Goal: Complete application form: Complete application form

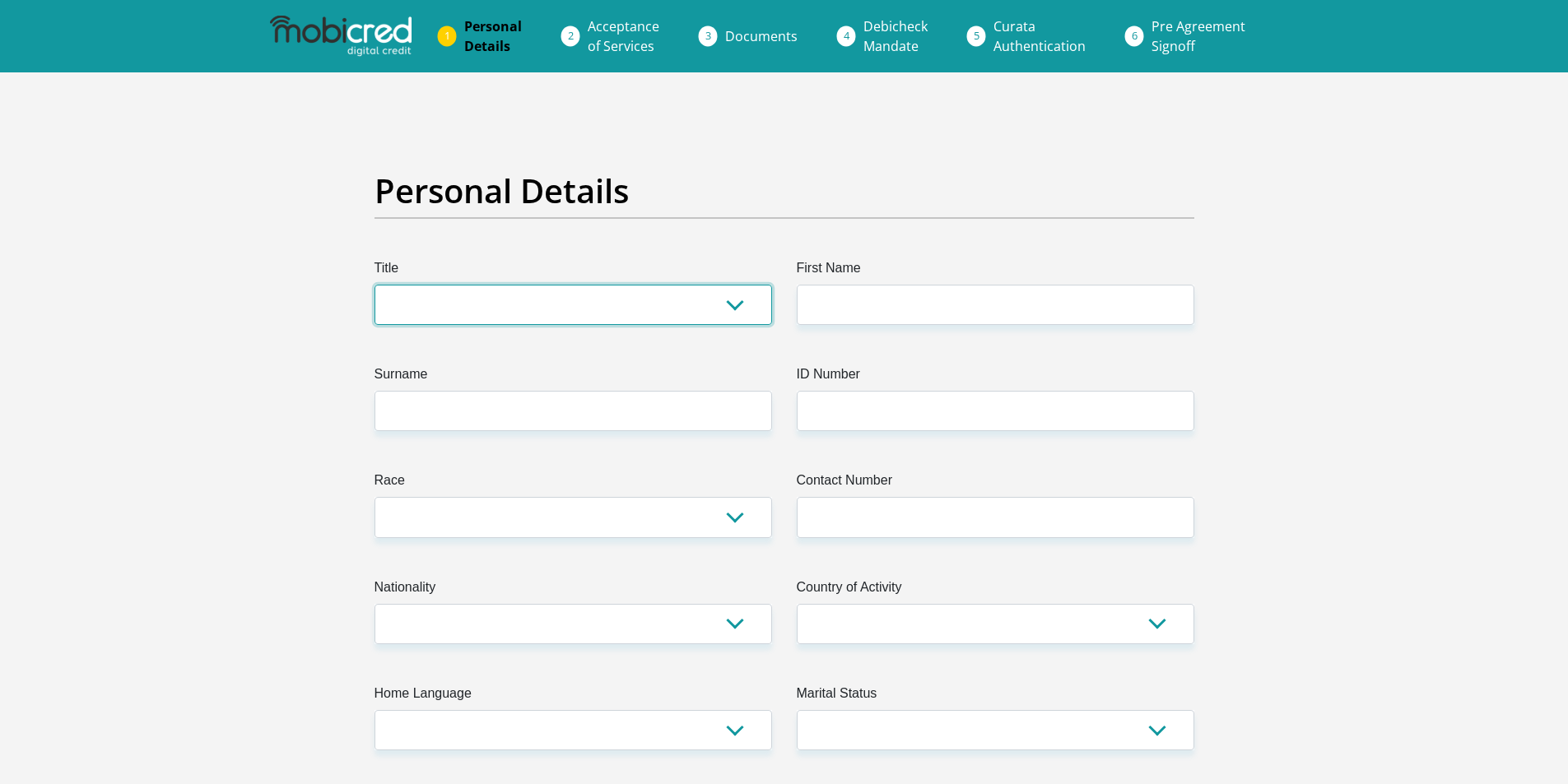
click at [744, 303] on select "Mr Ms Mrs Dr Other" at bounding box center [574, 304] width 397 height 40
select select "Mrs"
click at [375, 285] on select "Mr Ms Mrs Dr Other" at bounding box center [574, 304] width 397 height 40
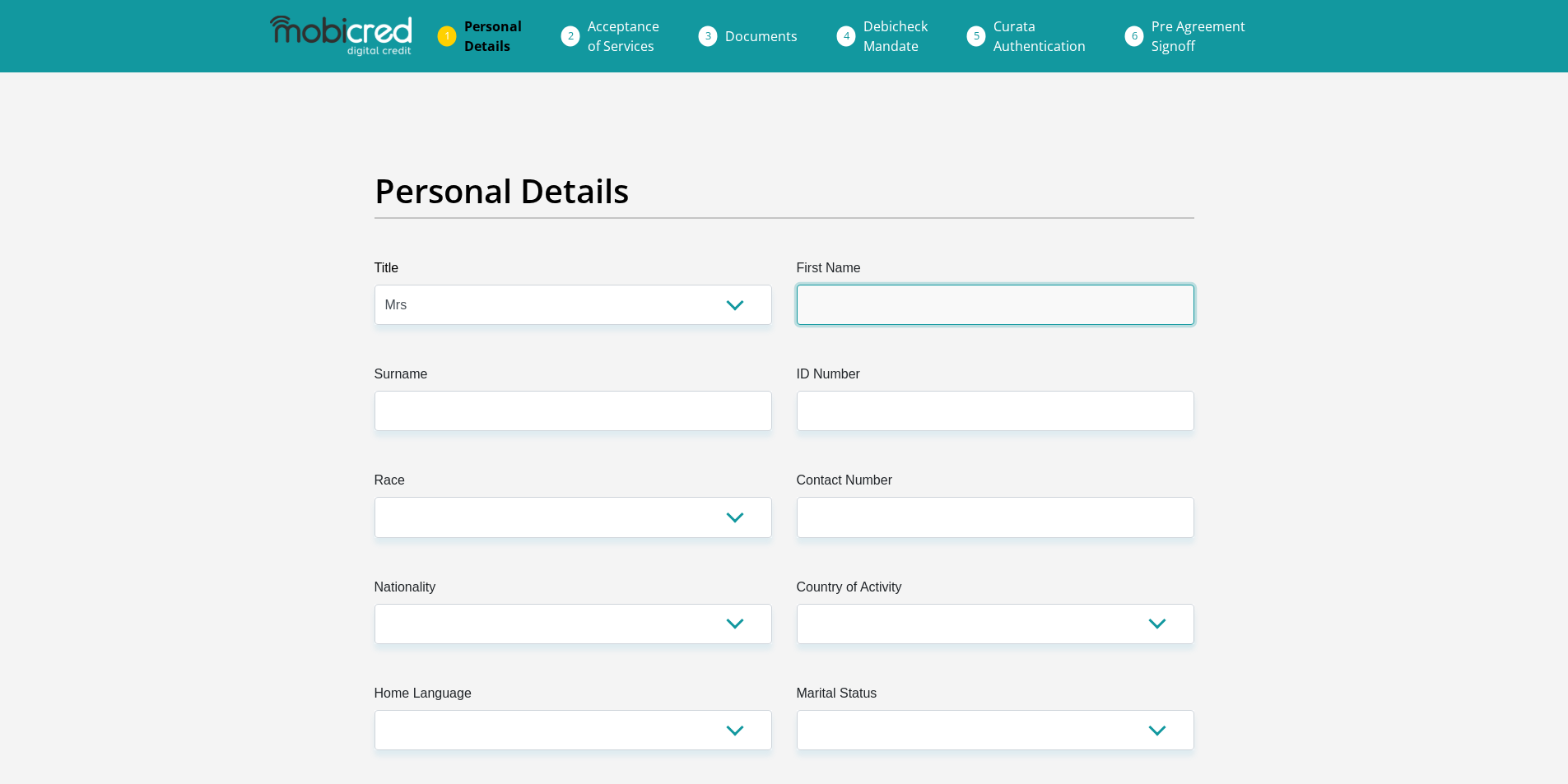
click at [843, 313] on input "First Name" at bounding box center [995, 304] width 397 height 40
type input "Natashia"
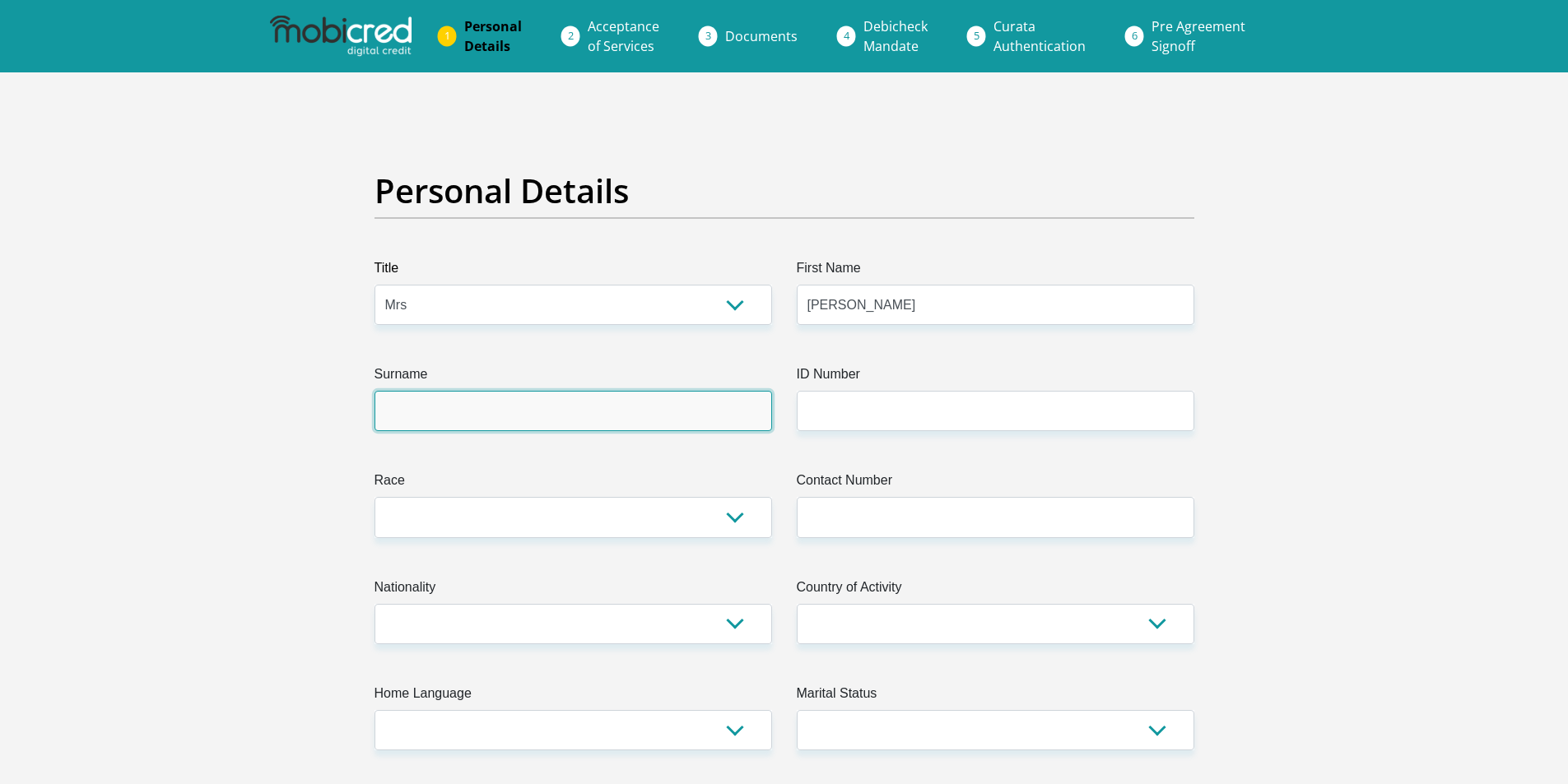
type input "JanseVanRensburg"
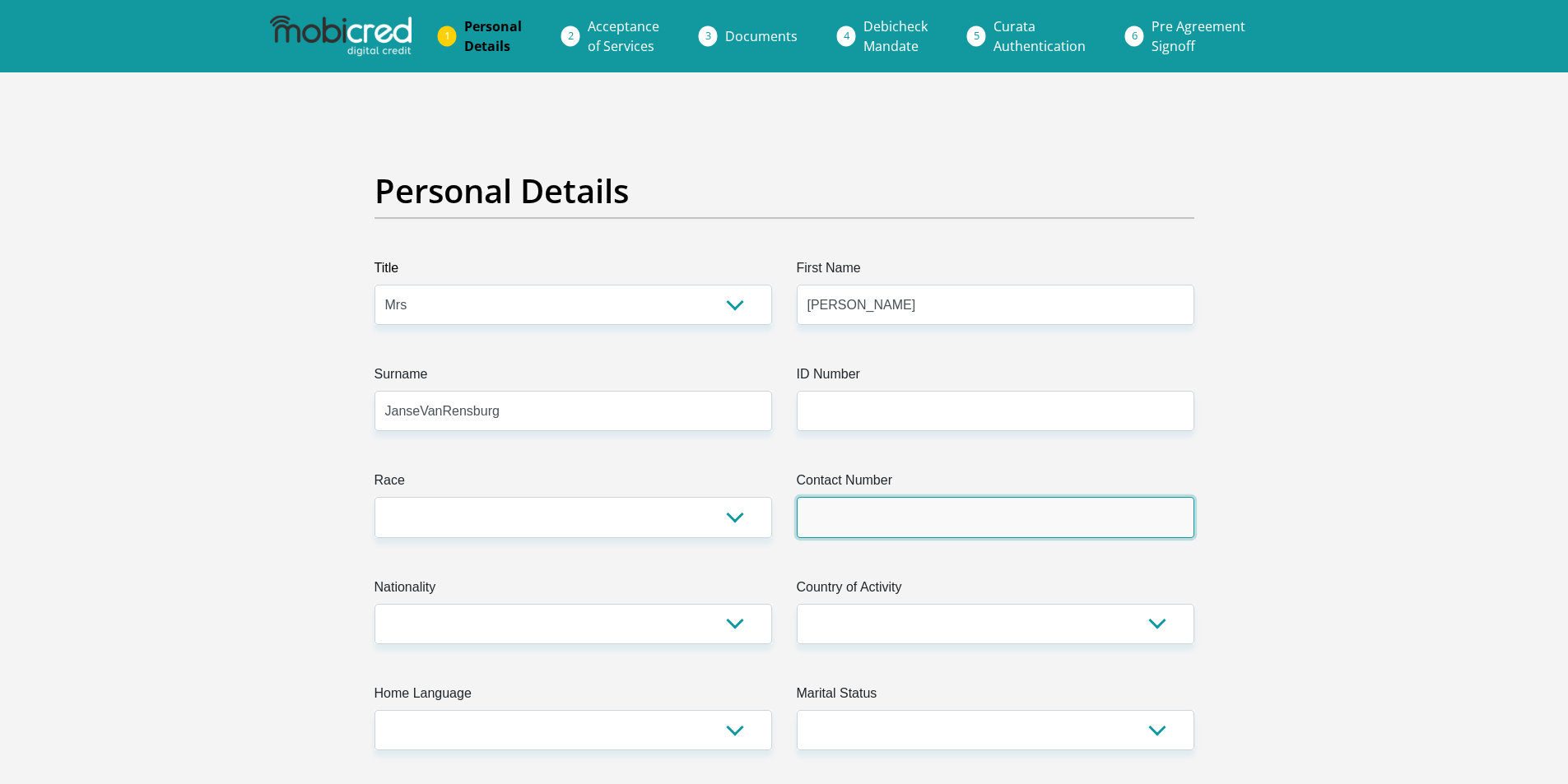
type input "0724461006"
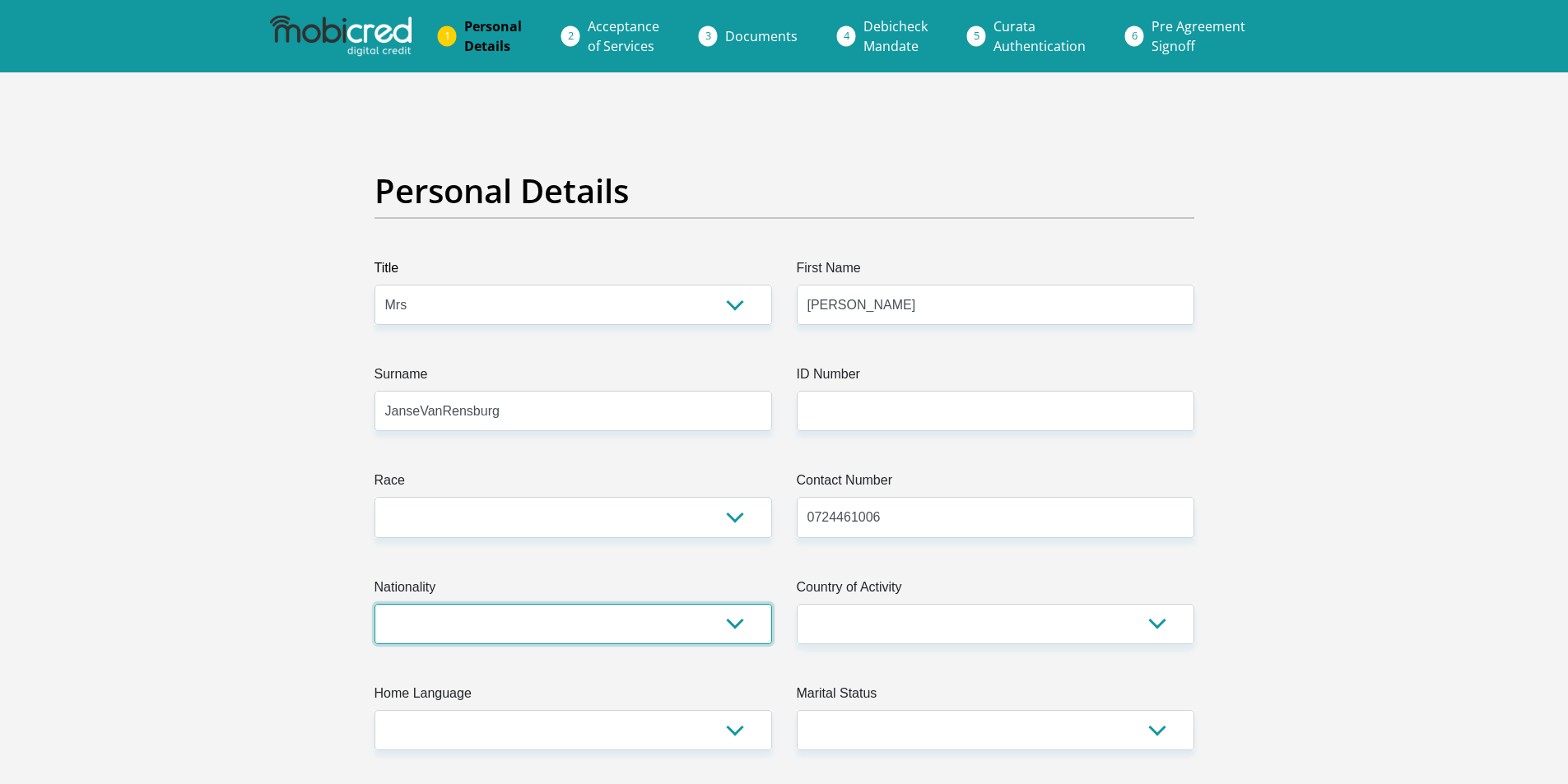
select select "ZAF"
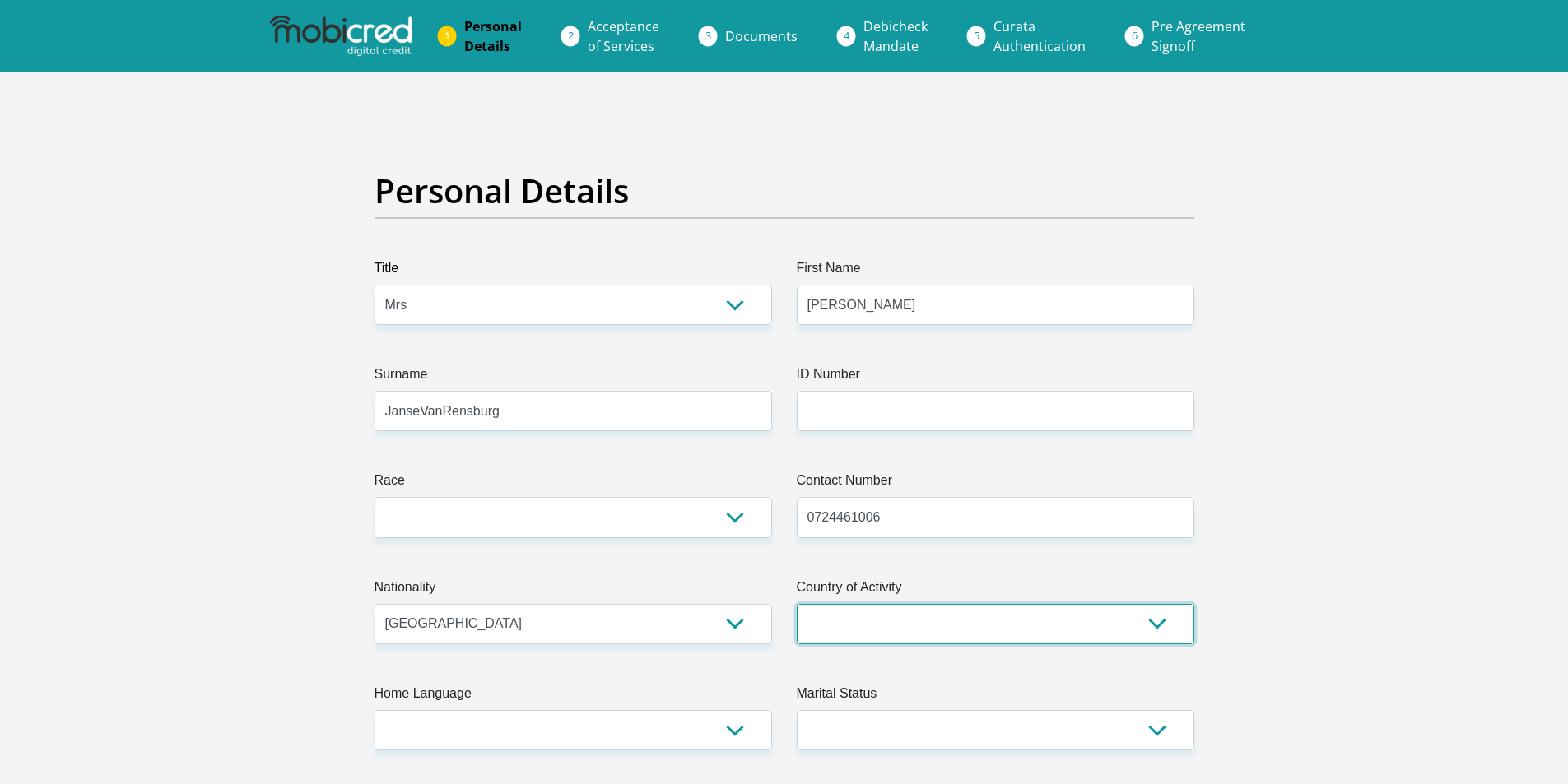
select select "ZAF"
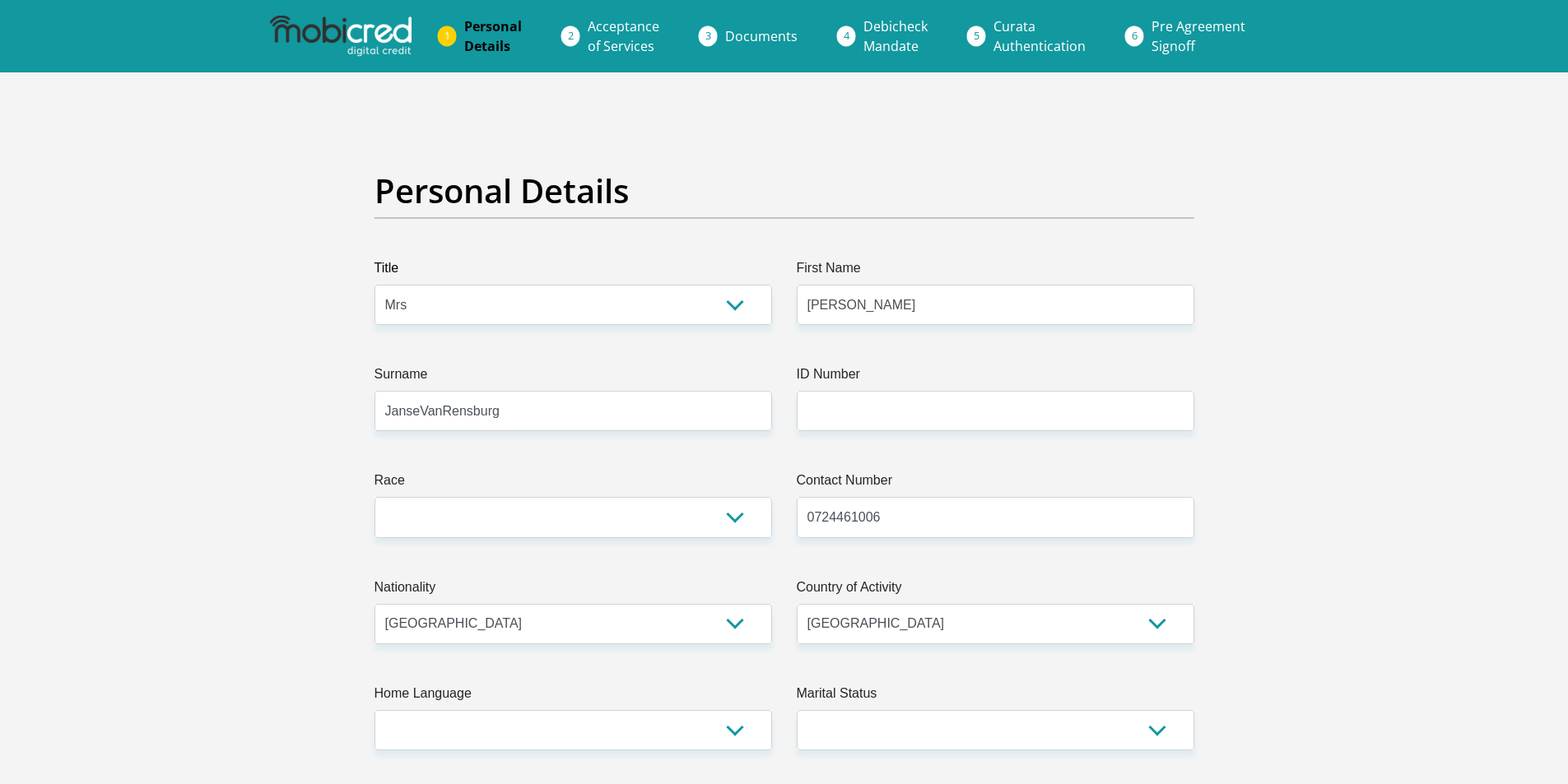
type input "6 Letaba Street"
type input "boetrand"
type input "BOETRAND"
type input "2571"
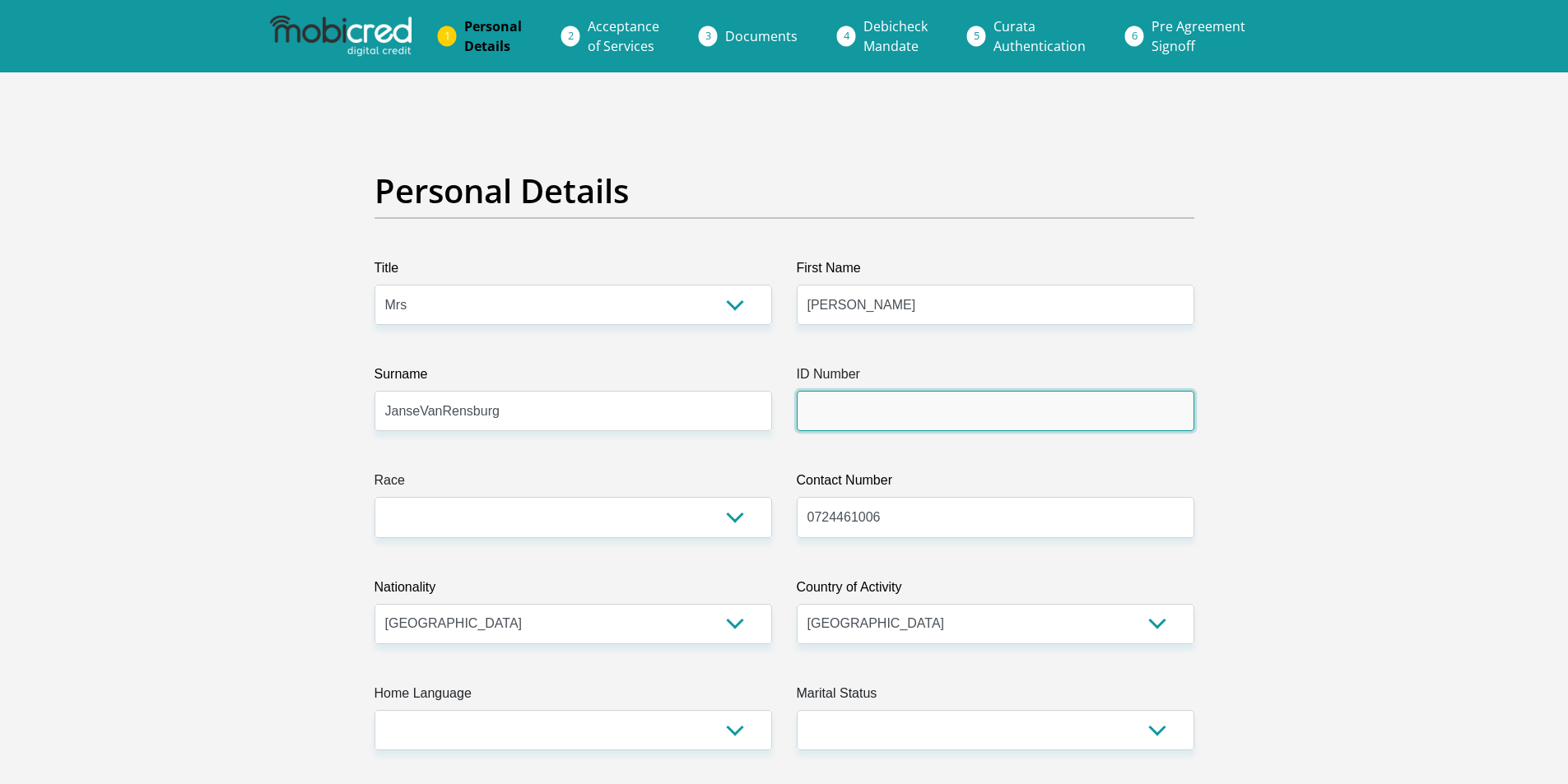
click at [846, 401] on input "ID Number" at bounding box center [995, 410] width 397 height 40
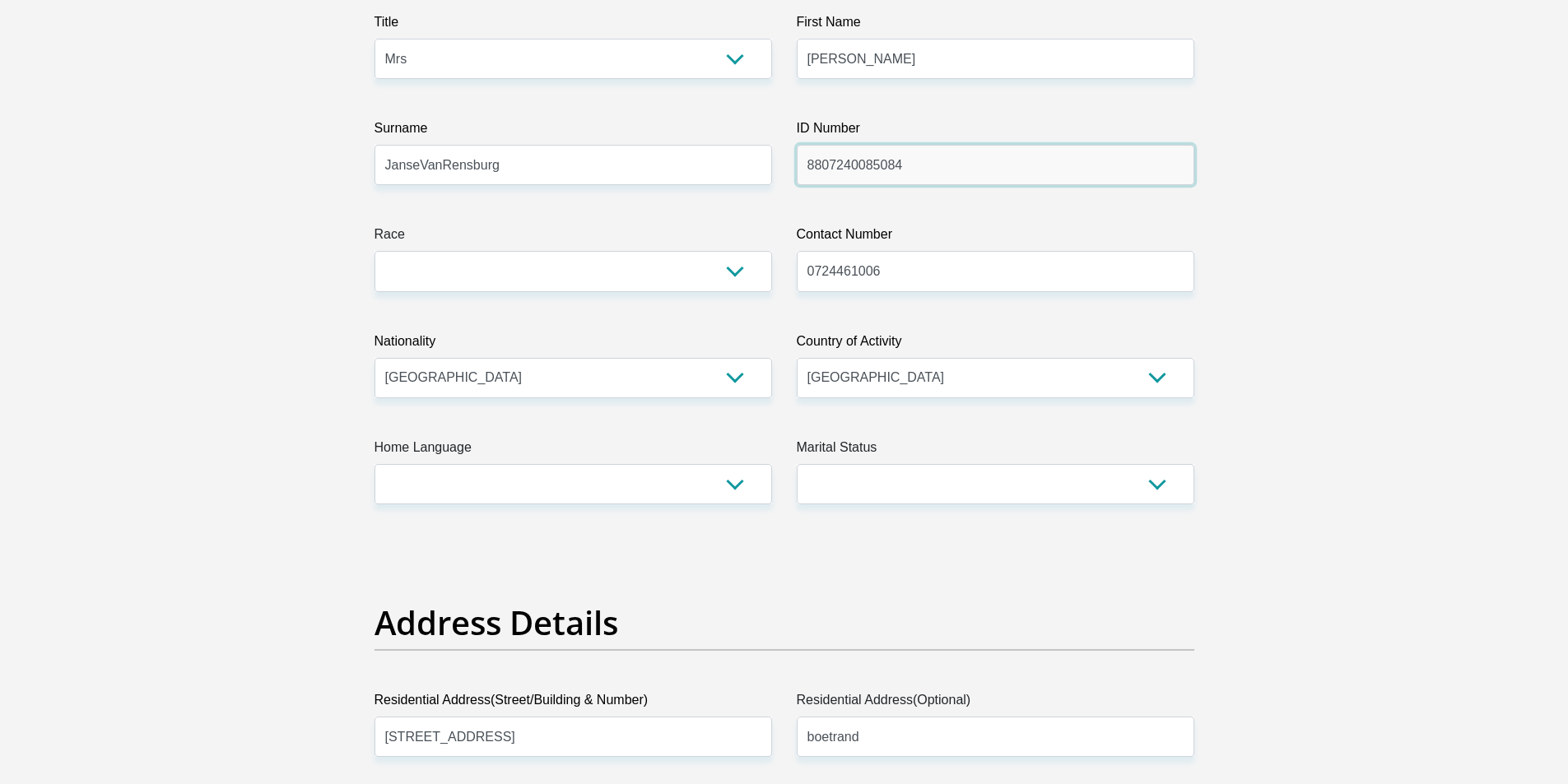
scroll to position [246, 0]
type input "8807240085084"
click at [749, 275] on select "Black Coloured Indian White Other" at bounding box center [574, 270] width 397 height 40
select select "4"
click at [375, 250] on select "Black Coloured Indian White Other" at bounding box center [574, 270] width 397 height 40
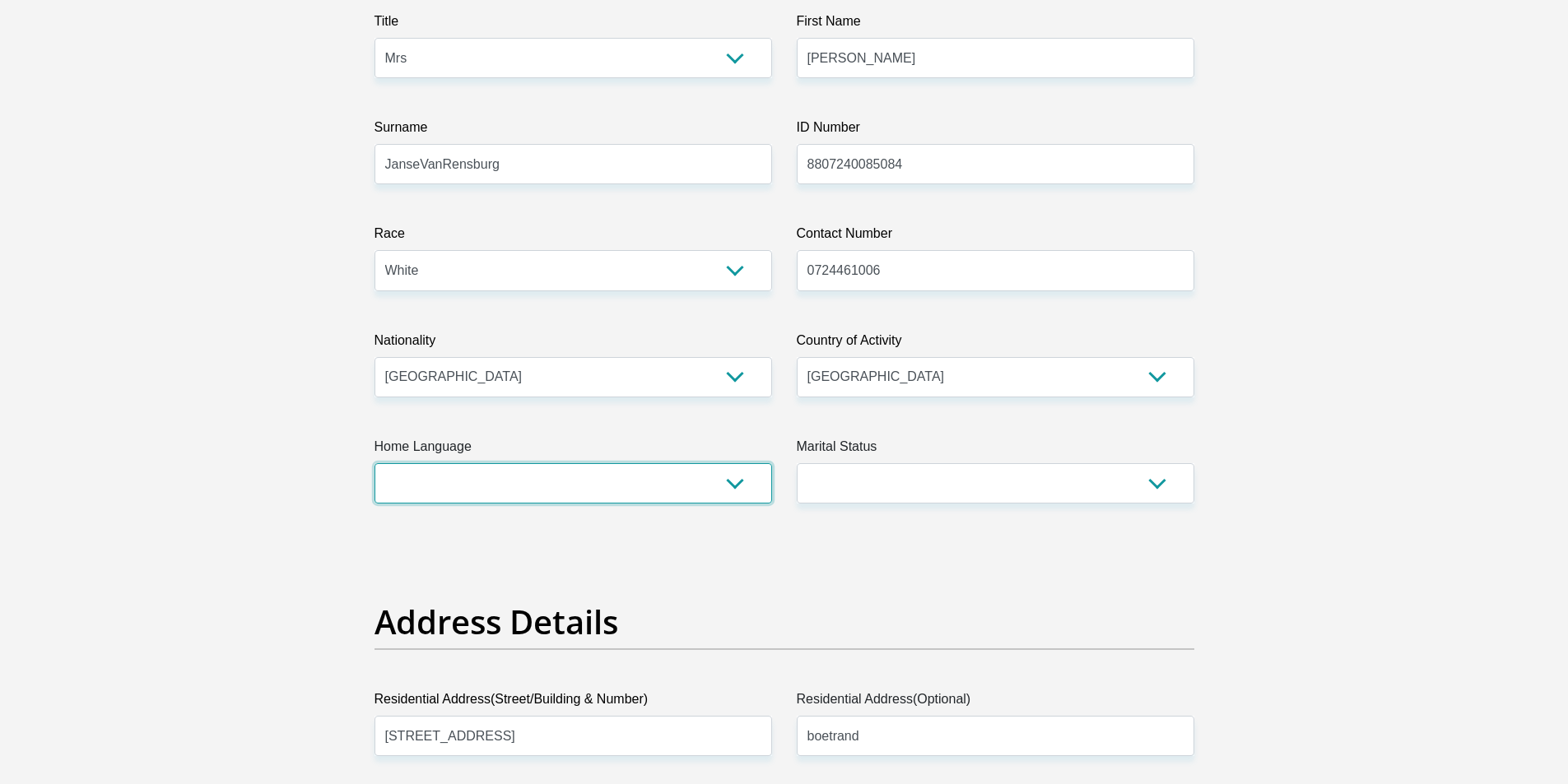
click at [510, 469] on select "Afrikaans English Sepedi South Ndebele Southern Sotho Swati Tsonga Tswana Venda…" at bounding box center [574, 482] width 397 height 40
select select "afr"
click at [375, 463] on select "Afrikaans English Sepedi South Ndebele Southern Sotho Swati Tsonga Tswana Venda…" at bounding box center [574, 482] width 397 height 40
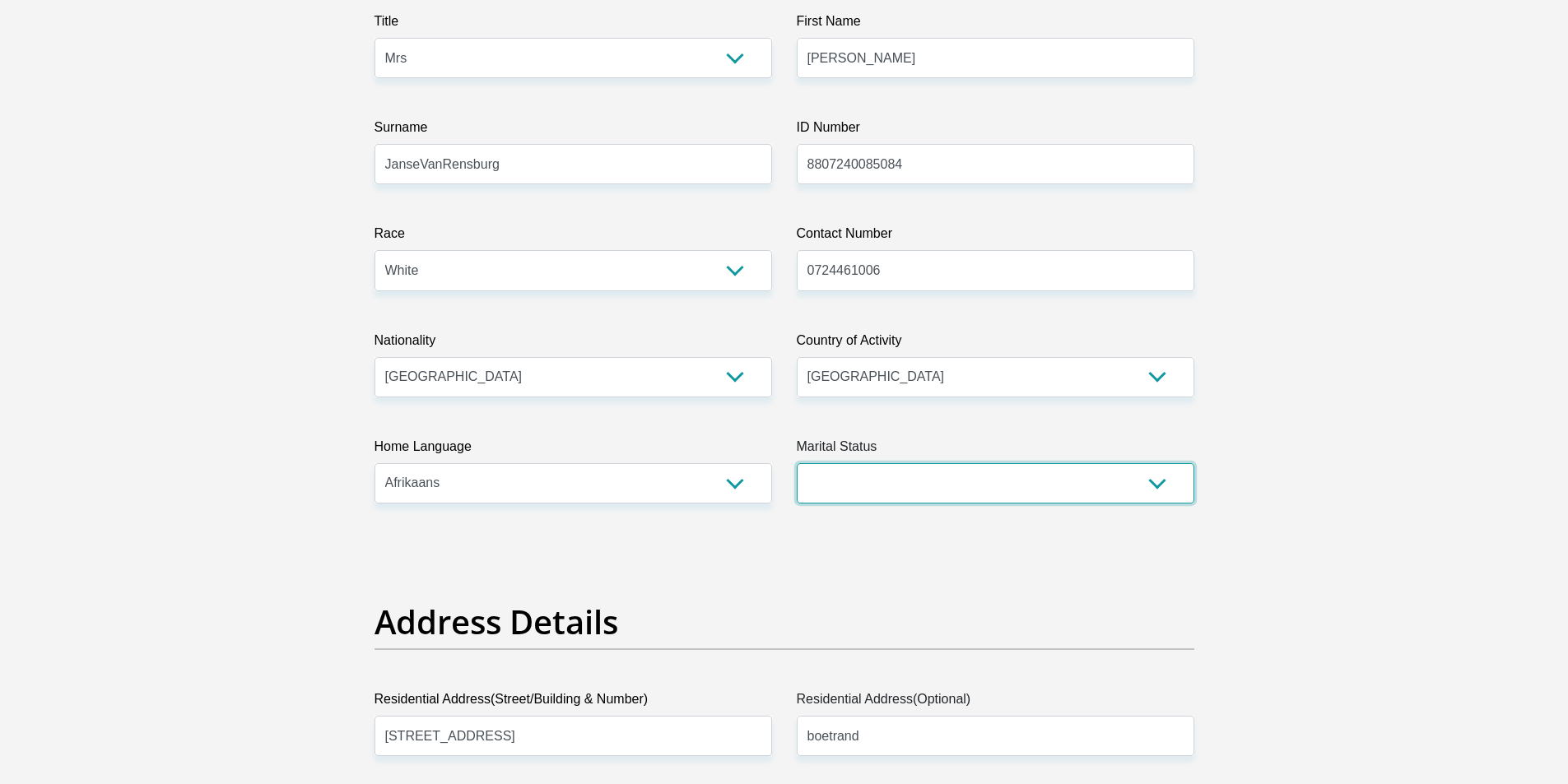
click at [875, 478] on select "Married ANC Single Divorced Widowed Married COP or Customary Law" at bounding box center [995, 482] width 397 height 40
click at [797, 463] on select "Married ANC Single Divorced Widowed Married COP or Customary Law" at bounding box center [995, 482] width 397 height 40
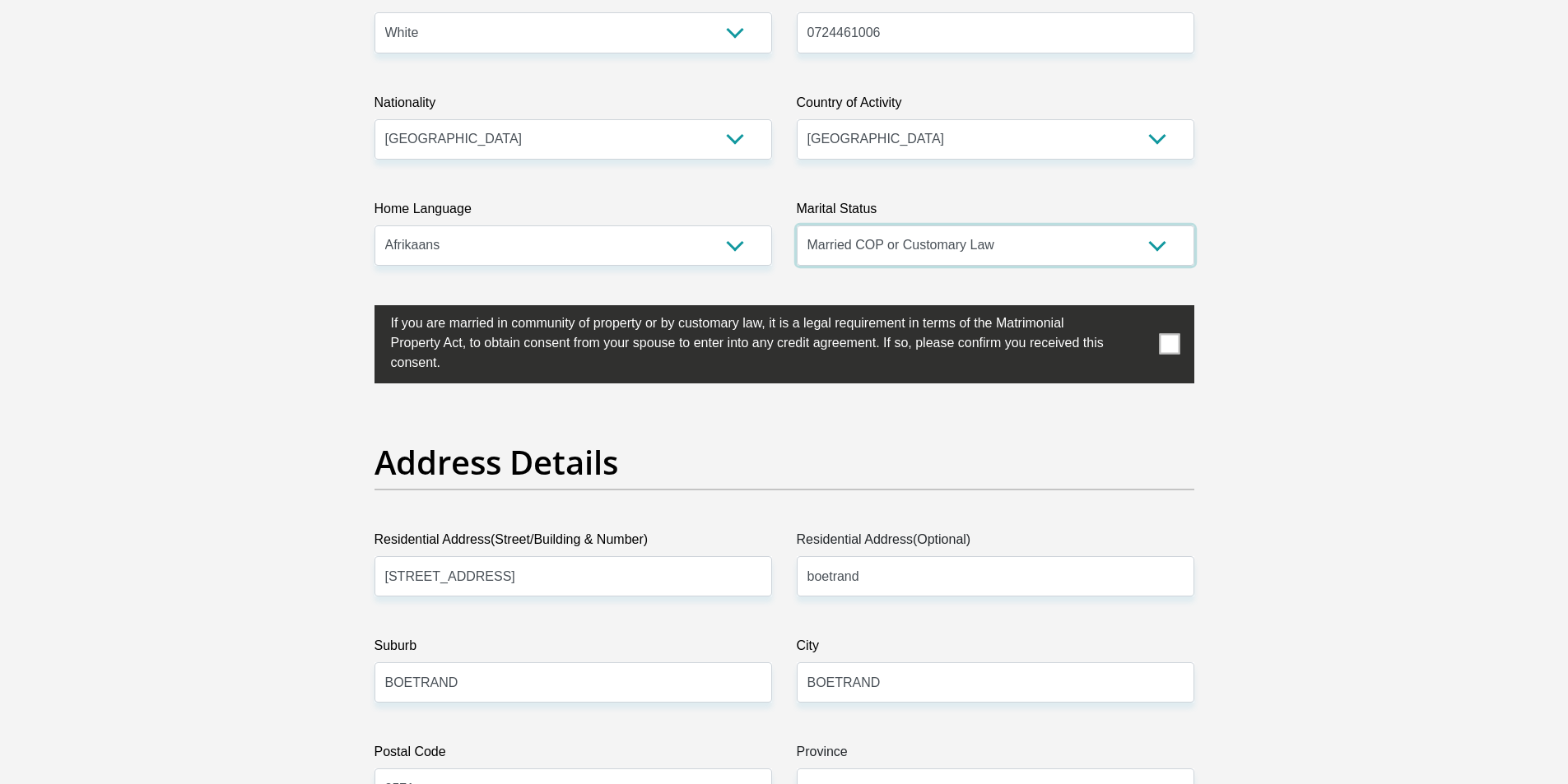
scroll to position [494, 0]
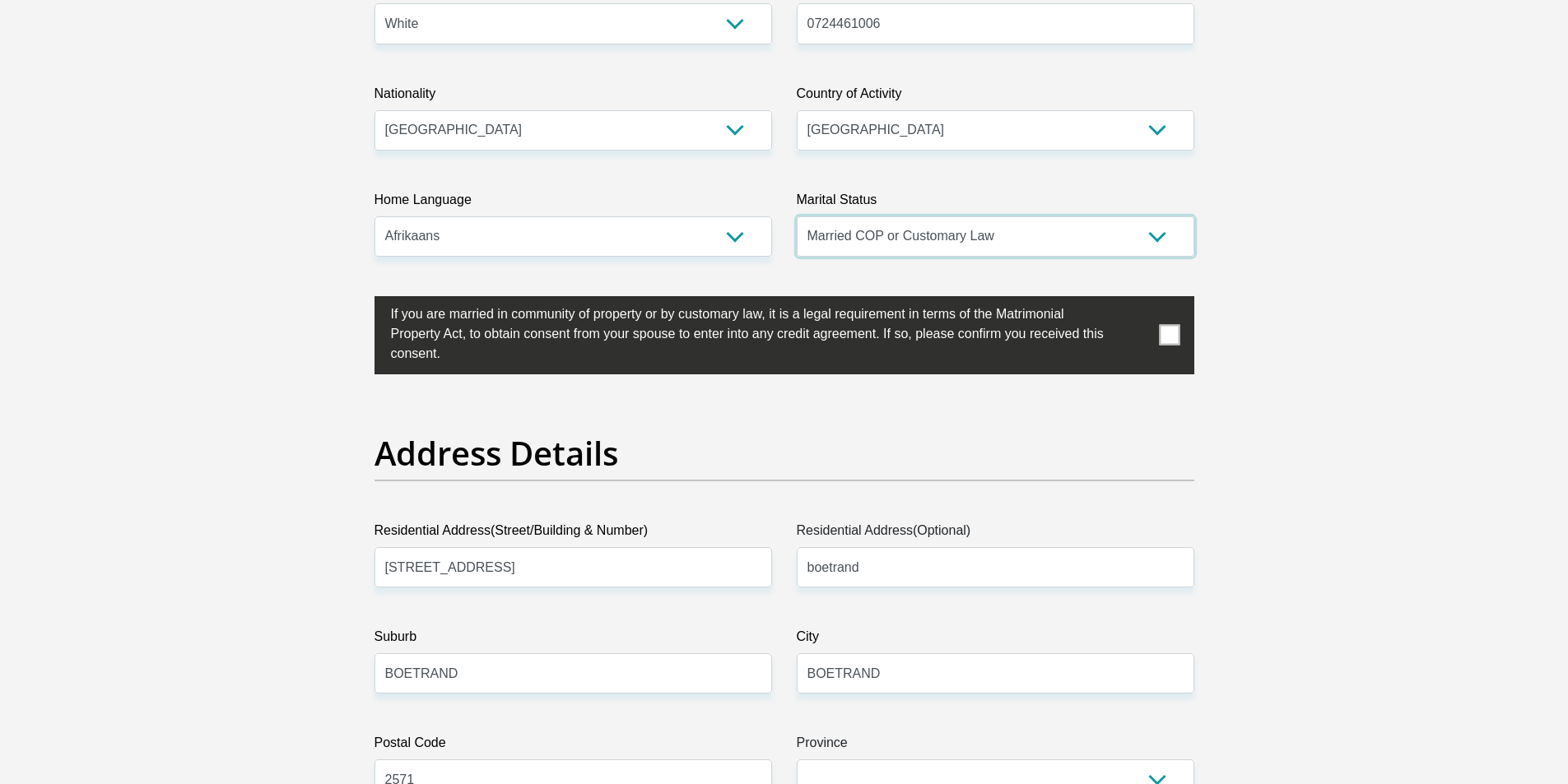
click at [1056, 251] on select "Married ANC Single Divorced Widowed Married COP or Customary Law" at bounding box center [995, 236] width 397 height 40
select select "1"
click at [797, 216] on select "Married ANC Single Divorced Widowed Married COP or Customary Law" at bounding box center [995, 236] width 397 height 40
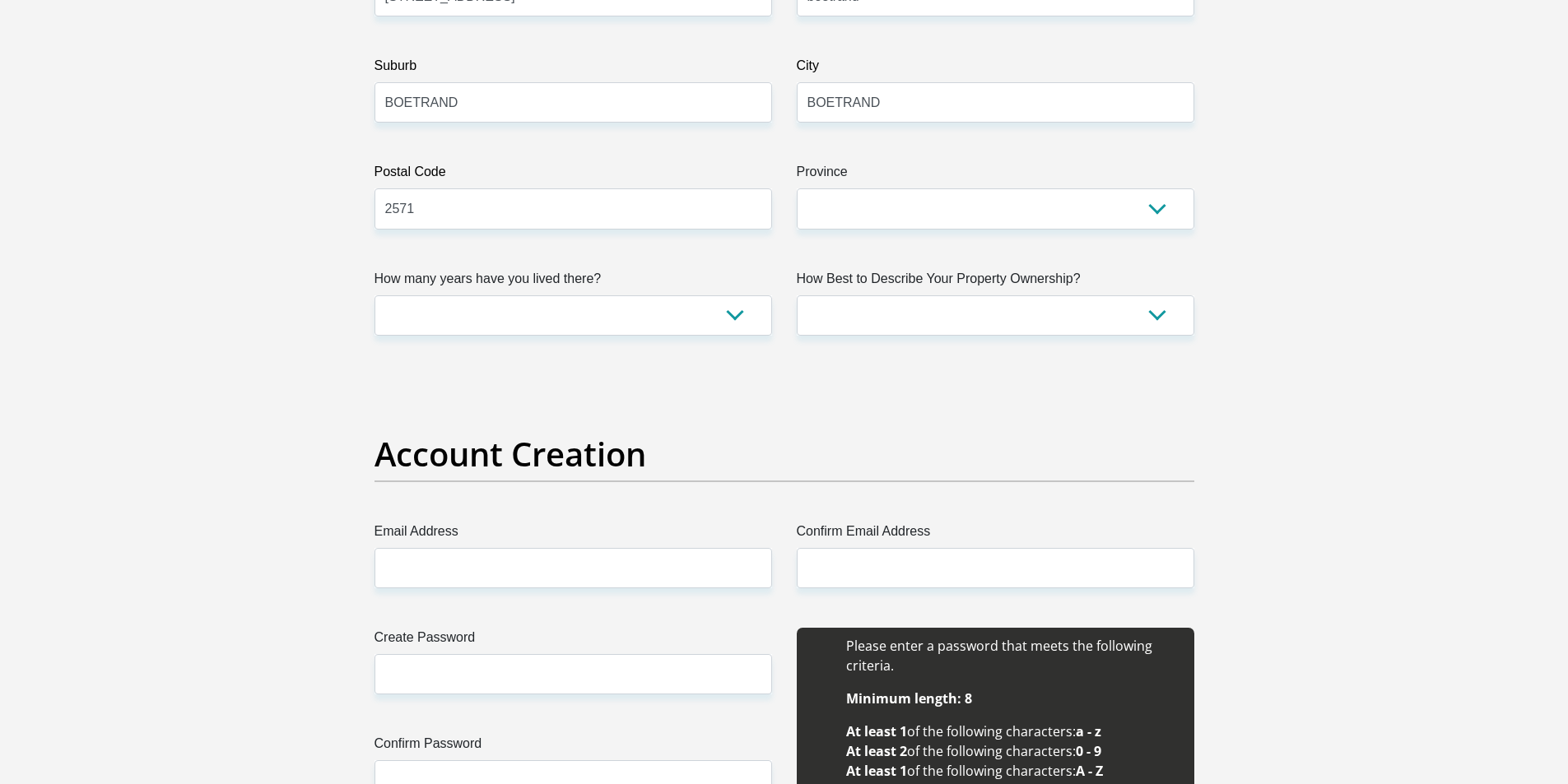
scroll to position [987, 0]
click at [841, 214] on select "Eastern Cape Free State Gauteng KwaZulu-Natal Limpopo Mpumalanga Northern Cape …" at bounding box center [995, 207] width 397 height 40
select select "North West"
click at [797, 187] on select "Eastern Cape Free State Gauteng KwaZulu-Natal Limpopo Mpumalanga Northern Cape …" at bounding box center [995, 207] width 397 height 40
click at [725, 316] on select "less than 1 year 1-3 years 3-5 years 5+ years" at bounding box center [574, 314] width 397 height 40
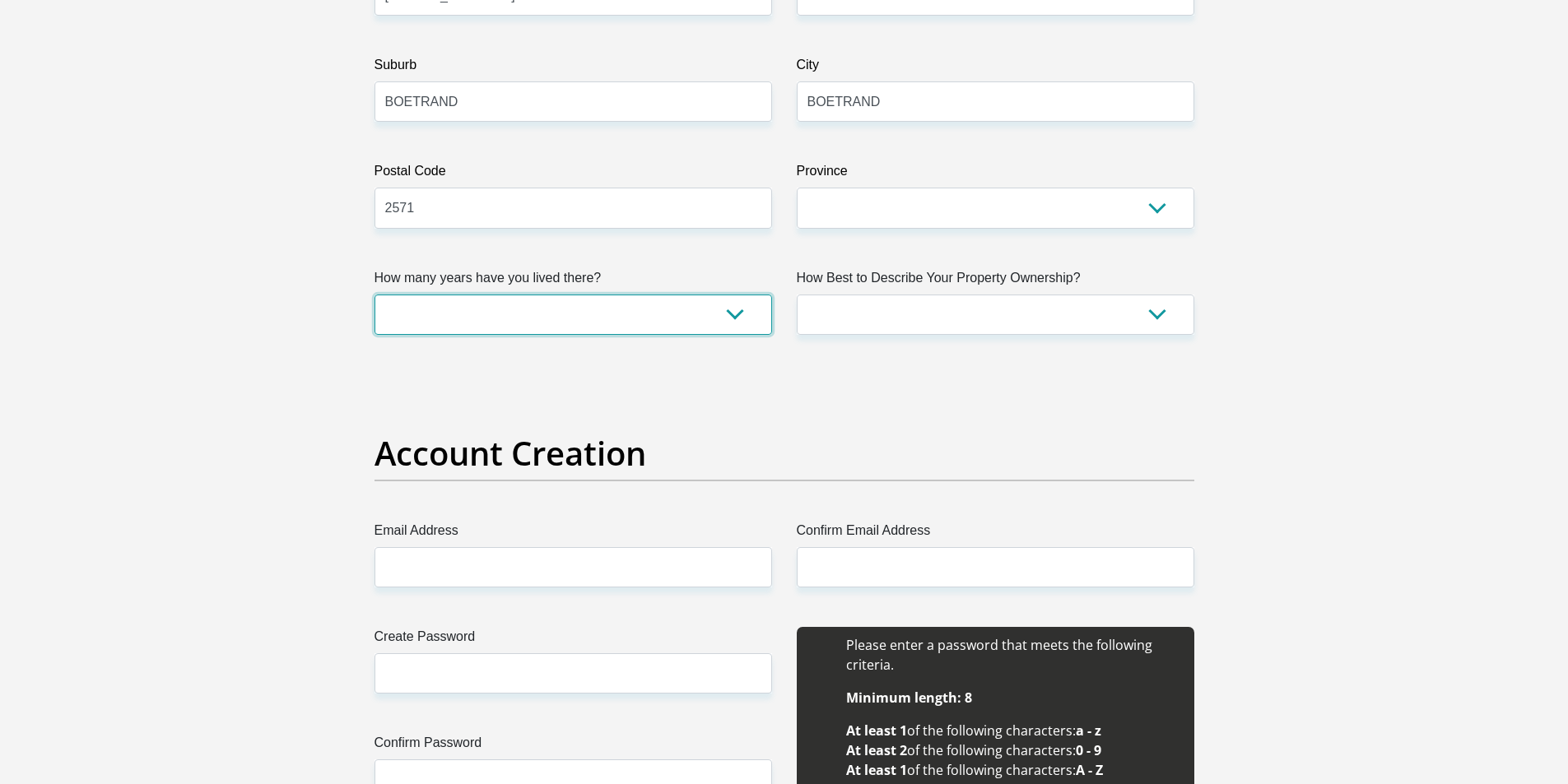
select select "5"
click at [375, 294] on select "less than 1 year 1-3 years 3-5 years 5+ years" at bounding box center [574, 314] width 397 height 40
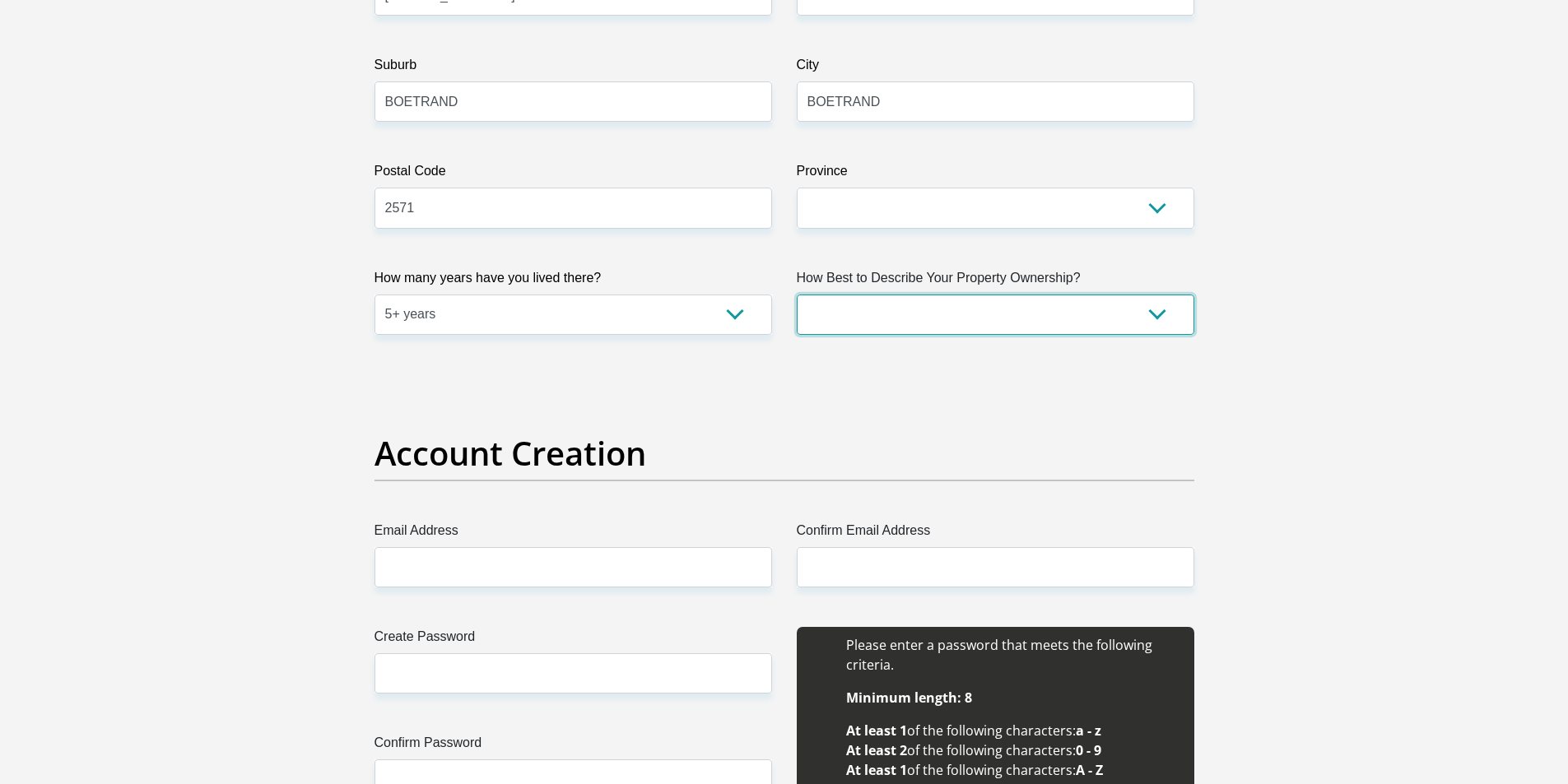
click at [954, 313] on select "Owned Rented Family Owned Company Dwelling" at bounding box center [995, 314] width 397 height 40
select select "Owned"
click at [797, 294] on select "Owned Rented Family Owned Company Dwelling" at bounding box center [995, 314] width 397 height 40
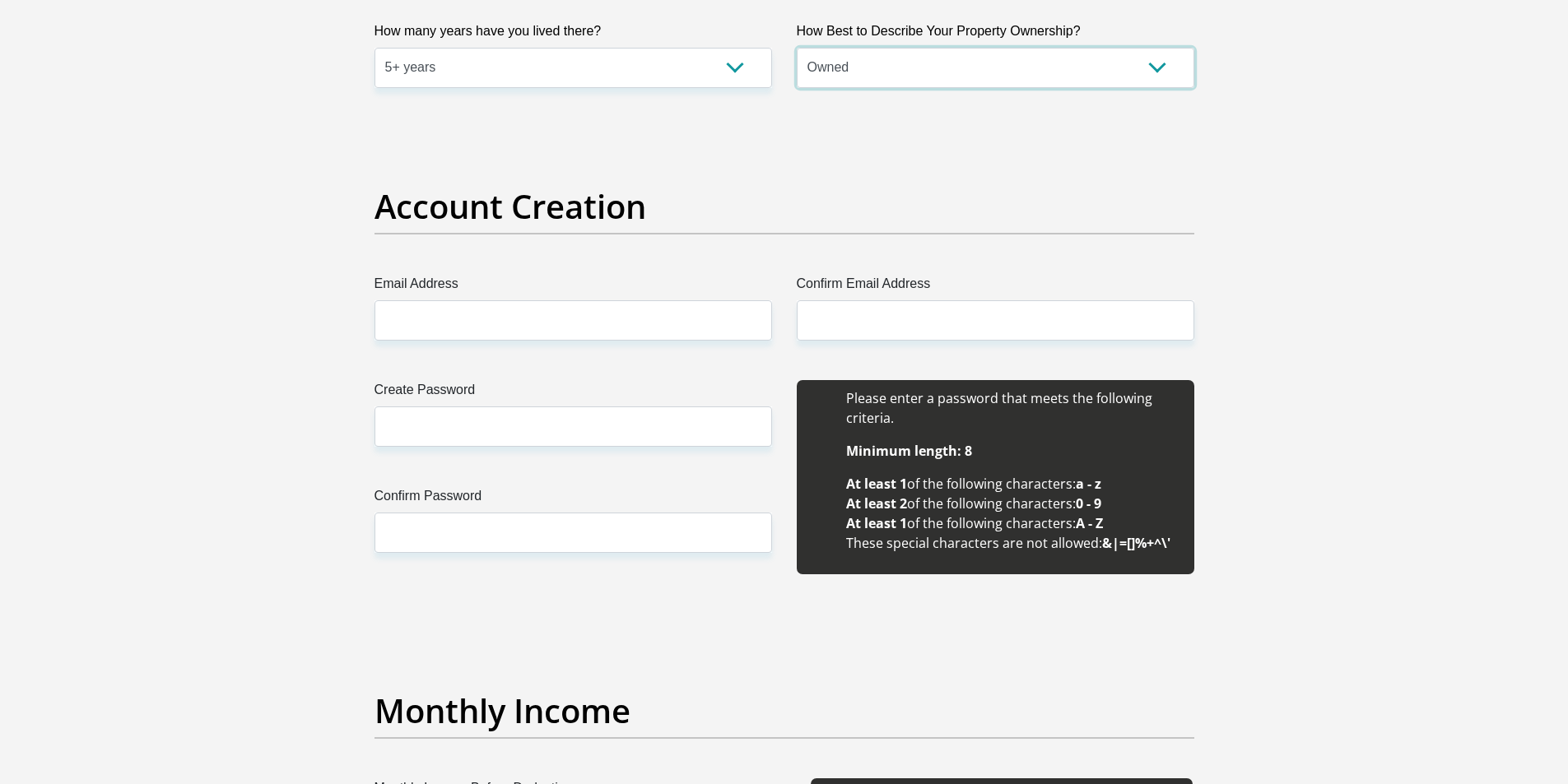
scroll to position [1316, 0]
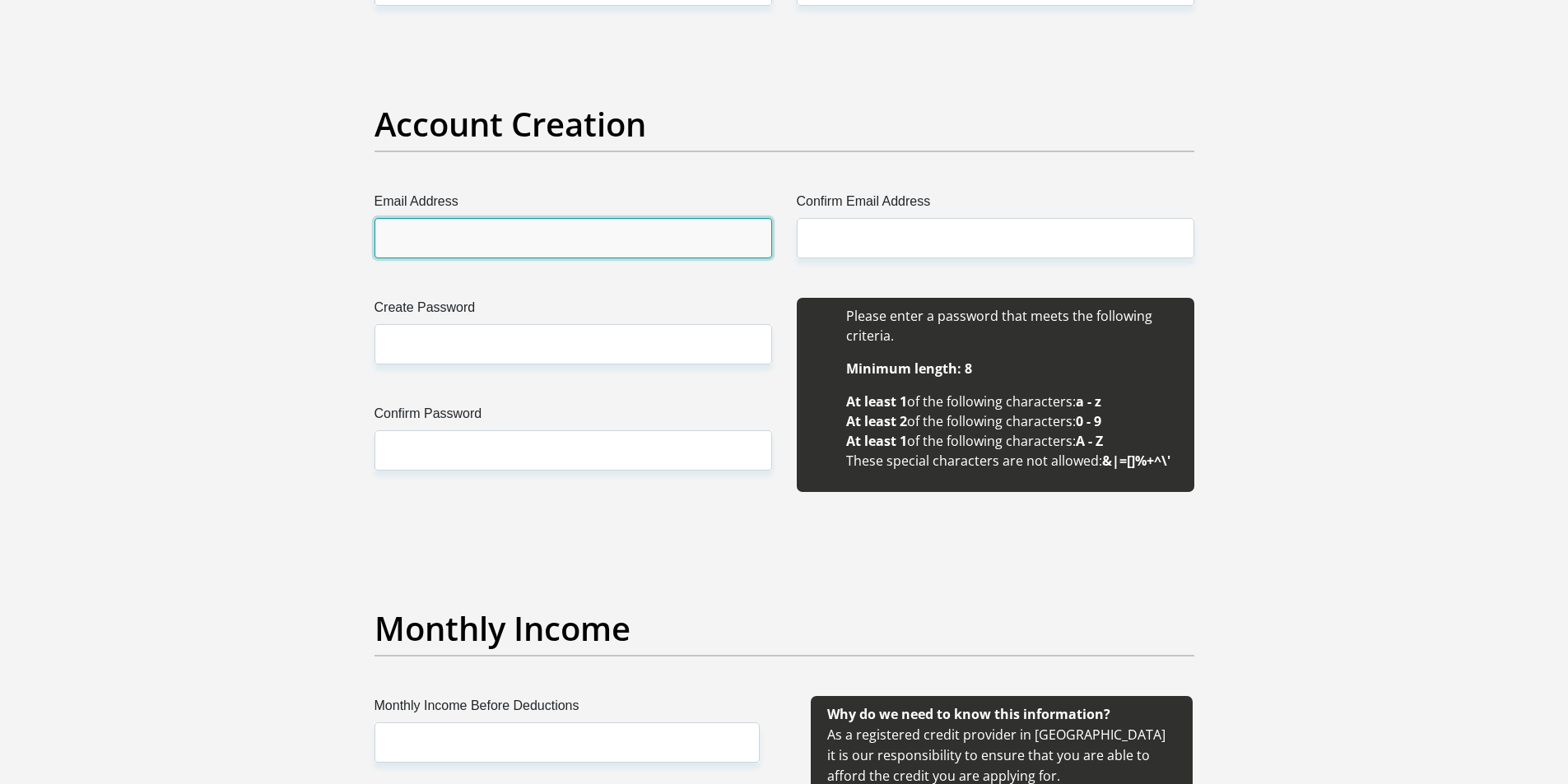
click at [574, 239] on input "Email Address" at bounding box center [574, 238] width 397 height 40
type input "njvrensburg88@gmail.com"
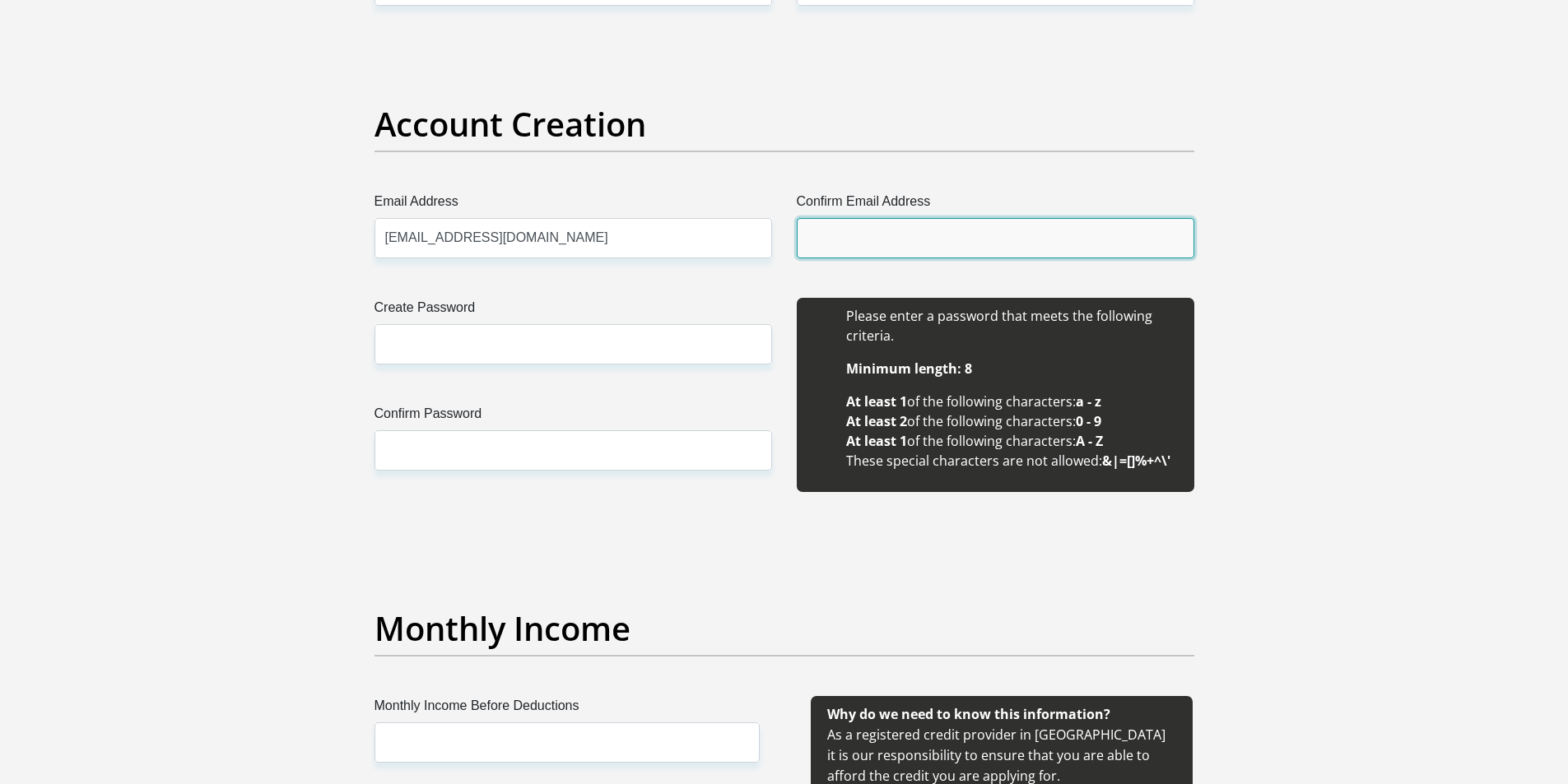
type input "njvrensburg88@gmail.com"
type input "Natashia"
type input "Janse Van Rensburg"
type input "0724461006"
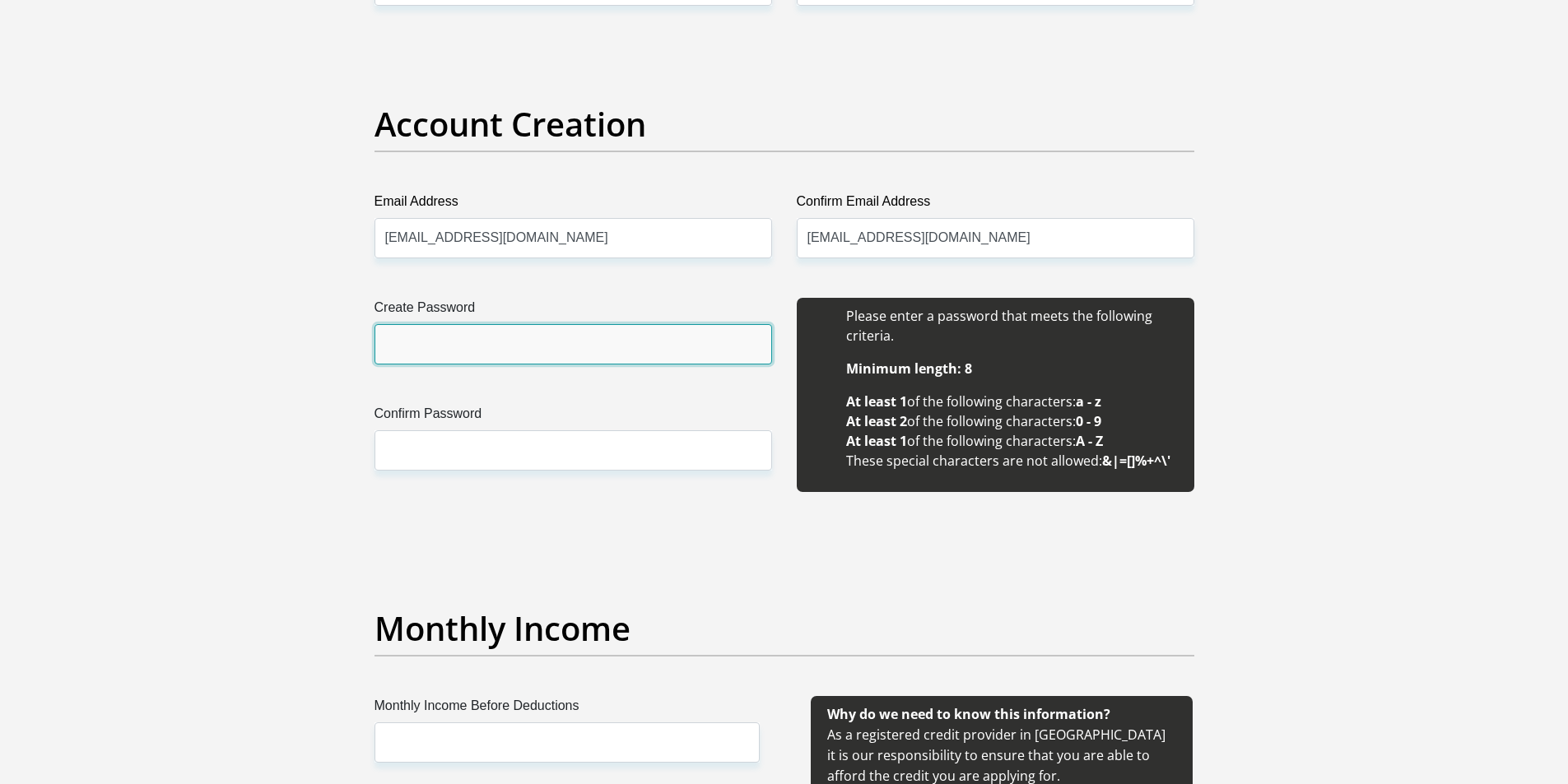
click at [554, 334] on input "Create Password" at bounding box center [574, 344] width 397 height 40
type input "Mieke@2020"
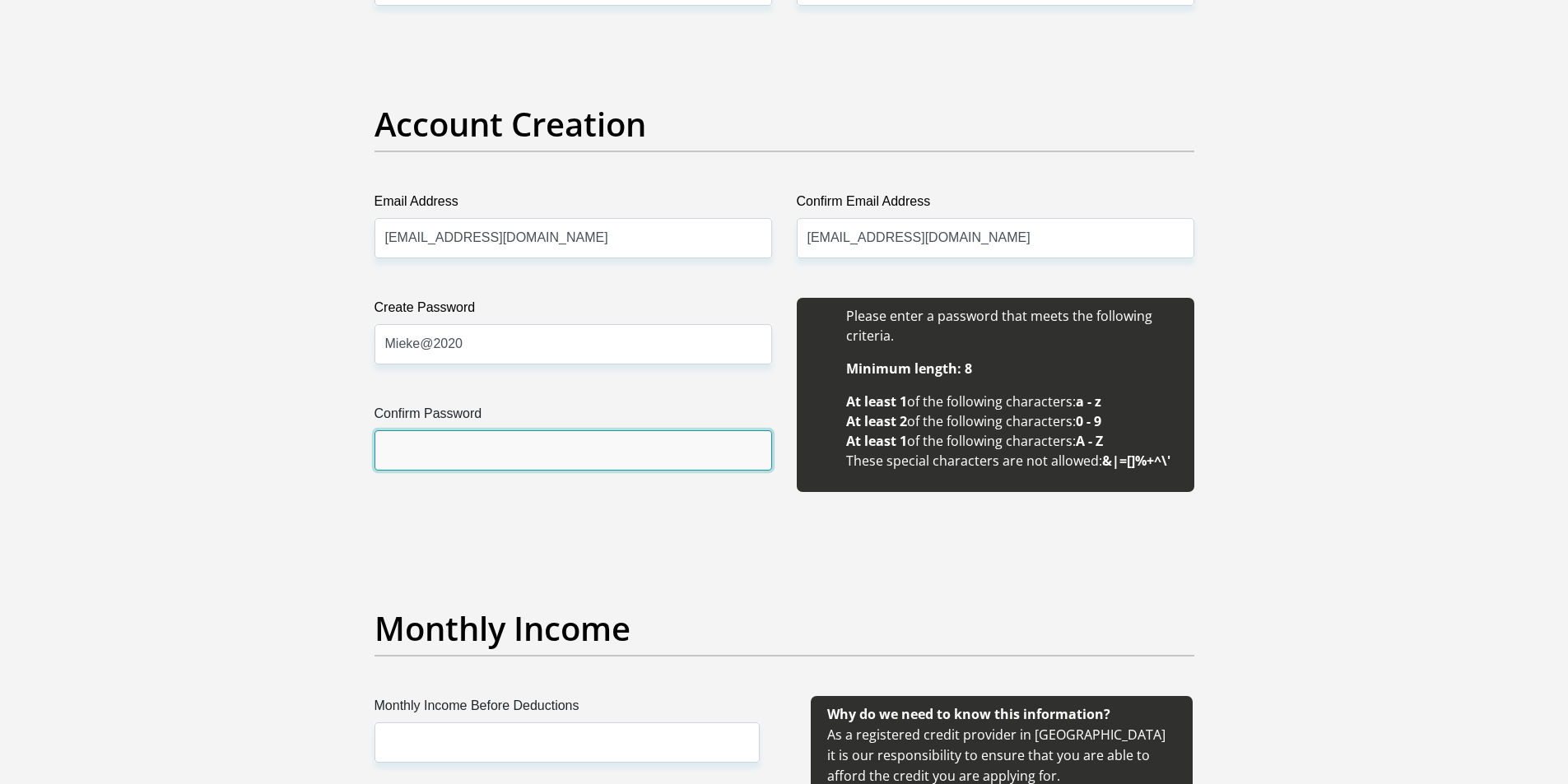
click at [518, 443] on input "Confirm Password" at bounding box center [574, 450] width 397 height 40
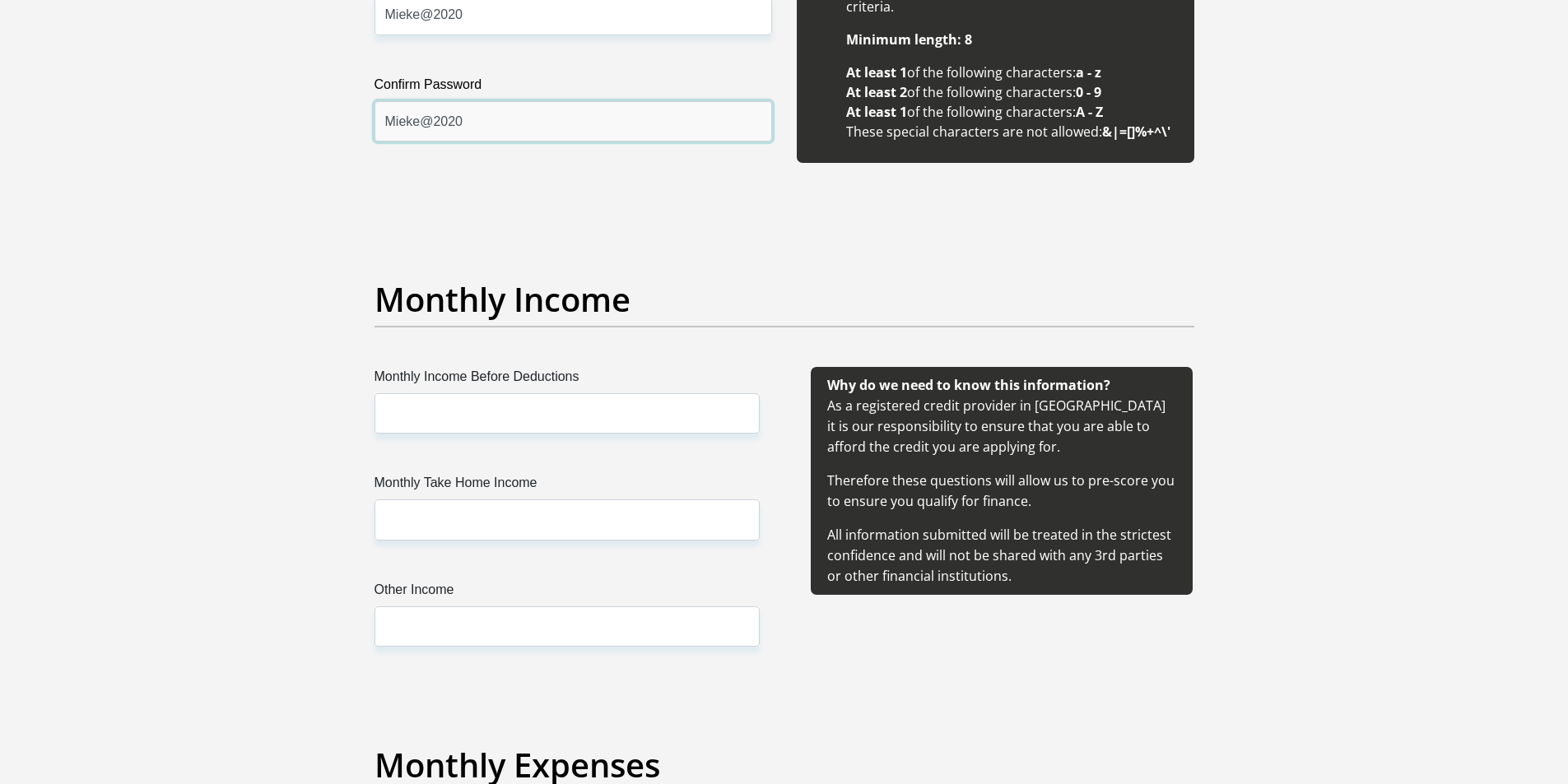
scroll to position [1727, 0]
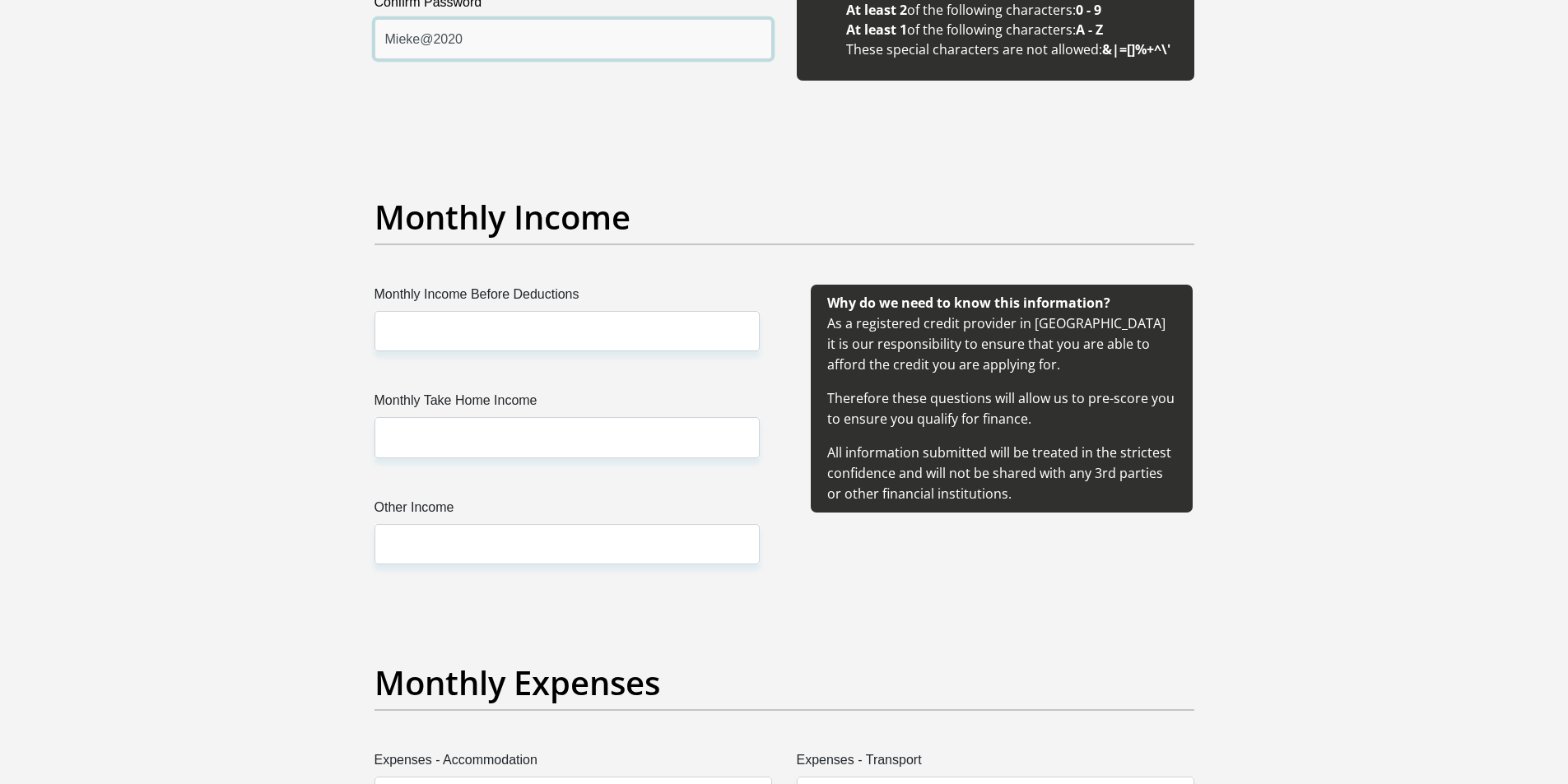
type input "Mieke@2020"
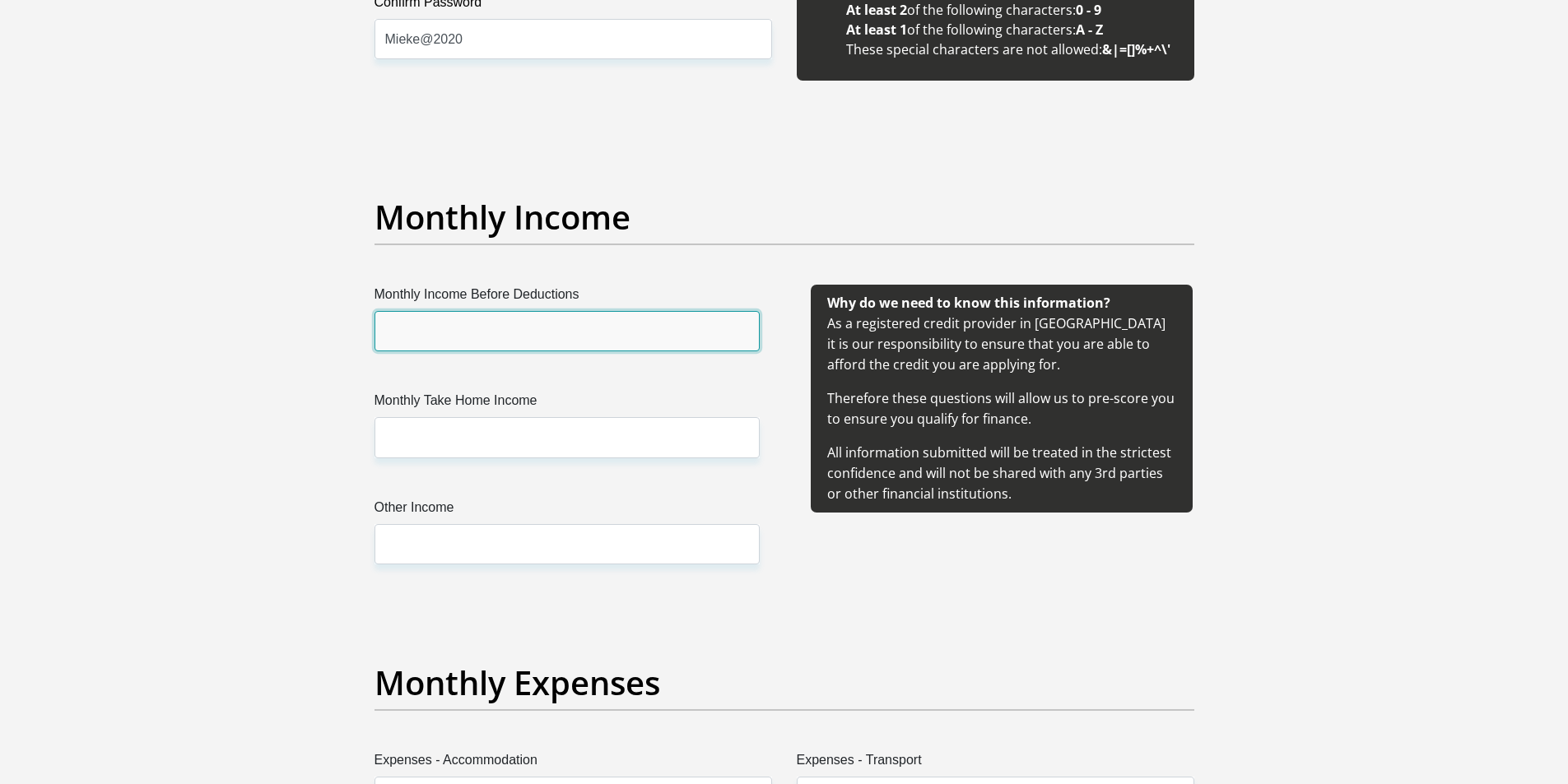
click at [570, 318] on input "Monthly Income Before Deductions" at bounding box center [567, 331] width 385 height 40
type input "26000"
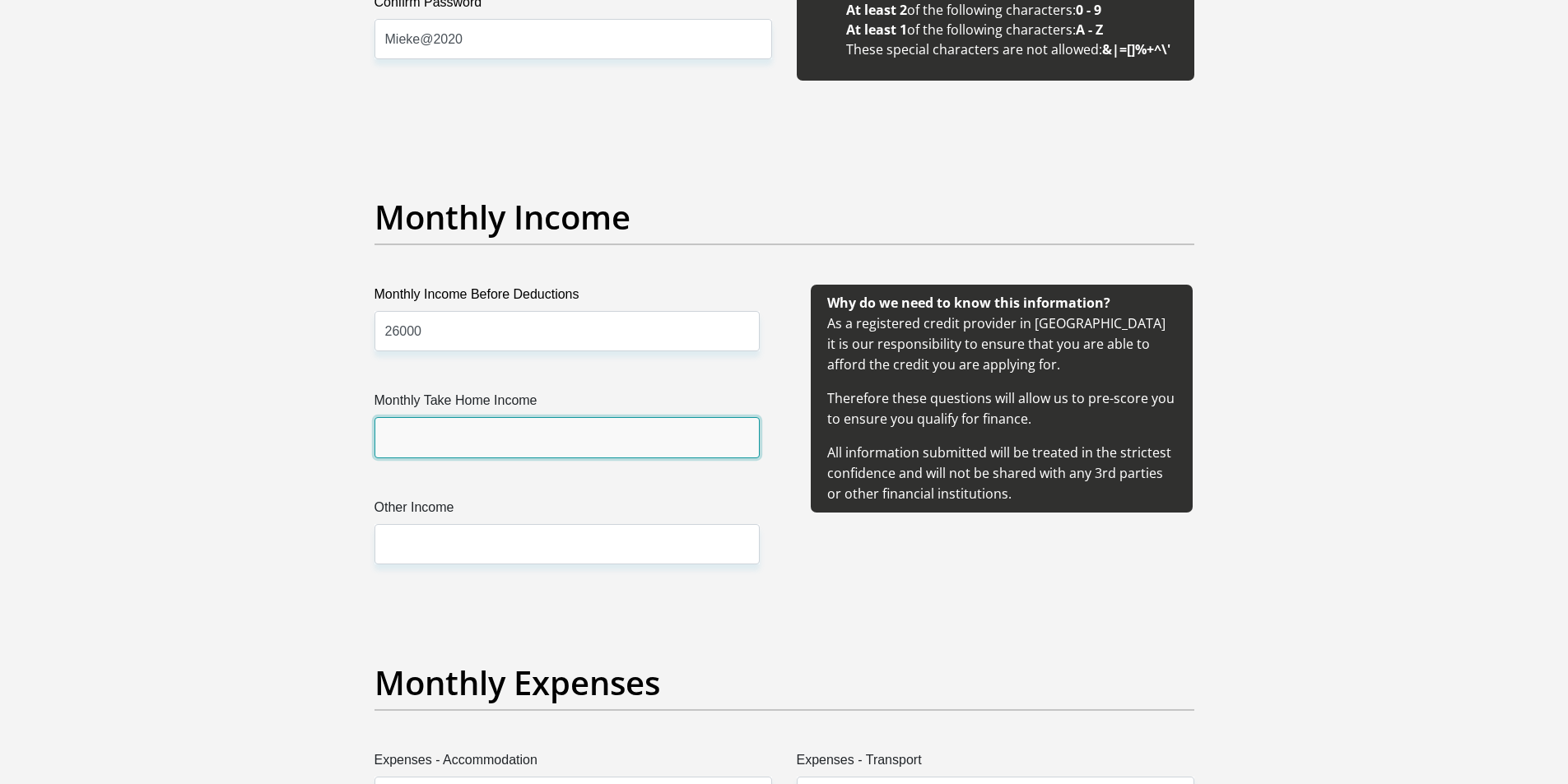
click at [483, 431] on input "Monthly Take Home Income" at bounding box center [567, 436] width 385 height 40
type input "23000"
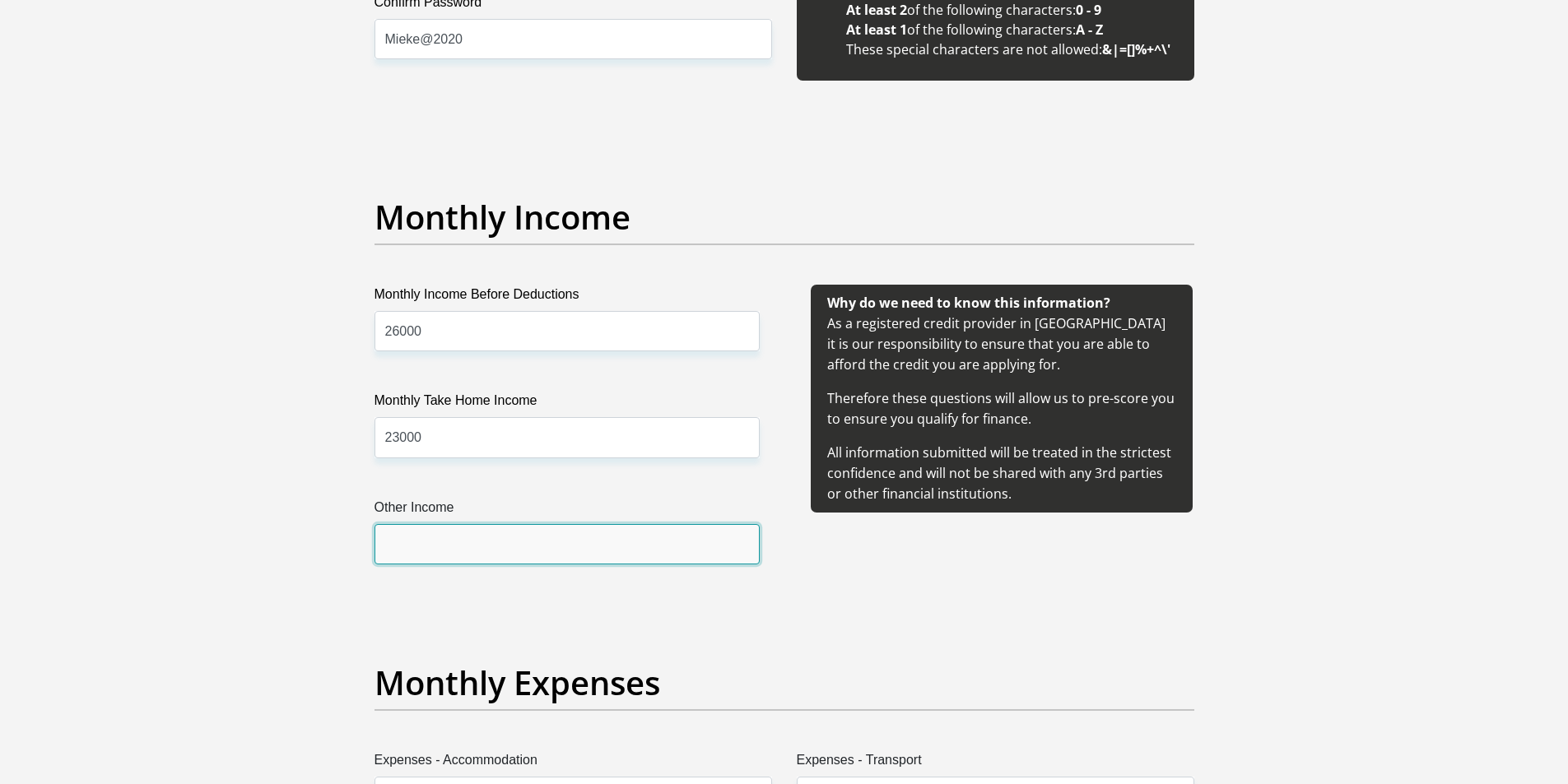
click at [459, 543] on input "Other Income" at bounding box center [567, 543] width 385 height 40
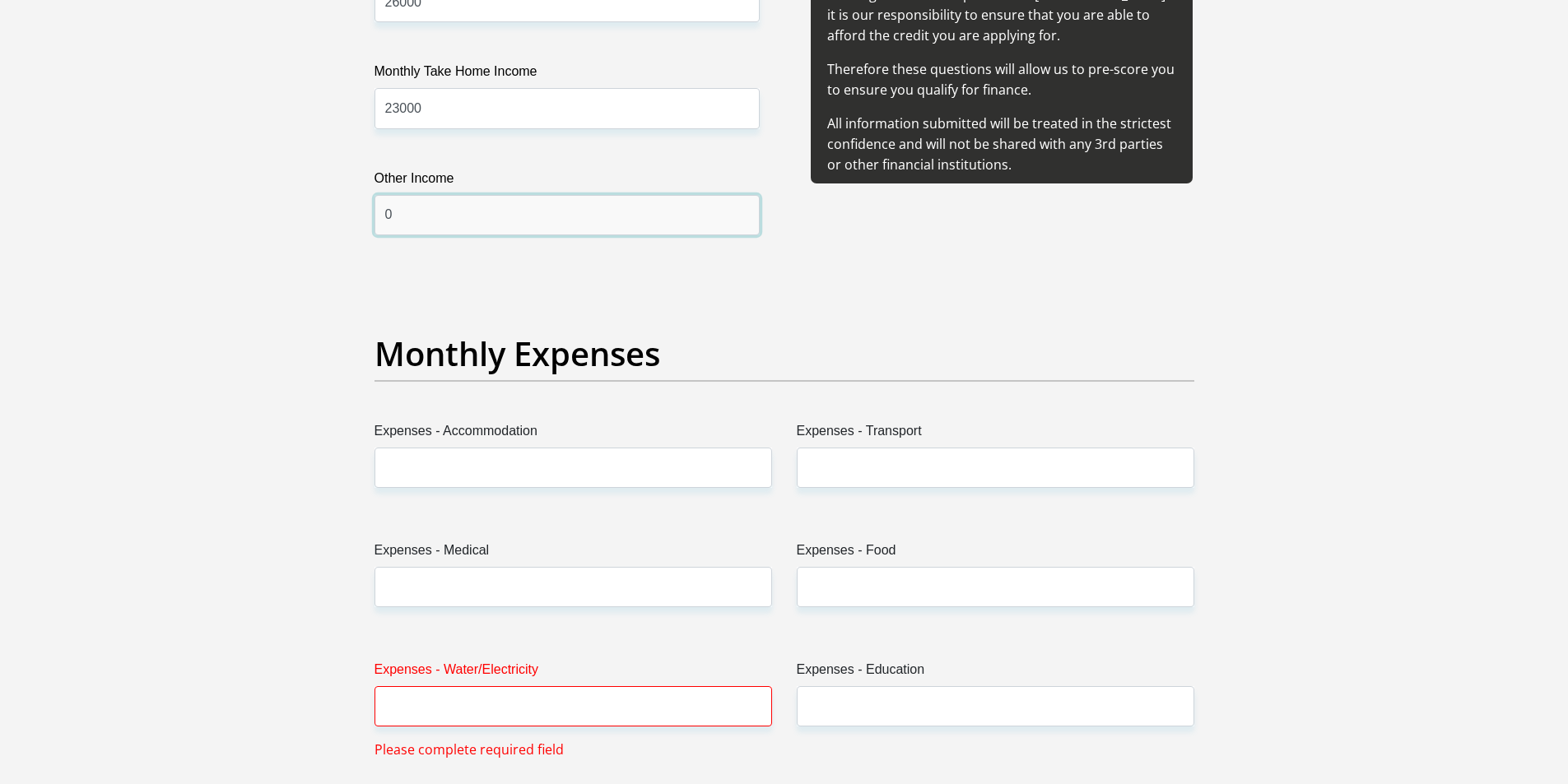
scroll to position [2385, 0]
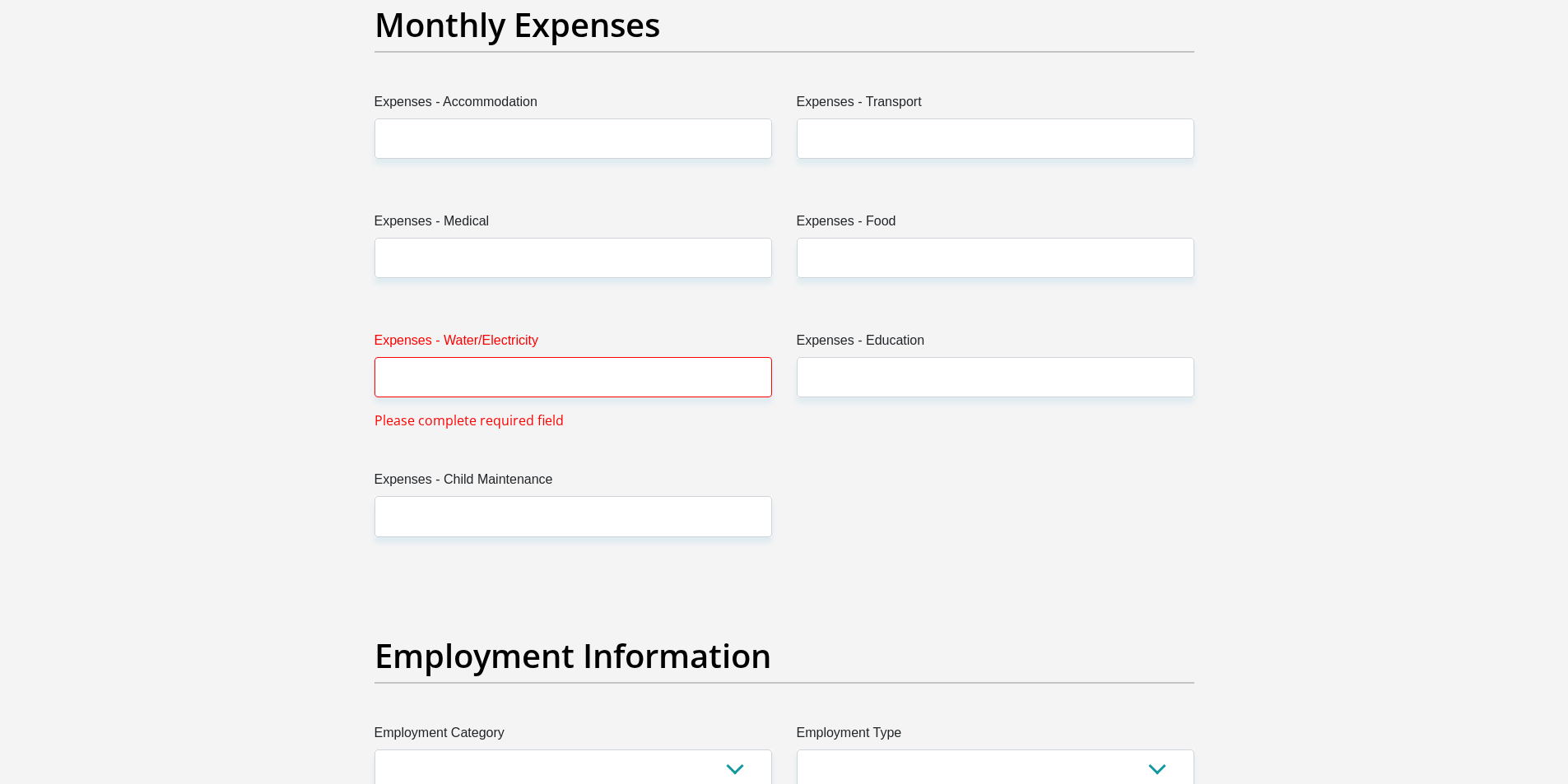
type input "0"
click at [516, 146] on input "Expenses - Accommodation" at bounding box center [574, 138] width 397 height 40
click at [847, 136] on input "Expenses - Transport" at bounding box center [995, 138] width 397 height 40
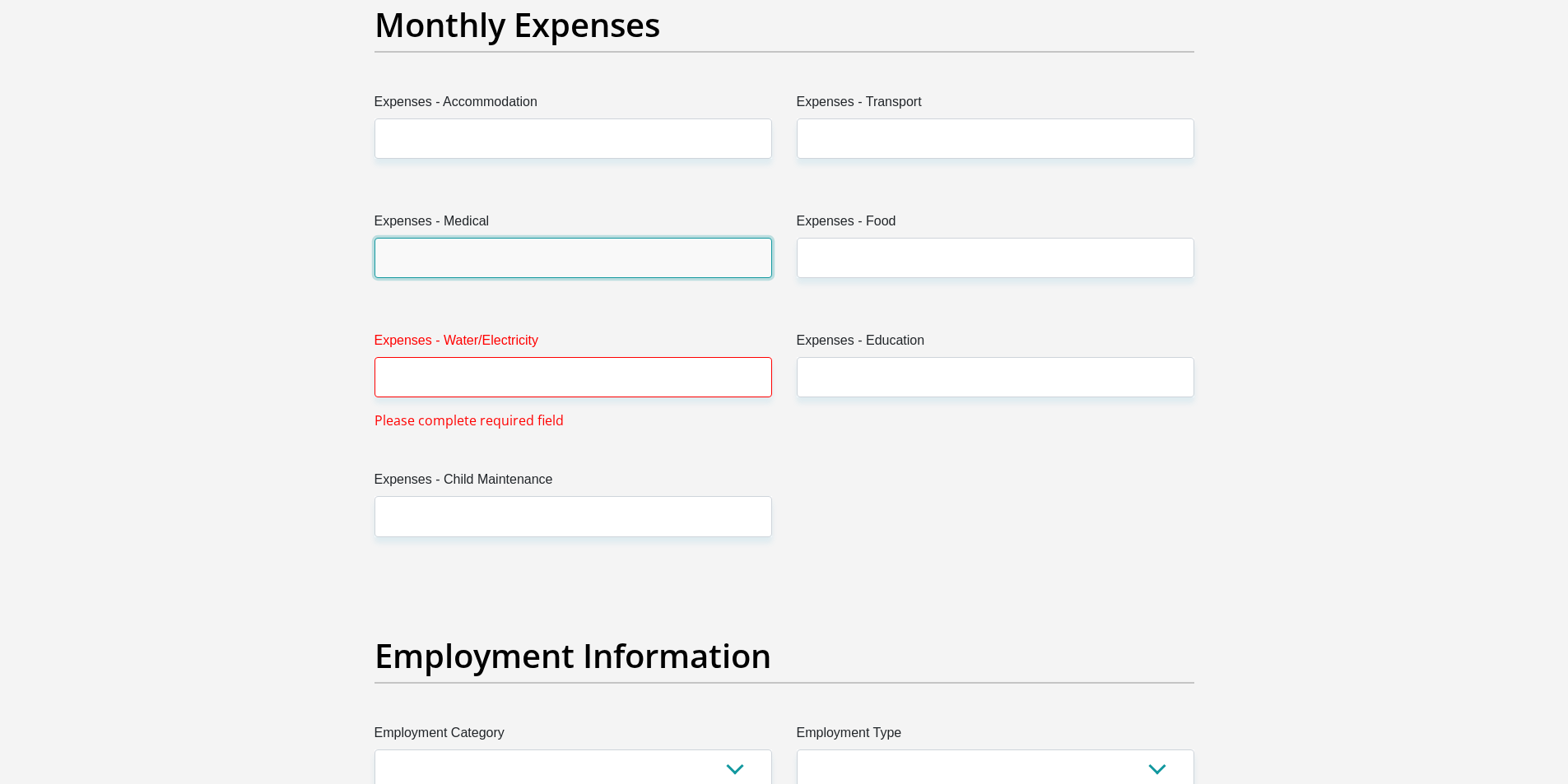
click at [468, 246] on input "Expenses - Medical" at bounding box center [574, 258] width 397 height 40
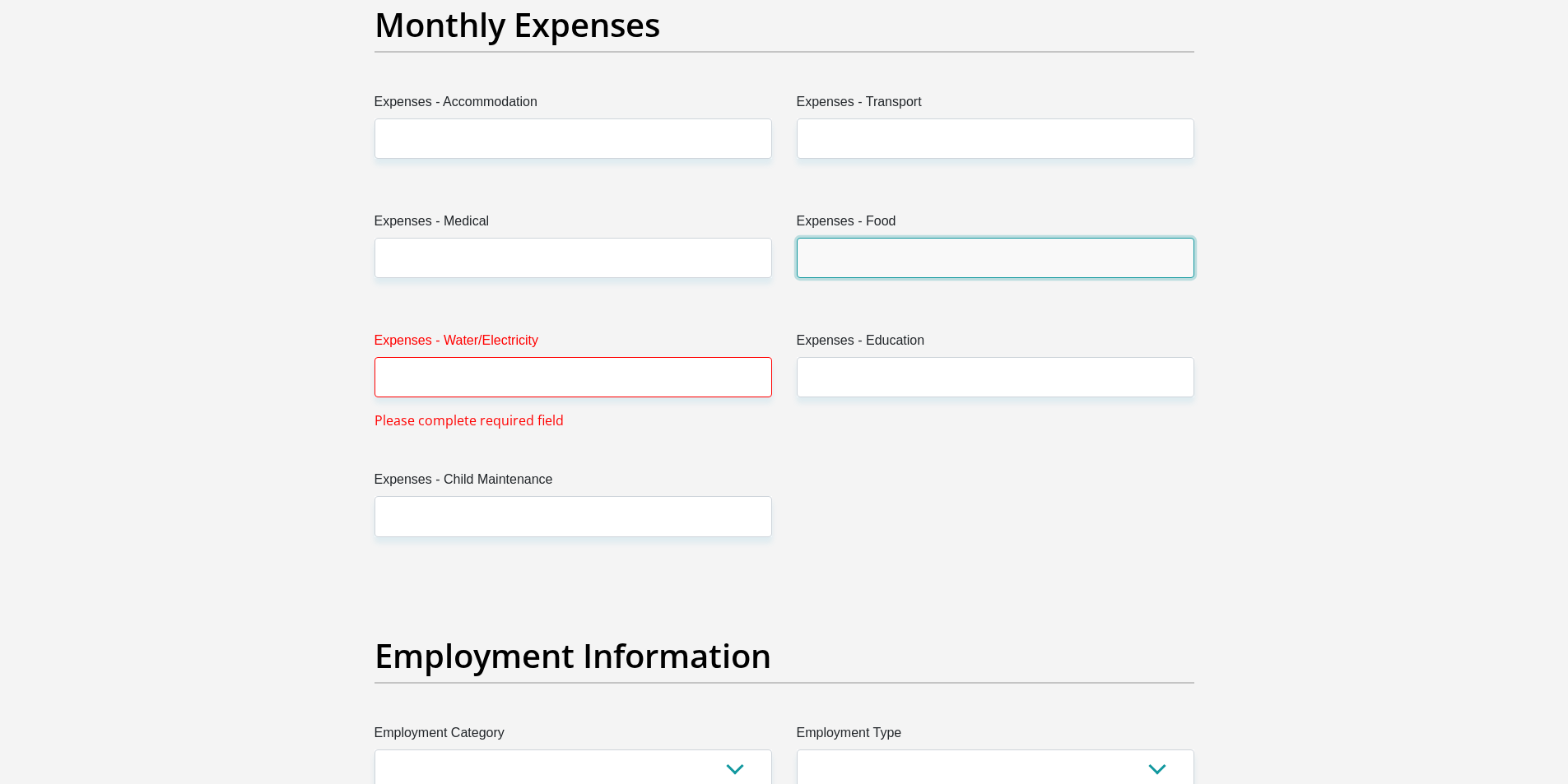
click at [874, 246] on input "Expenses - Food" at bounding box center [995, 258] width 397 height 40
type input "3000"
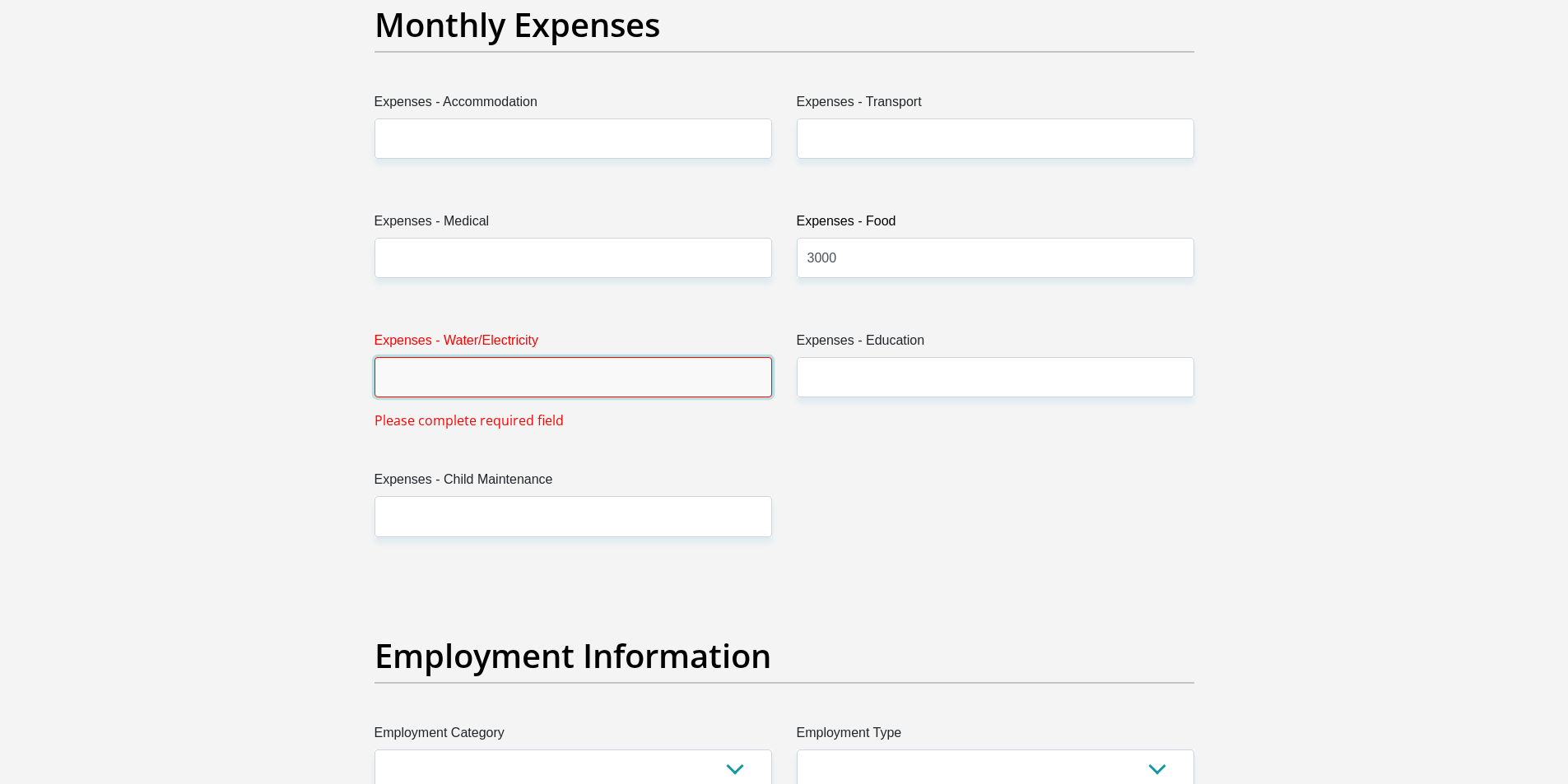
click at [489, 375] on input "Expenses - Water/Electricity" at bounding box center [574, 377] width 397 height 40
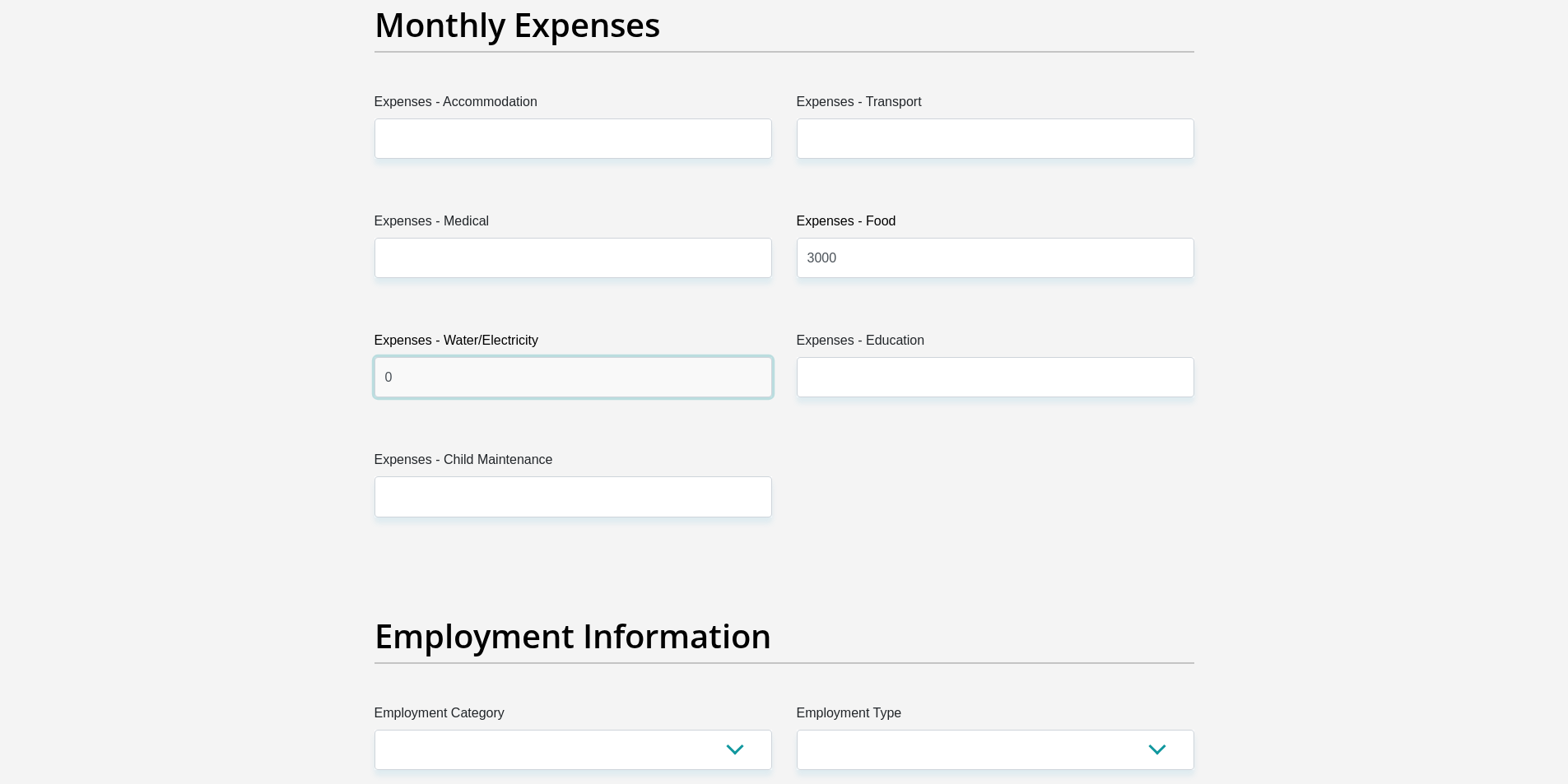
type input "0"
click at [461, 137] on input "Expenses - Accommodation" at bounding box center [574, 138] width 397 height 40
type input "0"
click at [845, 127] on input "Expenses - Transport" at bounding box center [995, 138] width 397 height 40
type input "0"
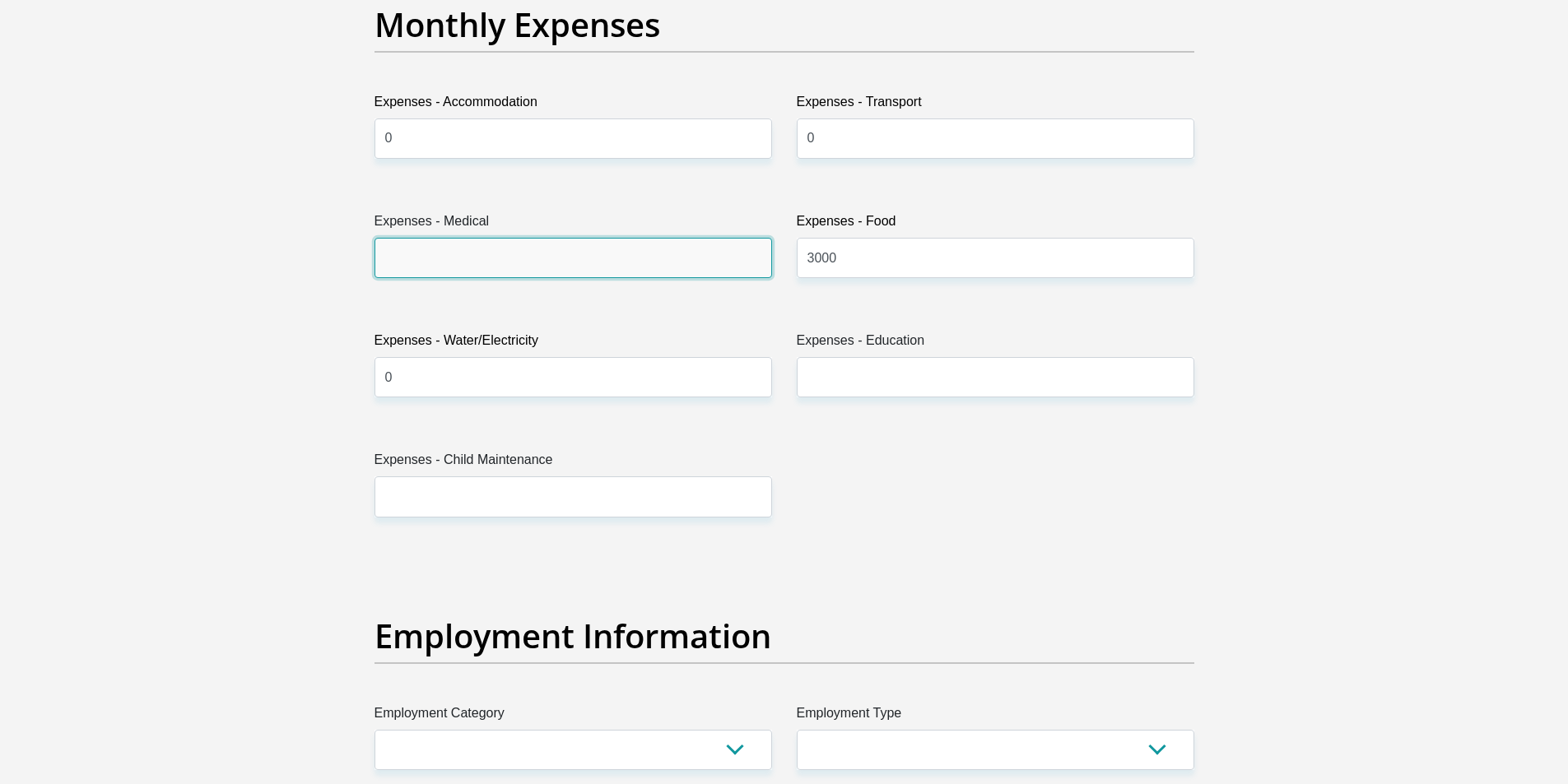
click at [546, 274] on input "Expenses - Medical" at bounding box center [574, 258] width 397 height 40
type input "0"
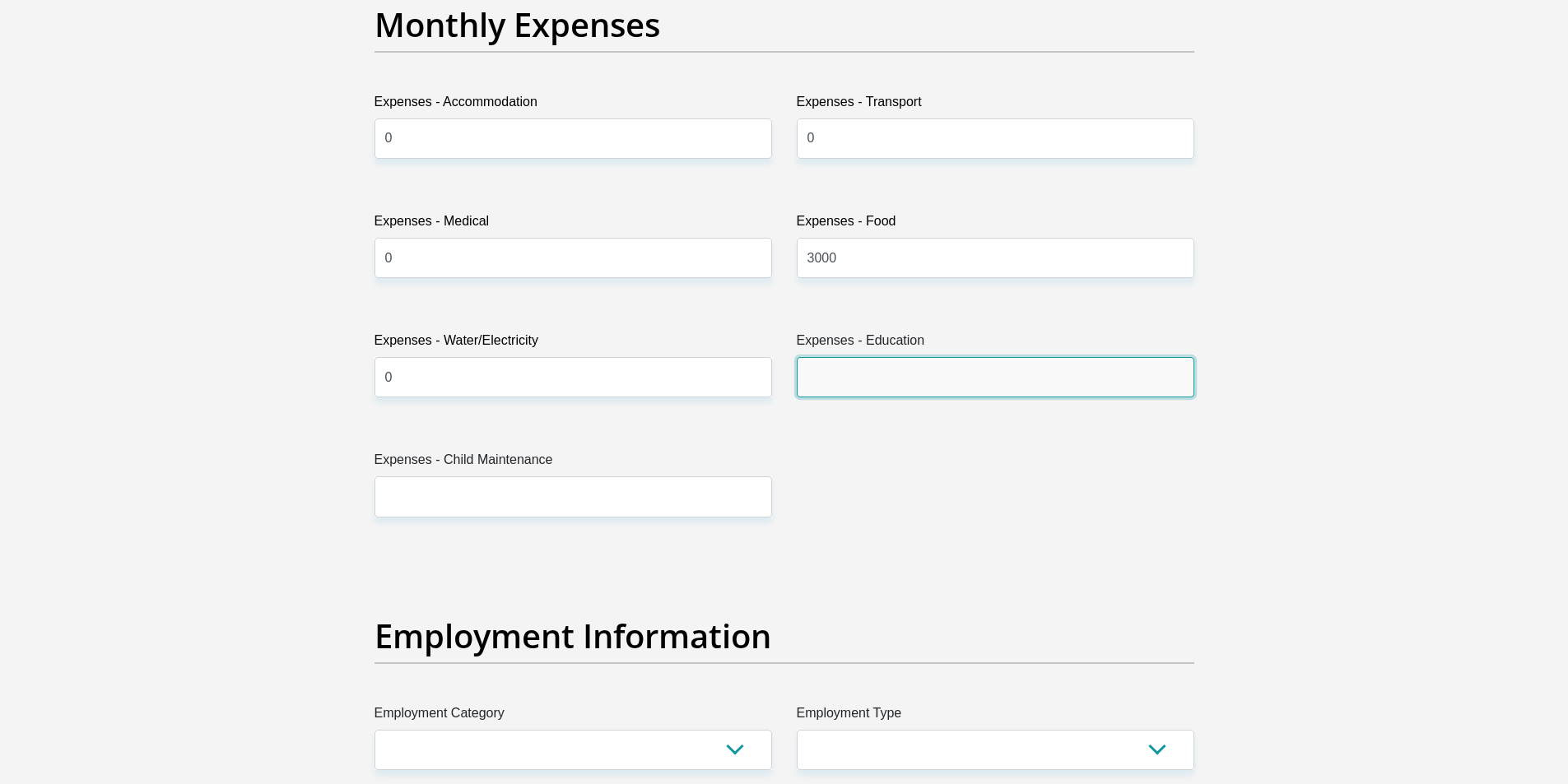
click at [888, 368] on input "Expenses - Education" at bounding box center [995, 377] width 397 height 40
type input "0"
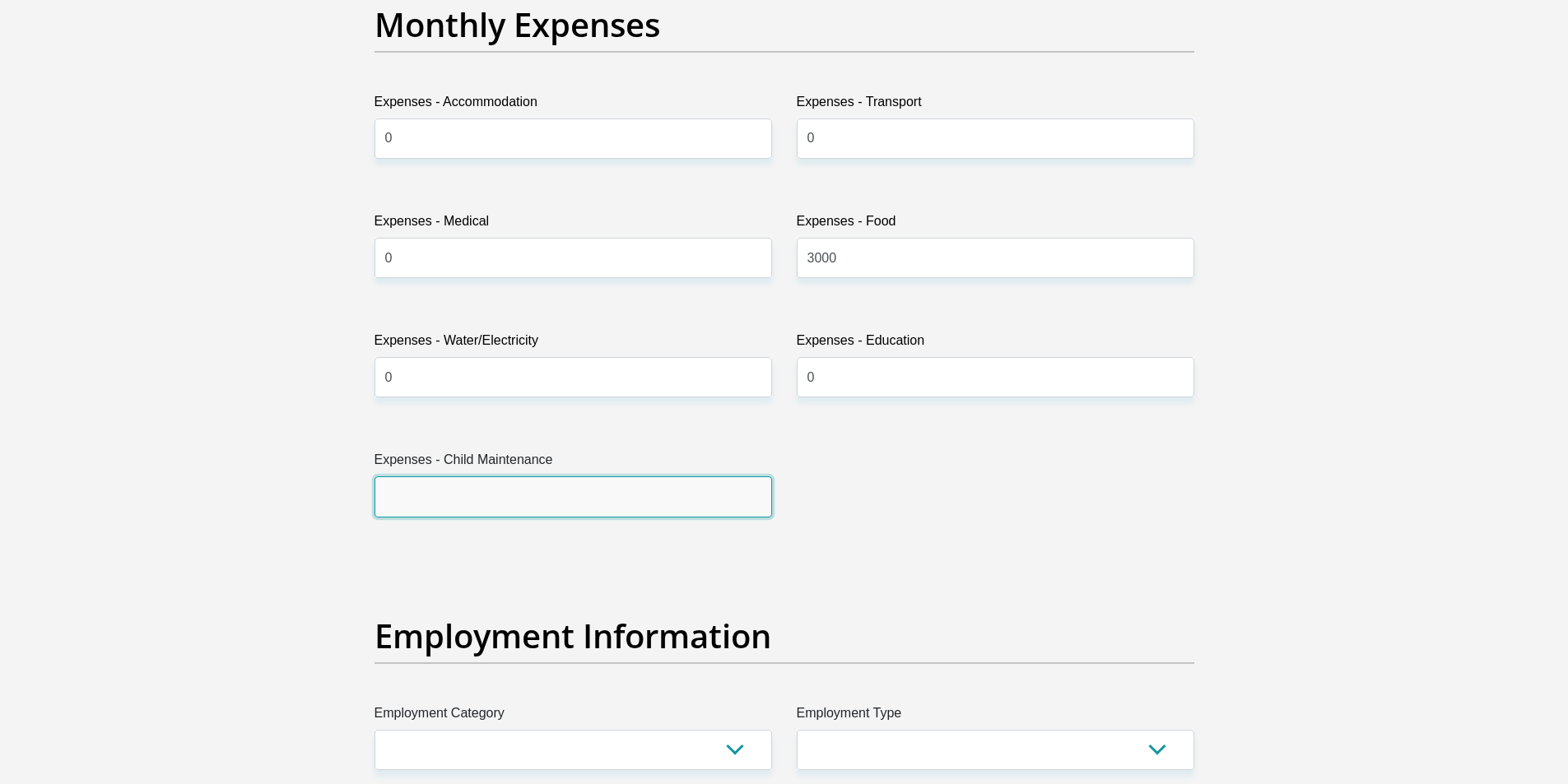
click at [471, 500] on input "Expenses - Child Maintenance" at bounding box center [574, 496] width 397 height 40
type input "0"
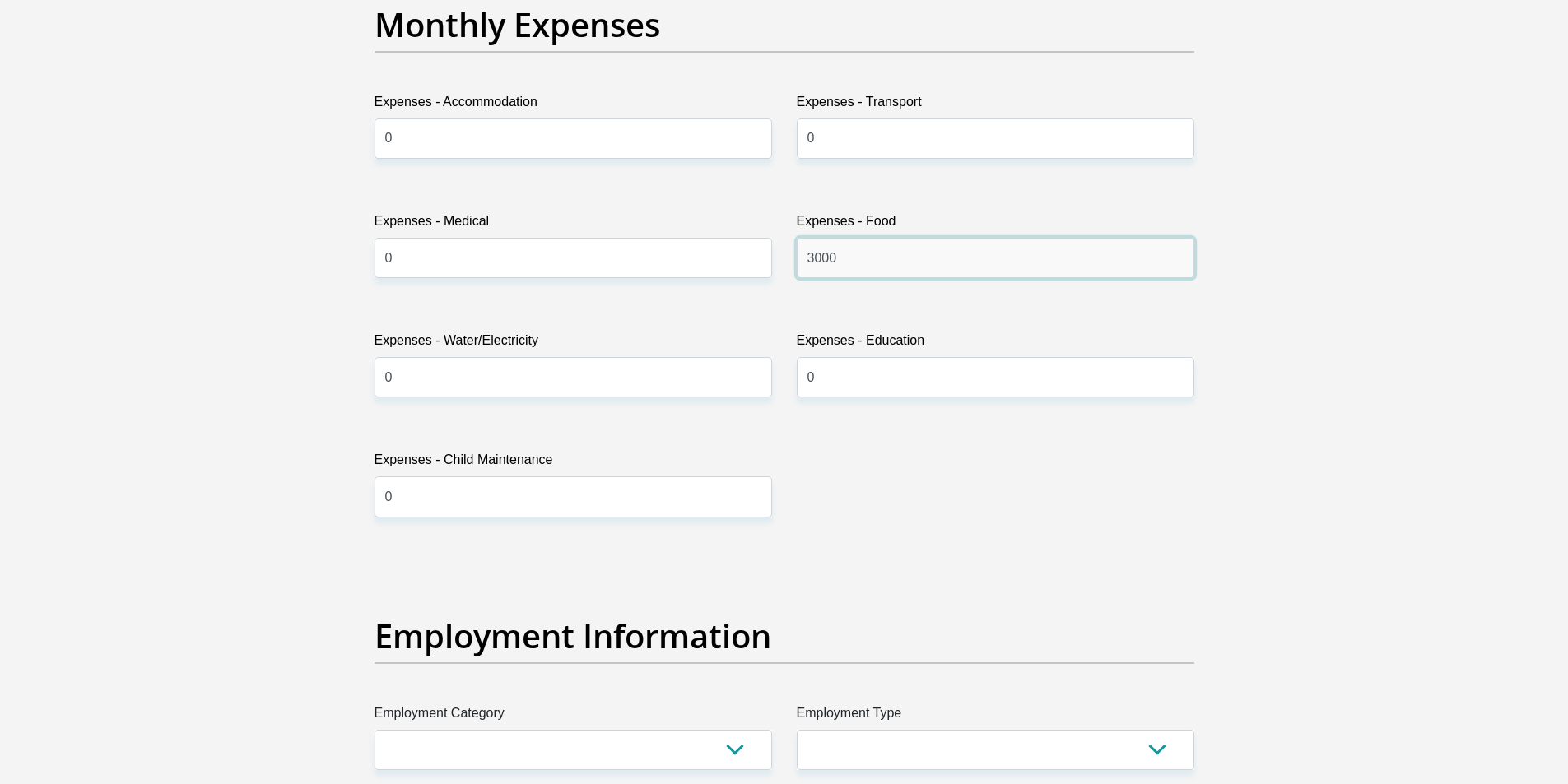
click at [814, 262] on input "3000" at bounding box center [995, 258] width 397 height 40
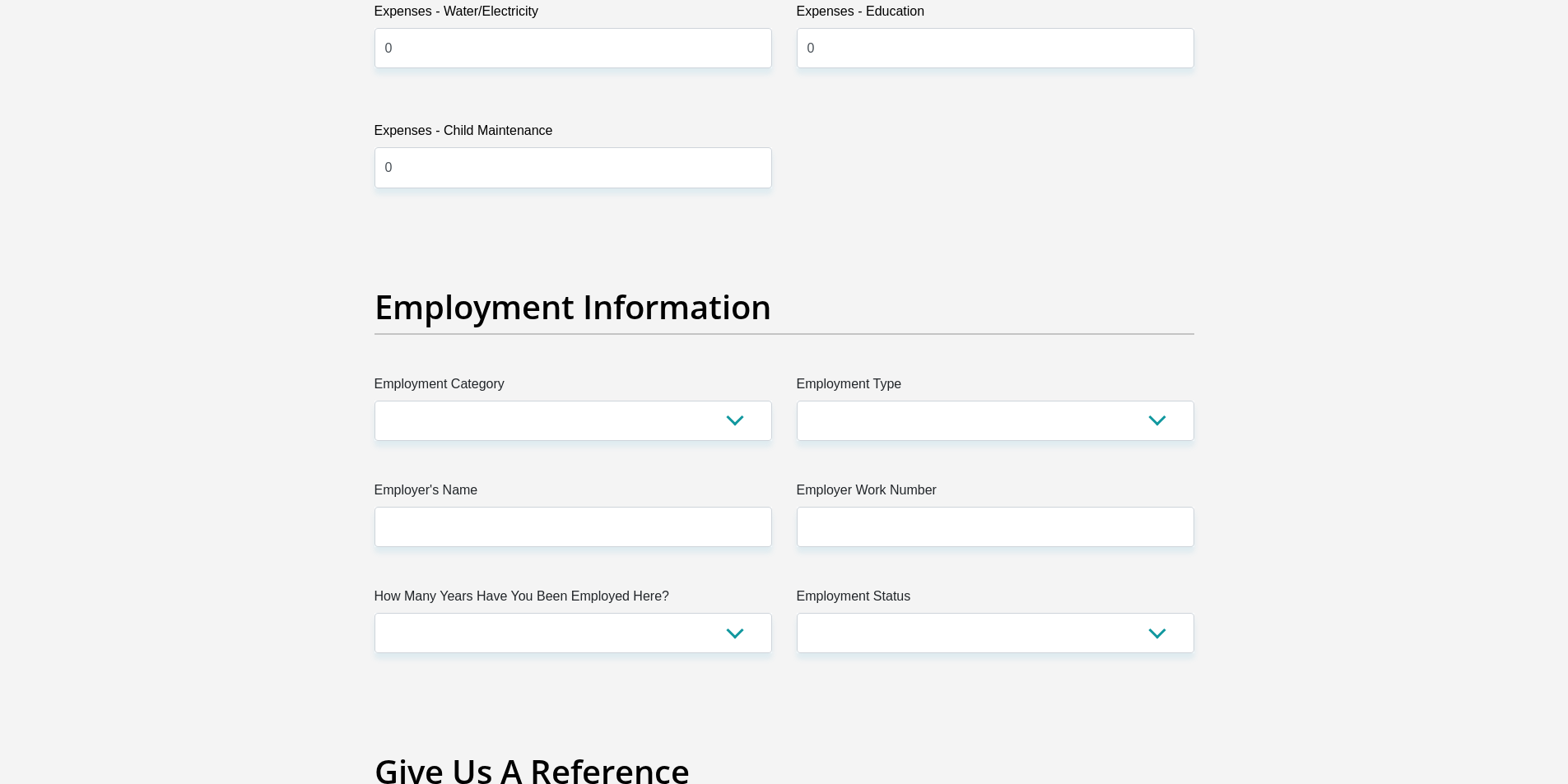
scroll to position [2961, 0]
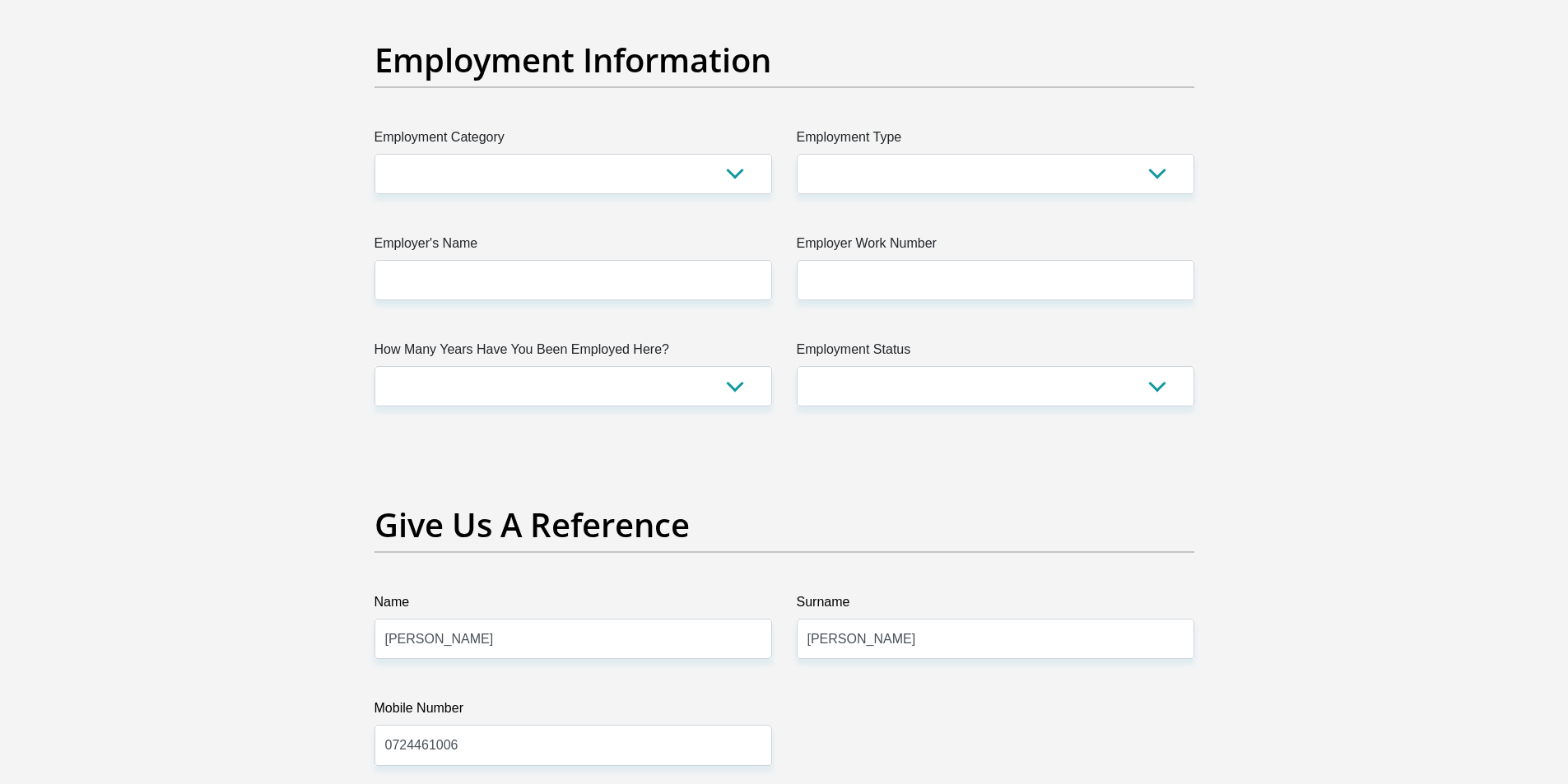
type input "5000"
click at [743, 175] on select "AGRICULTURE ALCOHOL & TOBACCO CONSTRUCTION MATERIALS METALLURGY EQUIPMENT FOR R…" at bounding box center [574, 173] width 397 height 40
select select "54"
click at [375, 154] on select "AGRICULTURE ALCOHOL & TOBACCO CONSTRUCTION MATERIALS METALLURGY EQUIPMENT FOR R…" at bounding box center [574, 173] width 397 height 40
click at [886, 175] on select "College/Lecturer Craft Seller Creative Driver Executive Farmer Forces - Non Com…" at bounding box center [995, 173] width 397 height 40
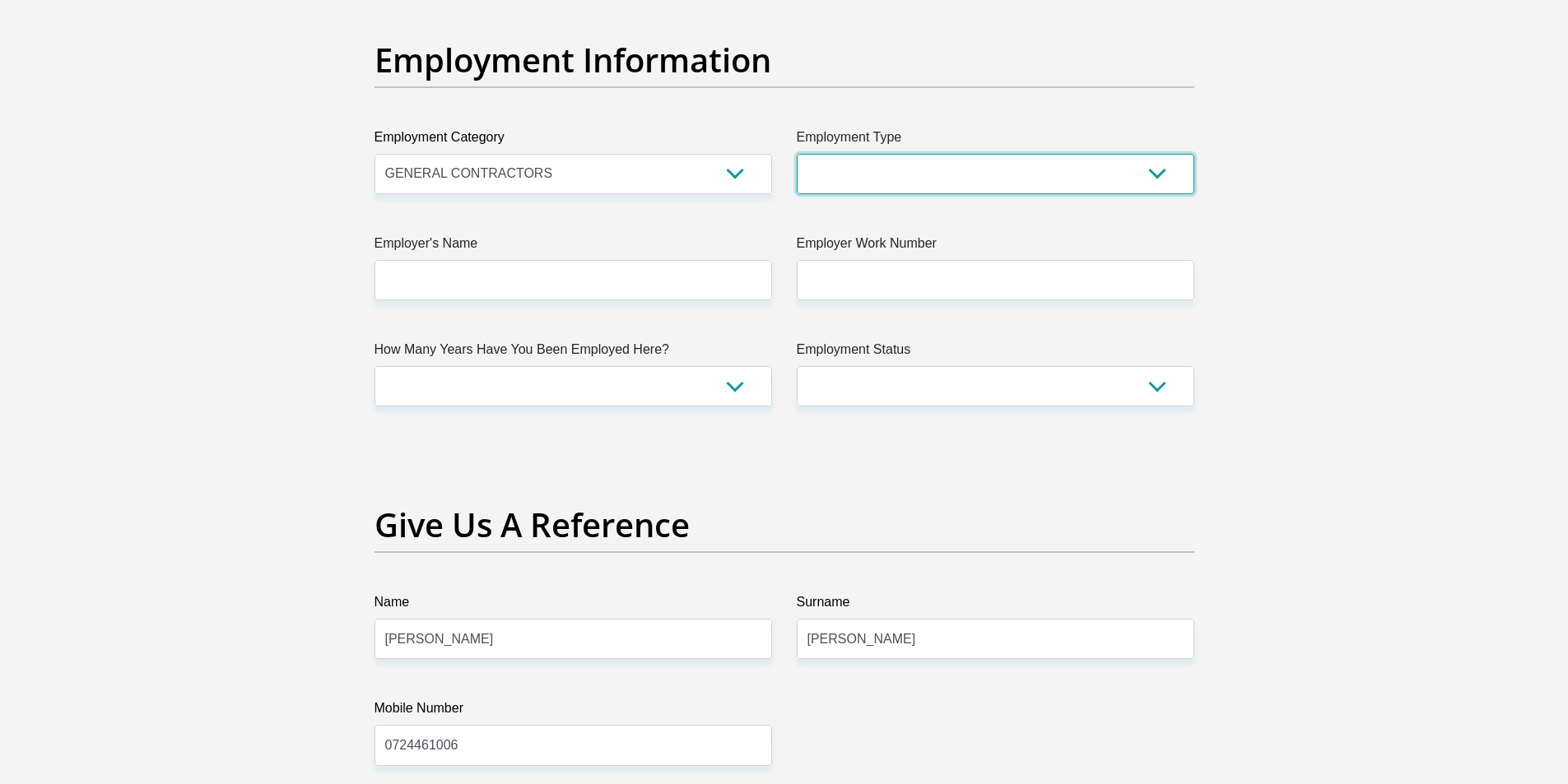
select select "Unknown/Other"
click at [797, 154] on select "College/Lecturer Craft Seller Creative Driver Executive Farmer Forces - Non Com…" at bounding box center [995, 173] width 397 height 40
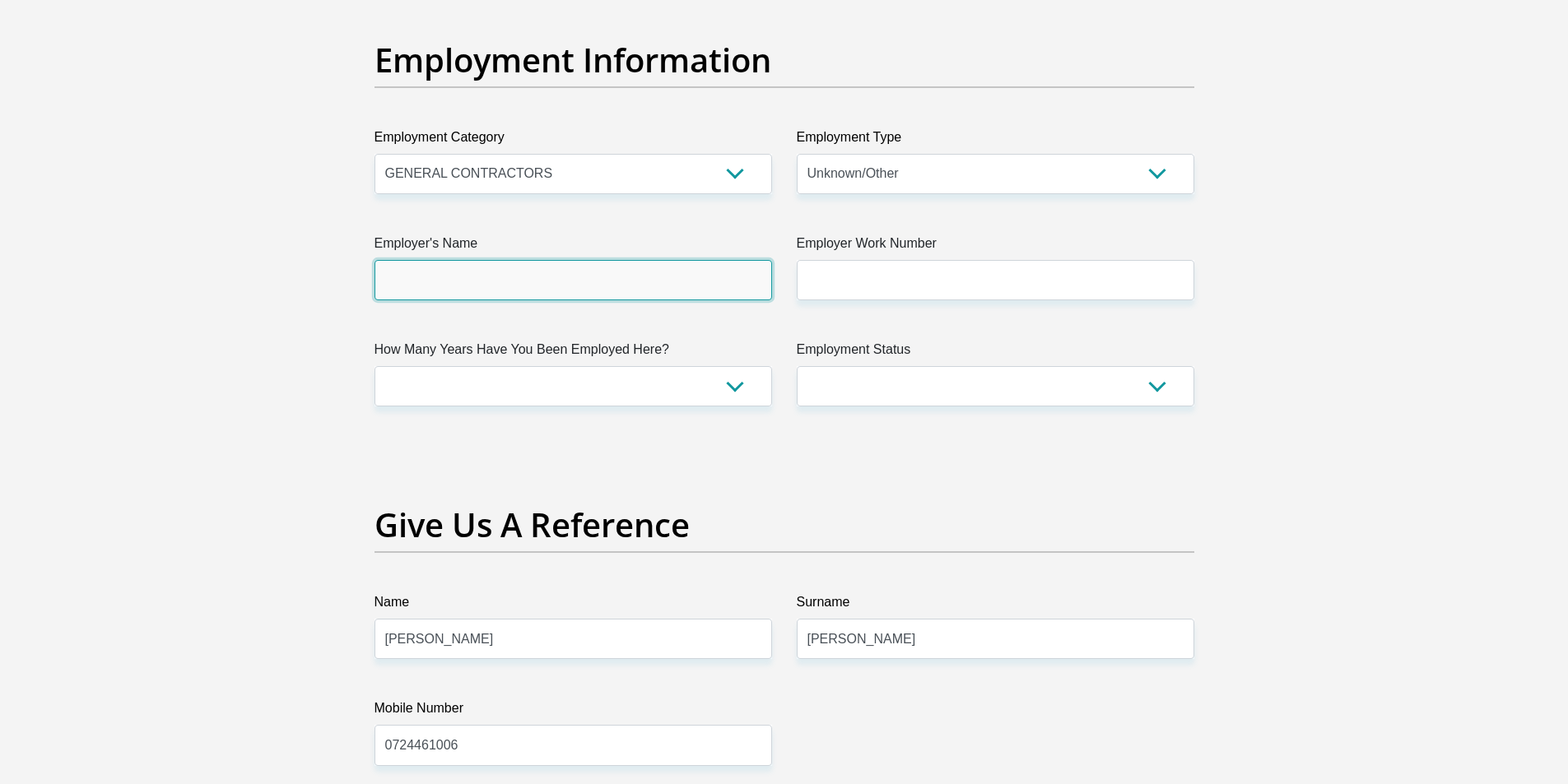
click at [573, 276] on input "Employer's Name" at bounding box center [574, 279] width 397 height 40
type input "logicalis"
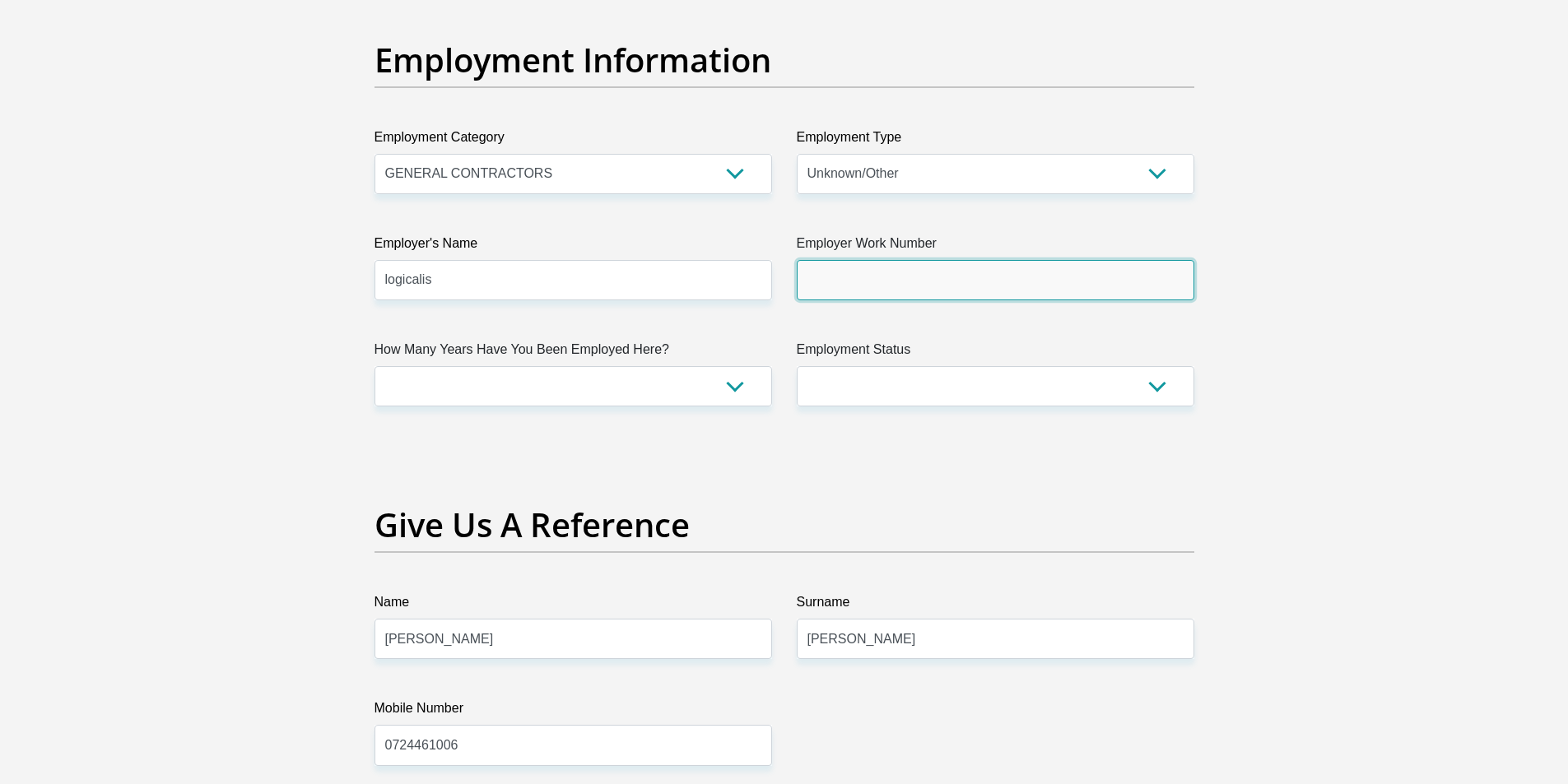
click at [854, 266] on input "Employer Work Number" at bounding box center [995, 279] width 397 height 40
type input "0114112003"
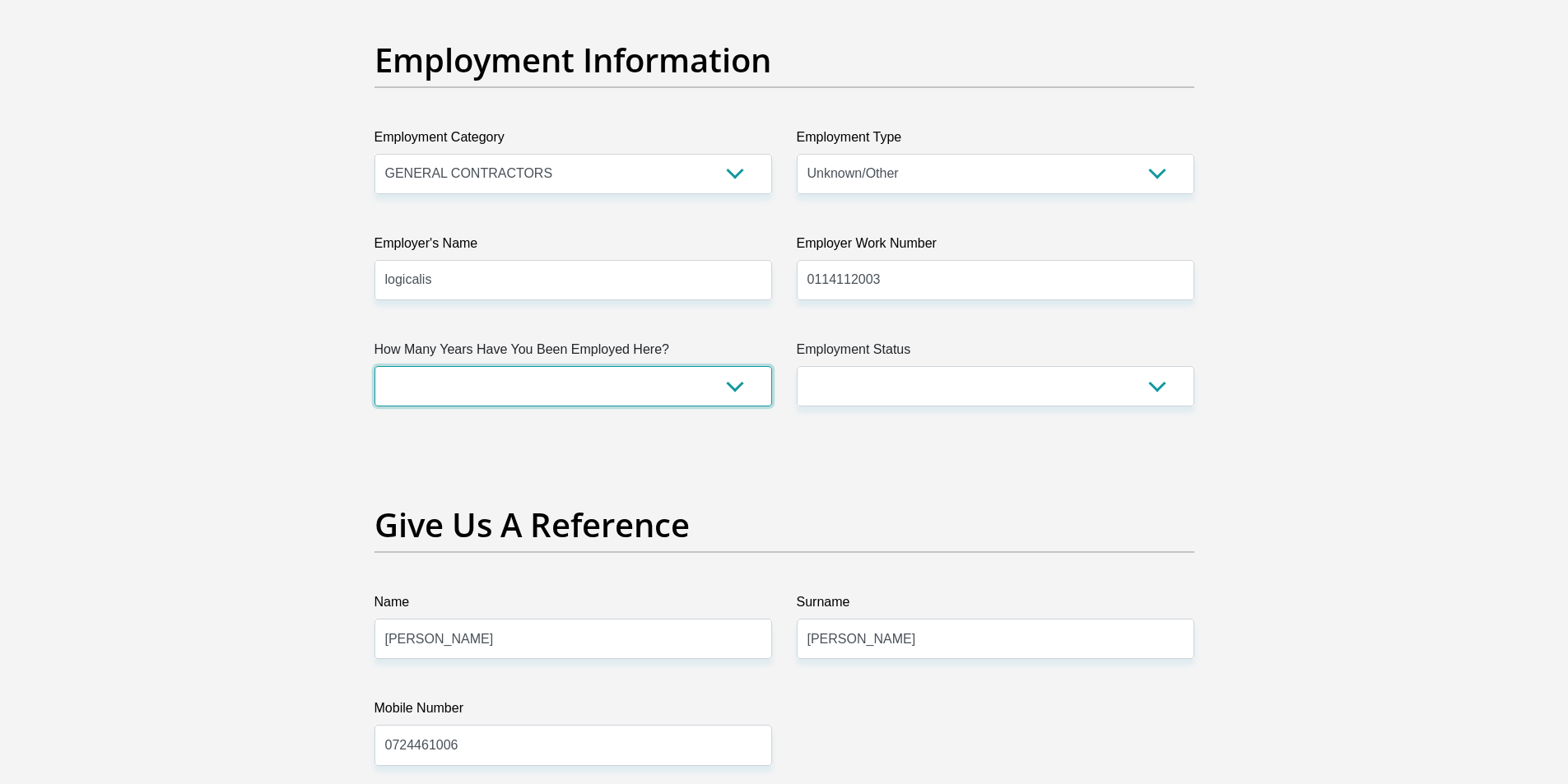
click at [631, 387] on select "less than 1 year 1-3 years 3-5 years 5+ years" at bounding box center [574, 386] width 397 height 40
select select "24"
click at [375, 366] on select "less than 1 year 1-3 years 3-5 years 5+ years" at bounding box center [574, 386] width 397 height 40
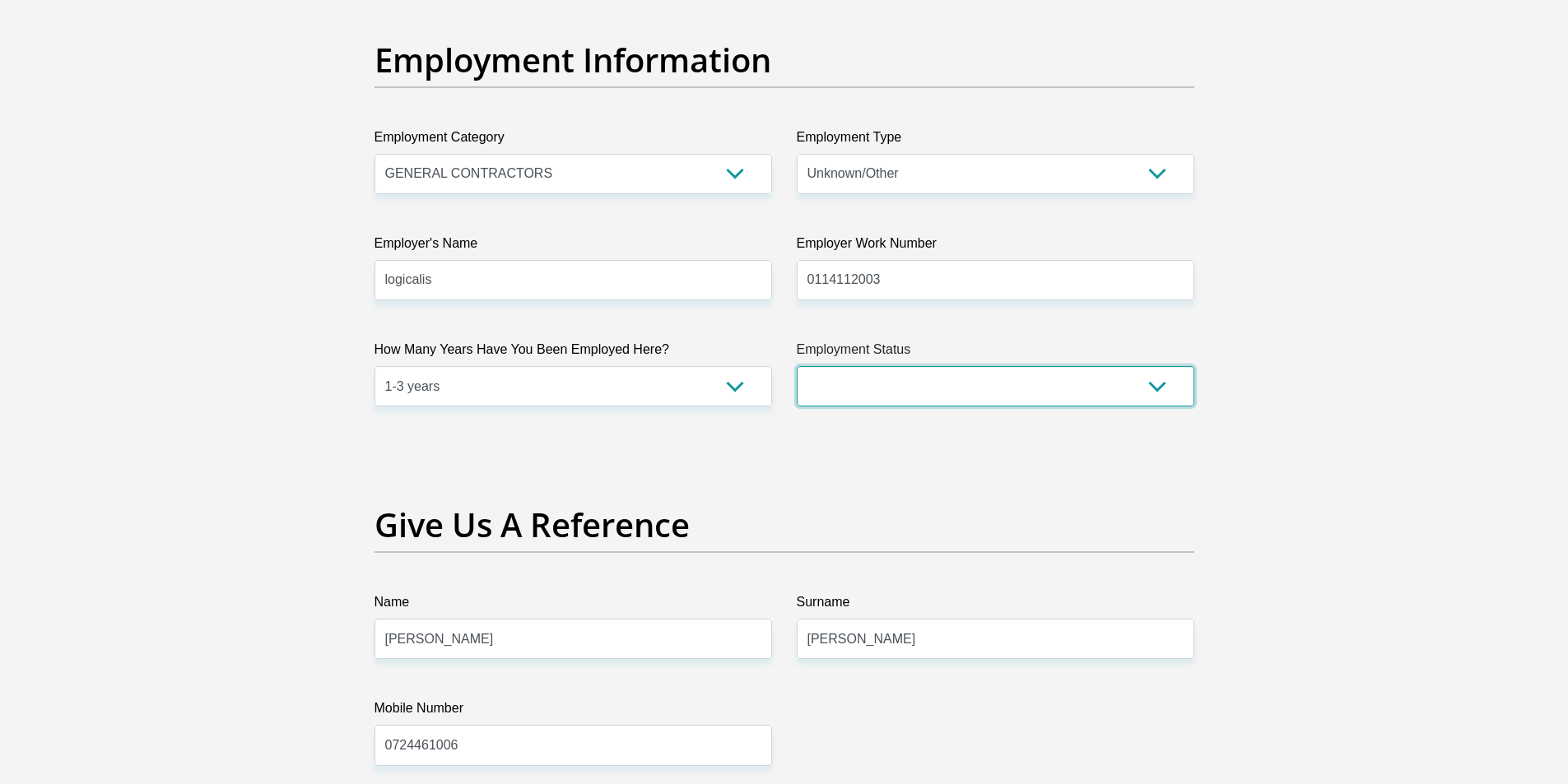
click at [887, 382] on select "Permanent/Full-time Part-time/Casual Contract Worker Self-Employed Housewife Re…" at bounding box center [995, 386] width 397 height 40
select select "1"
click at [797, 366] on select "Permanent/Full-time Part-time/Casual Contract Worker Self-Employed Housewife Re…" at bounding box center [995, 386] width 397 height 40
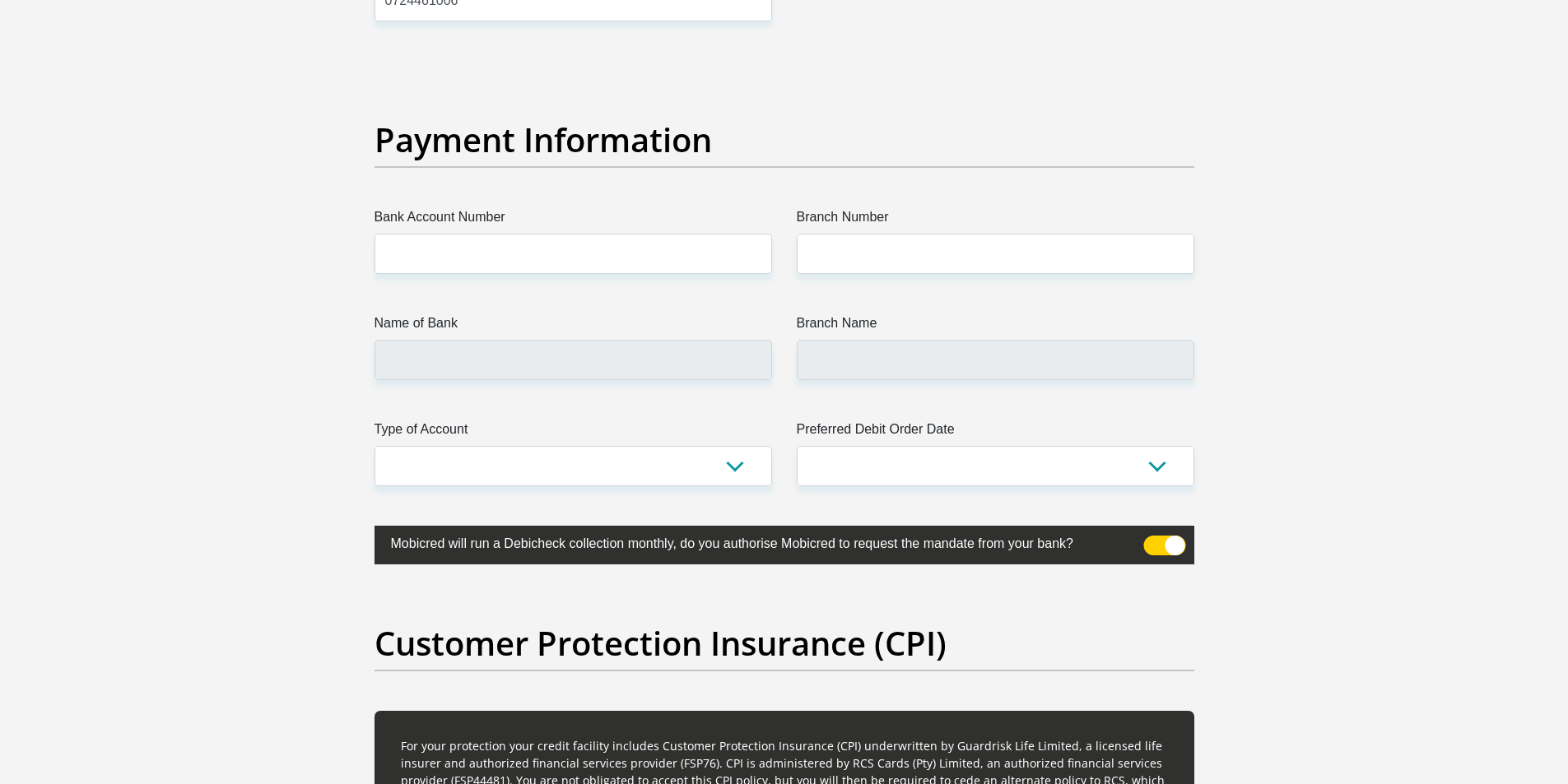
scroll to position [3701, 0]
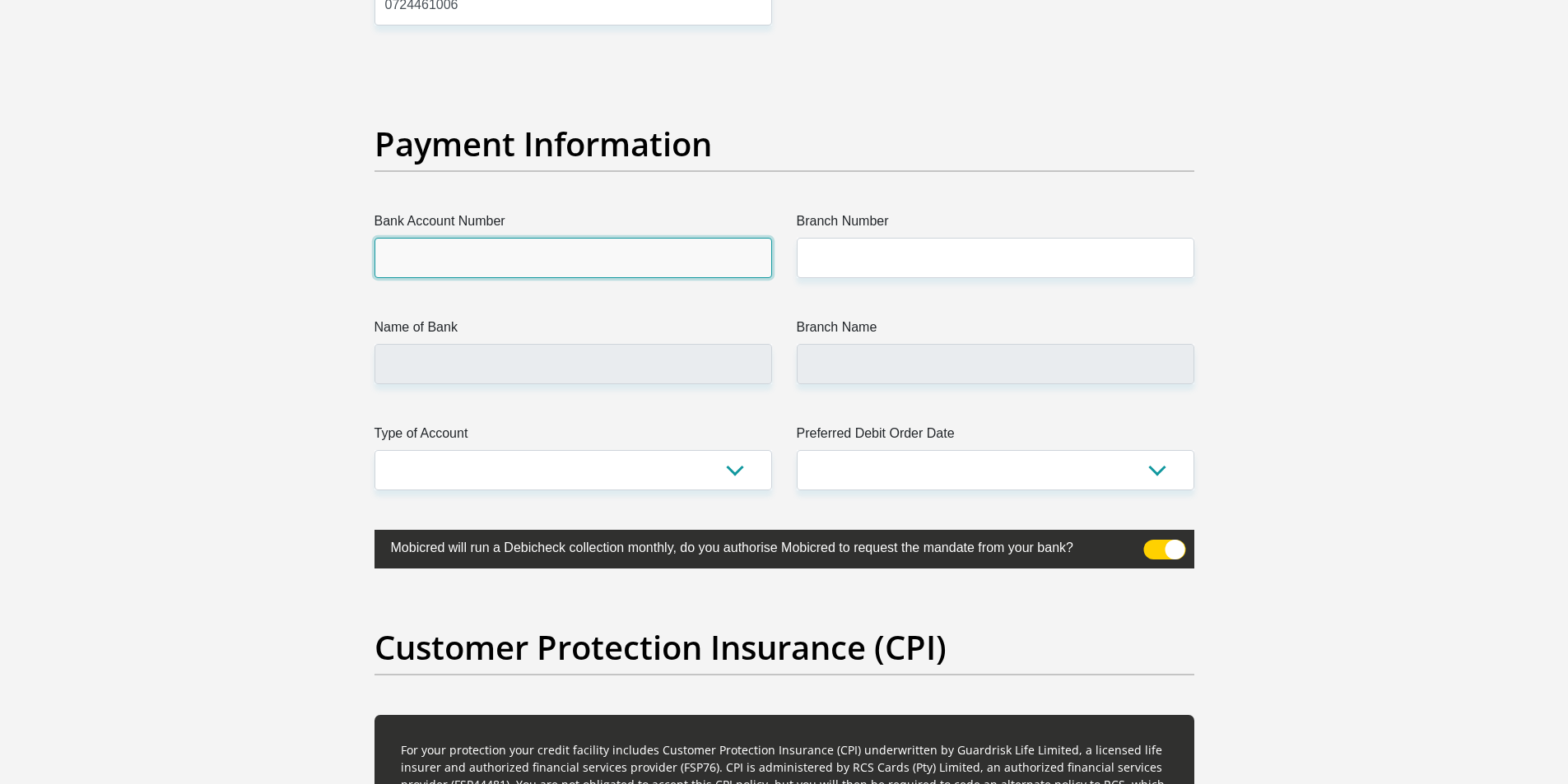
click at [469, 240] on input "Bank Account Number" at bounding box center [574, 258] width 397 height 40
click at [462, 255] on input "Bank Account Number" at bounding box center [574, 258] width 397 height 40
type input "1551965184"
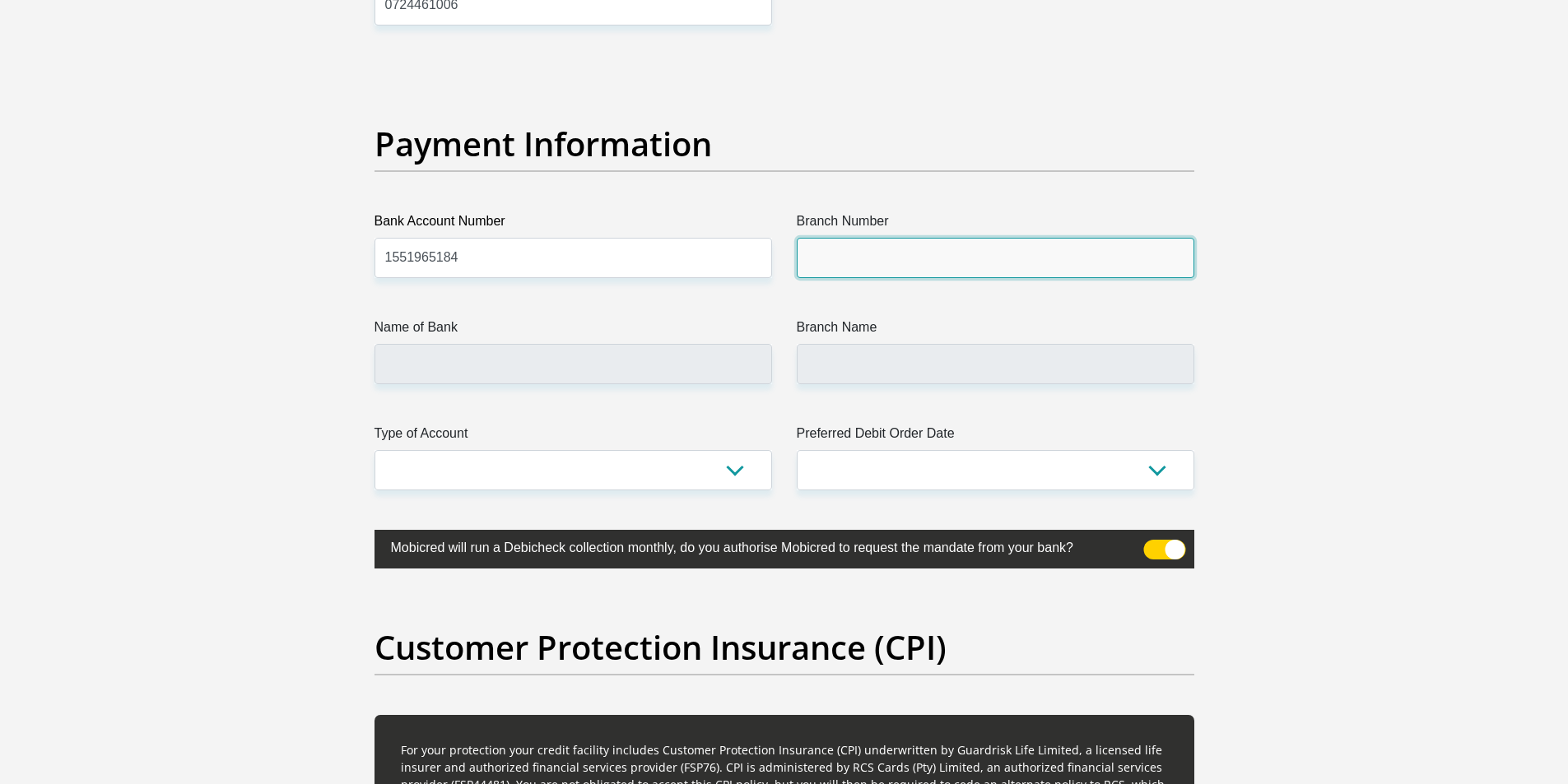
click at [851, 265] on input "Branch Number" at bounding box center [995, 258] width 397 height 40
type input "klerksdorp"
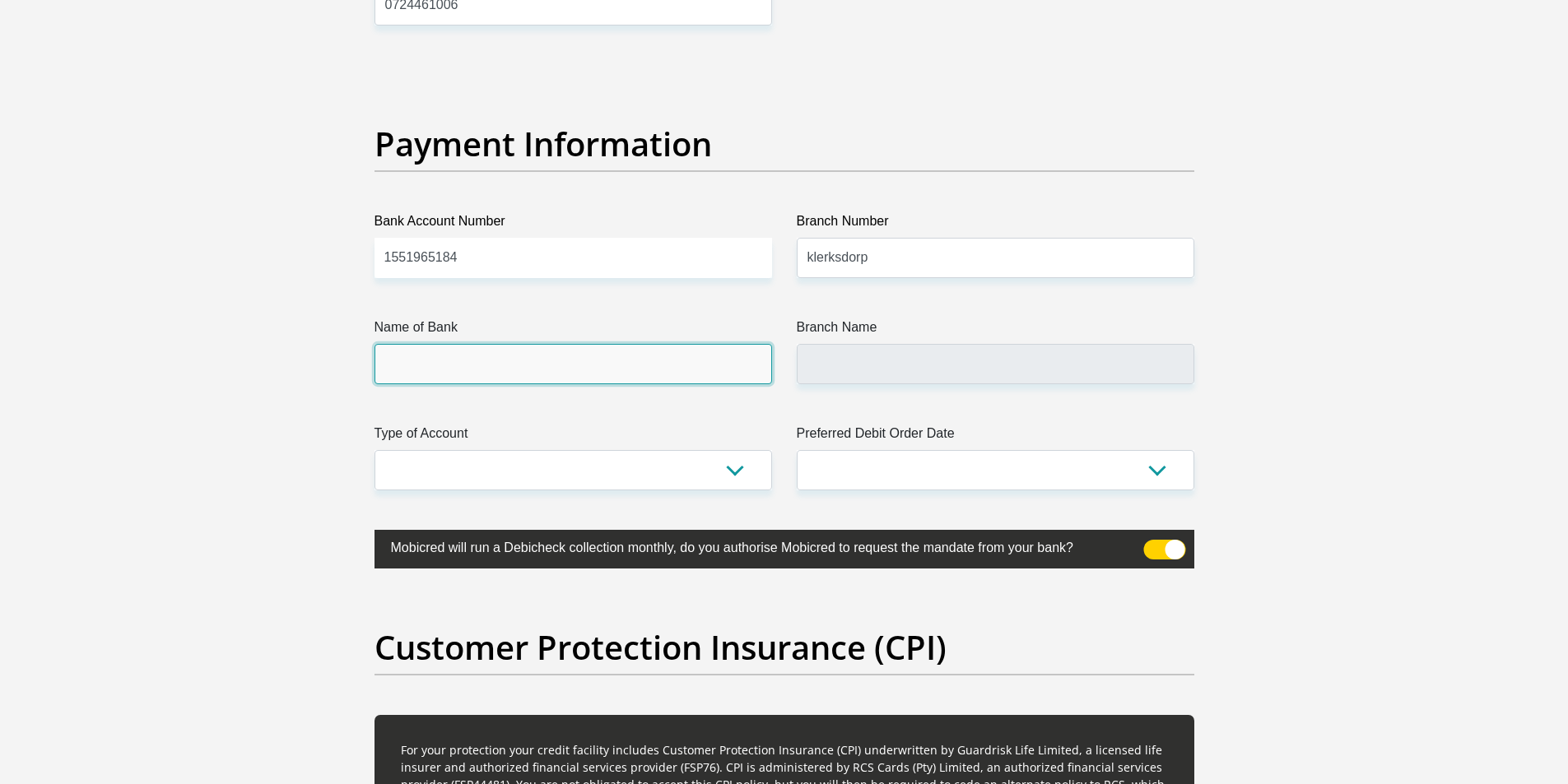
click at [537, 356] on input "Name of Bank" at bounding box center [574, 363] width 397 height 40
click at [873, 366] on input "Branch Name" at bounding box center [995, 363] width 397 height 40
click at [587, 366] on input "Name of Bank" at bounding box center [574, 363] width 397 height 40
click at [847, 368] on input "Branch Name" at bounding box center [995, 363] width 397 height 40
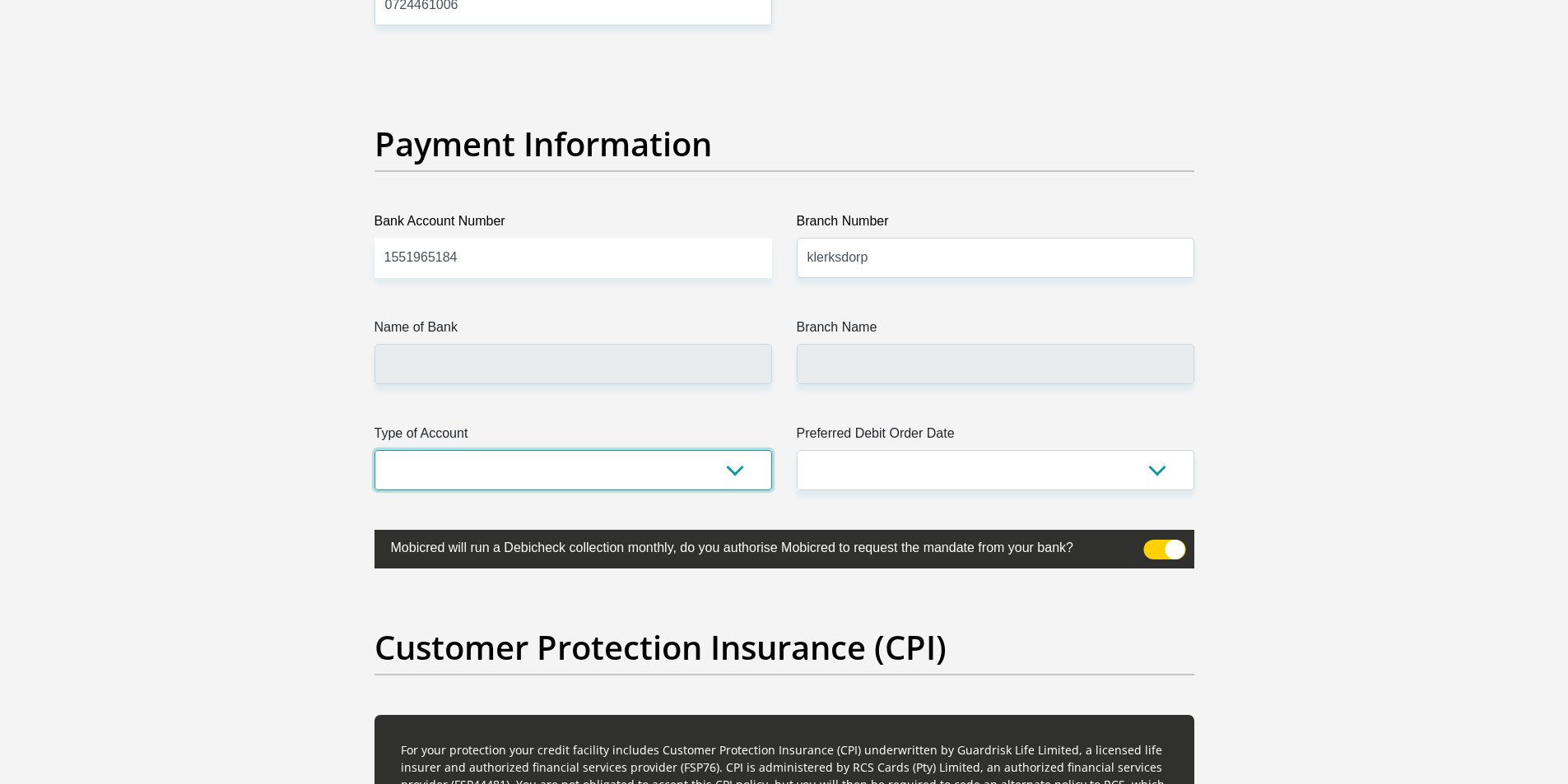
click at [526, 481] on select "Cheque Savings" at bounding box center [574, 469] width 397 height 40
select select "SAV"
click at [375, 450] on select "Cheque Savings" at bounding box center [574, 469] width 397 height 40
click at [899, 458] on select "1st 2nd 3rd 4th 5th 7th 18th 19th 20th 21st 22nd 23rd 24th 25th 26th 27th 28th …" at bounding box center [995, 469] width 397 height 40
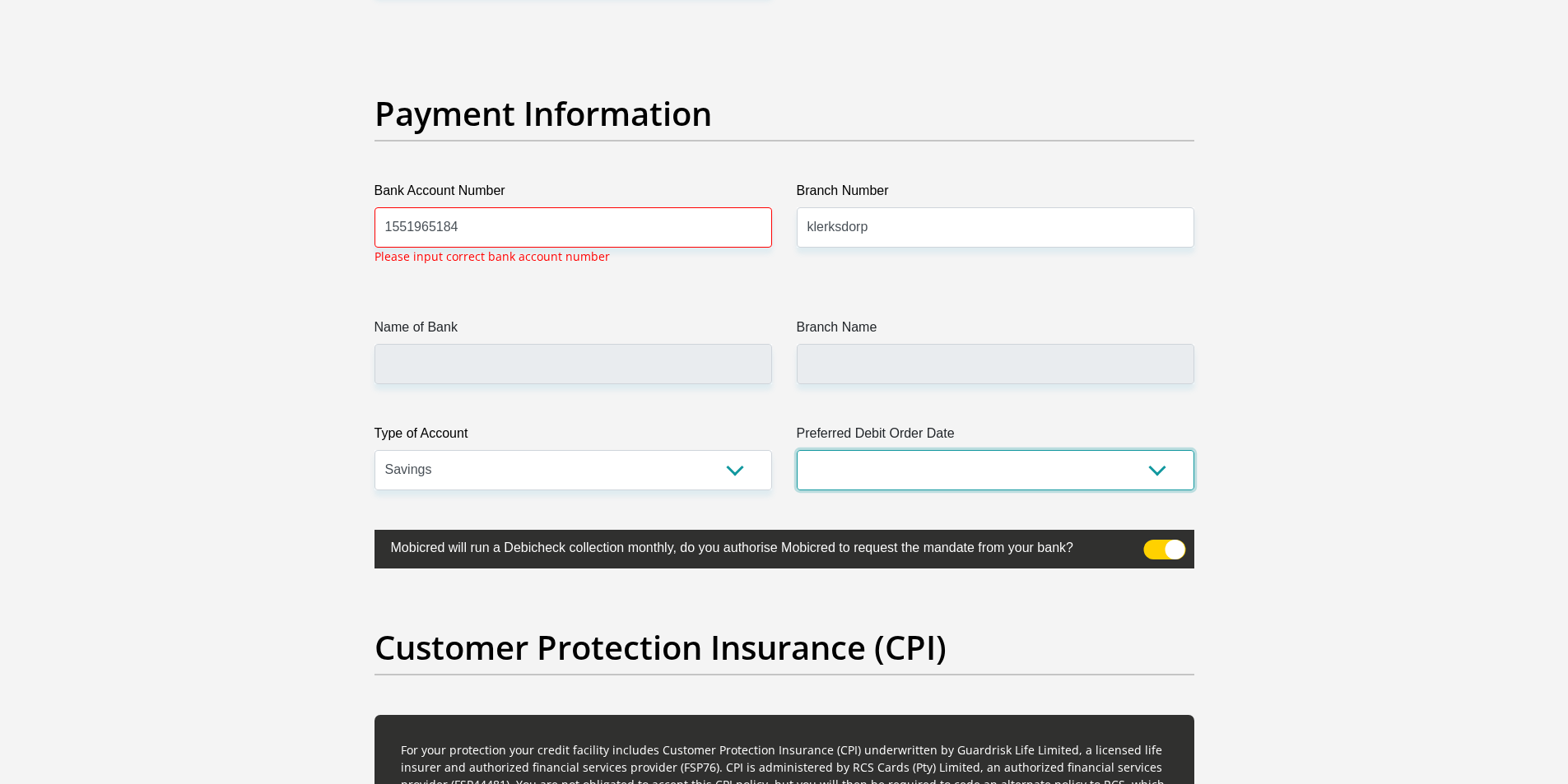
scroll to position [3733, 0]
select select "1"
click at [797, 449] on select "1st 2nd 3rd 4th 5th 7th 18th 19th 20th 21st 22nd 23rd 24th 25th 26th 27th 28th …" at bounding box center [995, 468] width 397 height 40
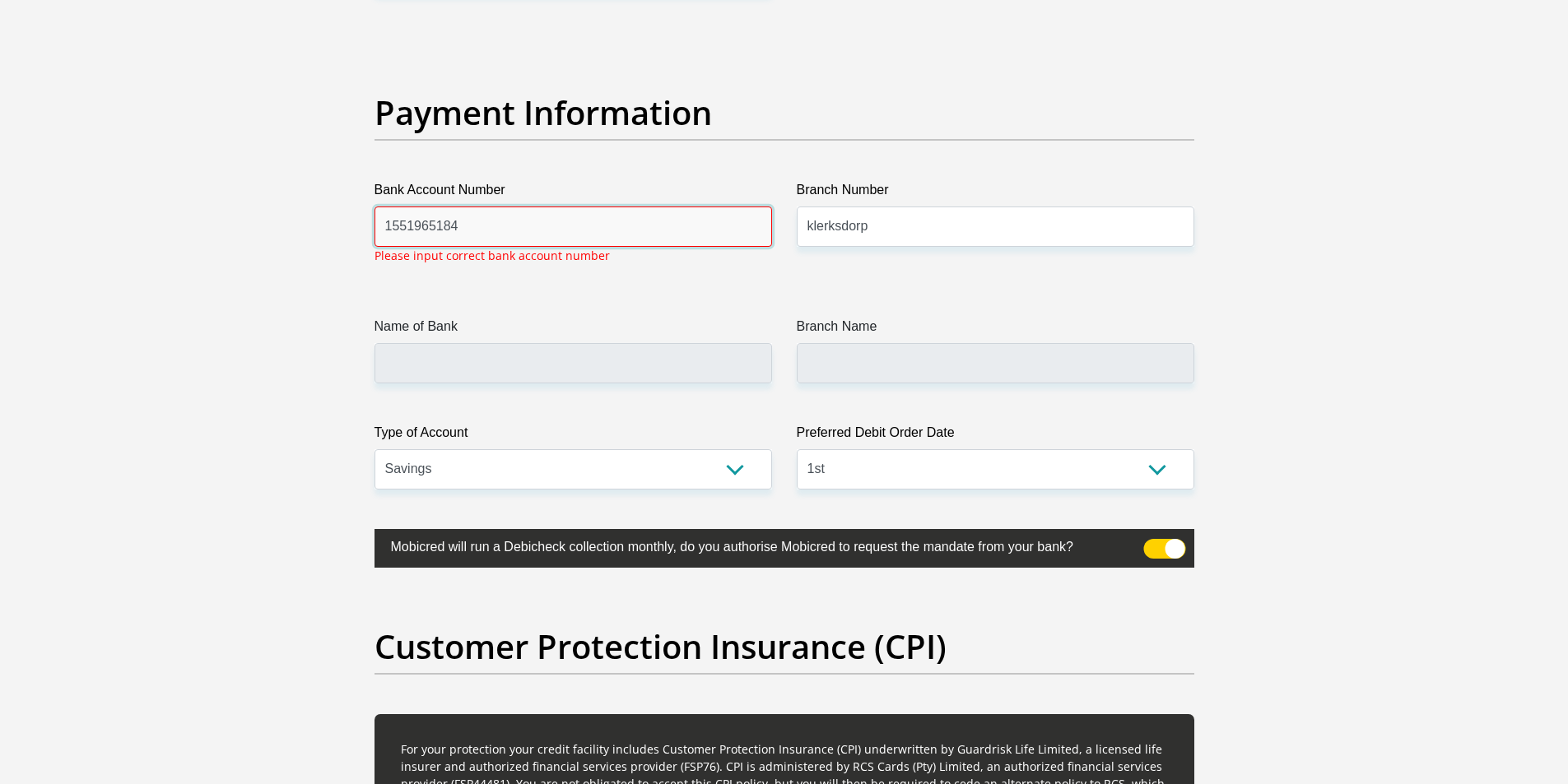
drag, startPoint x: 462, startPoint y: 229, endPoint x: 316, endPoint y: 213, distance: 146.9
type input "1551965184"
click at [424, 367] on input "Name of Bank" at bounding box center [574, 362] width 397 height 40
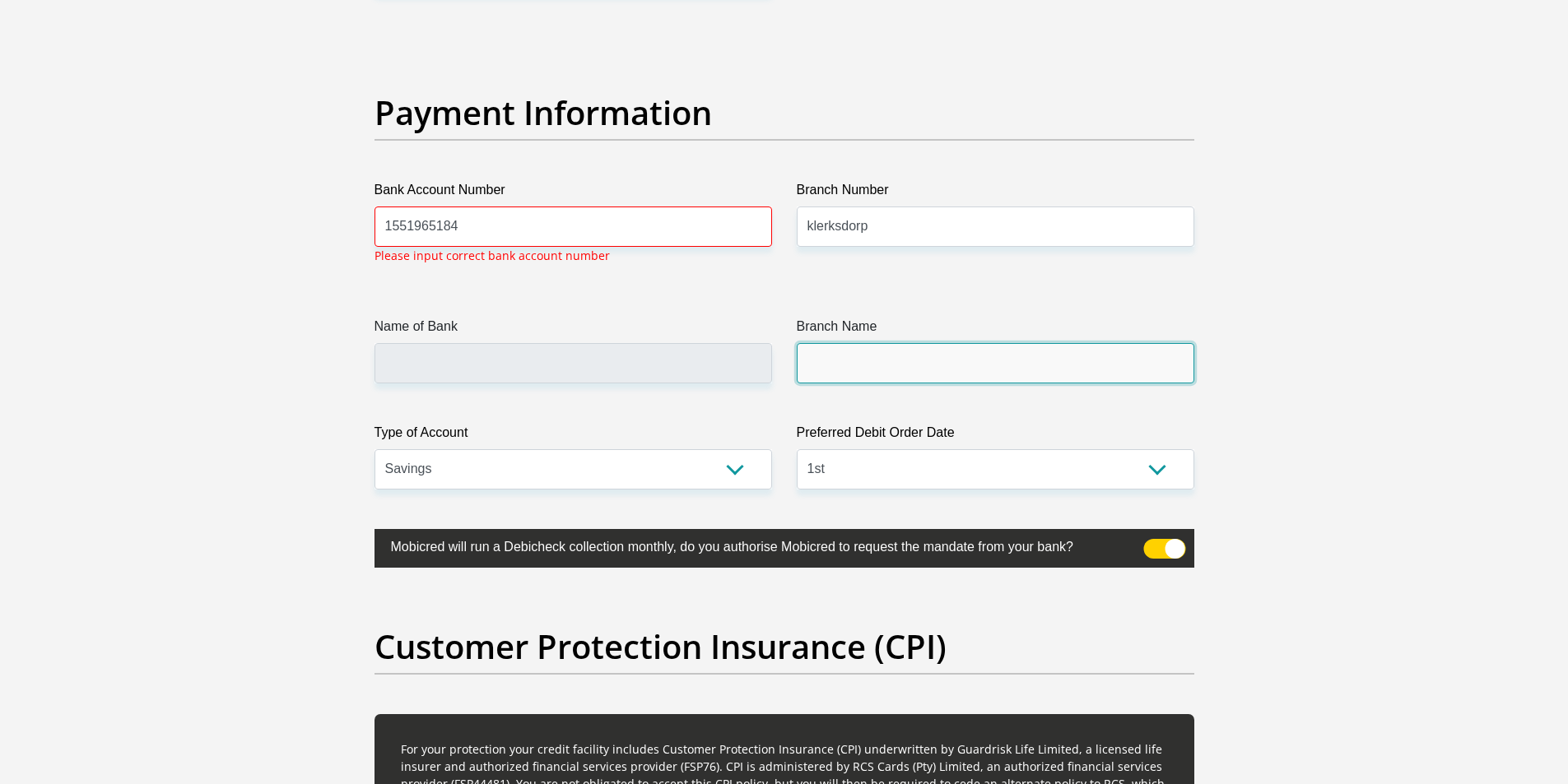
click at [824, 372] on input "Branch Name" at bounding box center [995, 362] width 397 height 40
click at [632, 363] on input "Name of Bank" at bounding box center [574, 362] width 397 height 40
drag, startPoint x: 494, startPoint y: 226, endPoint x: 336, endPoint y: 227, distance: 158.0
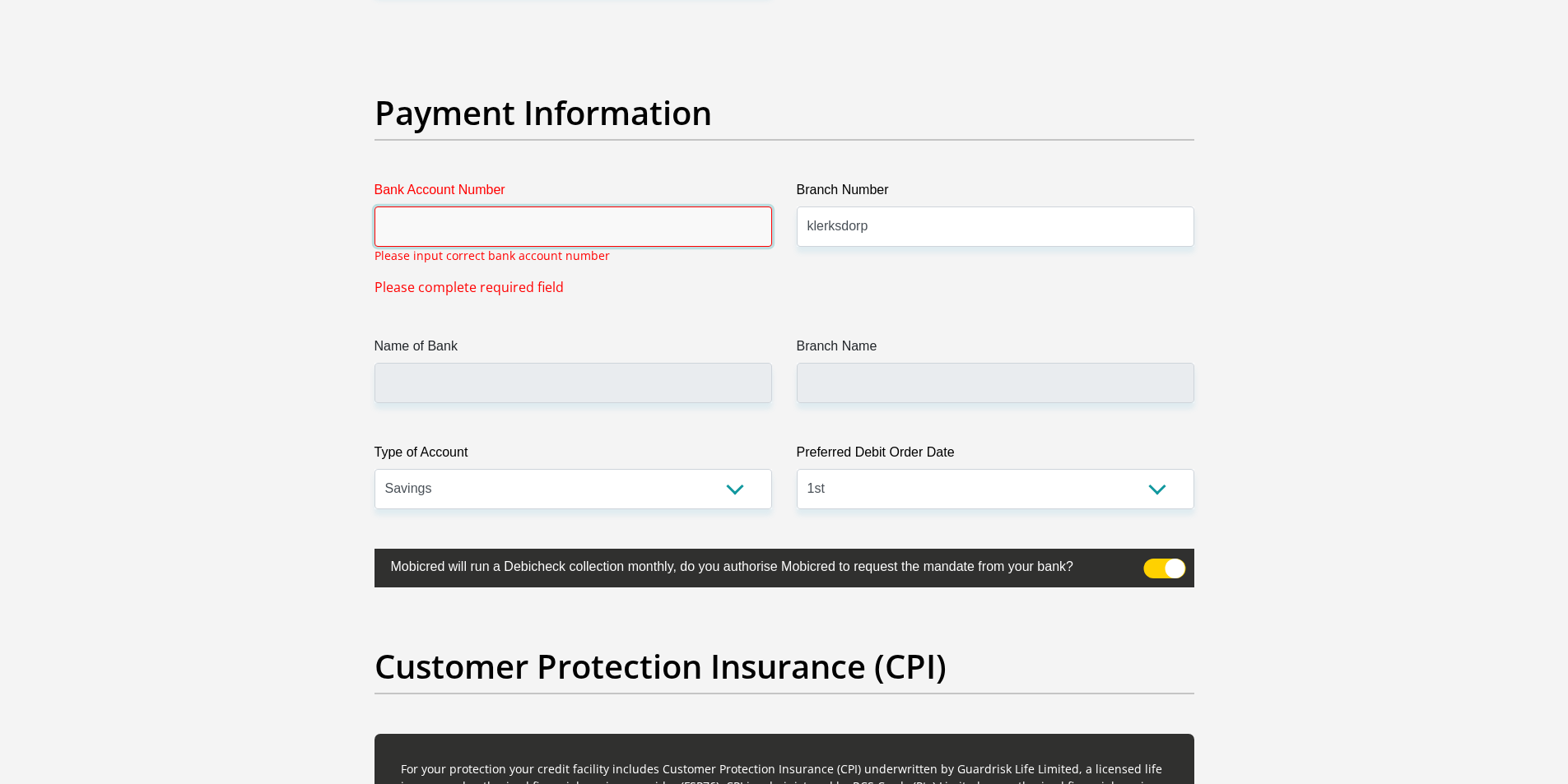
click at [445, 235] on input "Bank Account Number" at bounding box center [574, 226] width 397 height 40
click at [431, 234] on input "Bank Account Number" at bounding box center [574, 226] width 397 height 40
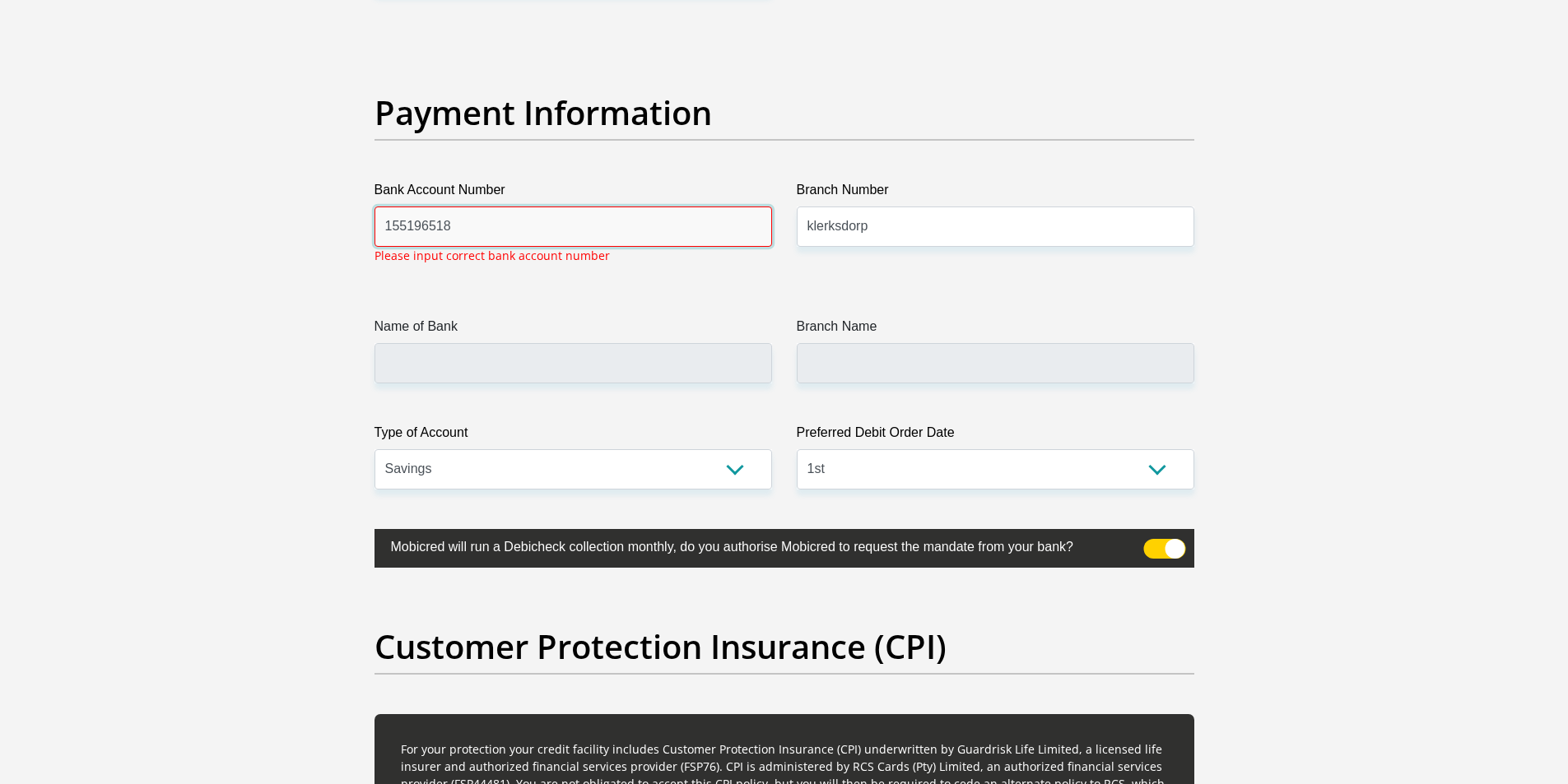
type input "1551965184"
click at [500, 217] on input "1551965184" at bounding box center [574, 226] width 397 height 40
drag, startPoint x: 544, startPoint y: 229, endPoint x: 266, endPoint y: 252, distance: 278.9
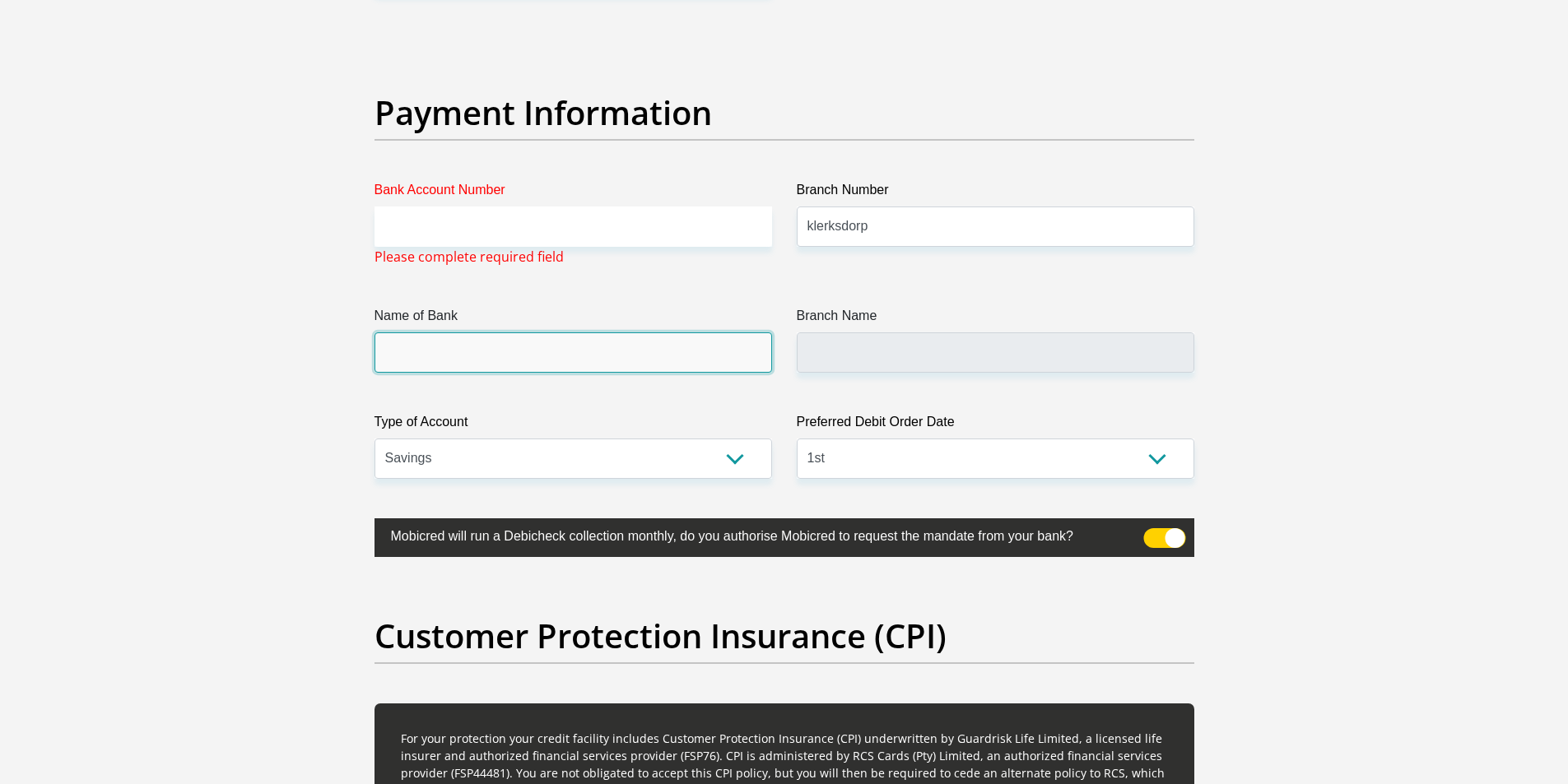
click at [497, 362] on input "Name of Bank" at bounding box center [574, 352] width 397 height 40
click at [497, 364] on input "Name of Bank" at bounding box center [574, 352] width 397 height 40
click at [1129, 543] on label at bounding box center [784, 537] width 820 height 38
click at [1153, 532] on input "checkbox" at bounding box center [1153, 532] width 0 height 0
click at [1157, 533] on span at bounding box center [1164, 538] width 42 height 20
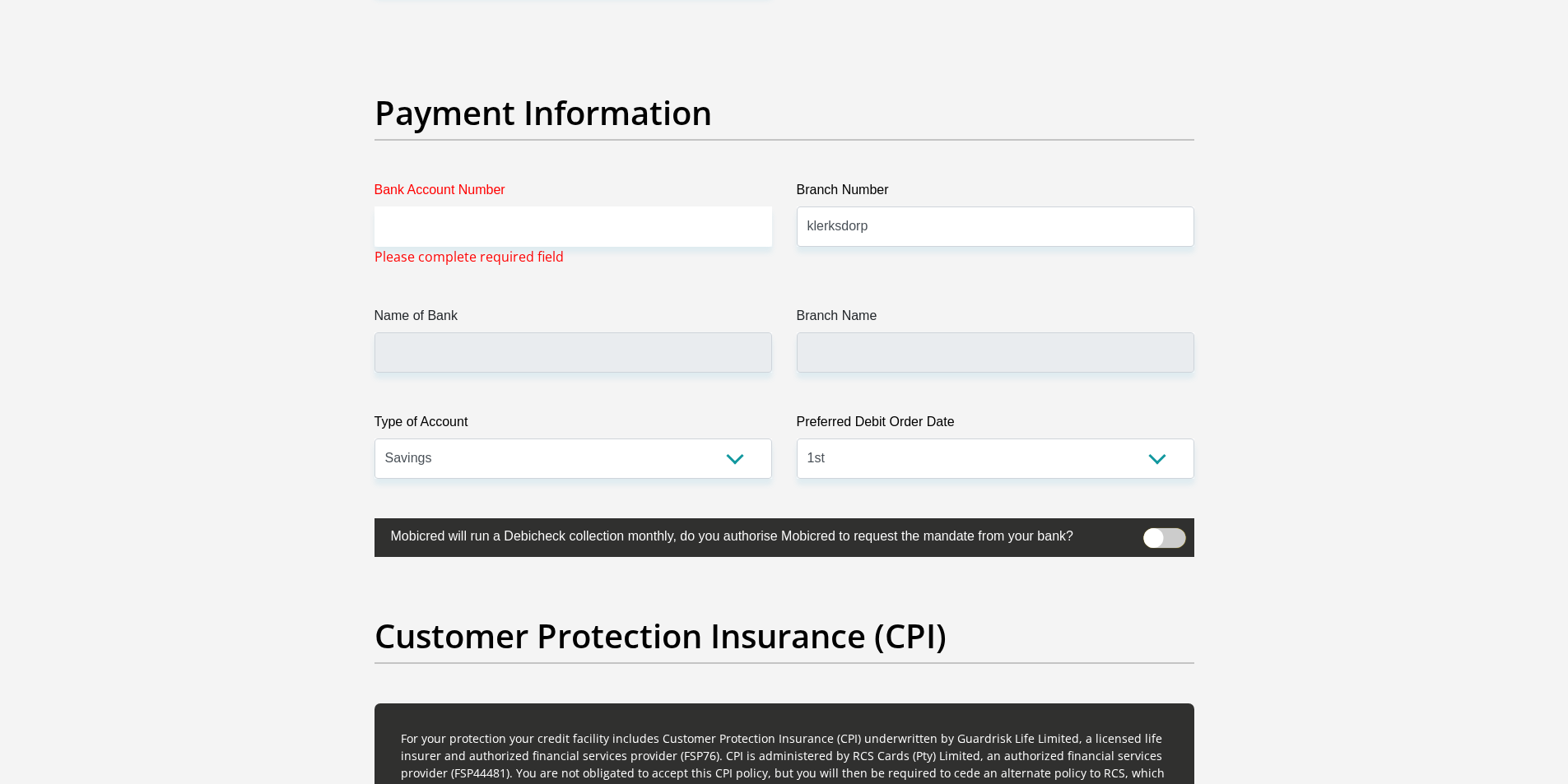
click at [1153, 532] on input "checkbox" at bounding box center [1153, 532] width 0 height 0
click at [451, 228] on input "Bank Account Number" at bounding box center [574, 226] width 397 height 40
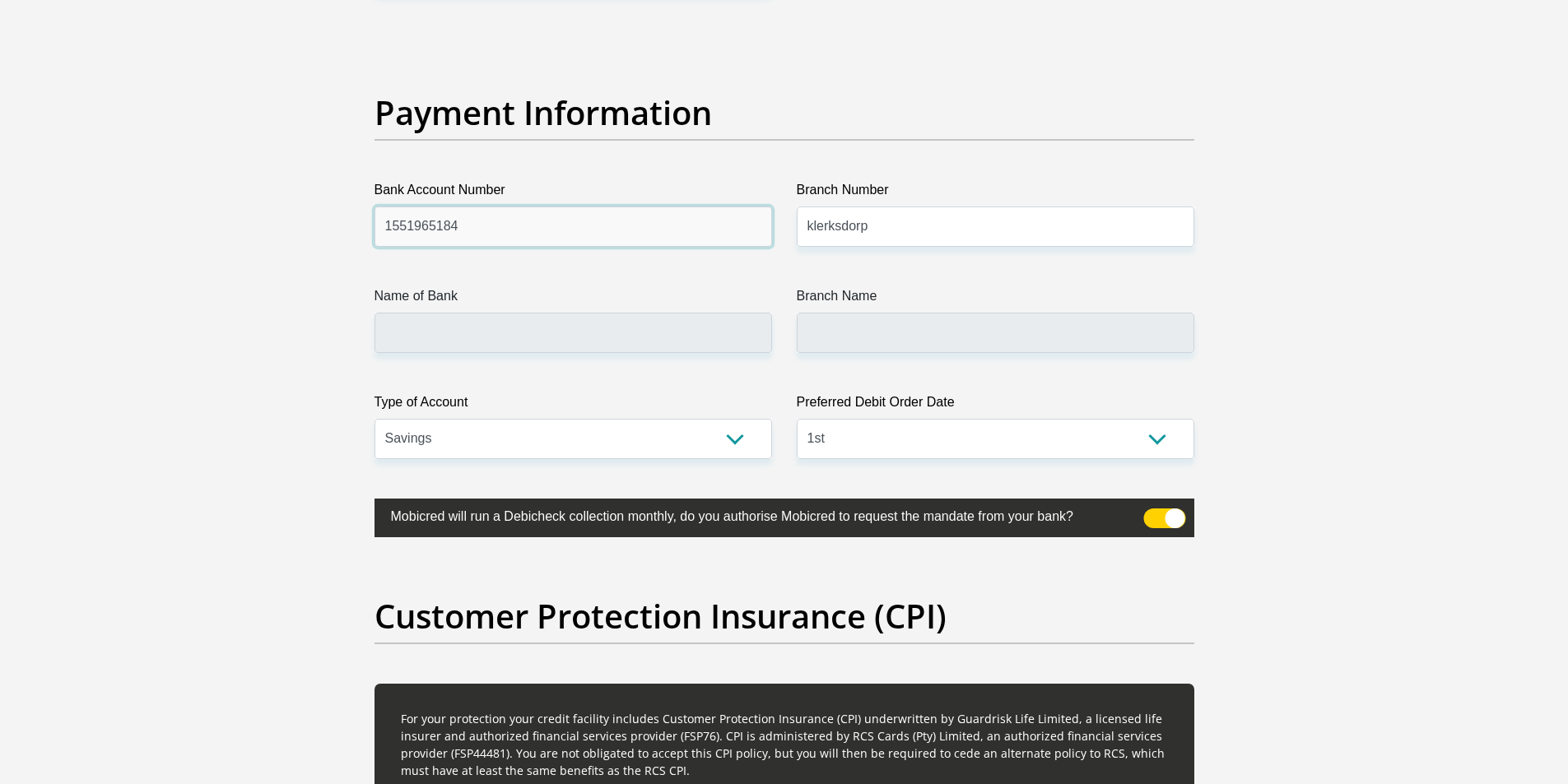
type input "1551965184"
click at [486, 332] on input "Name of Bank" at bounding box center [574, 333] width 397 height 40
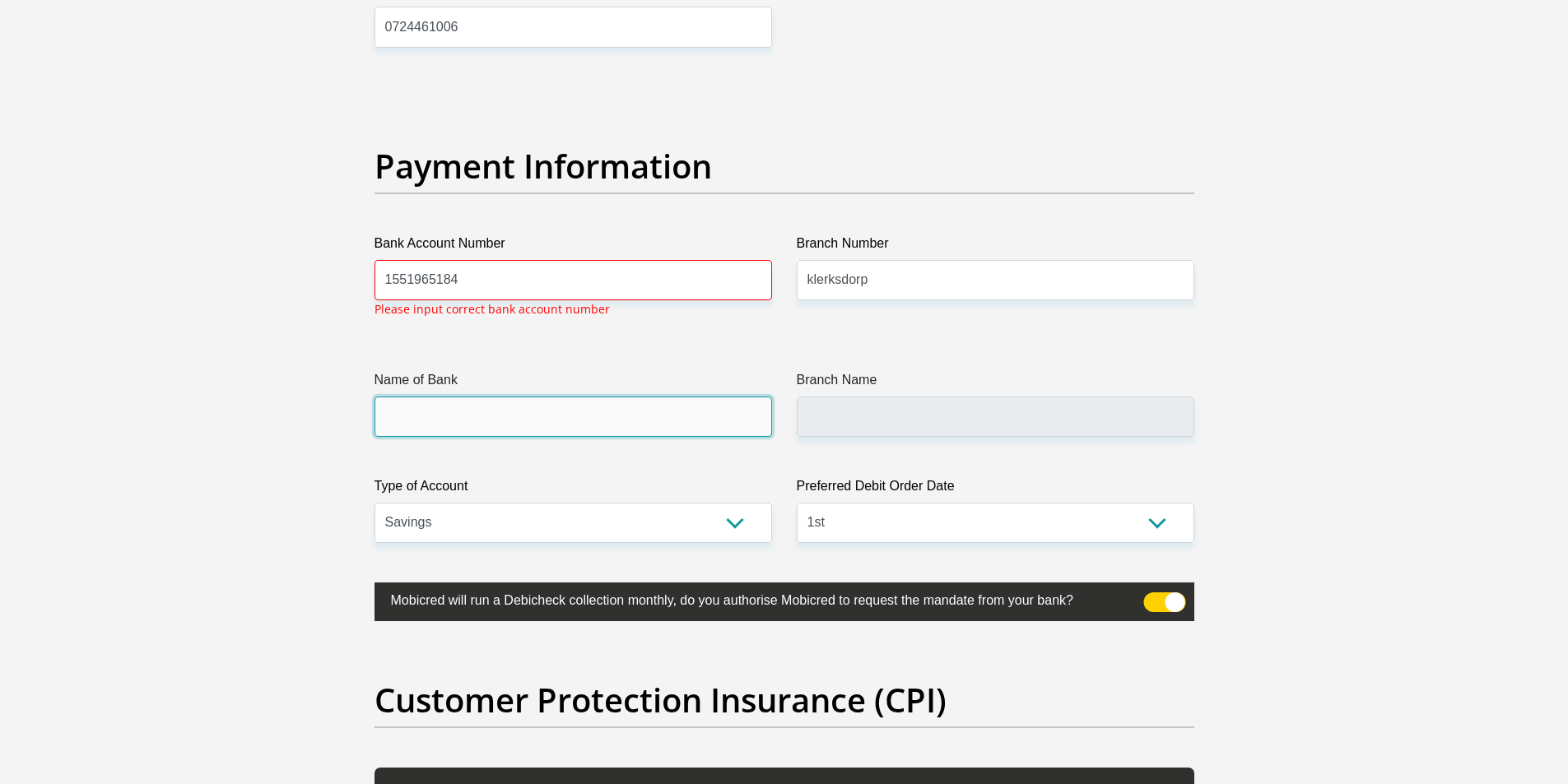
scroll to position [3650, 0]
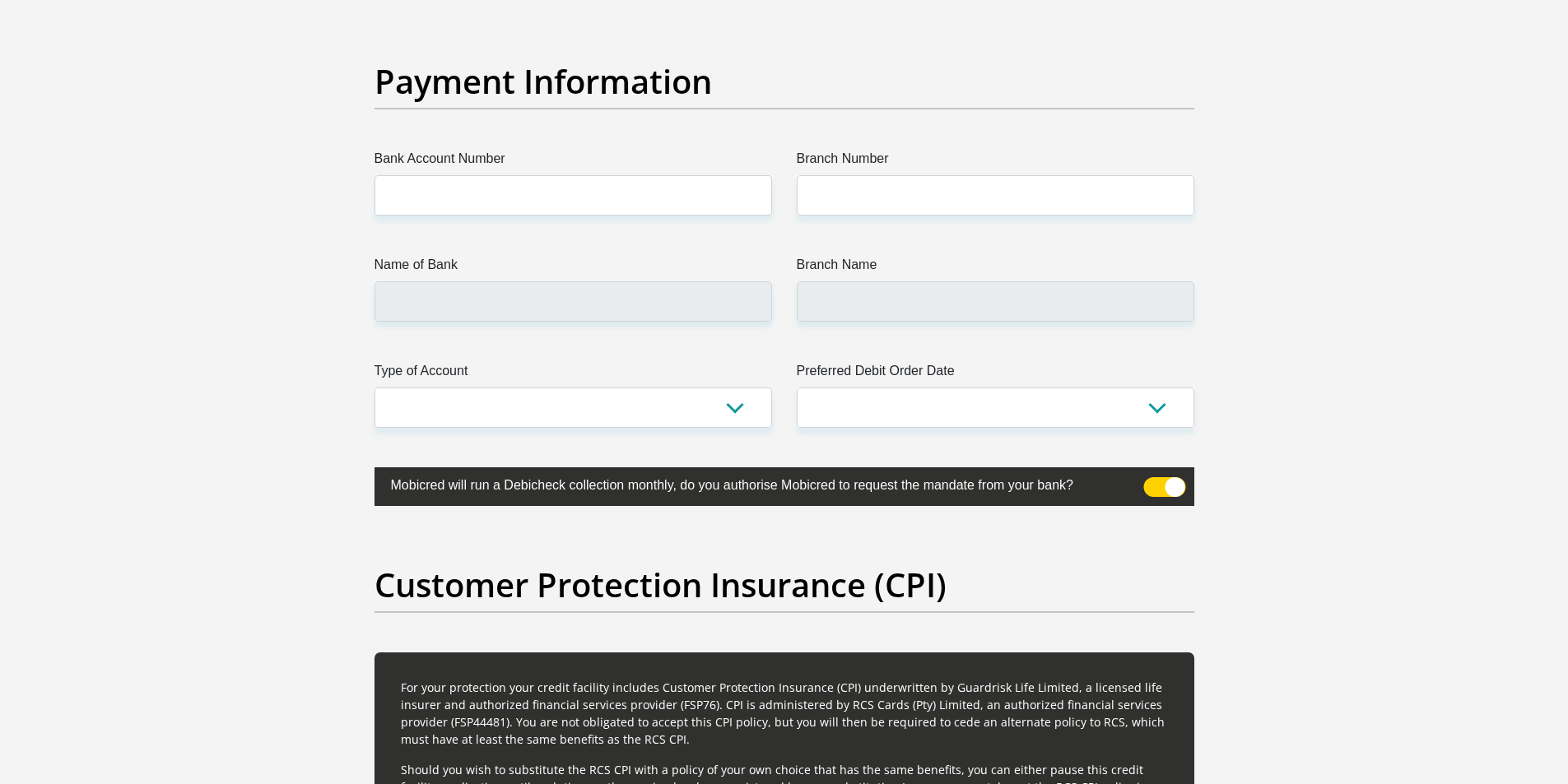
scroll to position [3783, 0]
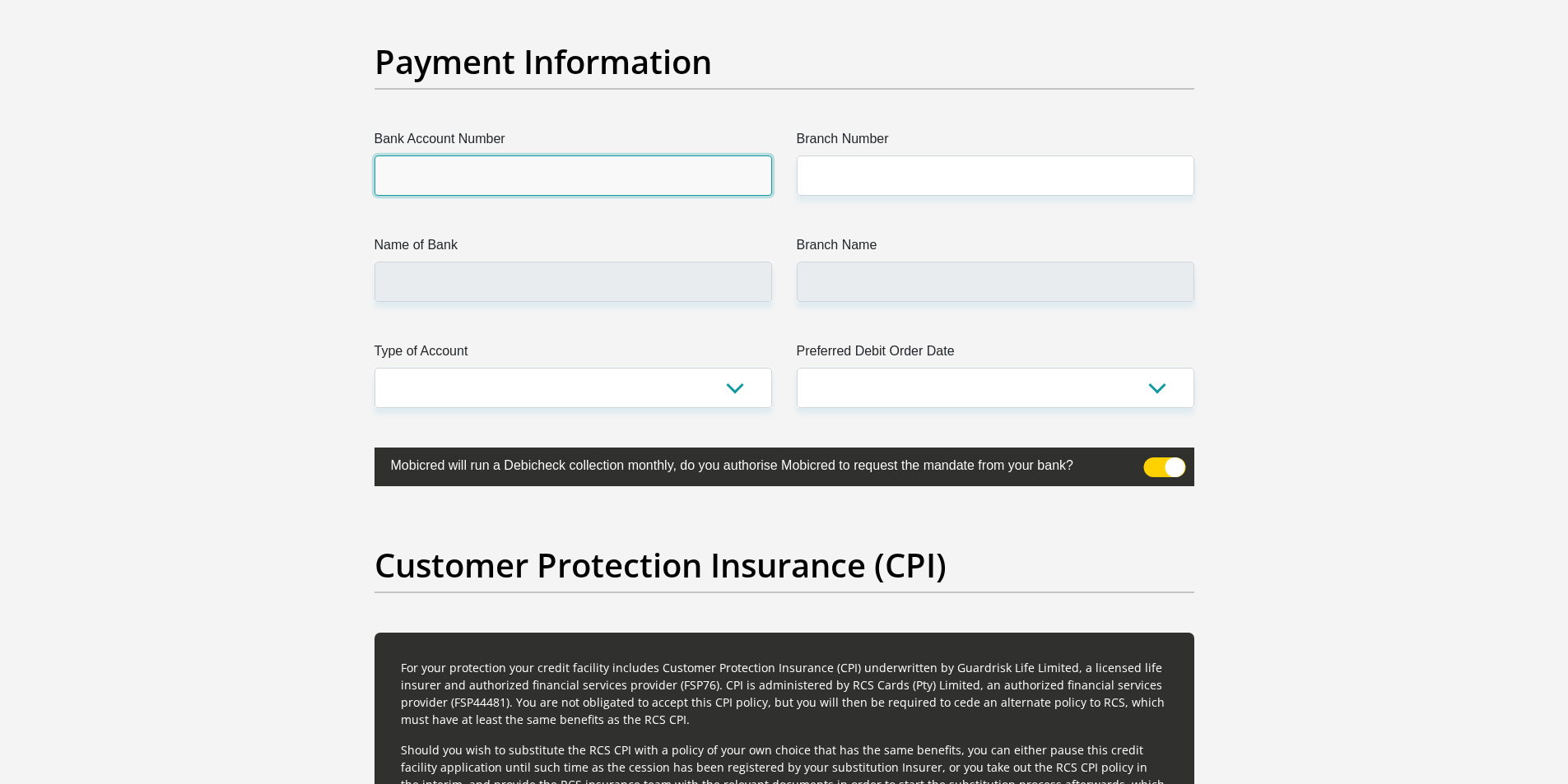
click at [420, 175] on input "Bank Account Number" at bounding box center [574, 175] width 397 height 40
type input "1551965184"
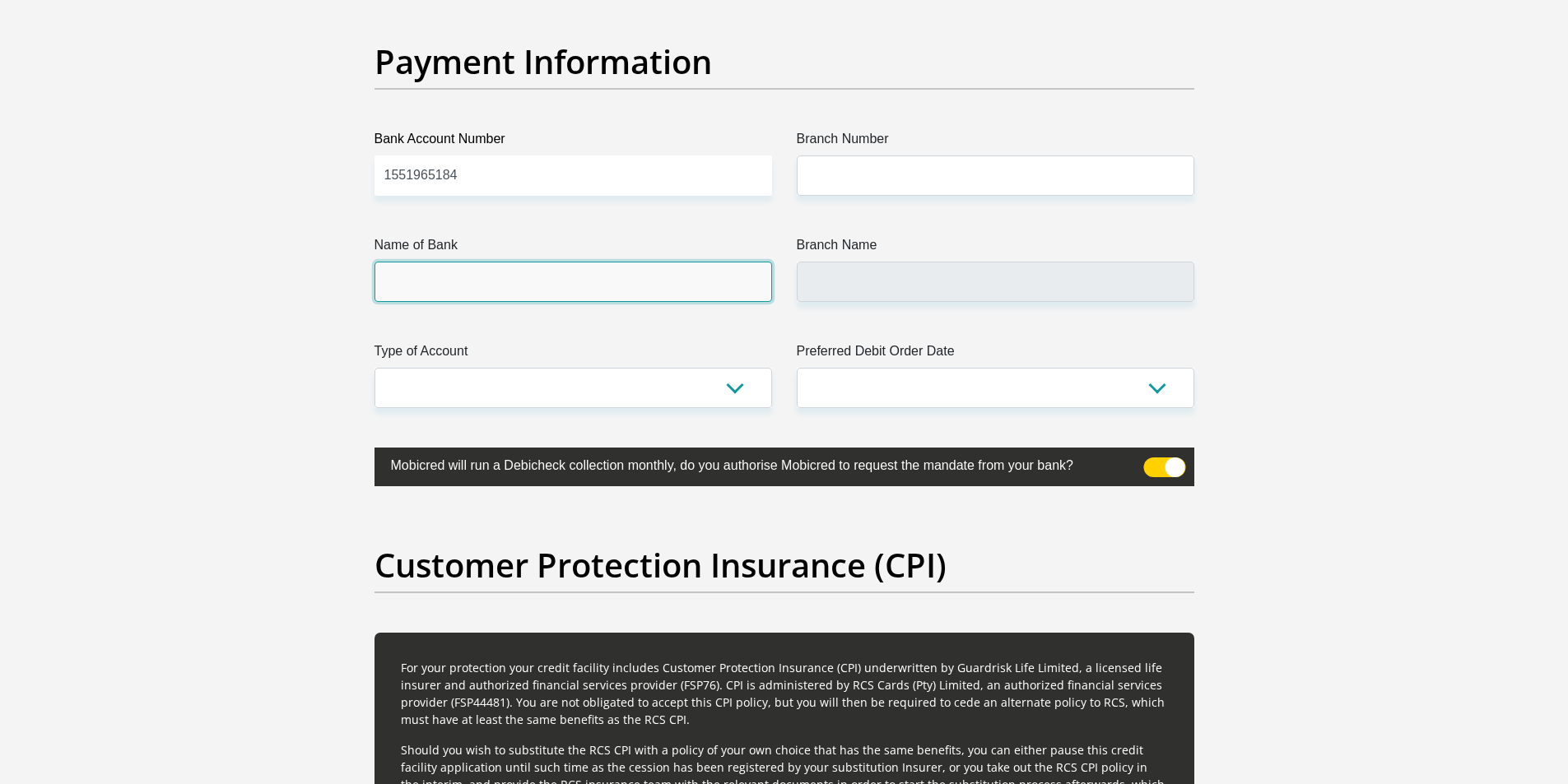
click at [458, 291] on input "Name of Bank" at bounding box center [574, 281] width 397 height 40
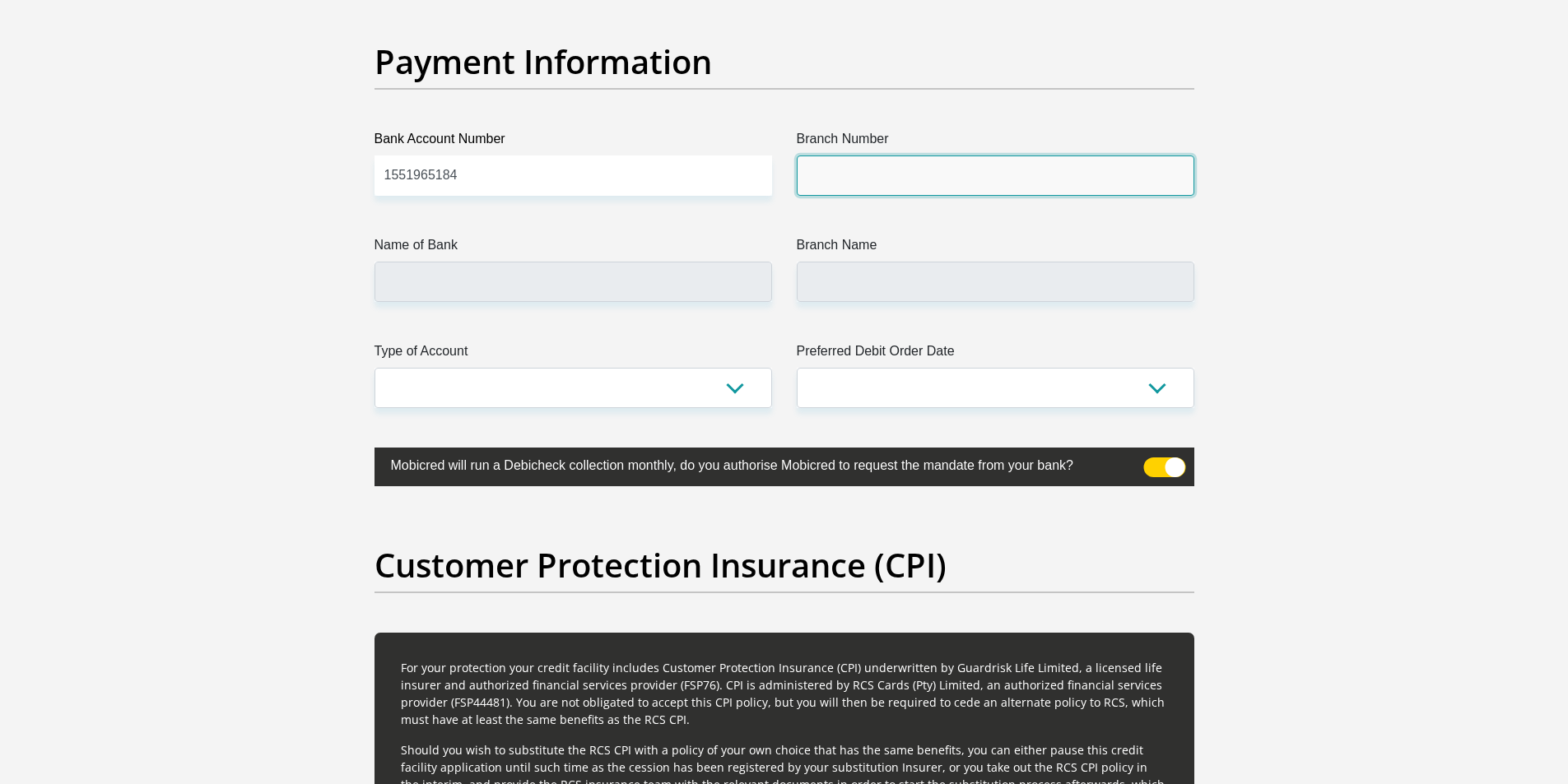
click at [831, 185] on input "Branch Number" at bounding box center [995, 175] width 397 height 40
click at [801, 158] on input "Branch Number" at bounding box center [995, 175] width 397 height 40
paste input "470010"
type input "470010"
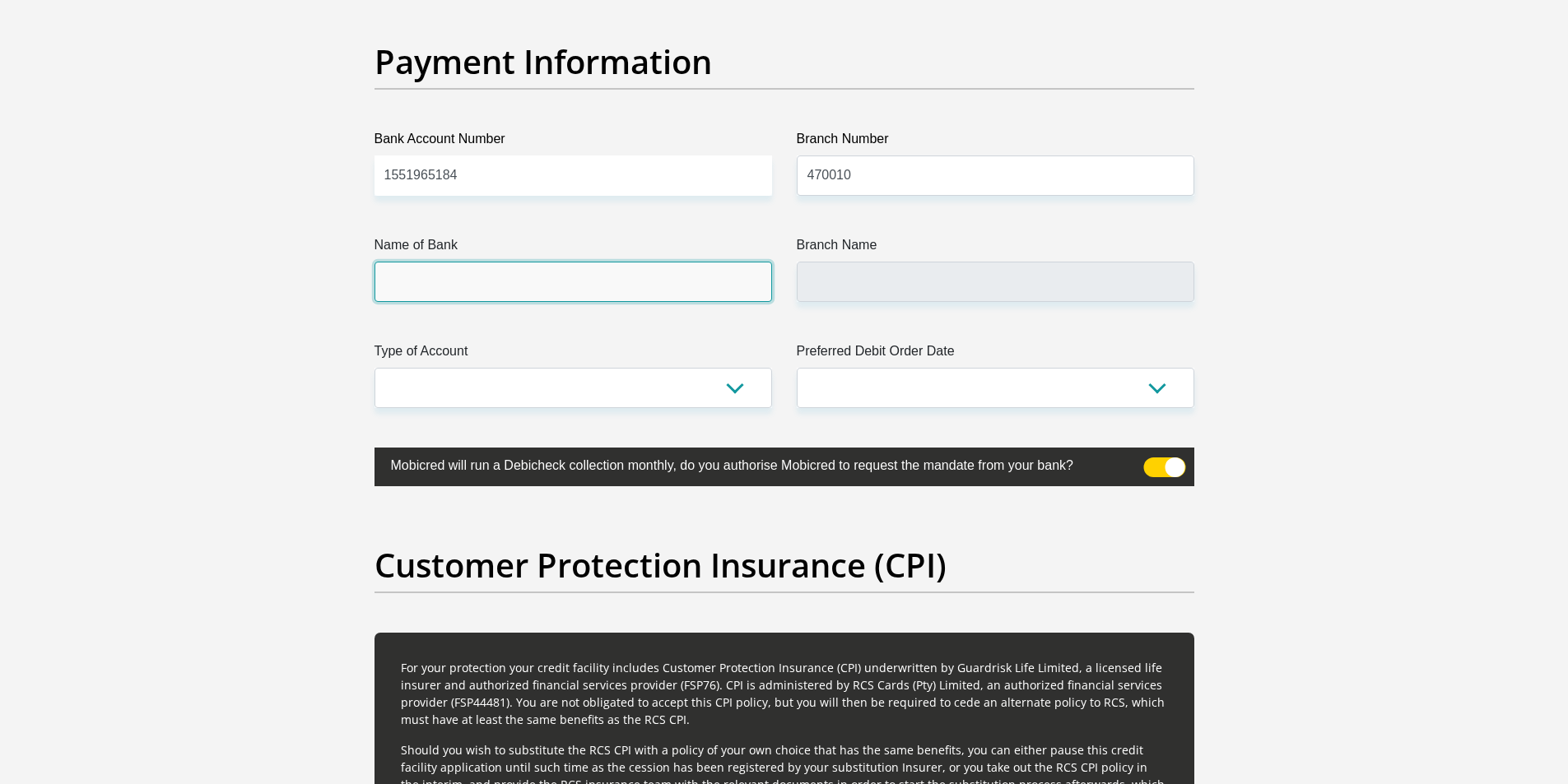
click at [461, 274] on input "Name of Bank" at bounding box center [574, 281] width 397 height 40
type input "CAPITEC BANK LIMITED"
type input "CAPITEC BANK CPC"
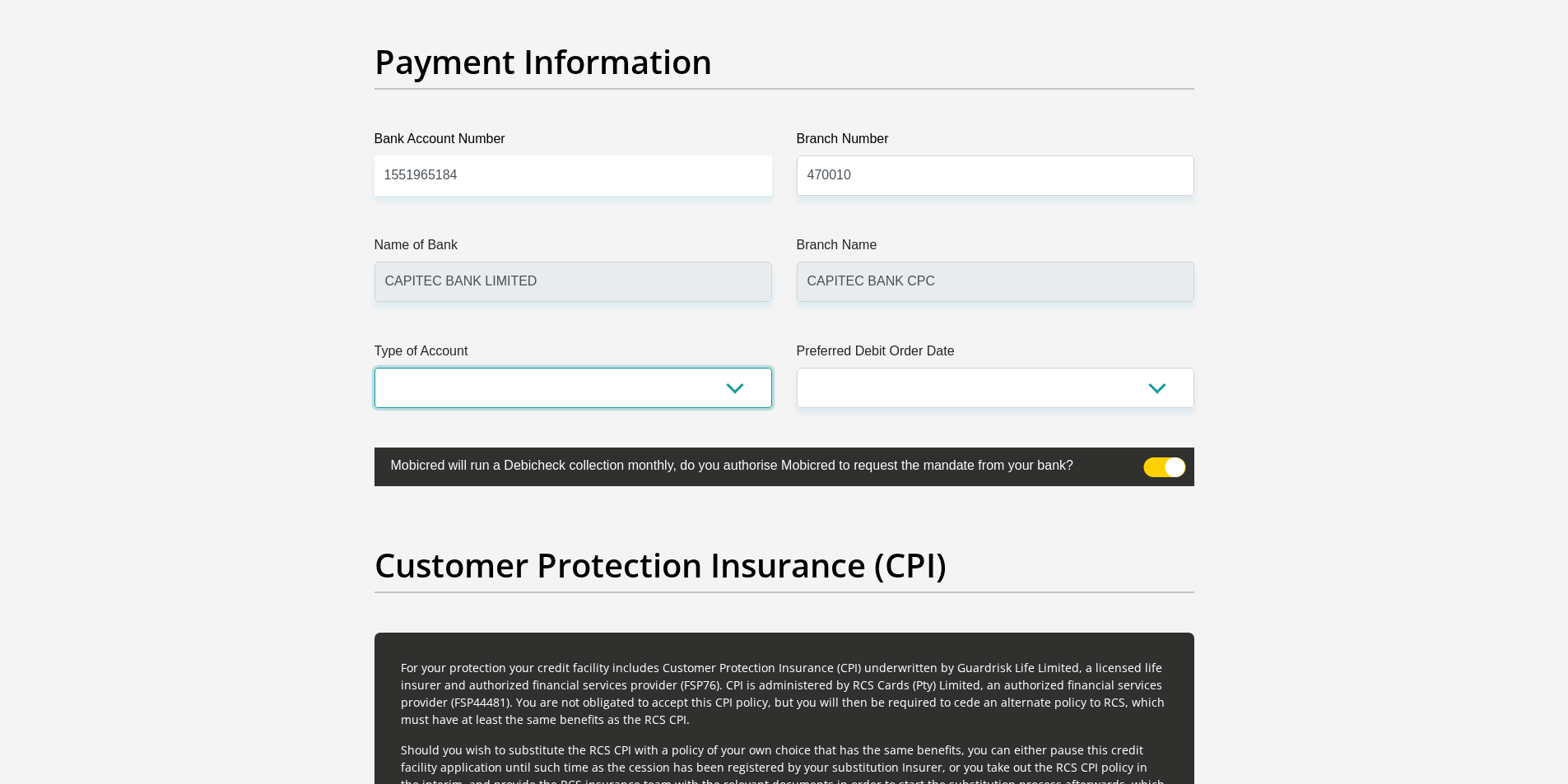
click at [733, 388] on select "Cheque Savings" at bounding box center [574, 388] width 397 height 40
select select "SAV"
click at [375, 368] on select "Cheque Savings" at bounding box center [574, 388] width 397 height 40
click at [876, 378] on select "1st 2nd 3rd 4th 5th 7th 18th 19th 20th 21st 22nd 23rd 24th 25th 26th 27th 28th …" at bounding box center [995, 388] width 397 height 40
select select "1"
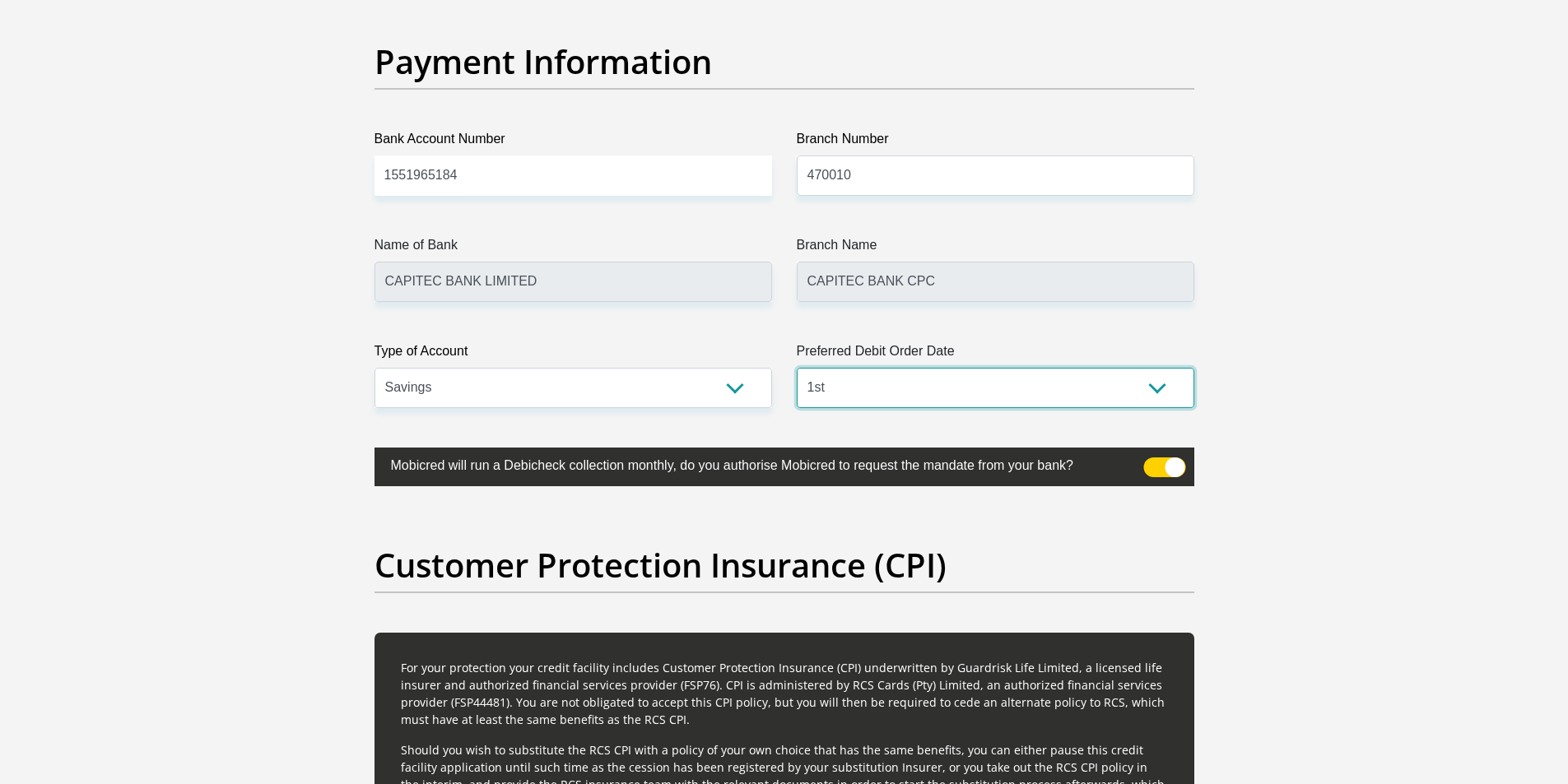
click at [797, 368] on select "1st 2nd 3rd 4th 5th 7th 18th 19th 20th 21st 22nd 23rd 24th 25th 26th 27th 28th …" at bounding box center [995, 388] width 397 height 40
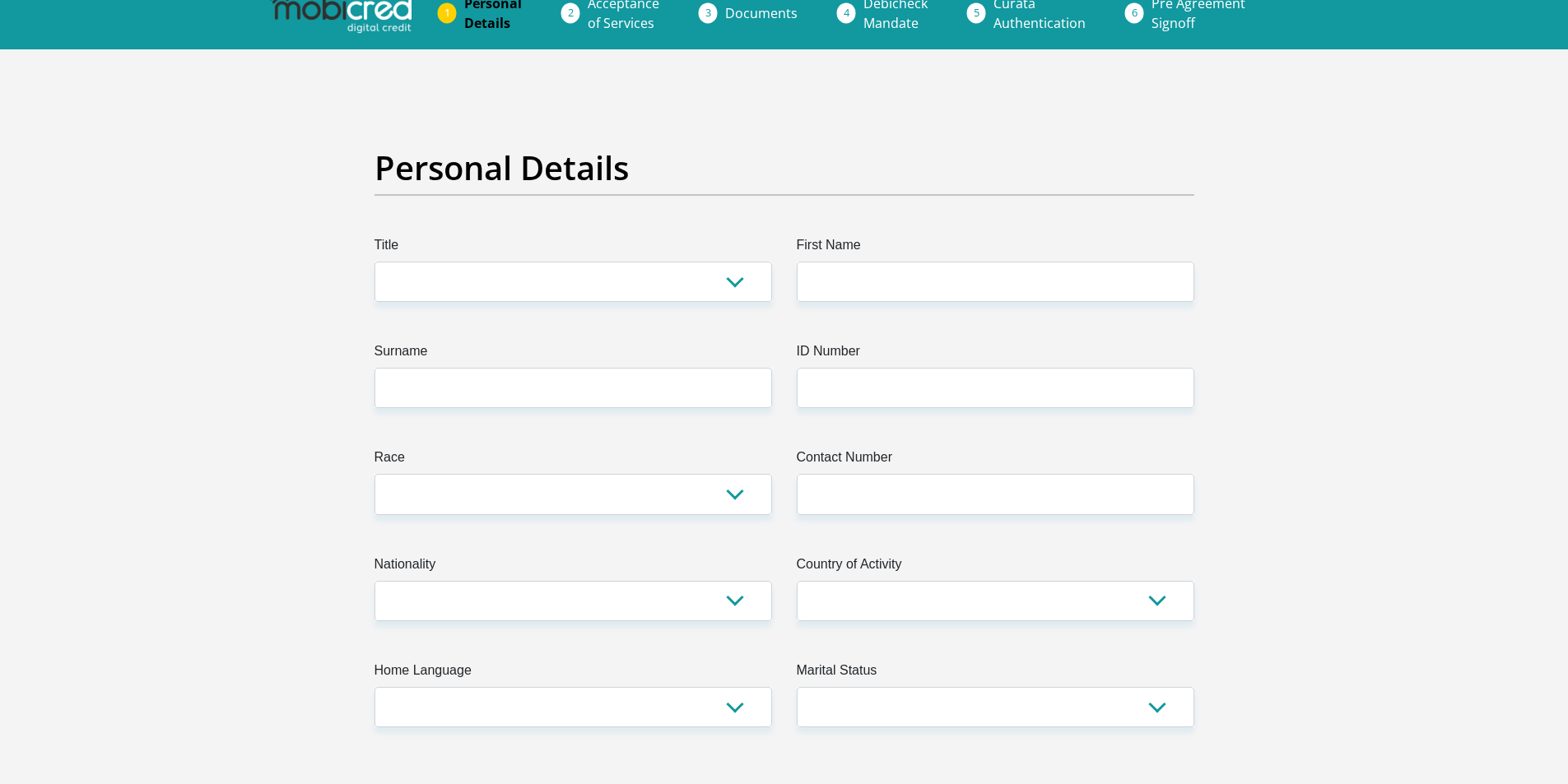
scroll to position [0, 0]
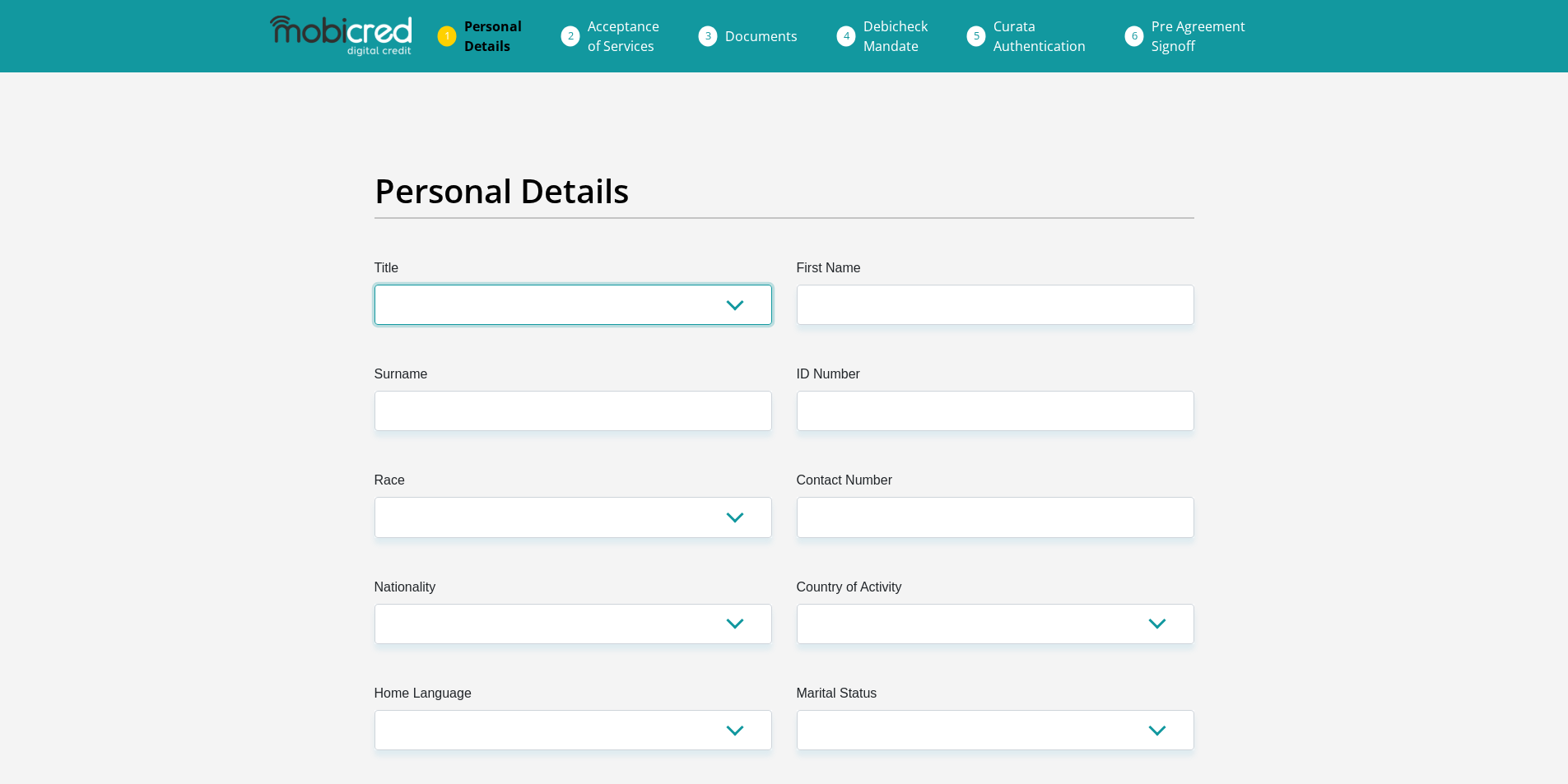
click at [669, 301] on select "Mr Ms Mrs Dr Other" at bounding box center [574, 304] width 397 height 40
select select "Mrs"
click at [375, 285] on select "Mr Ms Mrs Dr Other" at bounding box center [574, 304] width 397 height 40
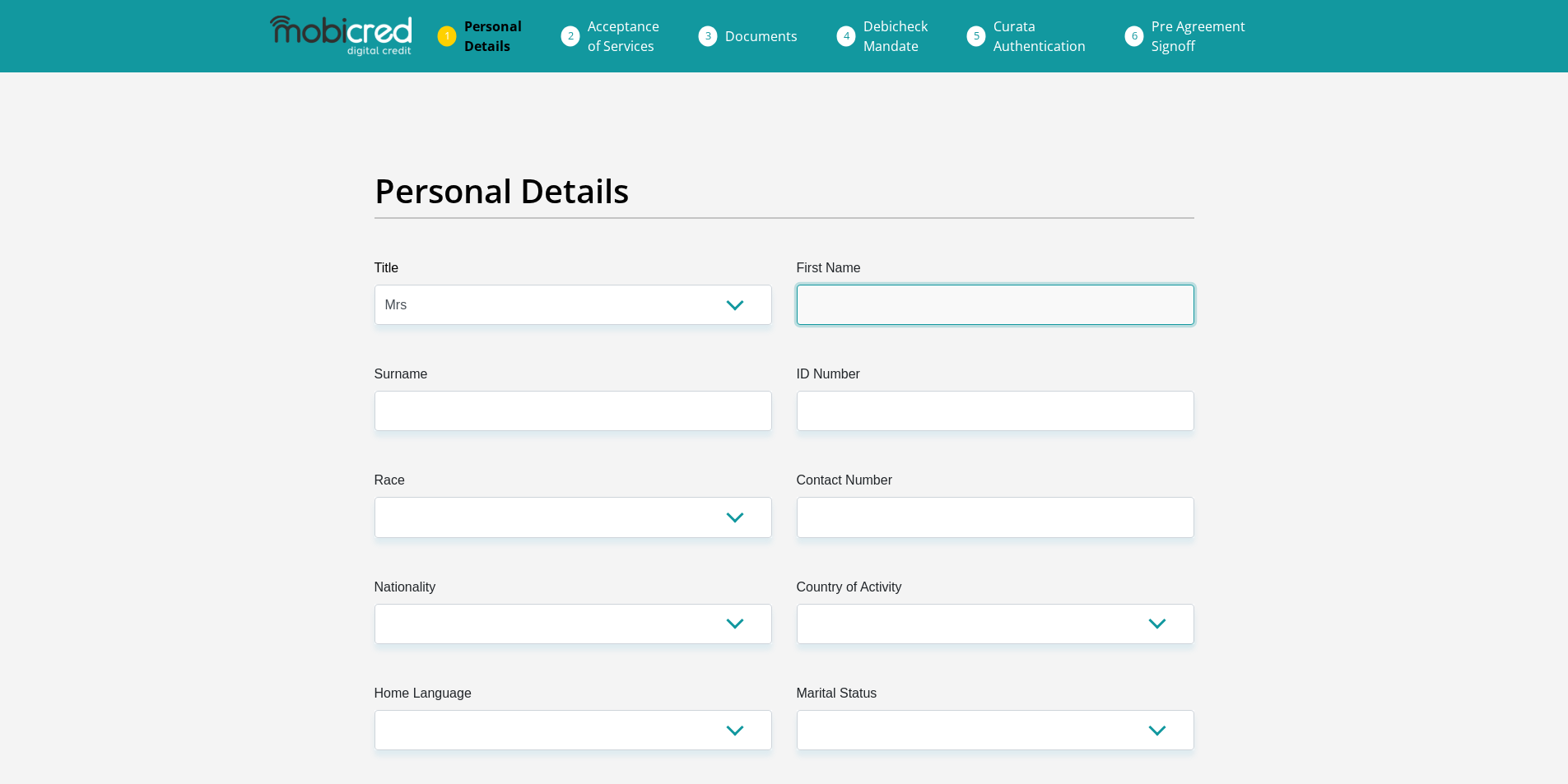
click at [888, 312] on input "First Name" at bounding box center [995, 304] width 397 height 40
type input "Natashia"
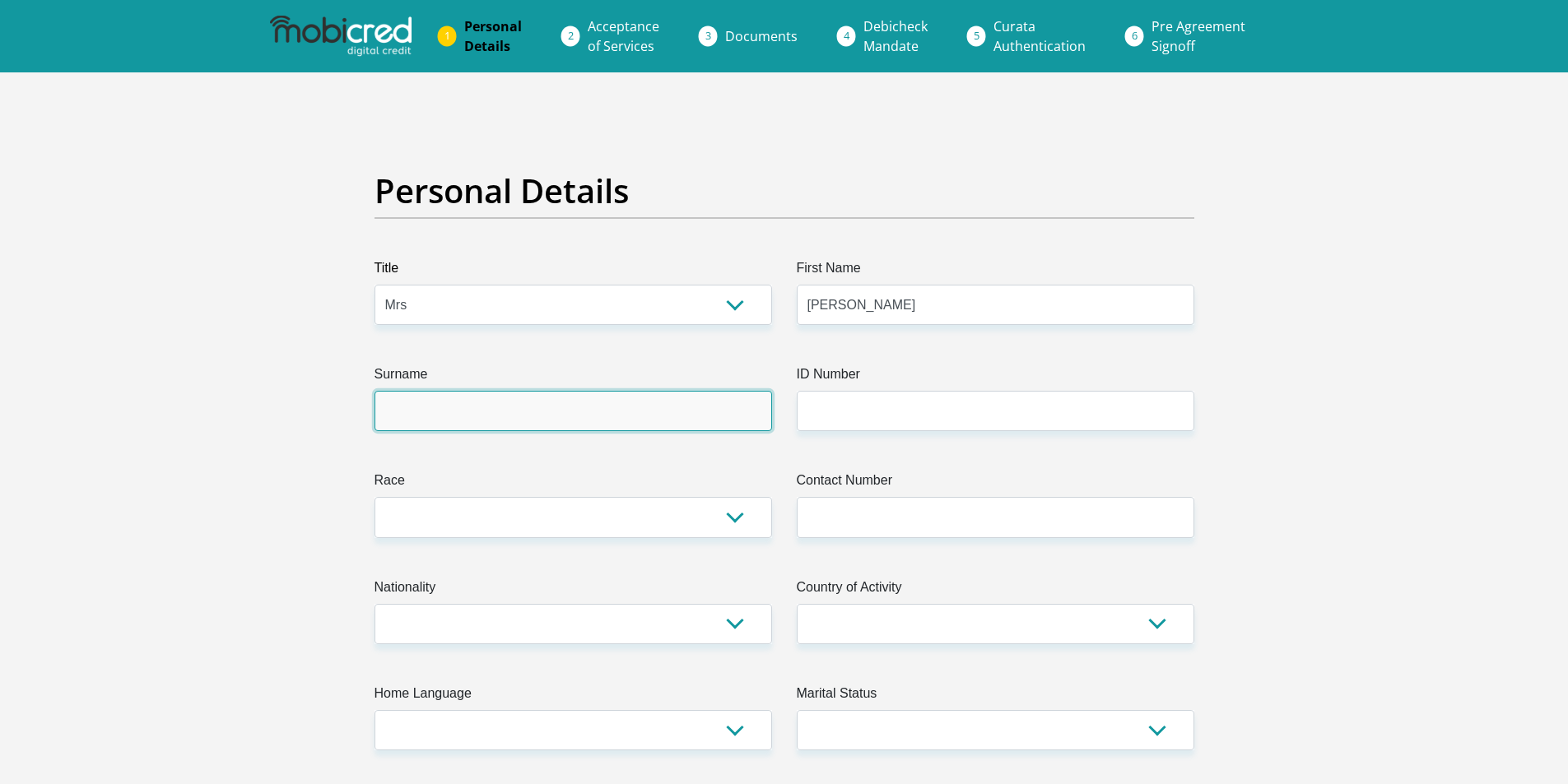
type input "JanseVanRensburg"
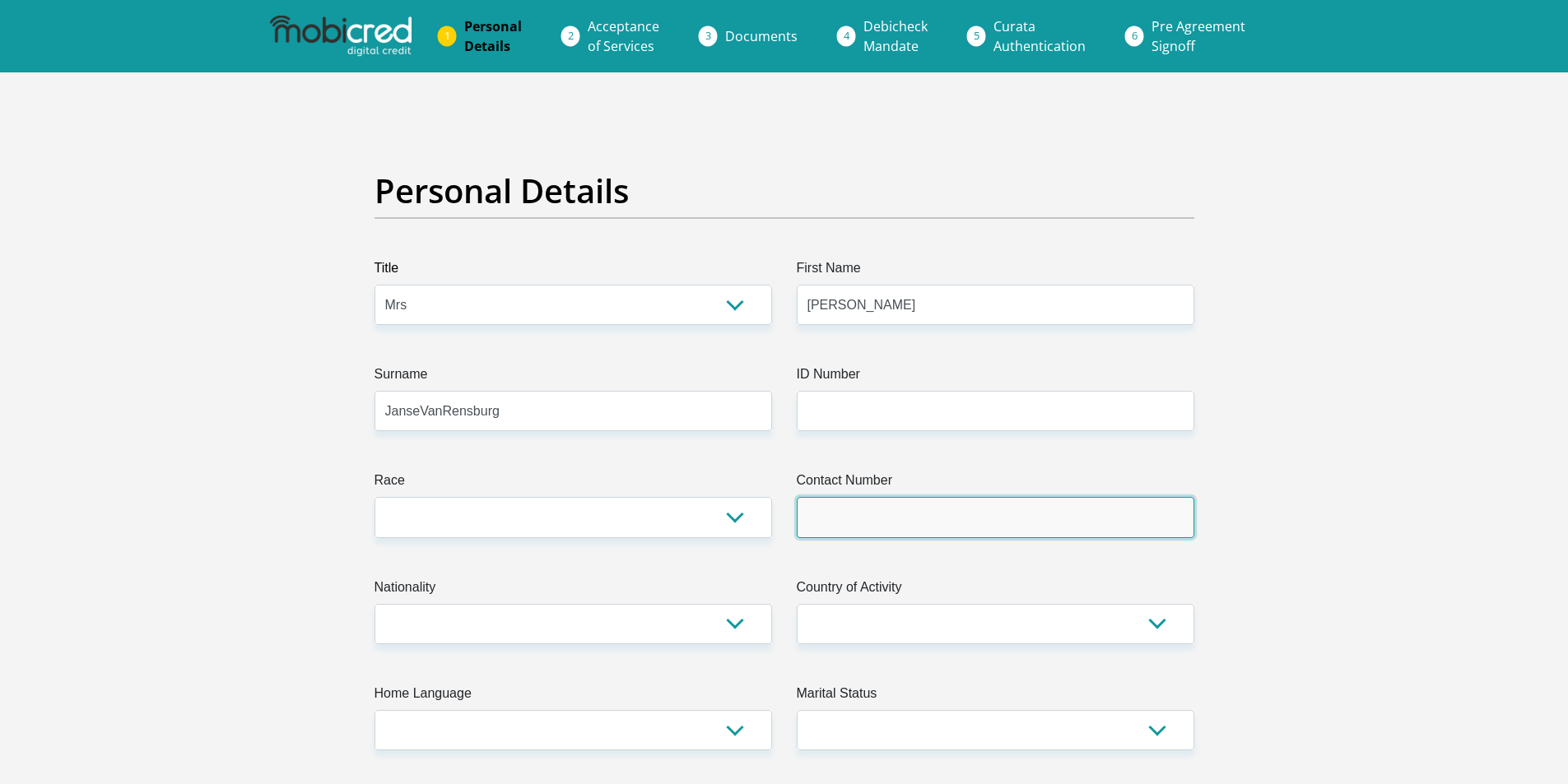
type input "0724461006"
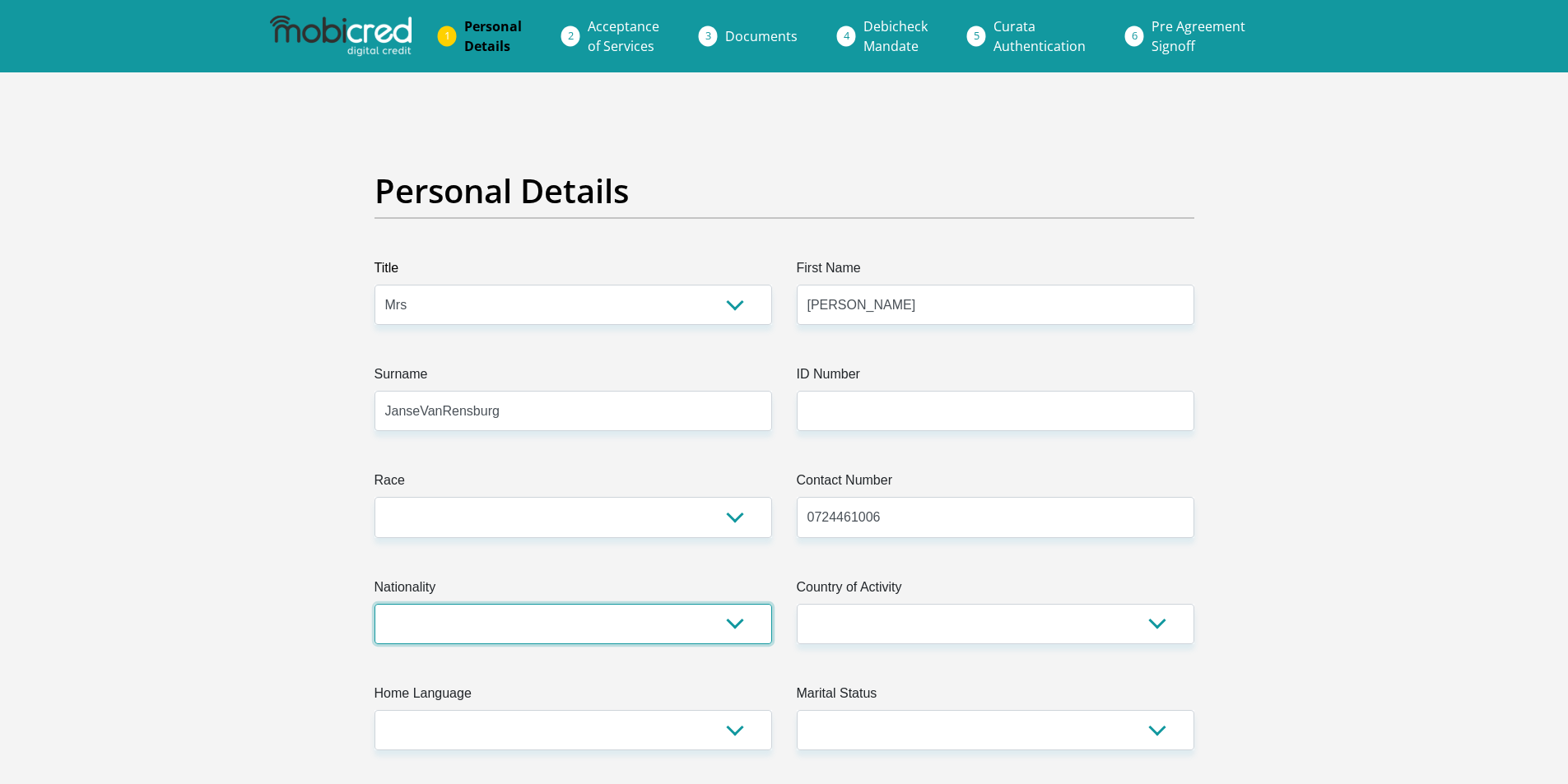
select select "ZAF"
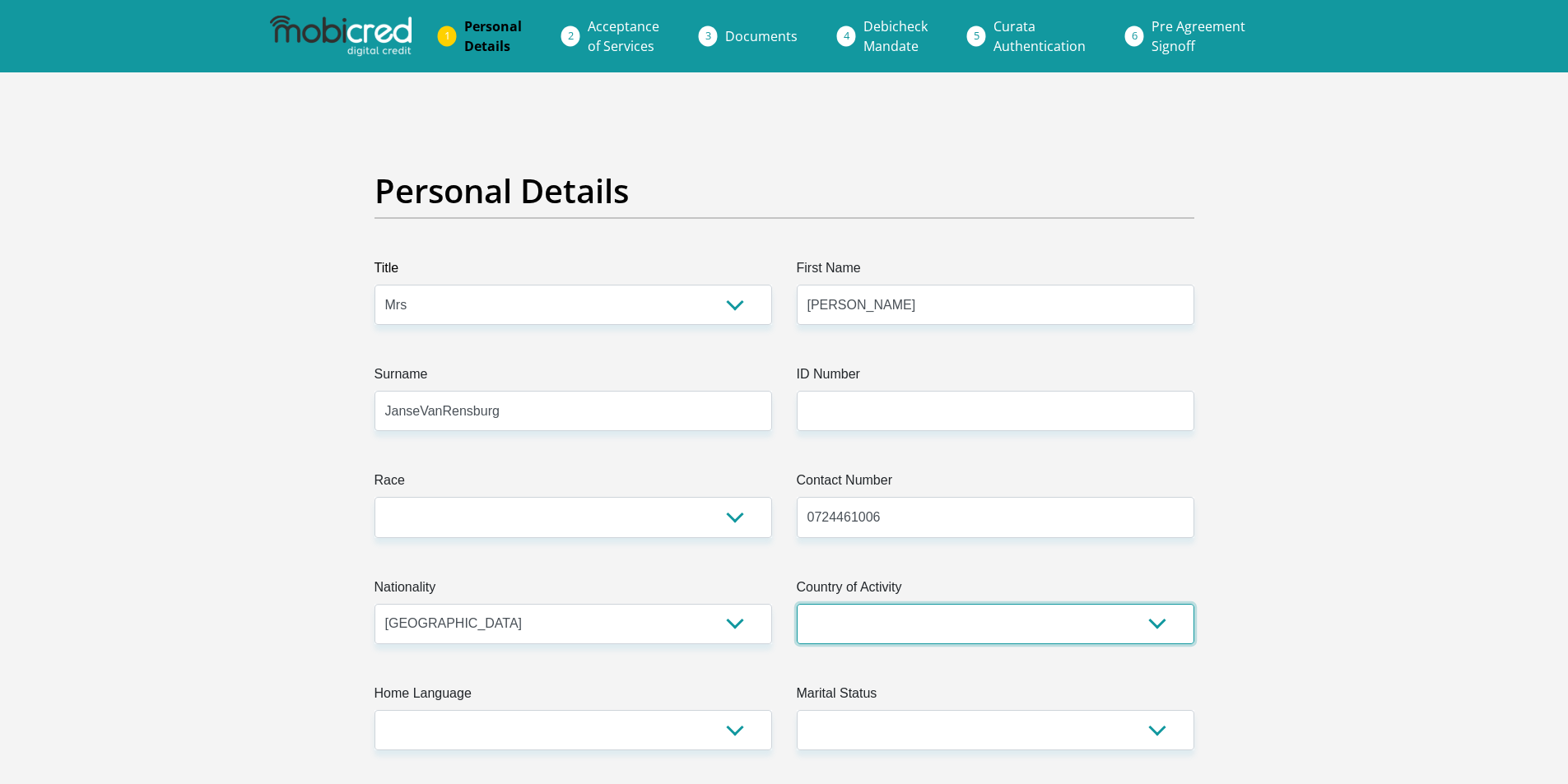
select select "ZAF"
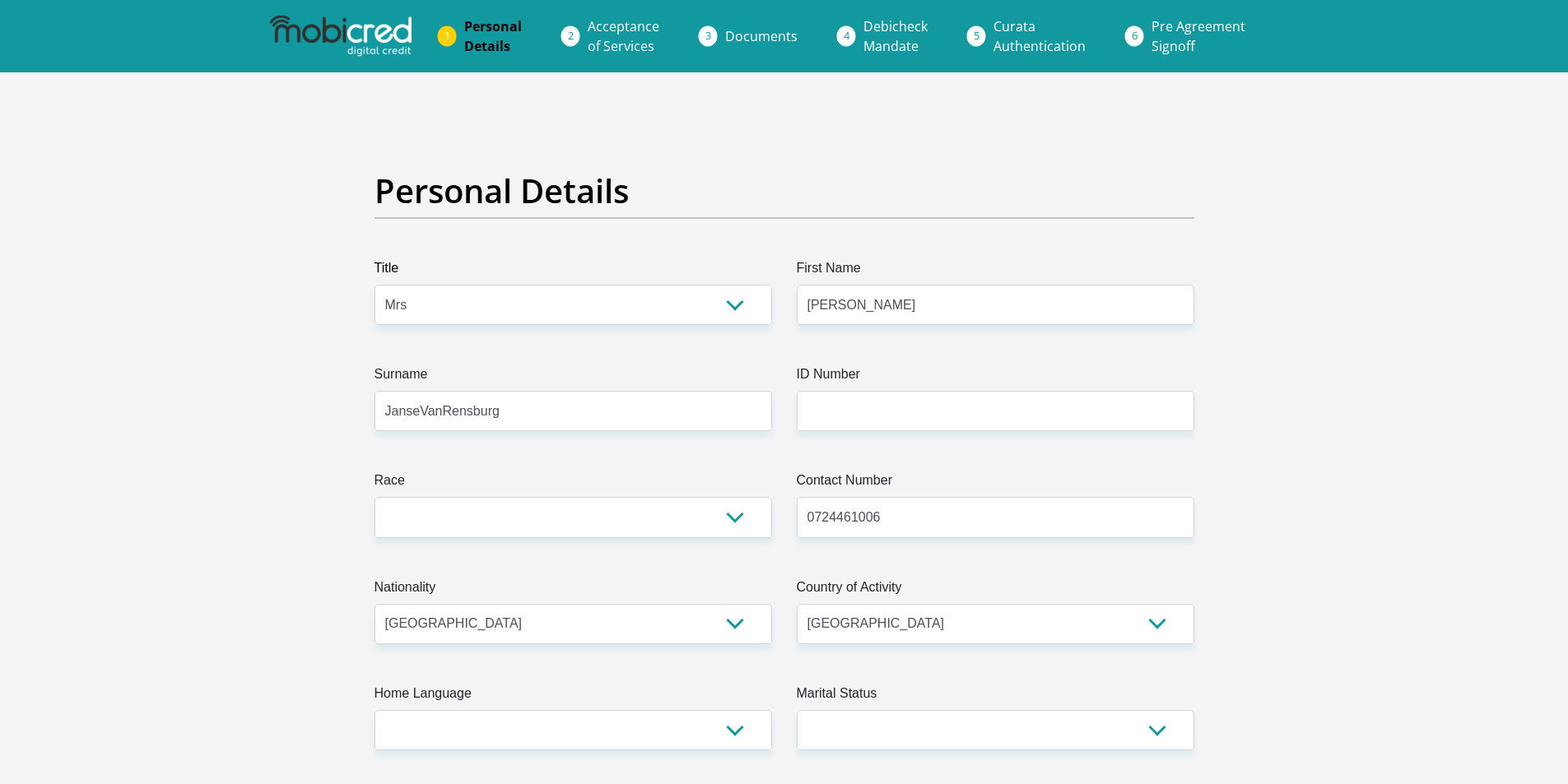
type input "6 Letaba Street"
type input "boetrand"
type input "BOETRAND"
type input "2571"
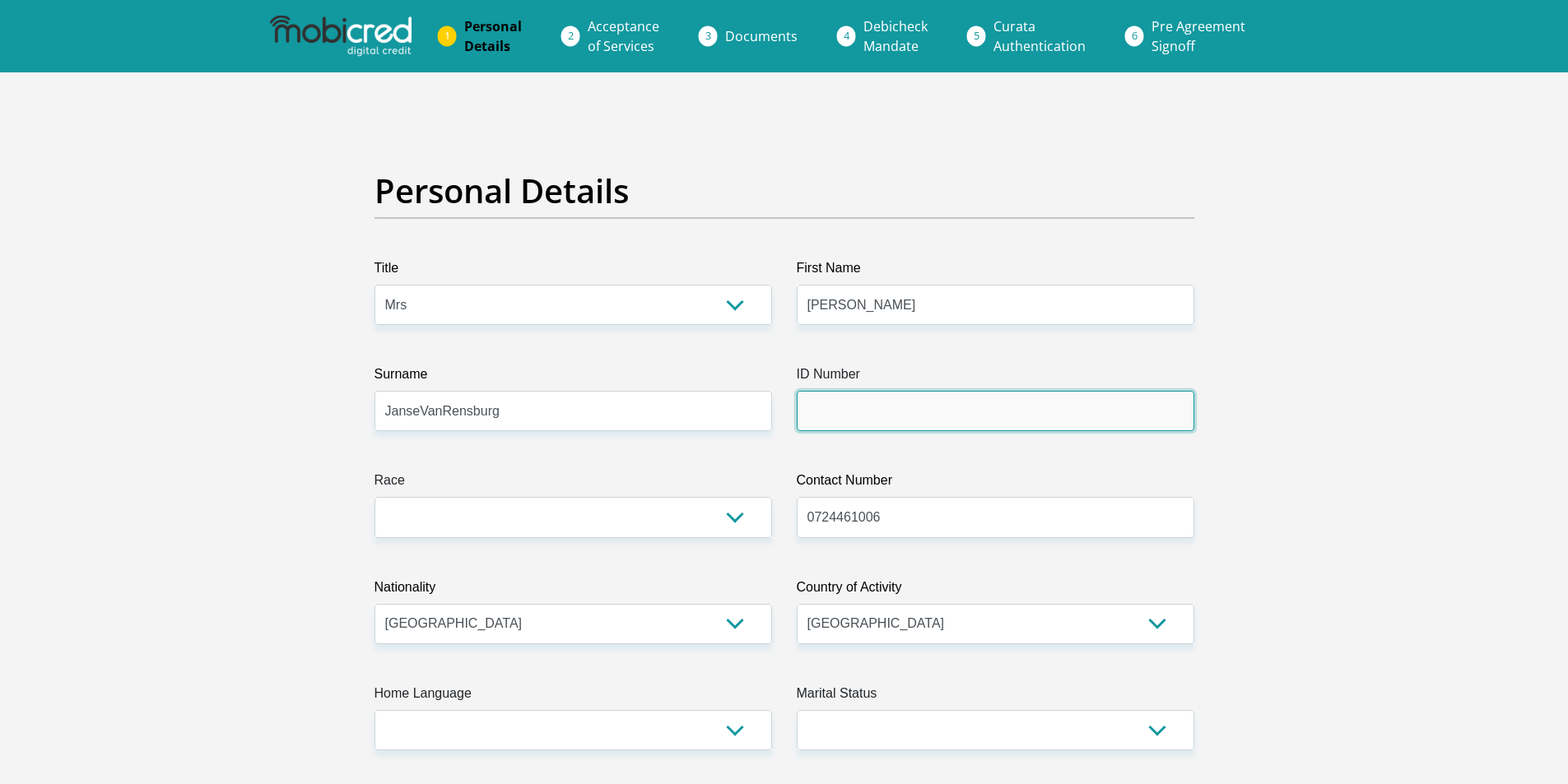
click at [850, 408] on input "ID Number" at bounding box center [995, 410] width 397 height 40
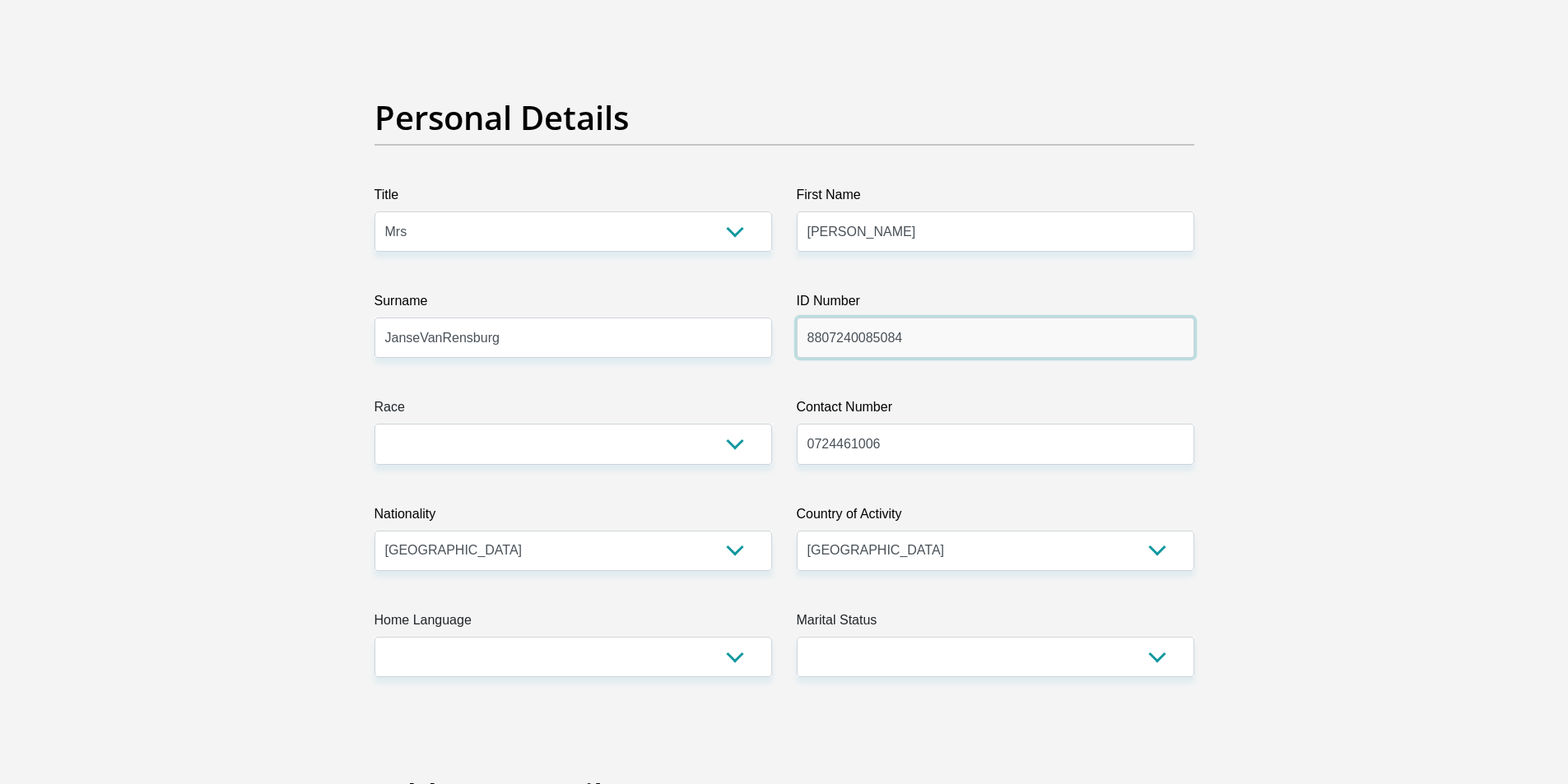
scroll to position [165, 0]
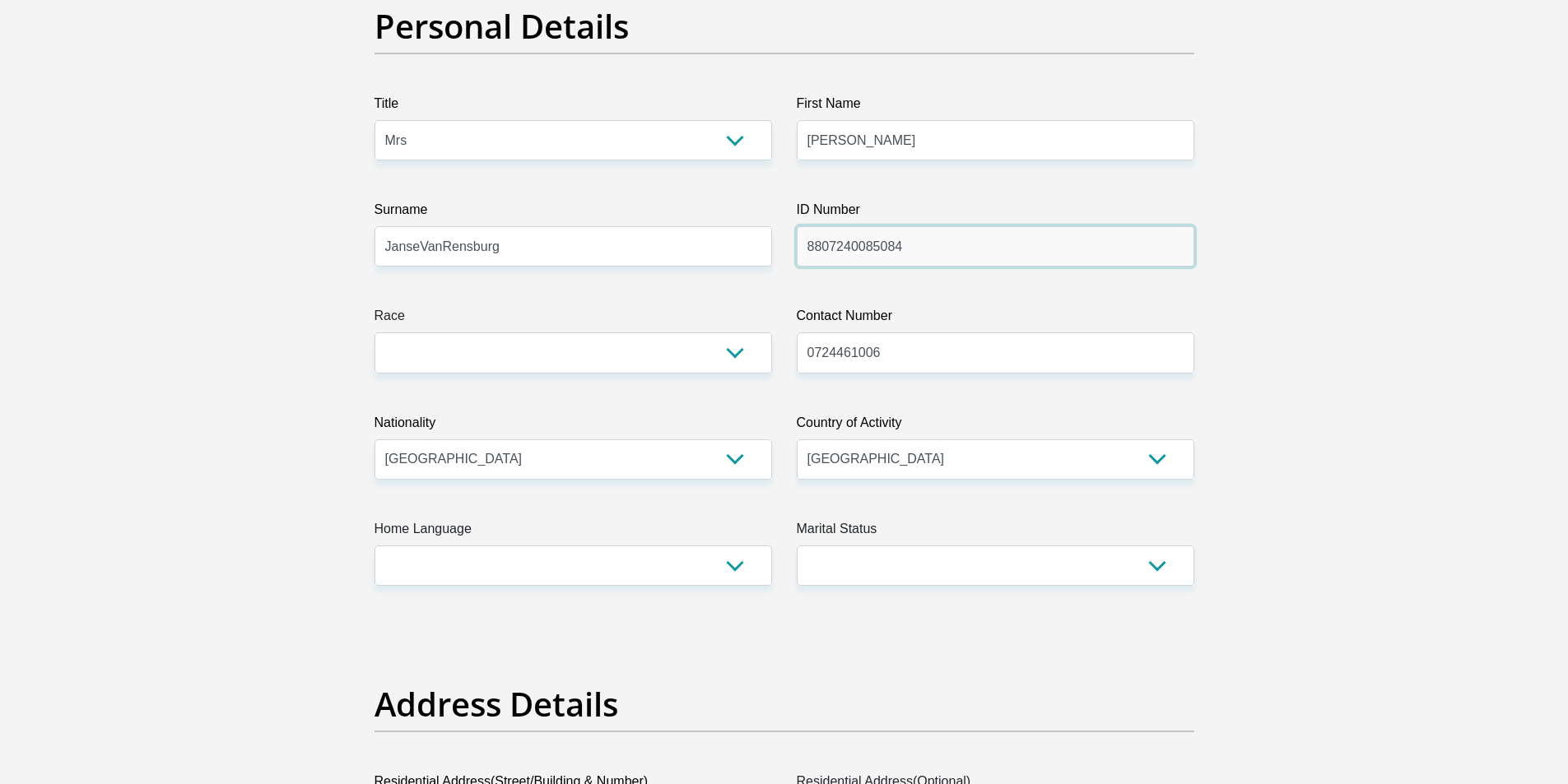
type input "8807240085084"
click at [725, 361] on select "Black Coloured Indian White Other" at bounding box center [574, 352] width 397 height 40
select select "4"
click at [375, 333] on select "Black Coloured Indian White Other" at bounding box center [574, 352] width 397 height 40
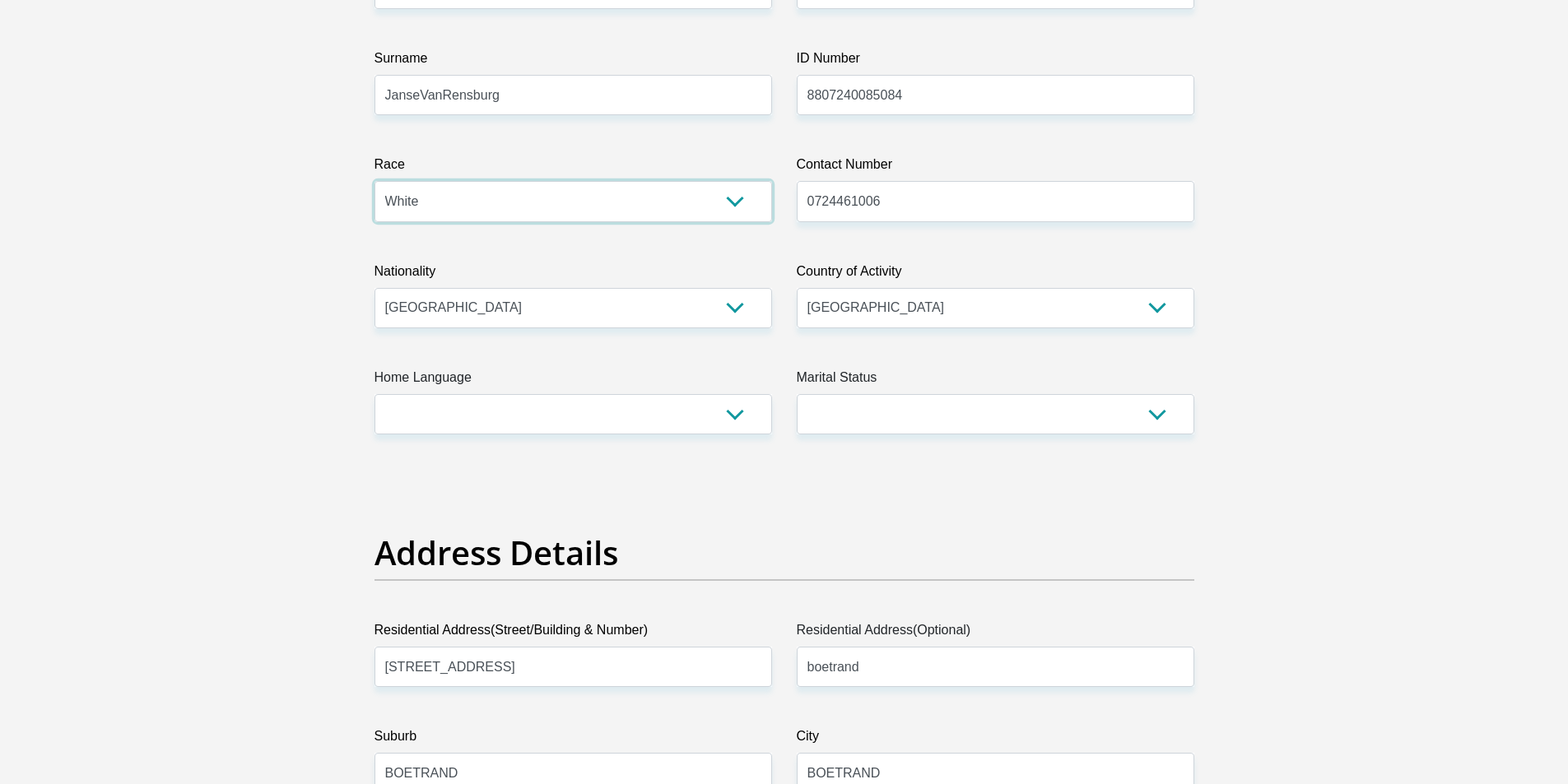
scroll to position [329, 0]
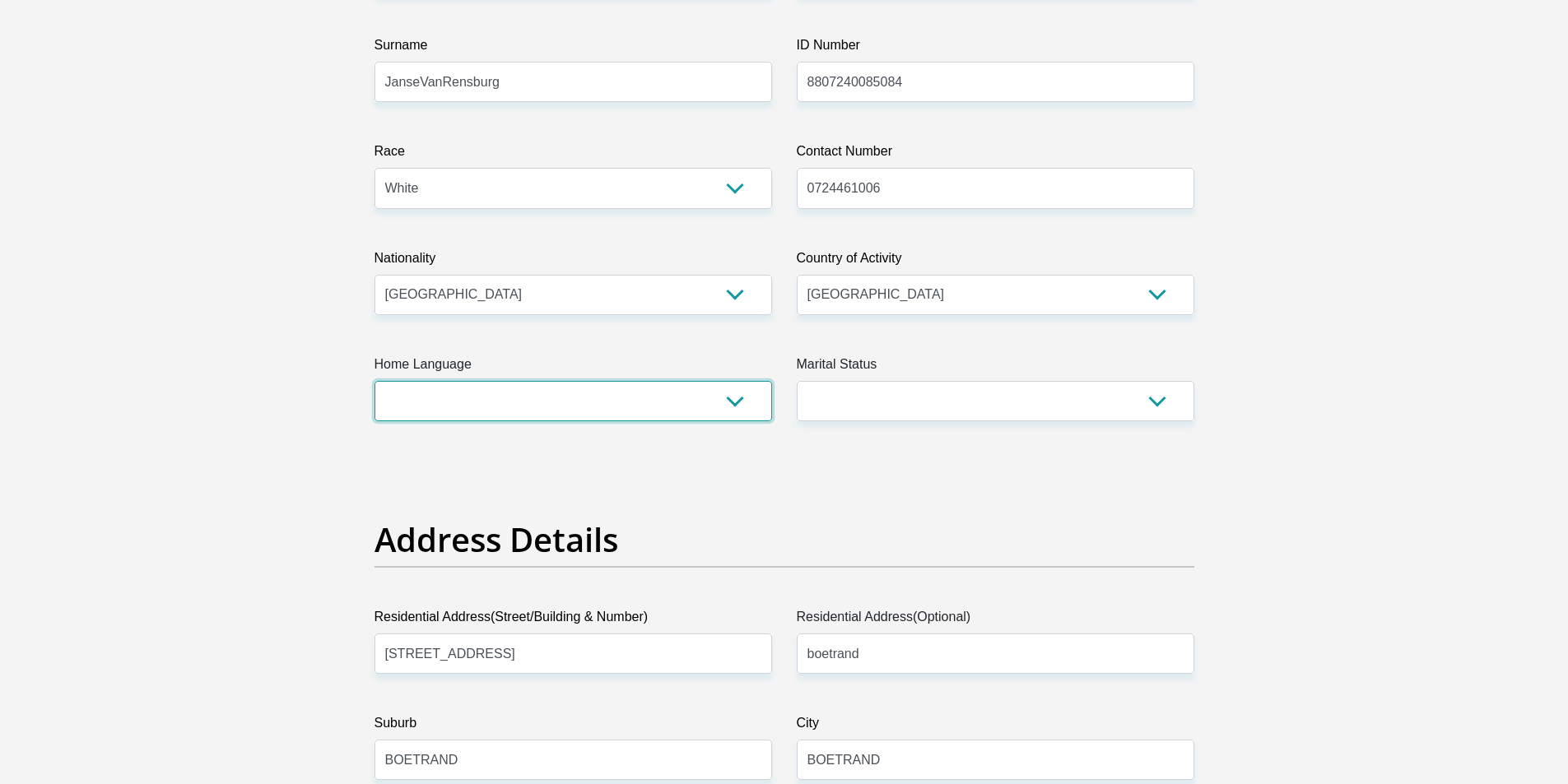
click at [664, 399] on select "Afrikaans English Sepedi South Ndebele Southern Sotho Swati Tsonga Tswana Venda…" at bounding box center [574, 401] width 397 height 40
select select "afr"
click at [375, 381] on select "Afrikaans English Sepedi South Ndebele Southern Sotho Swati Tsonga Tswana Venda…" at bounding box center [574, 401] width 397 height 40
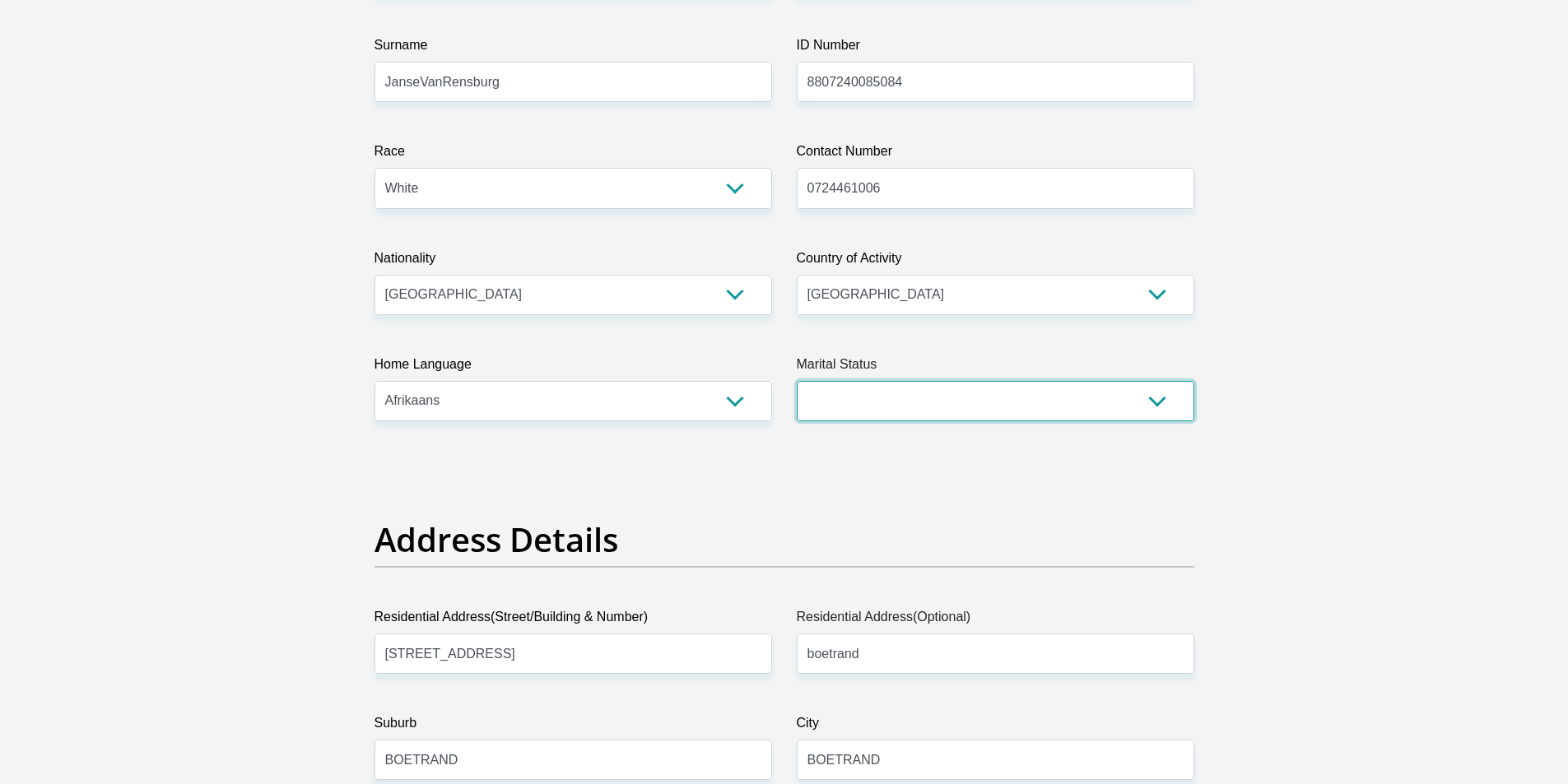
click at [829, 403] on select "Married ANC Single Divorced Widowed Married COP or Customary Law" at bounding box center [995, 401] width 397 height 40
select select "1"
click at [797, 381] on select "Married ANC Single Divorced Widowed Married COP or Customary Law" at bounding box center [995, 401] width 397 height 40
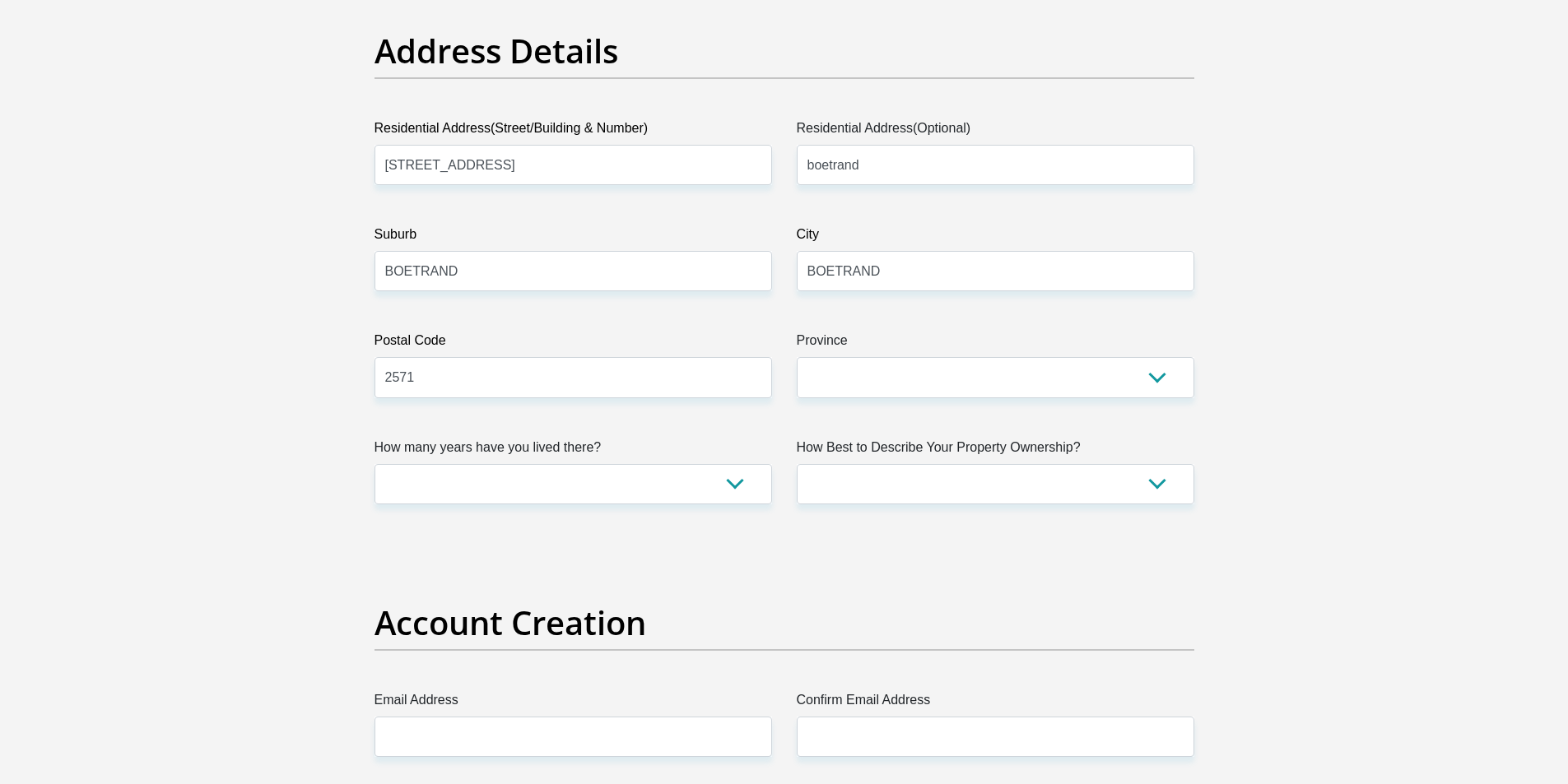
scroll to position [987, 0]
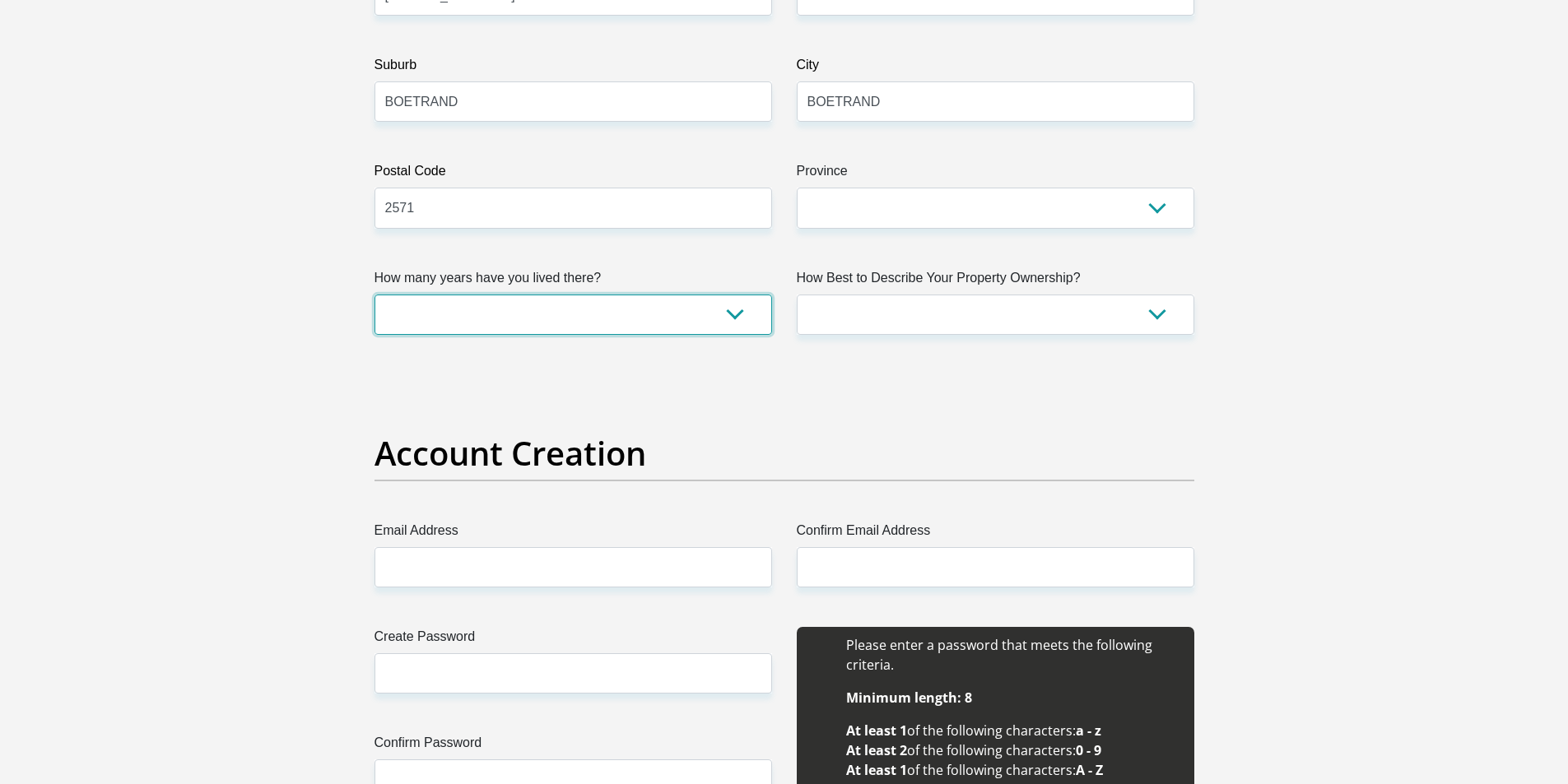
click at [634, 304] on select "less than 1 year 1-3 years 3-5 years 5+ years" at bounding box center [574, 314] width 397 height 40
select select "5"
click at [375, 294] on select "less than 1 year 1-3 years 3-5 years 5+ years" at bounding box center [574, 314] width 397 height 40
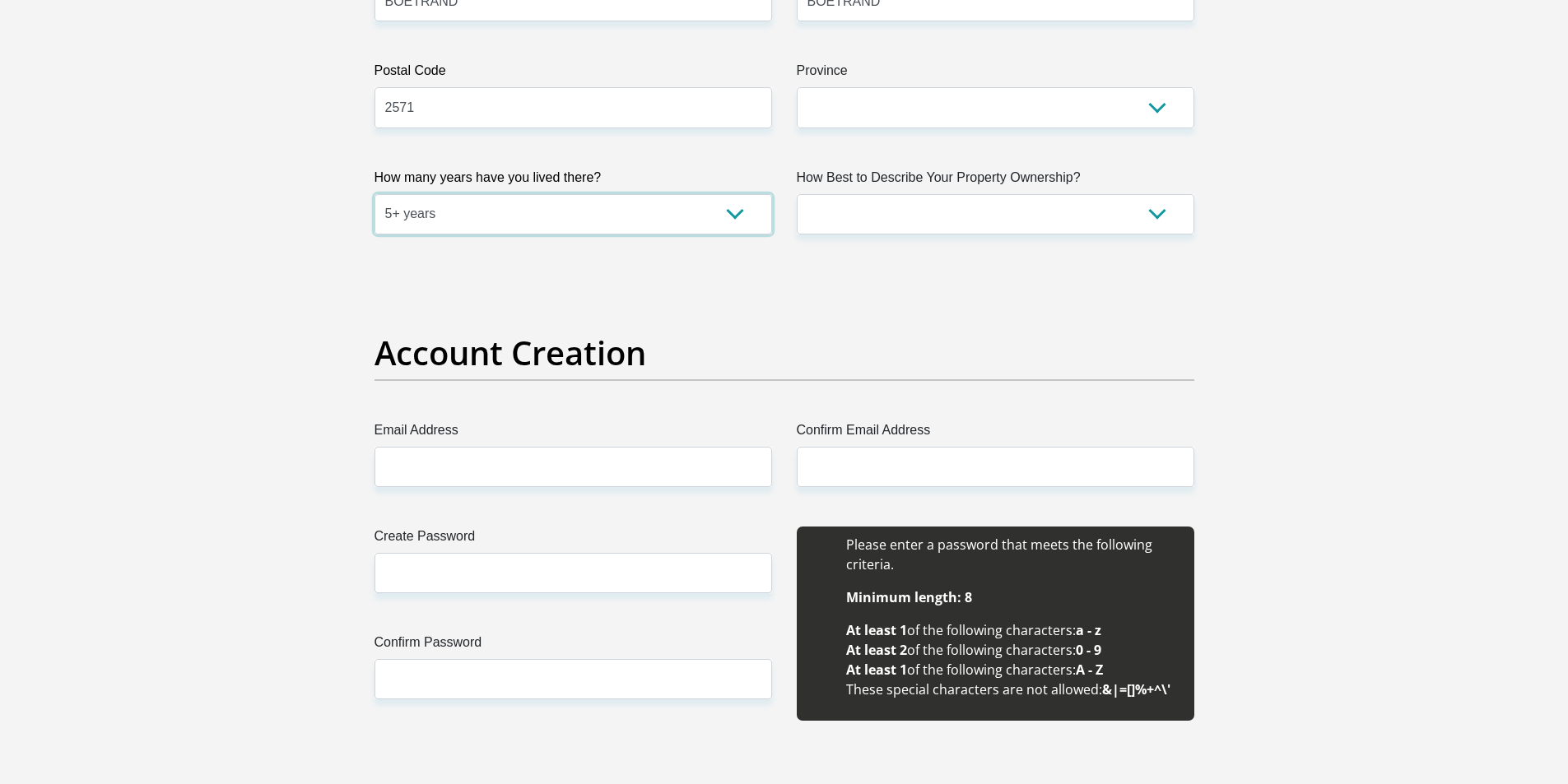
scroll to position [1234, 0]
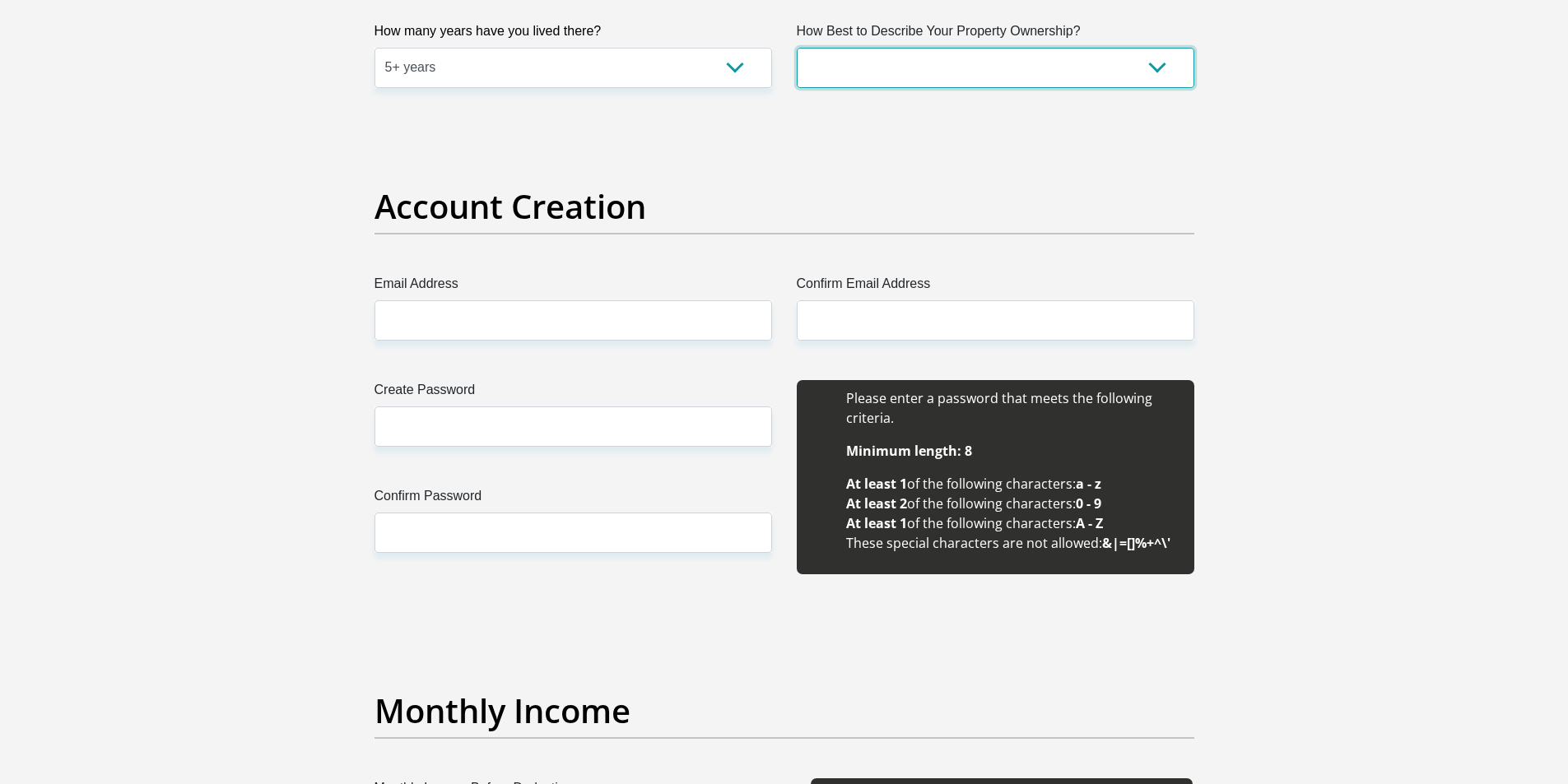
click at [947, 55] on select "Owned Rented Family Owned Company Dwelling" at bounding box center [995, 67] width 397 height 40
select select "Owned"
click at [797, 48] on select "Owned Rented Family Owned Company Dwelling" at bounding box center [995, 67] width 397 height 40
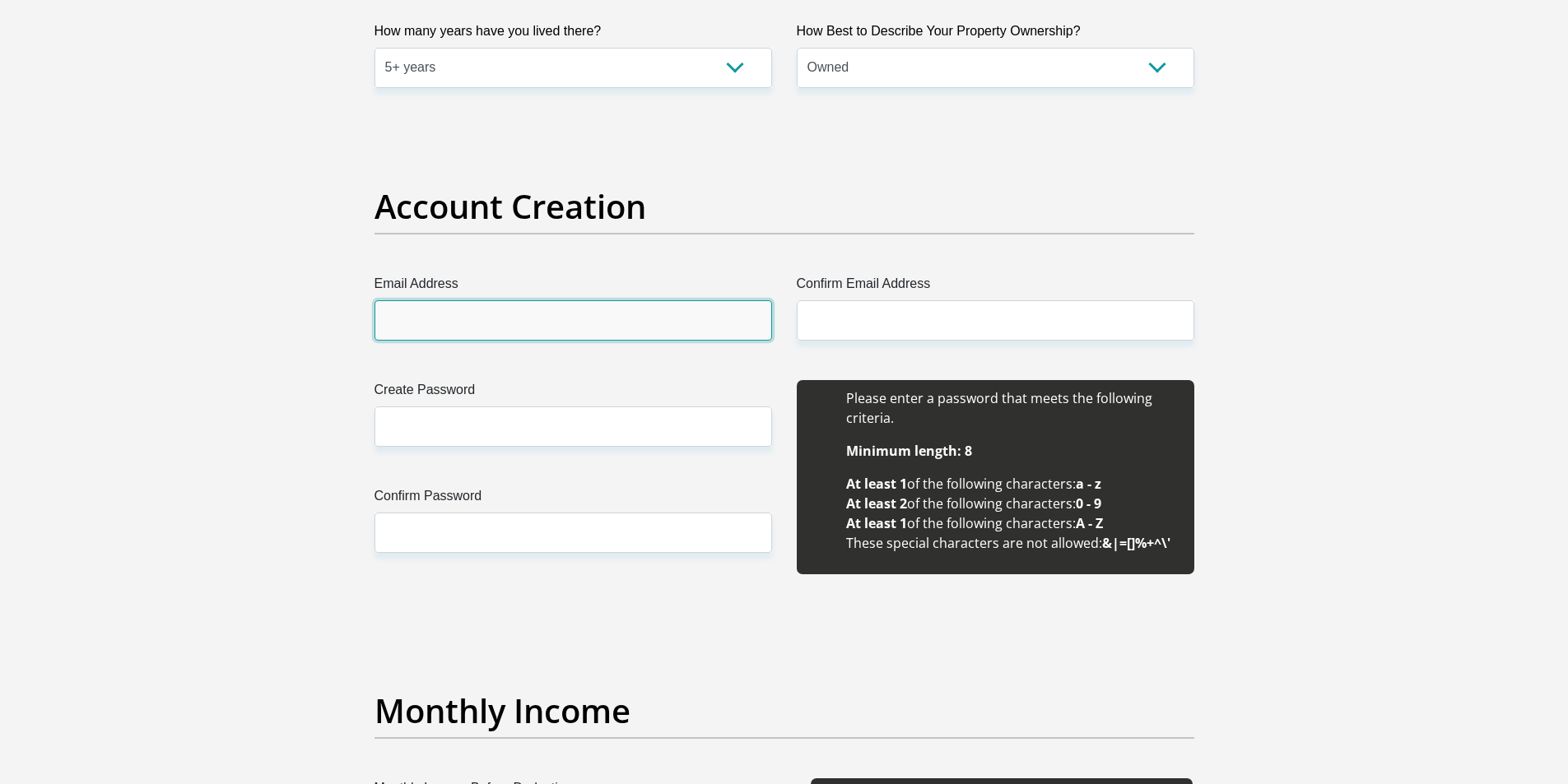
click at [628, 315] on input "Email Address" at bounding box center [574, 320] width 397 height 40
type input "njvrensburg88@gmail.com"
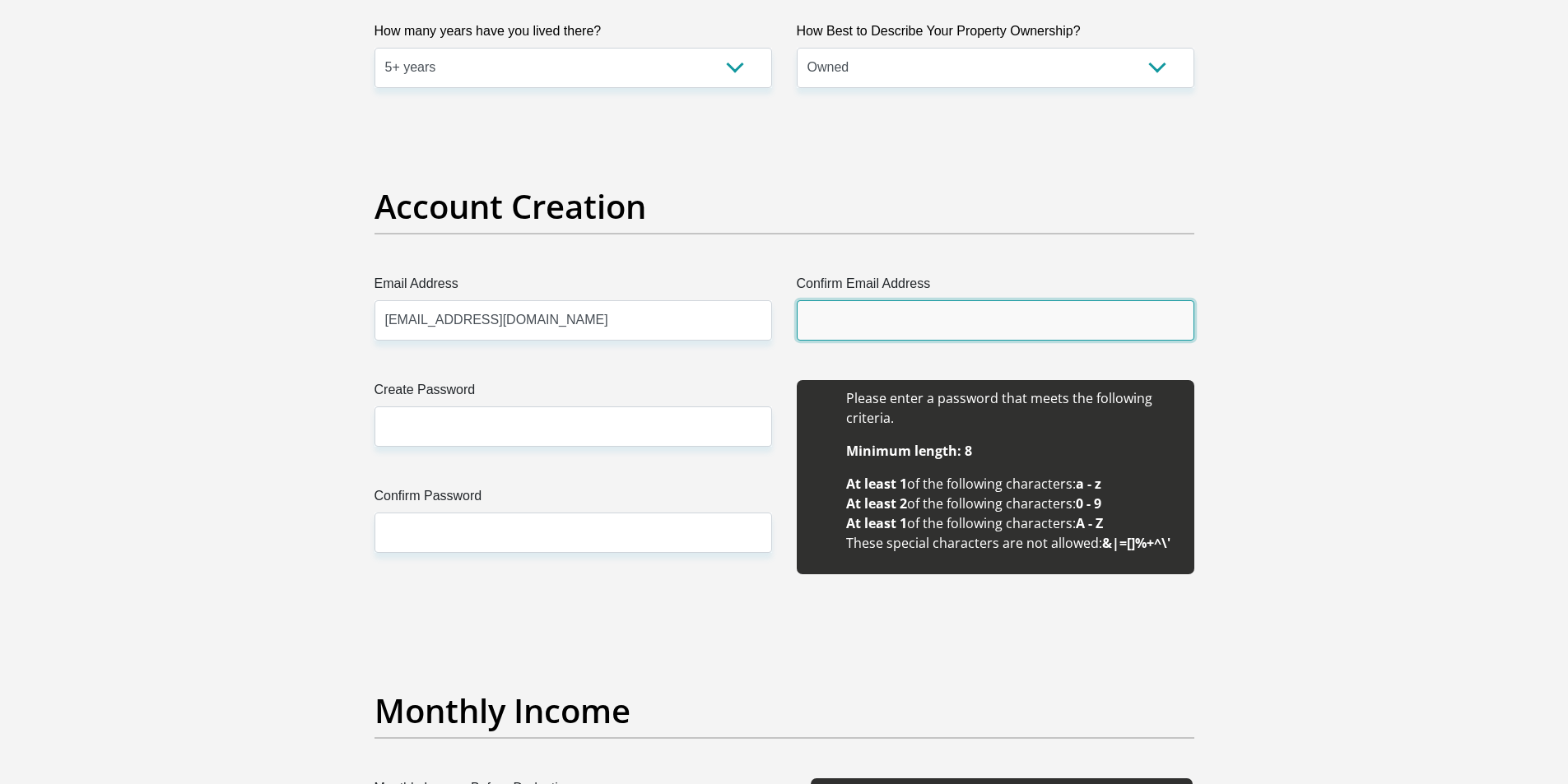
type input "njvrensburg88@gmail.com"
type input "Natashia"
type input "Janse Van Rensburg"
type input "0724461006"
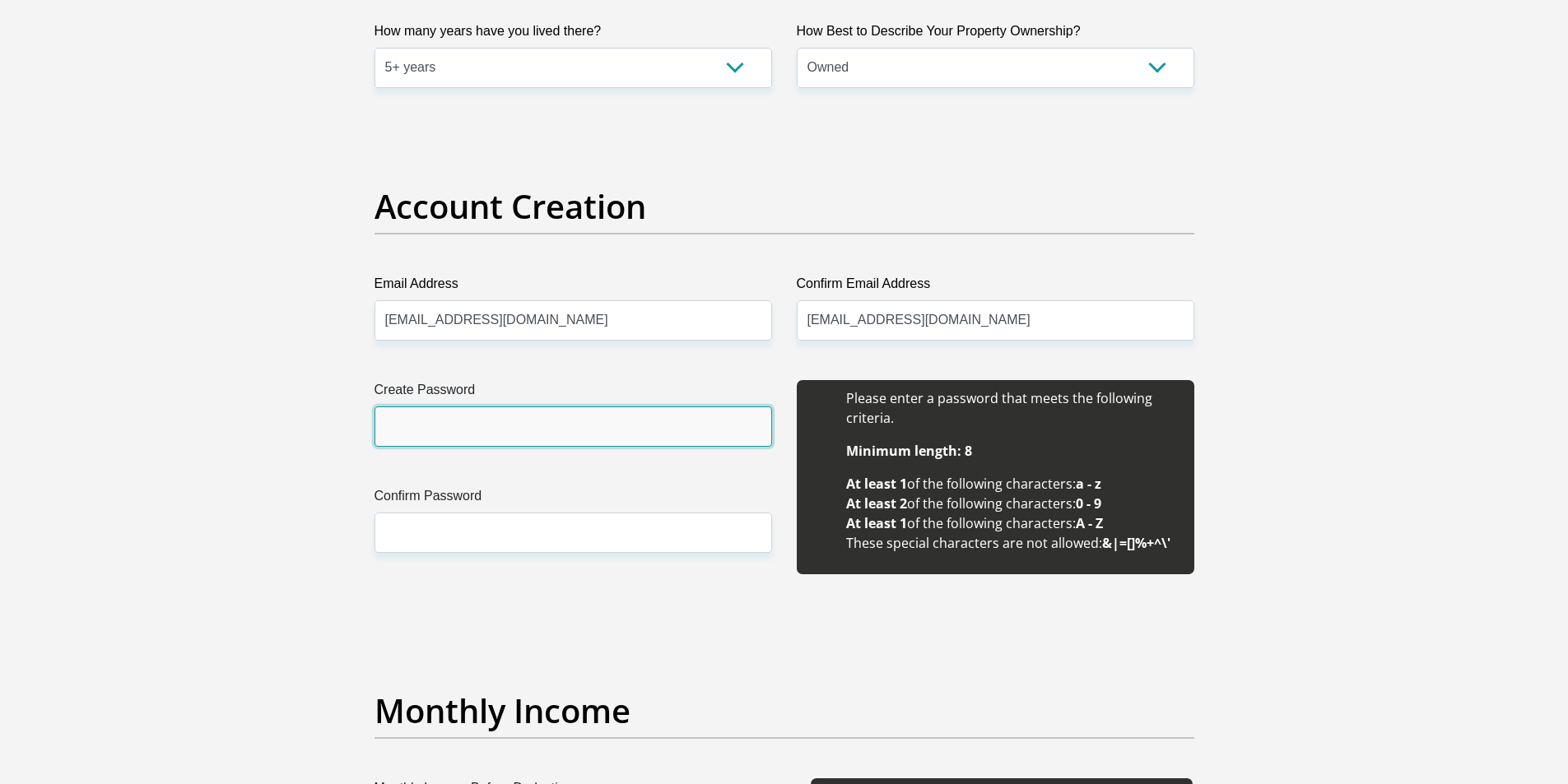
click at [531, 414] on input "Create Password" at bounding box center [574, 426] width 397 height 40
type input "Mieke@2020"
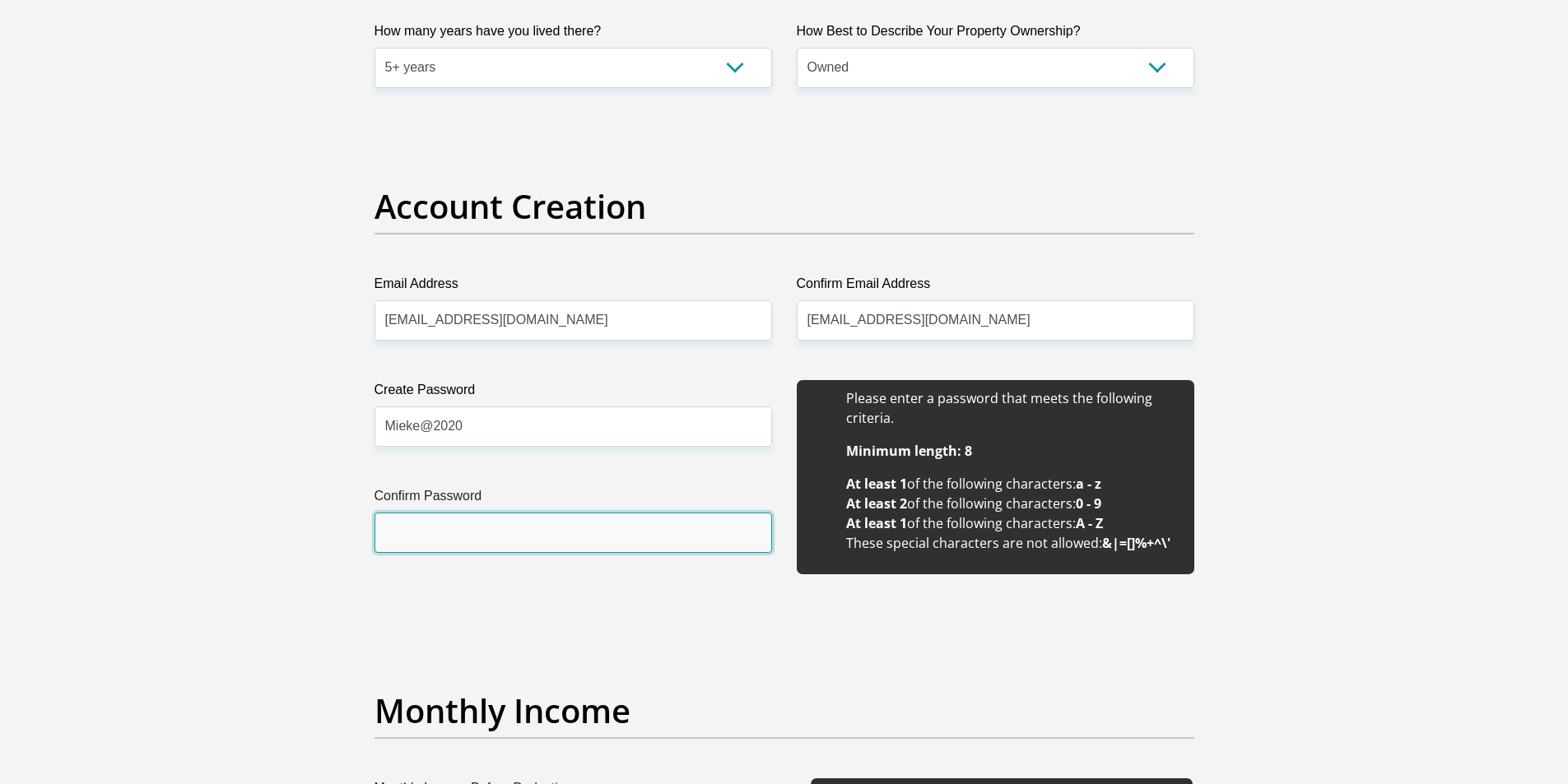
click at [486, 522] on input "Confirm Password" at bounding box center [574, 532] width 397 height 40
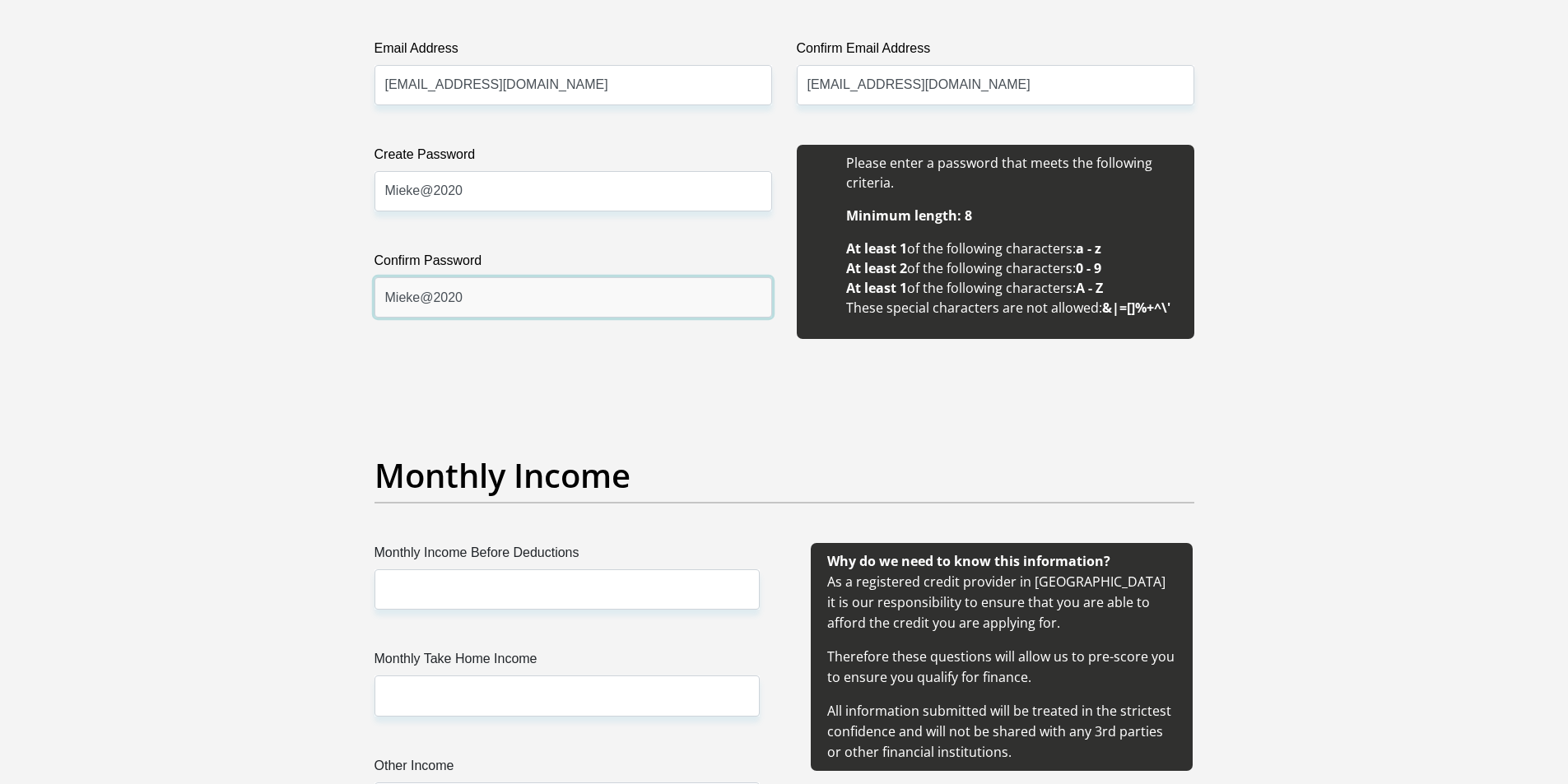
scroll to position [1645, 0]
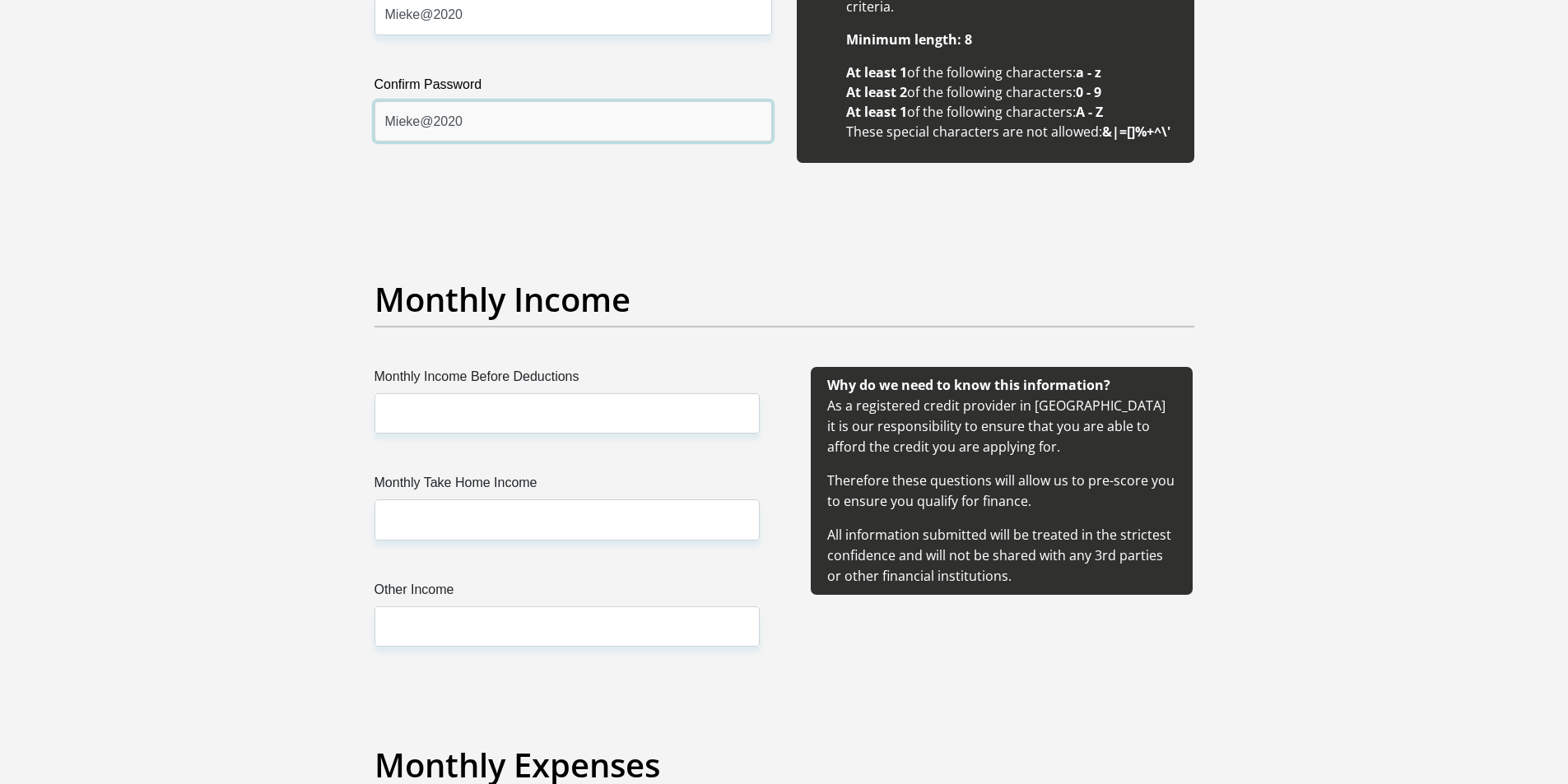
type input "Mieke@2020"
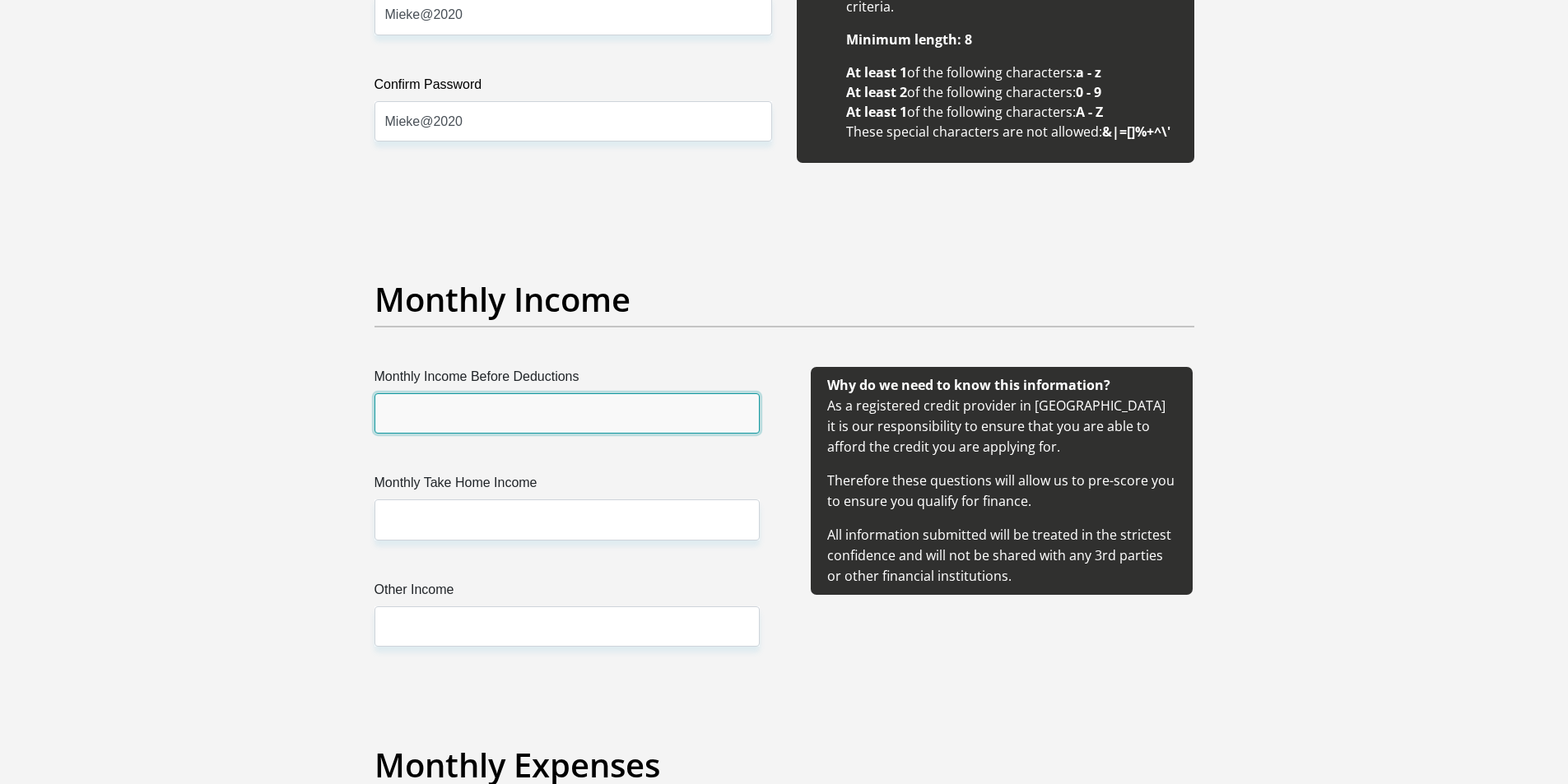
click at [485, 407] on input "Monthly Income Before Deductions" at bounding box center [567, 413] width 385 height 40
type input "26000"
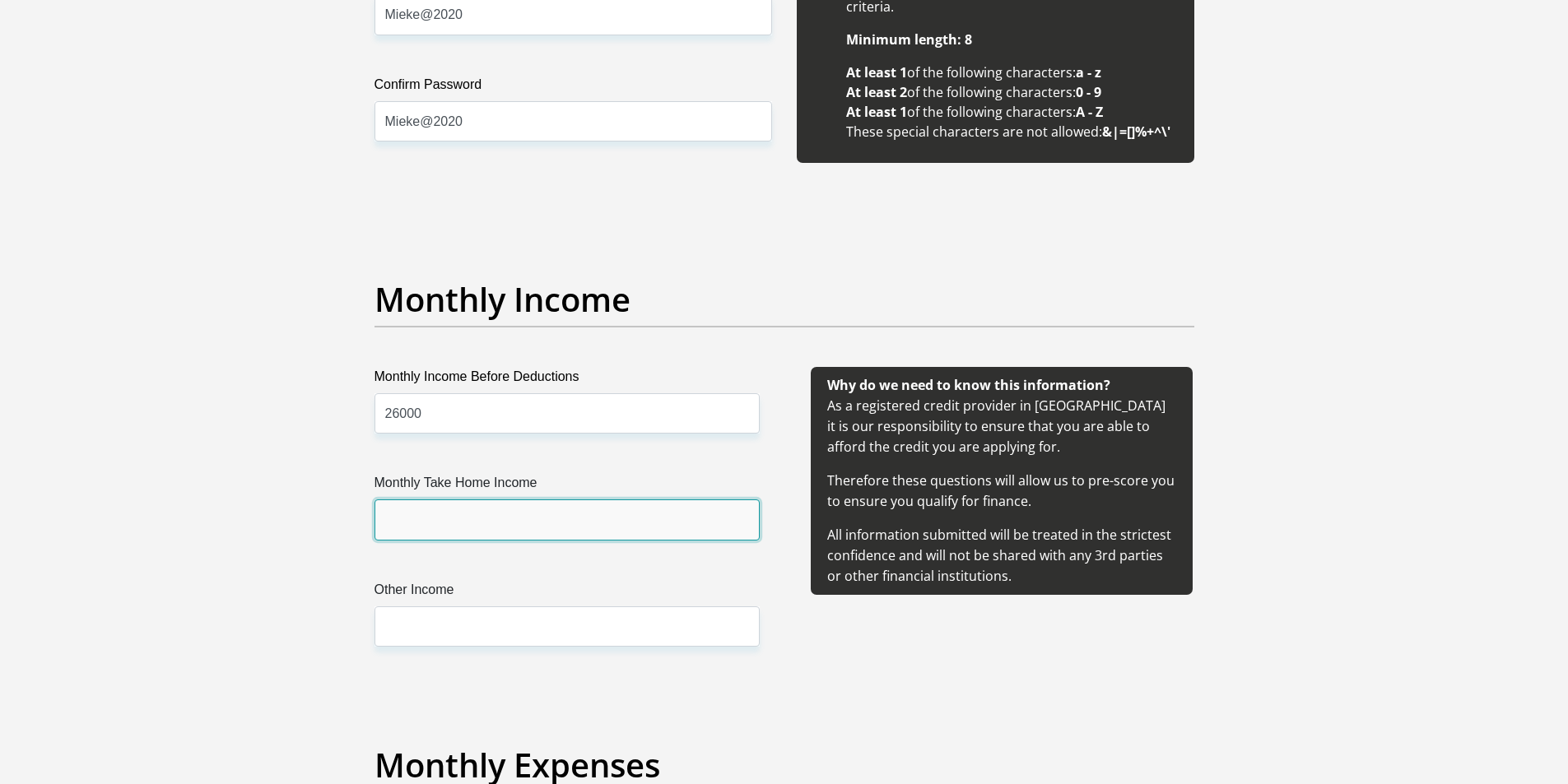
click at [450, 523] on input "Monthly Take Home Income" at bounding box center [567, 519] width 385 height 40
type input "23000"
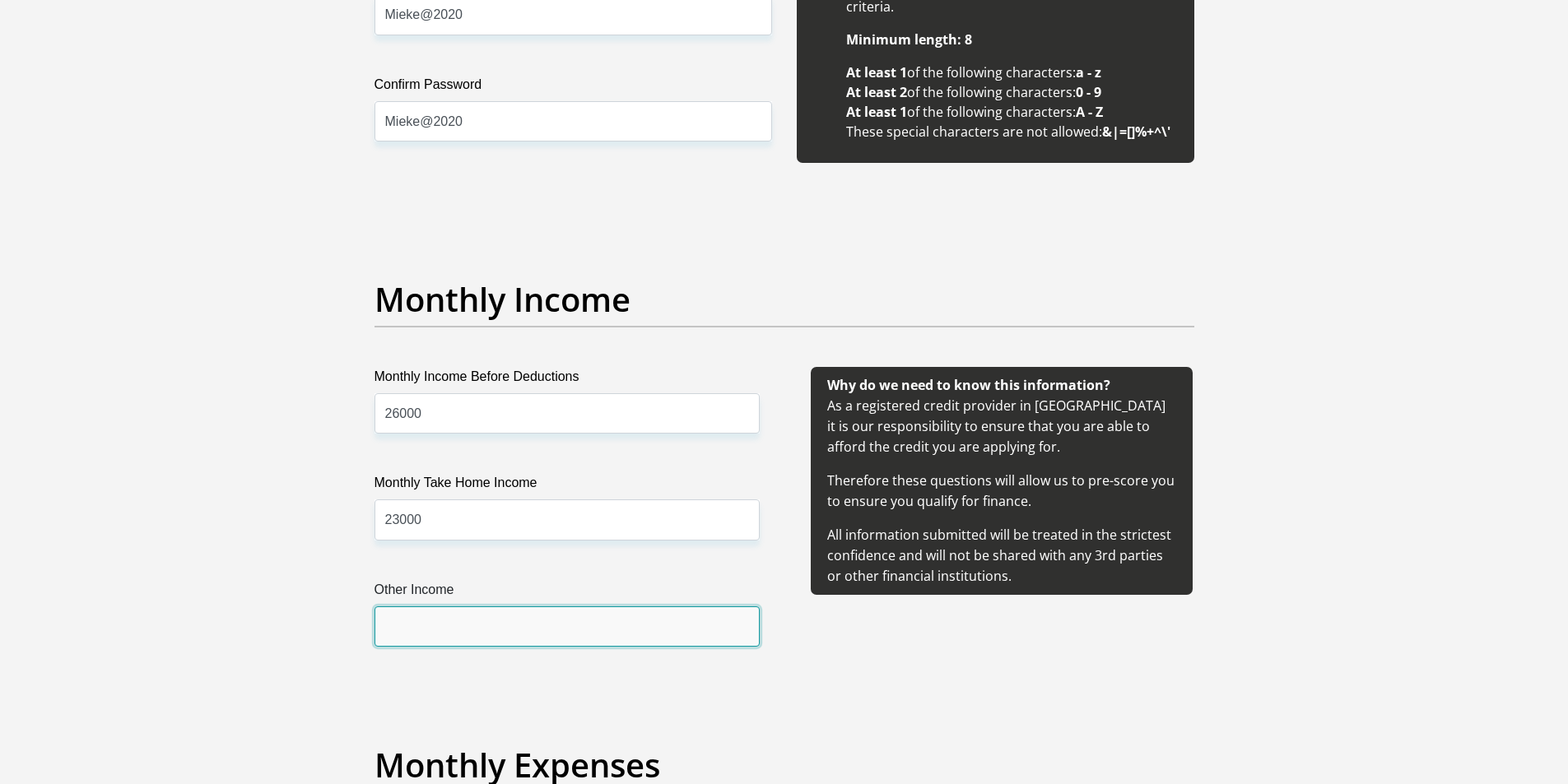
click at [471, 628] on input "Other Income" at bounding box center [567, 626] width 385 height 40
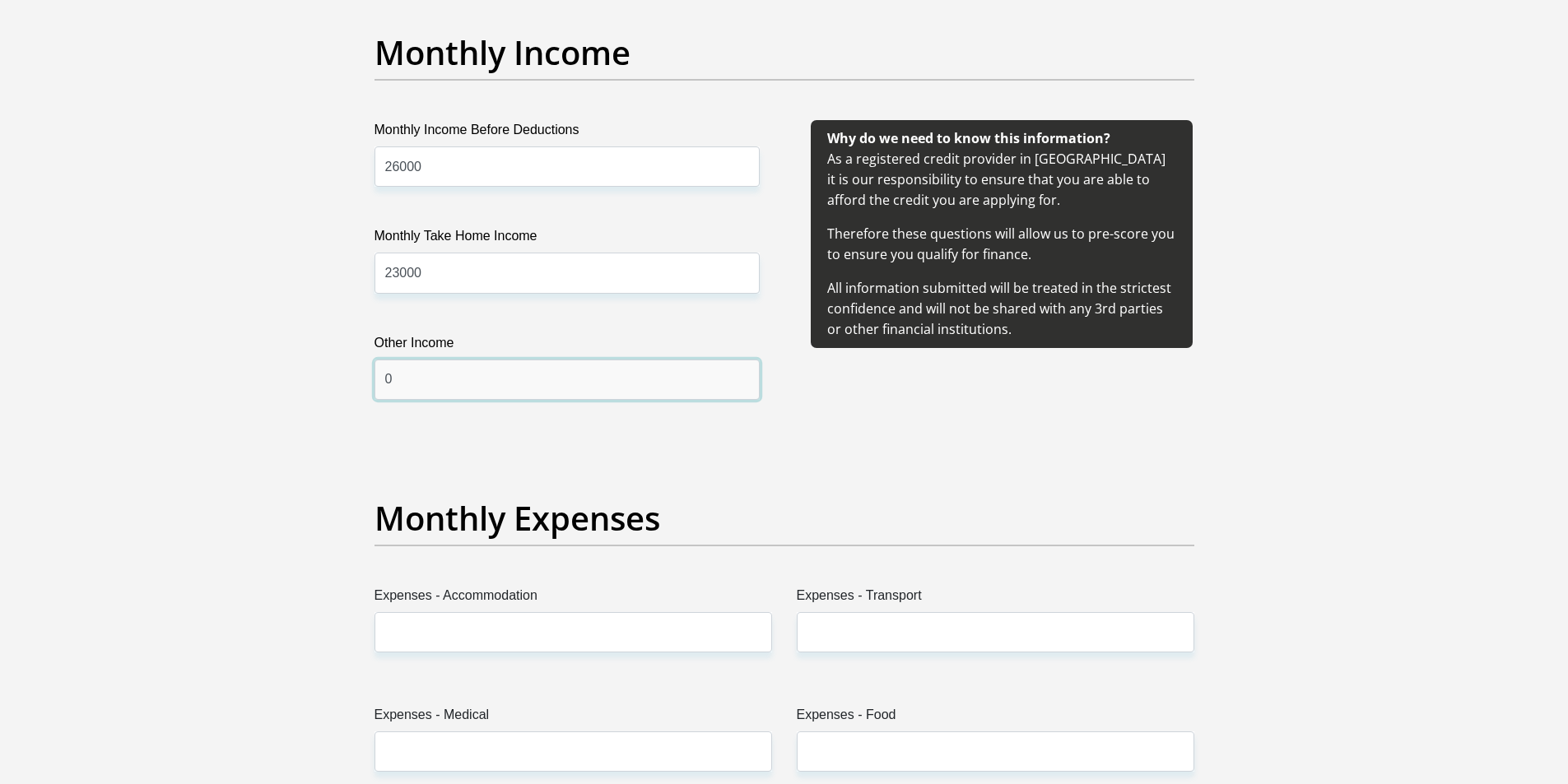
scroll to position [2221, 0]
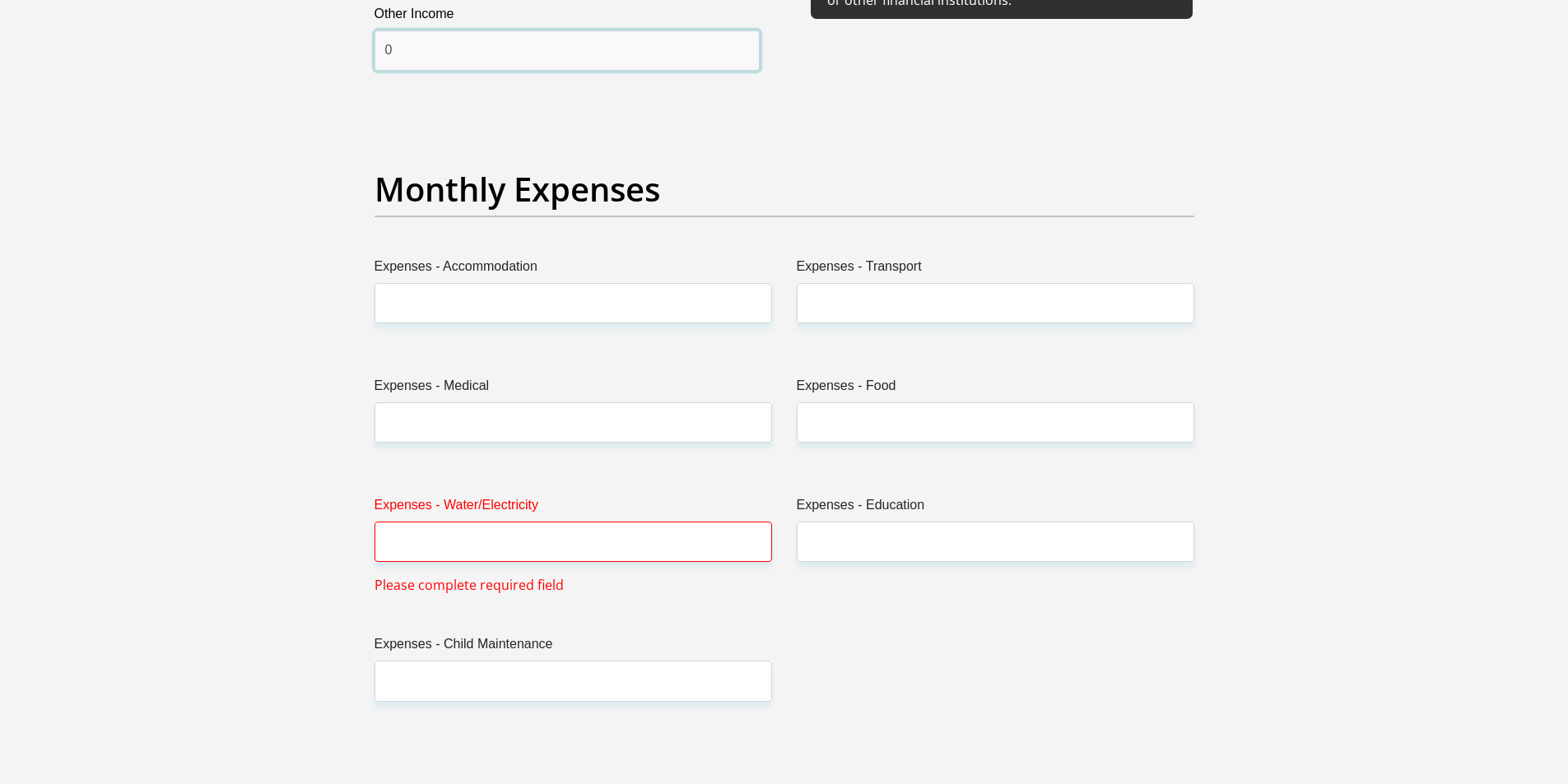
type input "0"
click at [485, 305] on input "Expenses - Accommodation" at bounding box center [574, 303] width 397 height 40
type input "0"
click at [837, 303] on input "Expenses - Transport" at bounding box center [995, 303] width 397 height 40
type input "0"
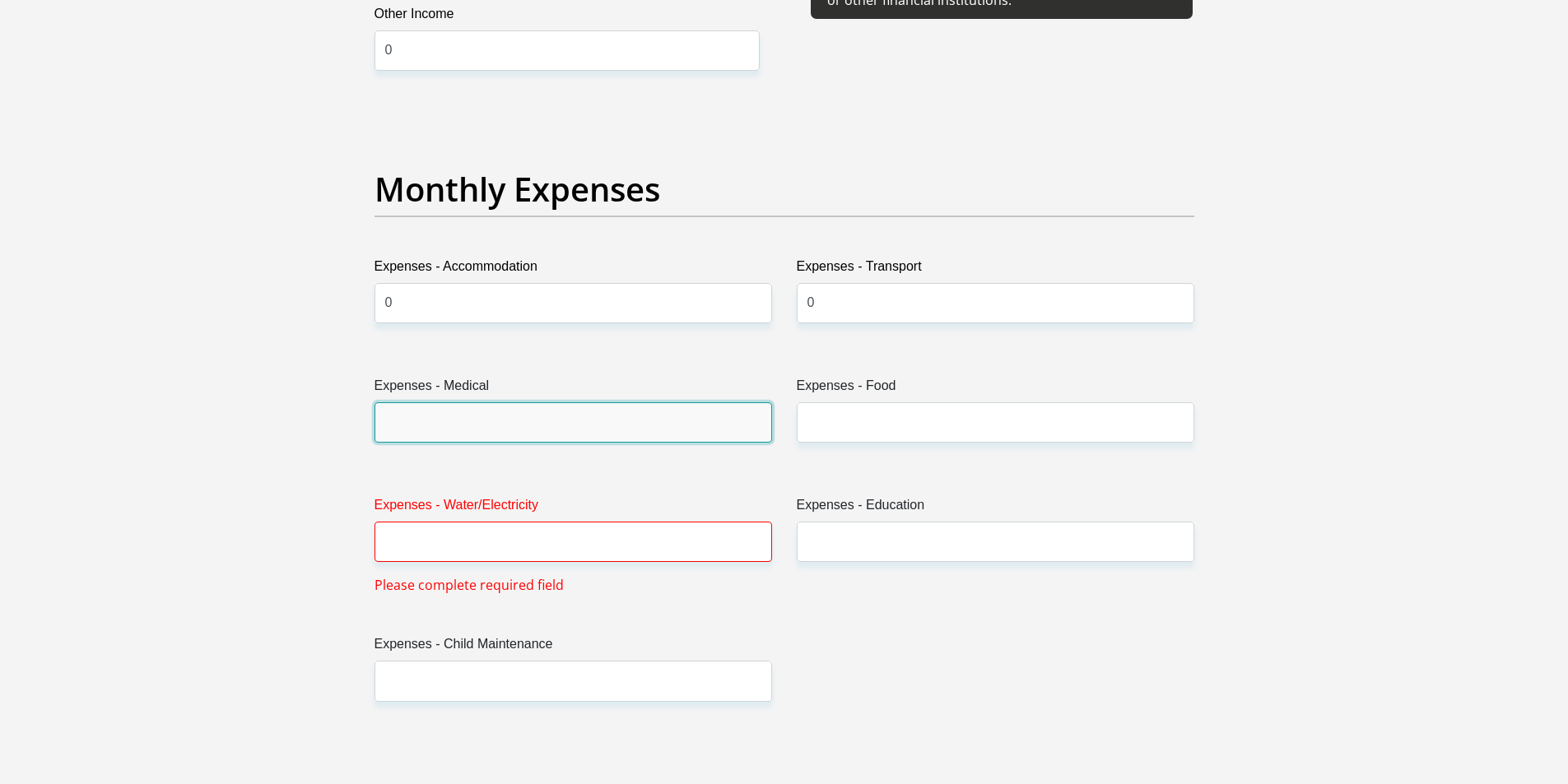
click at [560, 422] on input "Expenses - Medical" at bounding box center [574, 422] width 397 height 40
type input "0"
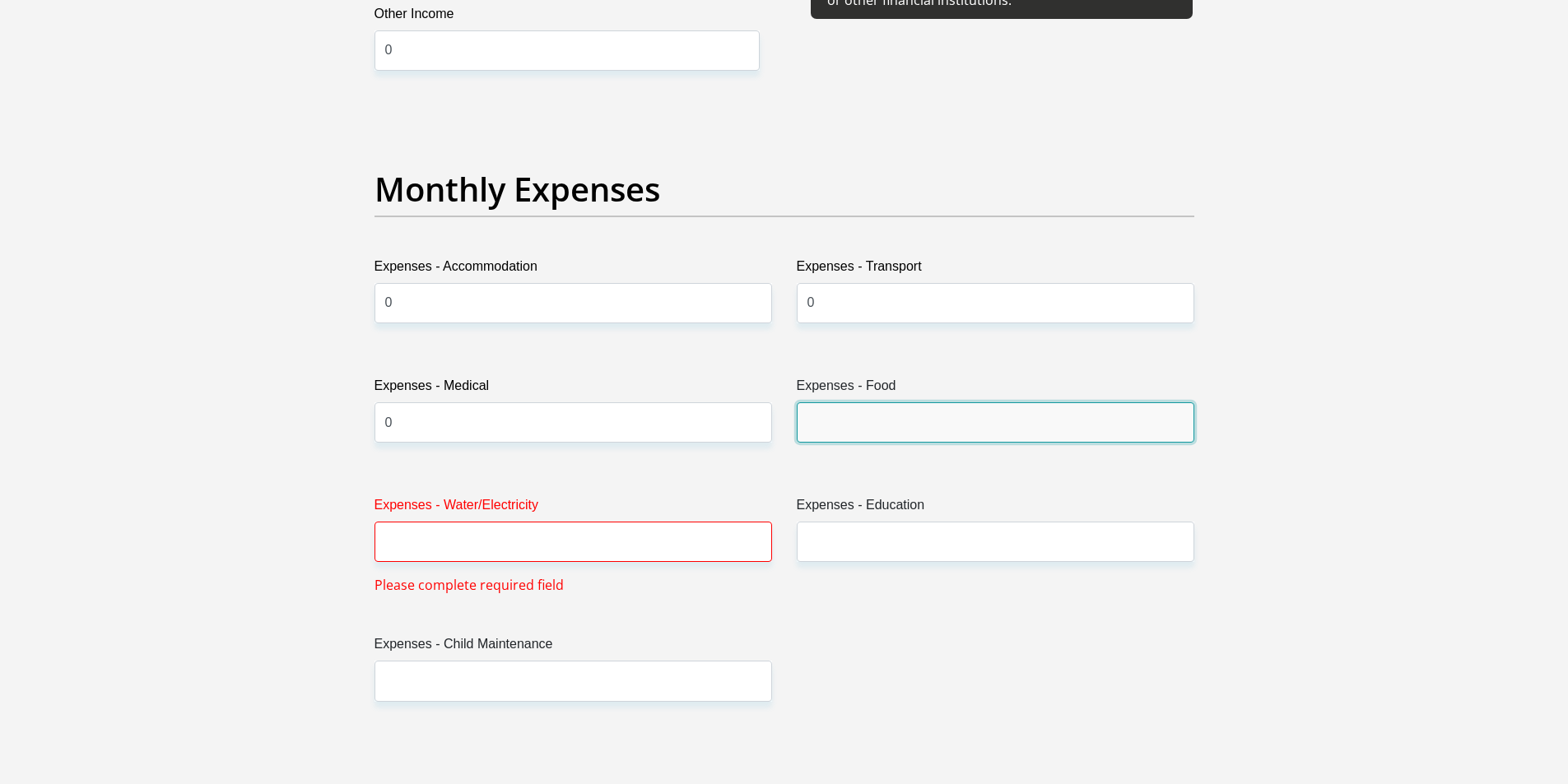
click at [844, 422] on input "Expenses - Food" at bounding box center [995, 422] width 397 height 40
type input "5000"
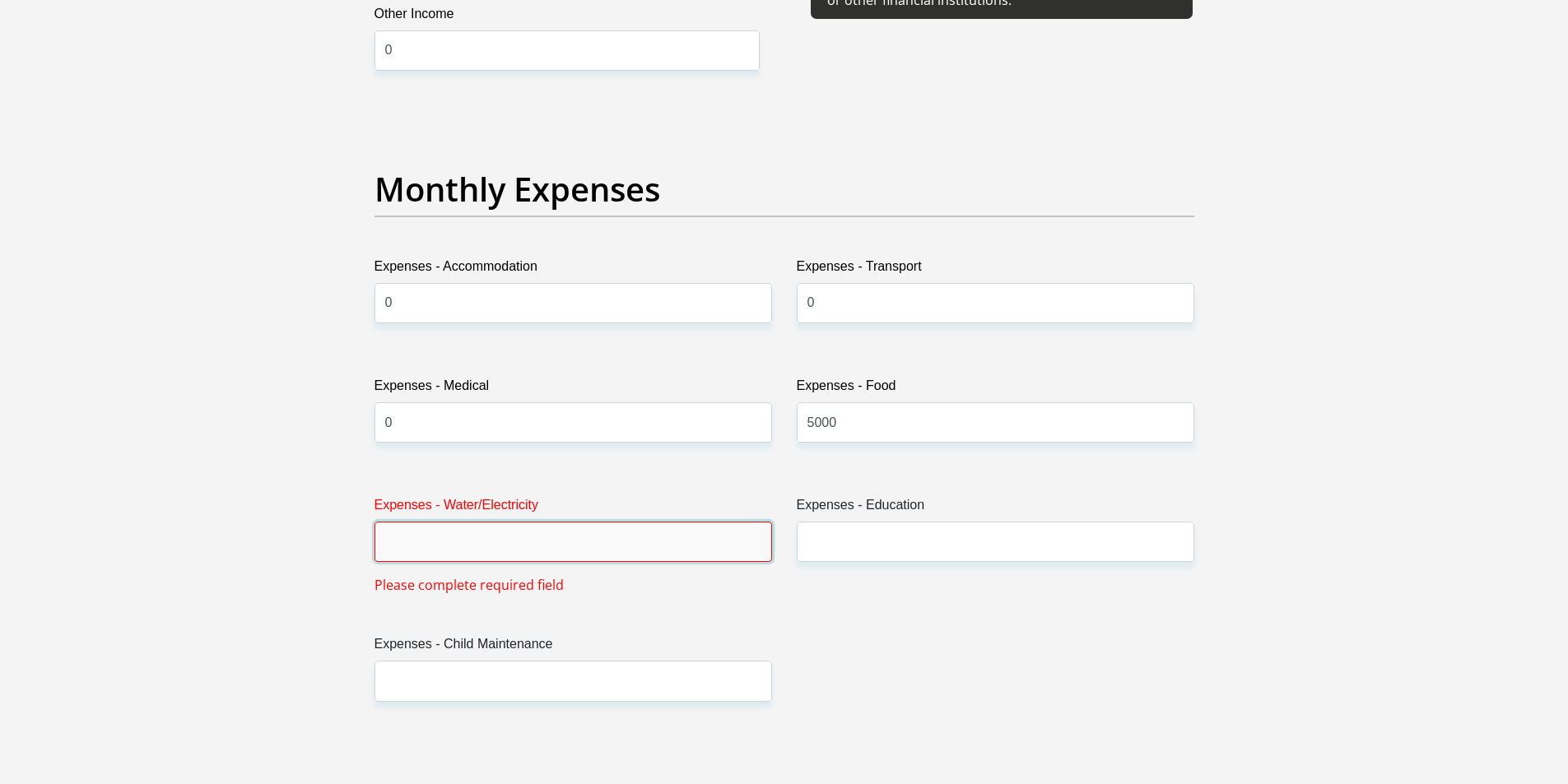
drag, startPoint x: 514, startPoint y: 524, endPoint x: 510, endPoint y: 556, distance: 32.2
click at [514, 524] on input "Expenses - Water/Electricity" at bounding box center [574, 541] width 397 height 40
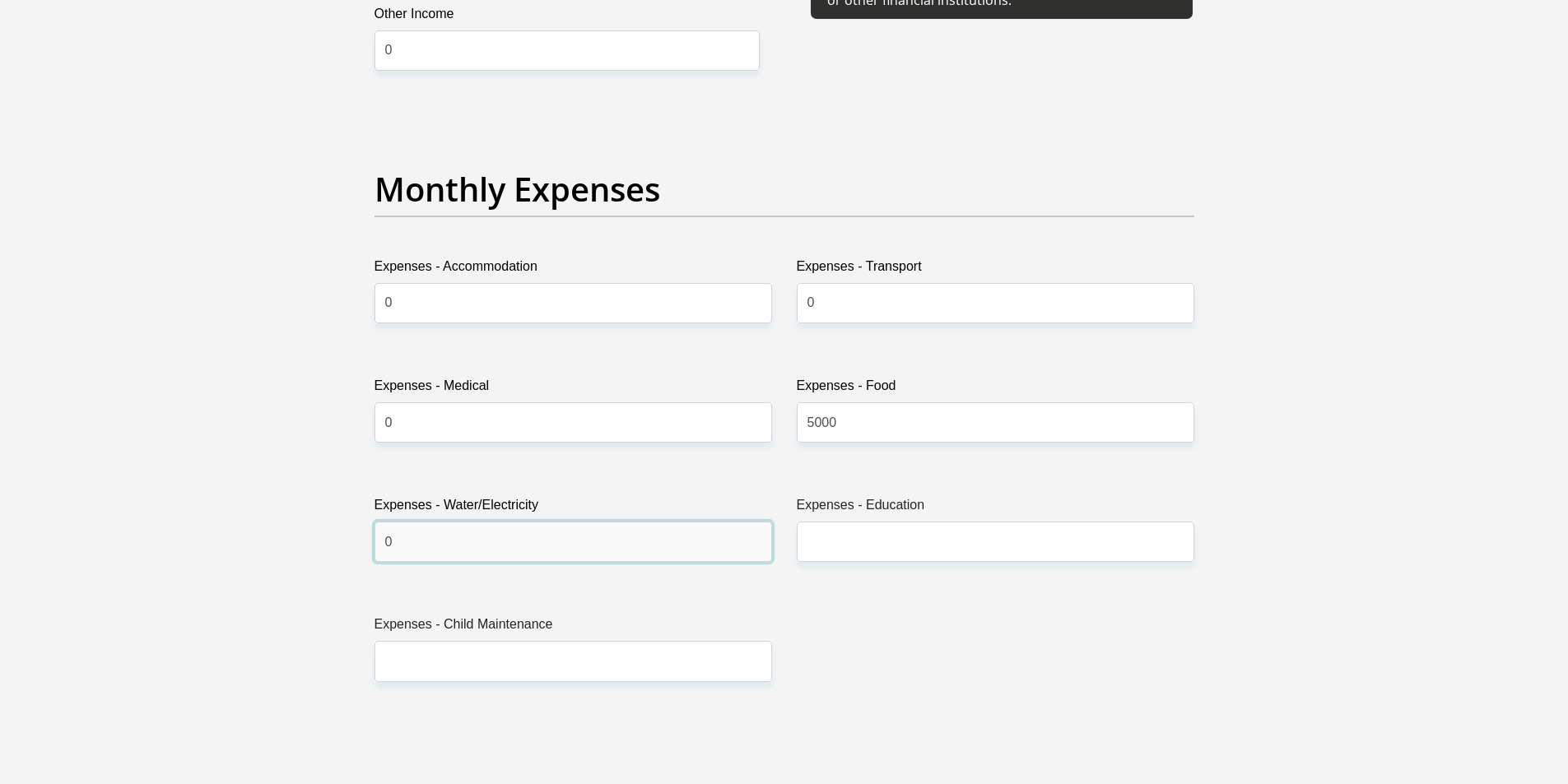
type input "0"
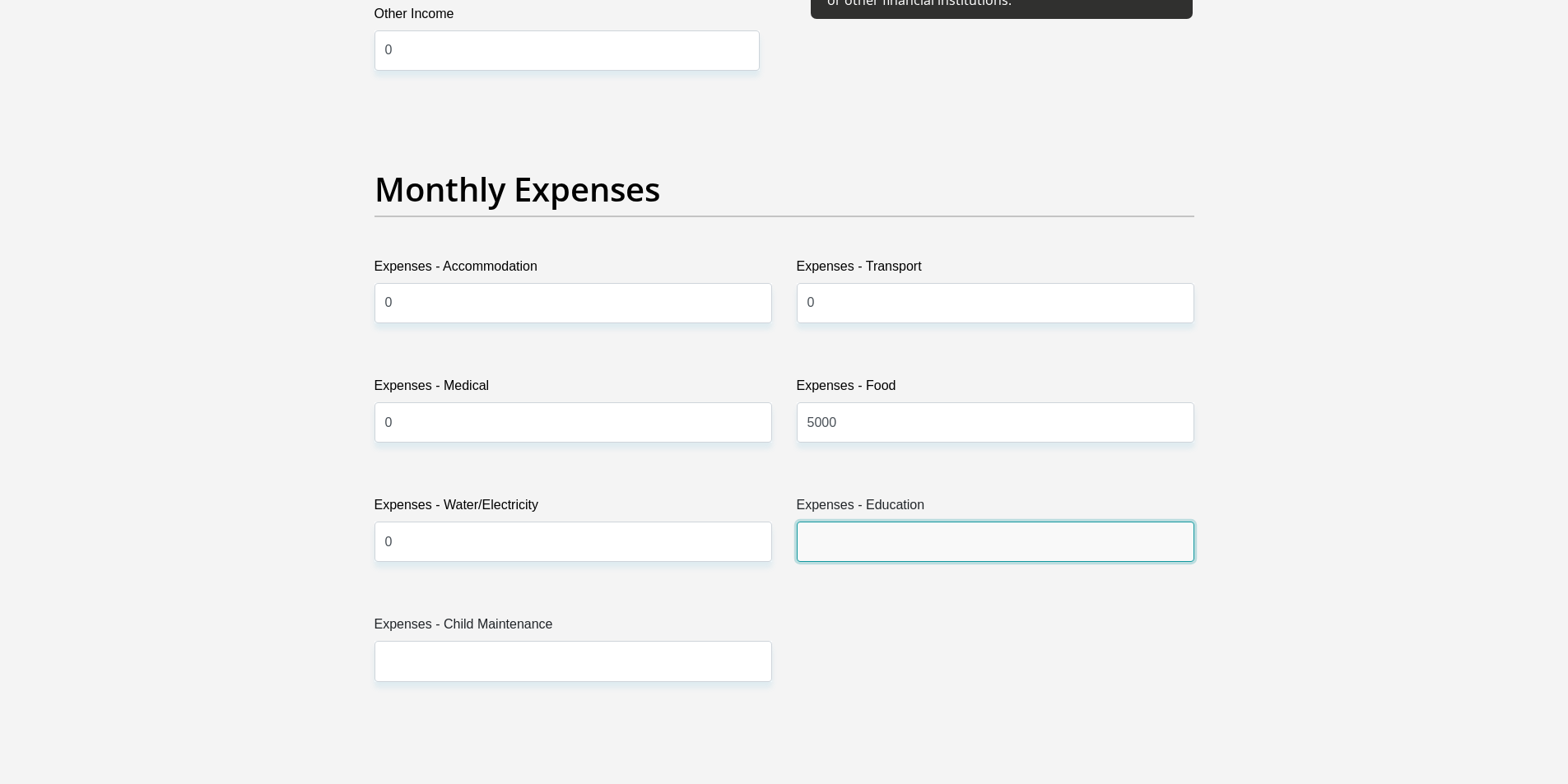
click at [847, 529] on input "Expenses - Education" at bounding box center [995, 541] width 397 height 40
type input "0"
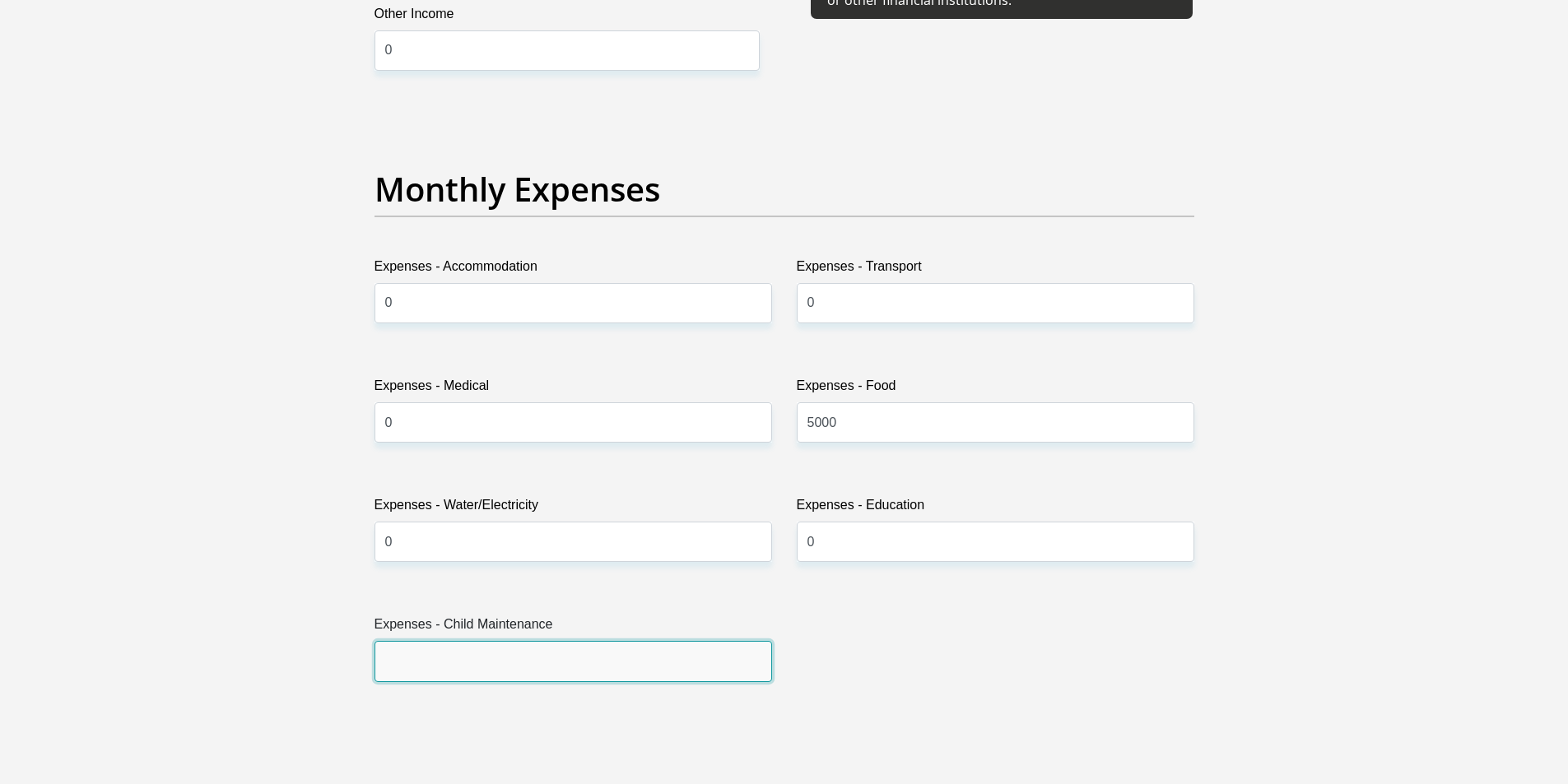
click at [521, 644] on input "Expenses - Child Maintenance" at bounding box center [574, 660] width 397 height 40
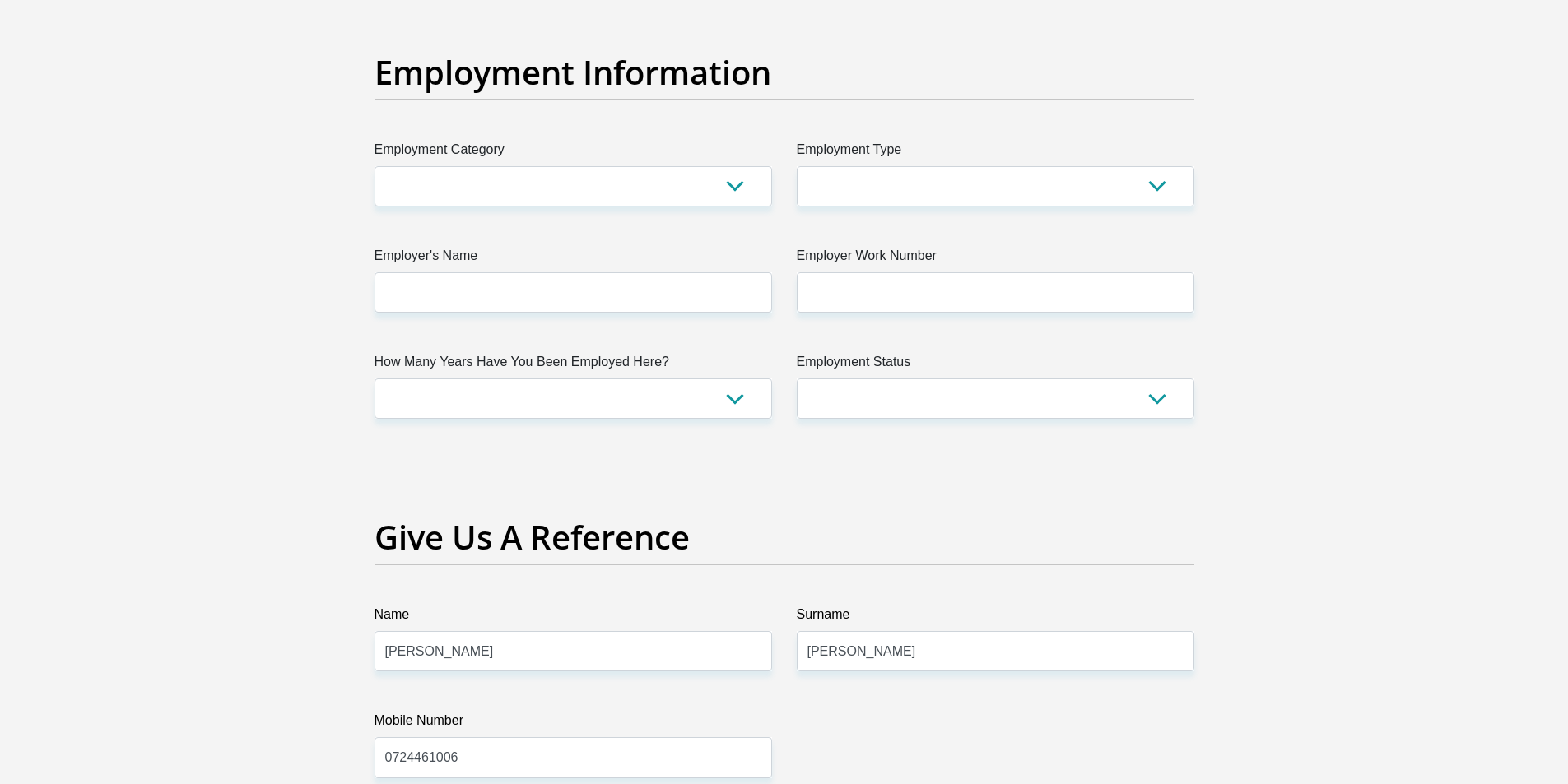
scroll to position [2961, 0]
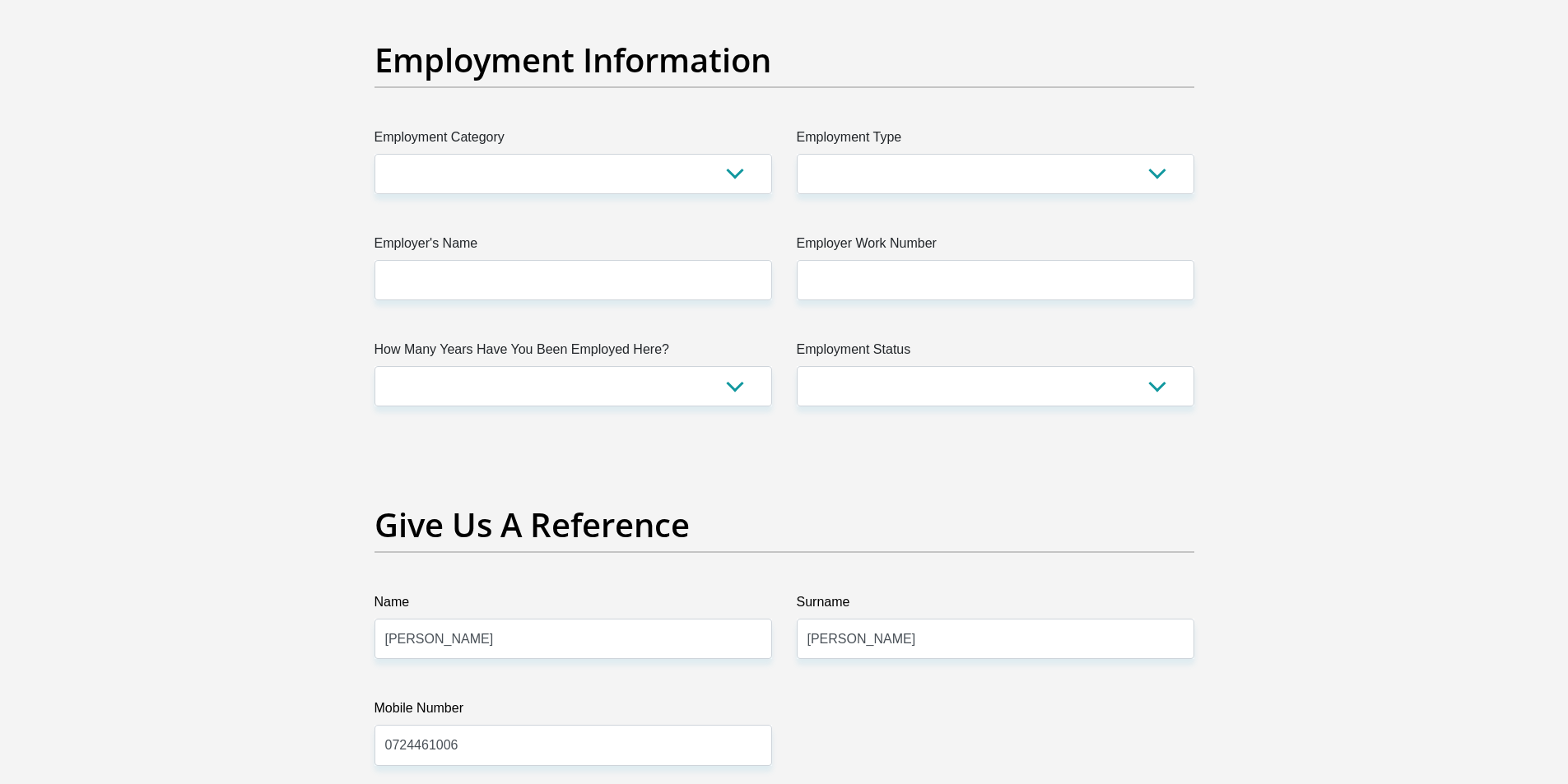
type input "0"
click at [531, 152] on label "Employment Category" at bounding box center [574, 141] width 397 height 26
click at [531, 154] on select "AGRICULTURE ALCOHOL & TOBACCO CONSTRUCTION MATERIALS METALLURGY EQUIPMENT FOR R…" at bounding box center [574, 173] width 397 height 40
click at [539, 163] on select "AGRICULTURE ALCOHOL & TOBACCO CONSTRUCTION MATERIALS METALLURGY EQUIPMENT FOR R…" at bounding box center [574, 173] width 397 height 40
select select "54"
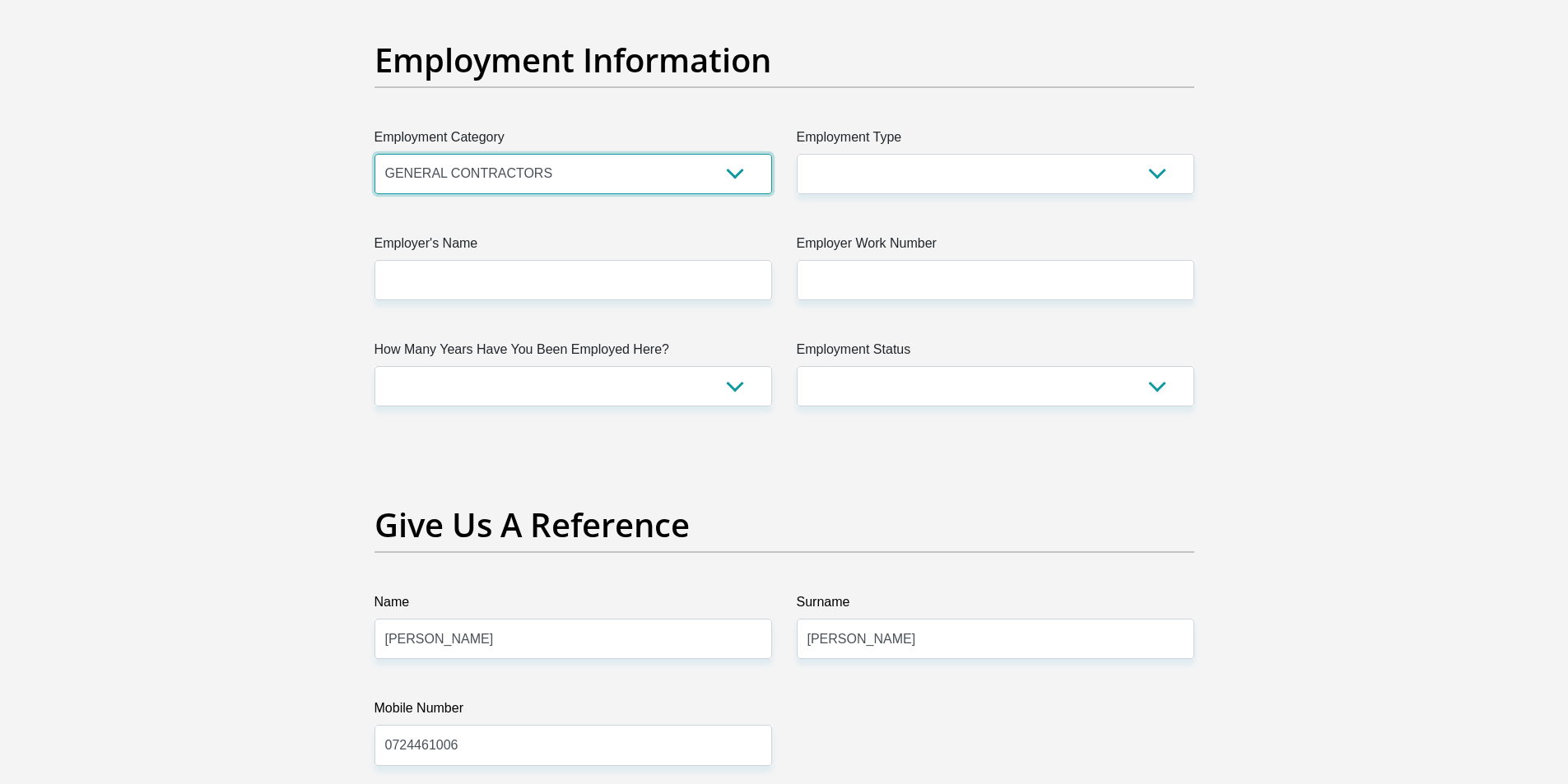
click at [375, 154] on select "AGRICULTURE ALCOHOL & TOBACCO CONSTRUCTION MATERIALS METALLURGY EQUIPMENT FOR R…" at bounding box center [574, 173] width 397 height 40
click at [915, 170] on select "College/Lecturer Craft Seller Creative Driver Executive Farmer Forces - Non Com…" at bounding box center [995, 173] width 397 height 40
select select "Unknown/Other"
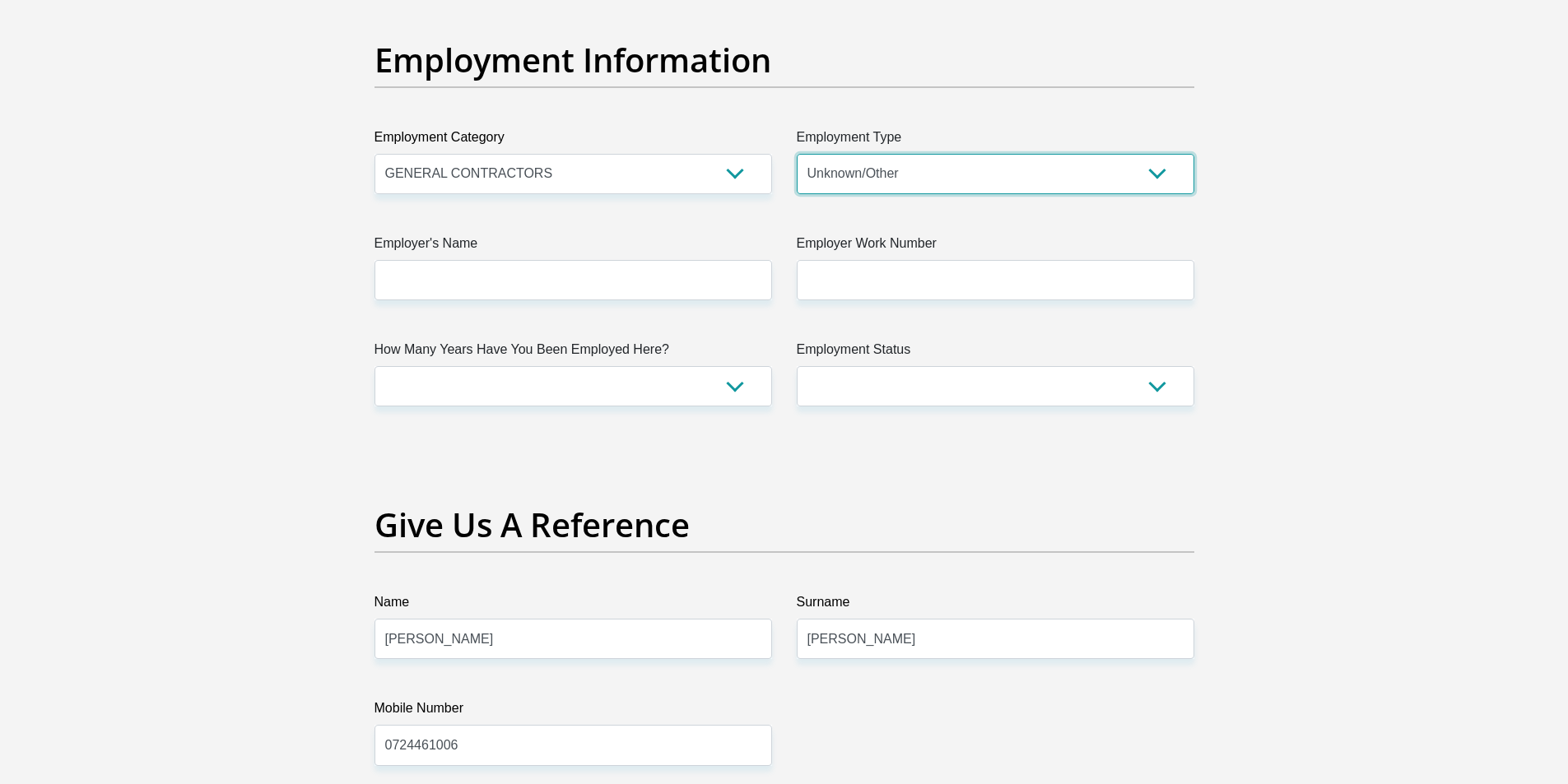
click at [797, 154] on select "College/Lecturer Craft Seller Creative Driver Executive Farmer Forces - Non Com…" at bounding box center [995, 173] width 397 height 40
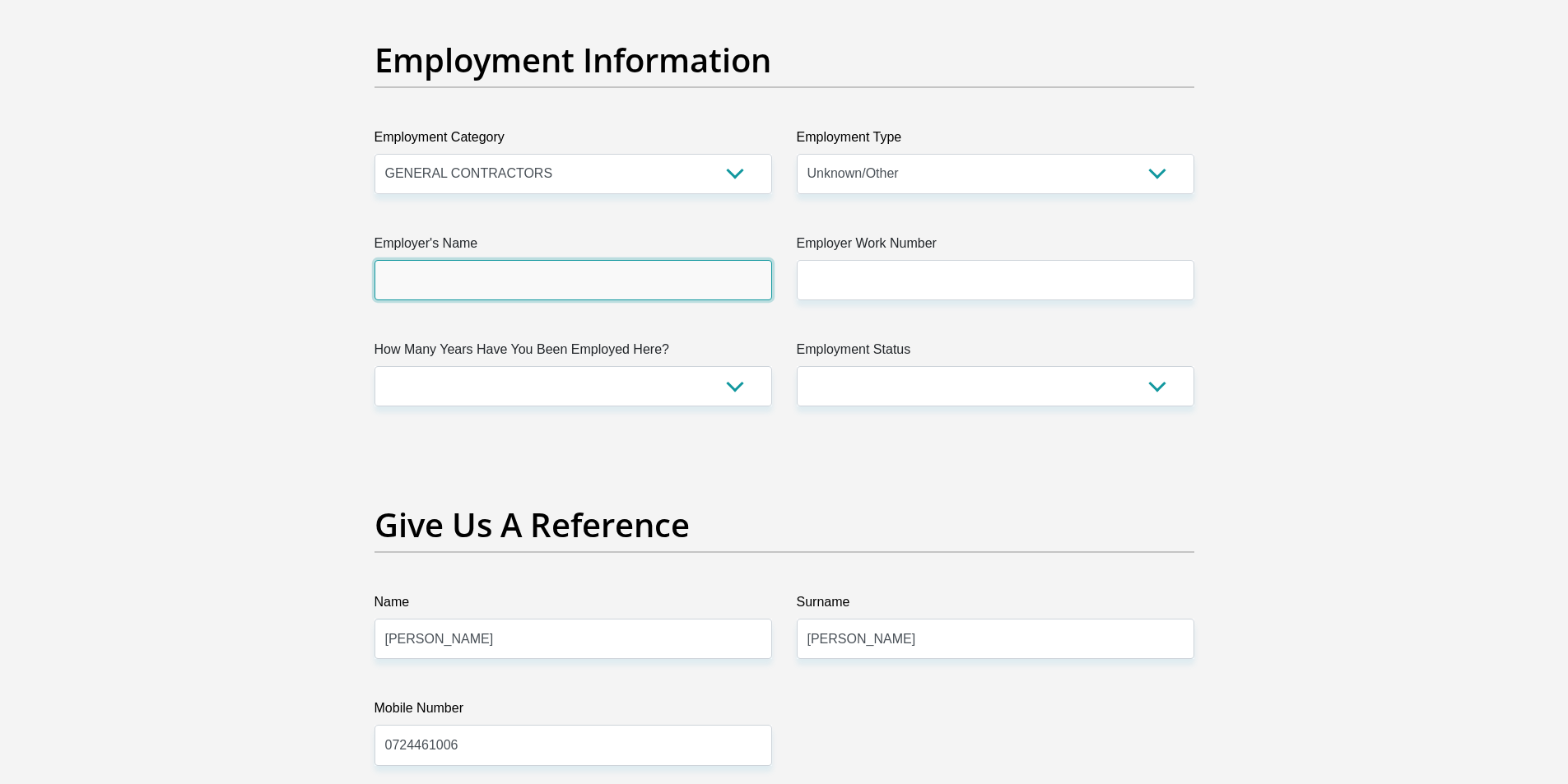
click at [465, 278] on input "Employer's Name" at bounding box center [574, 279] width 397 height 40
type input "logical"
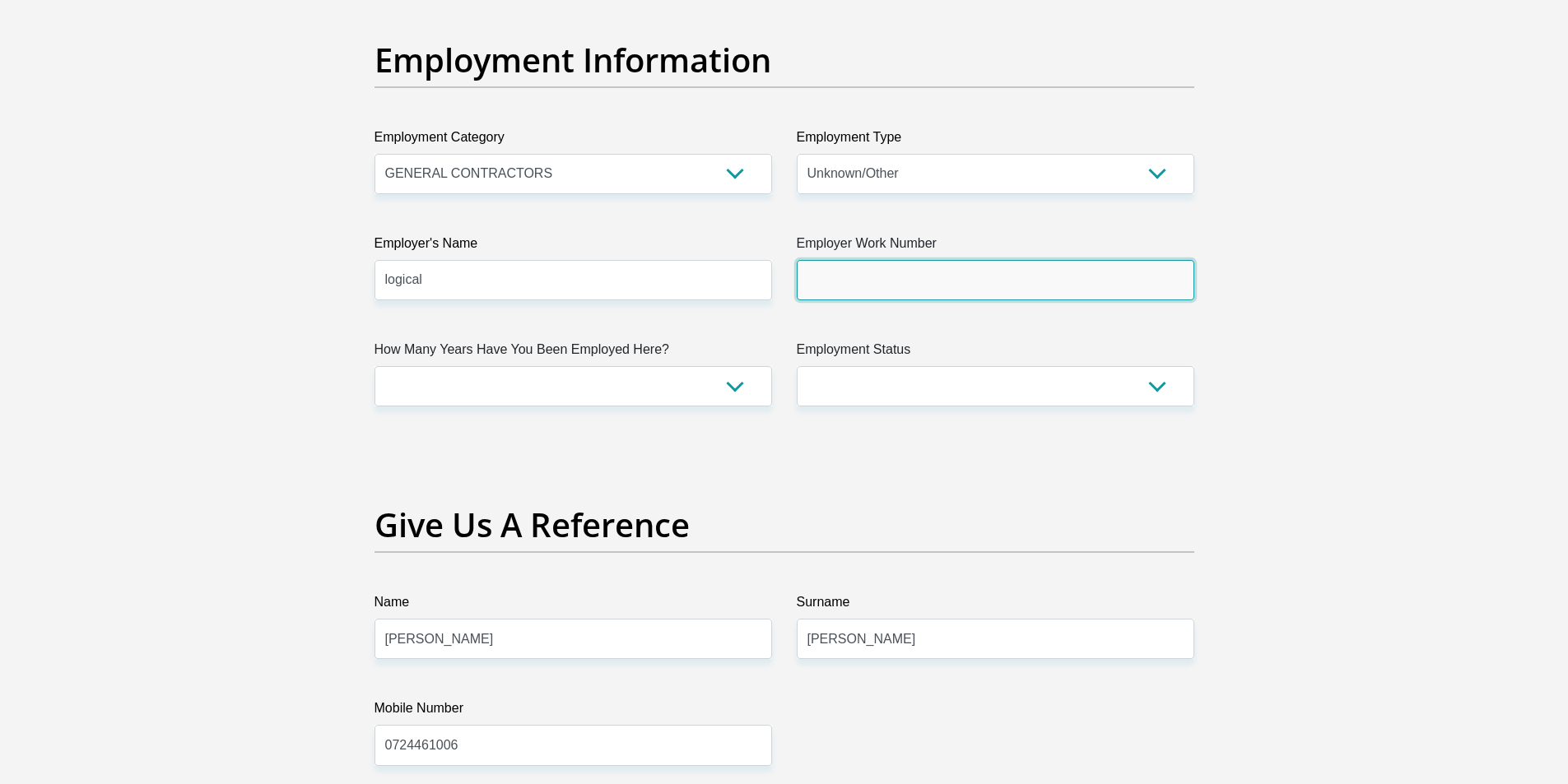
click at [888, 289] on input "Employer Work Number" at bounding box center [995, 279] width 397 height 40
type input "0114112003"
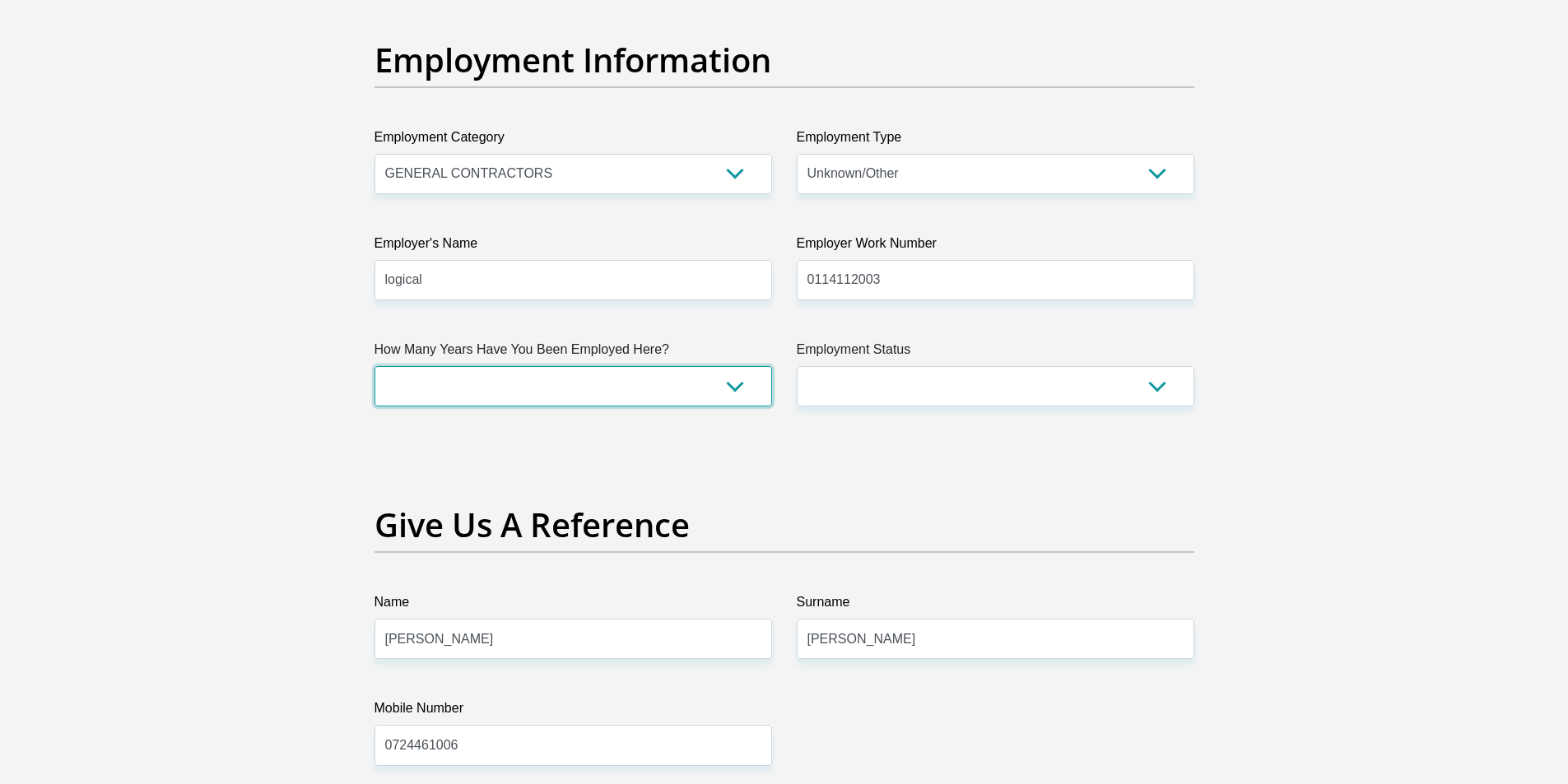
click at [574, 383] on select "less than 1 year 1-3 years 3-5 years 5+ years" at bounding box center [574, 386] width 397 height 40
select select "24"
click at [375, 366] on select "less than 1 year 1-3 years 3-5 years 5+ years" at bounding box center [574, 386] width 397 height 40
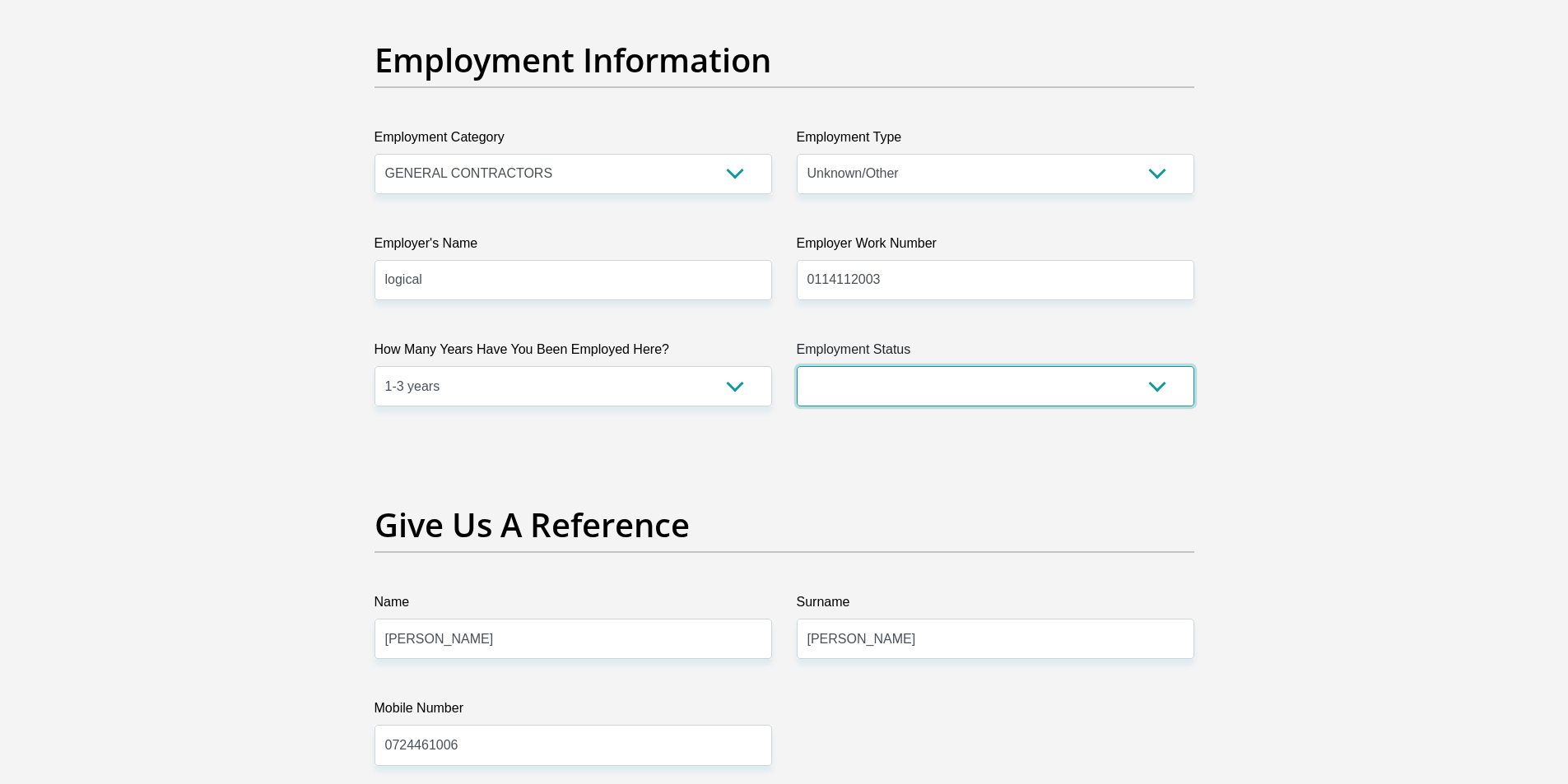
click at [850, 381] on select "Permanent/Full-time Part-time/Casual Contract Worker Self-Employed Housewife Re…" at bounding box center [995, 386] width 397 height 40
select select "1"
click at [797, 366] on select "Permanent/Full-time Part-time/Casual Contract Worker Self-Employed Housewife Re…" at bounding box center [995, 386] width 397 height 40
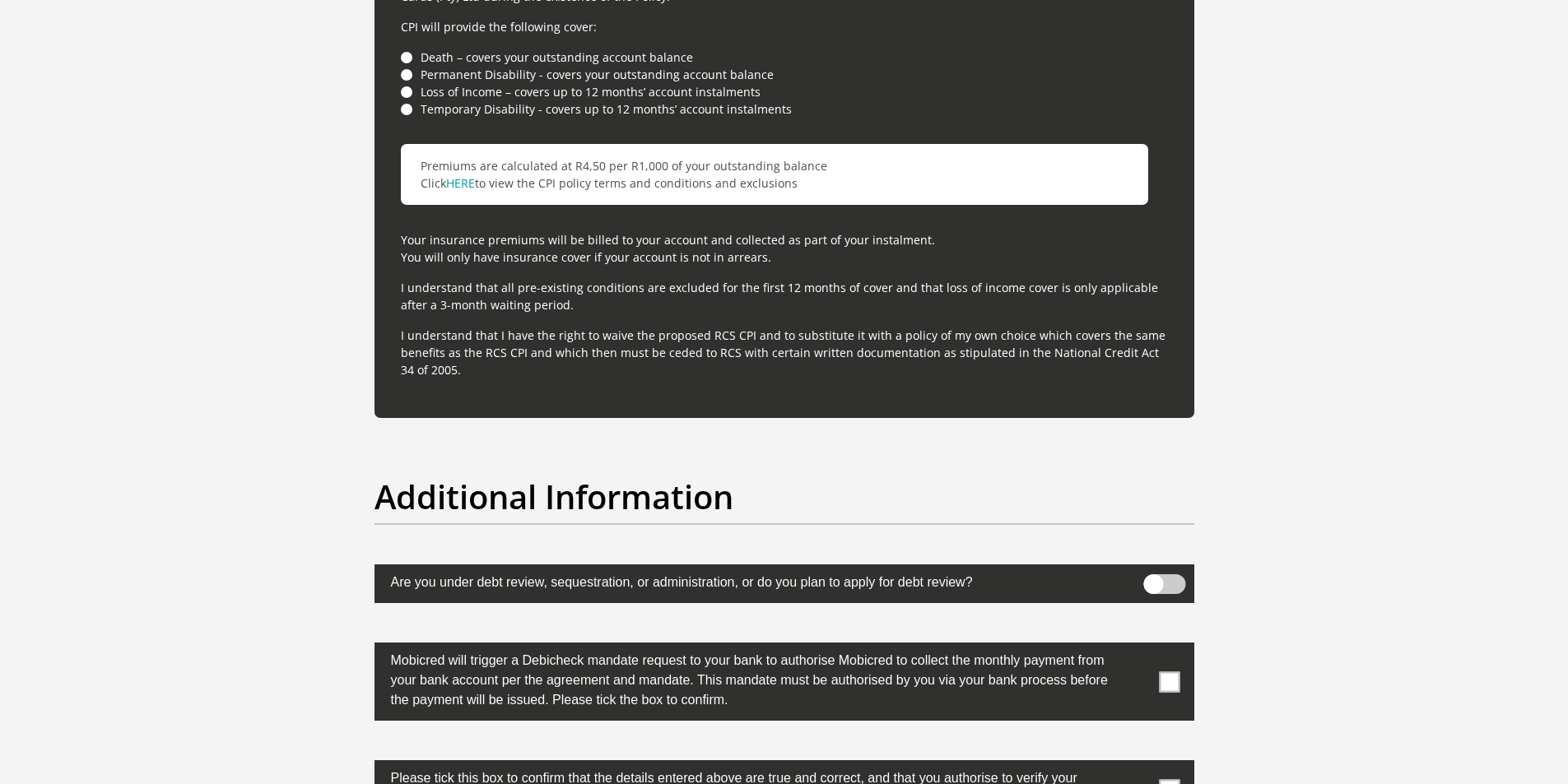
scroll to position [4935, 0]
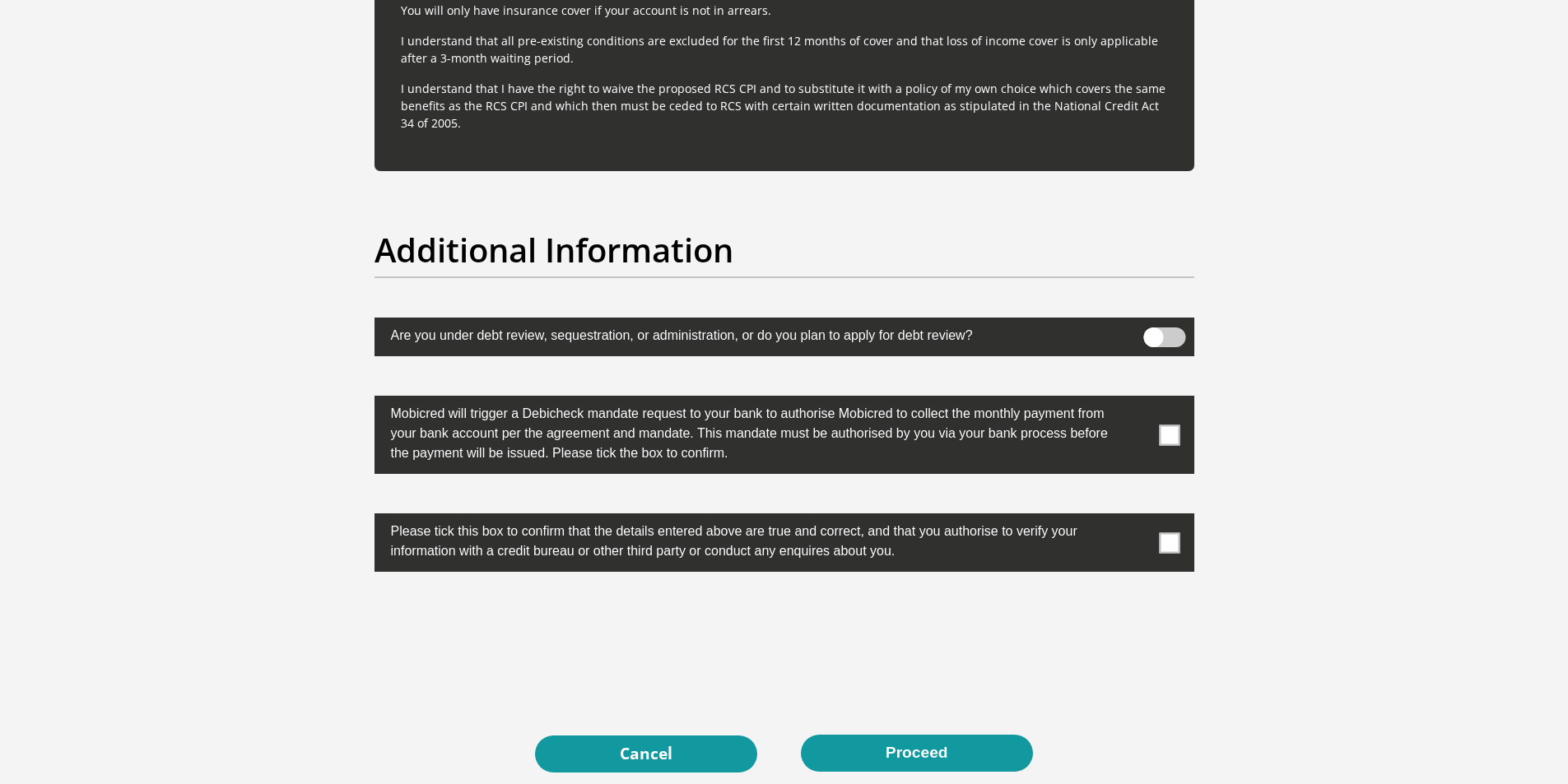
click at [1162, 340] on span at bounding box center [1164, 336] width 42 height 20
click at [1153, 332] on input "checkbox" at bounding box center [1153, 332] width 0 height 0
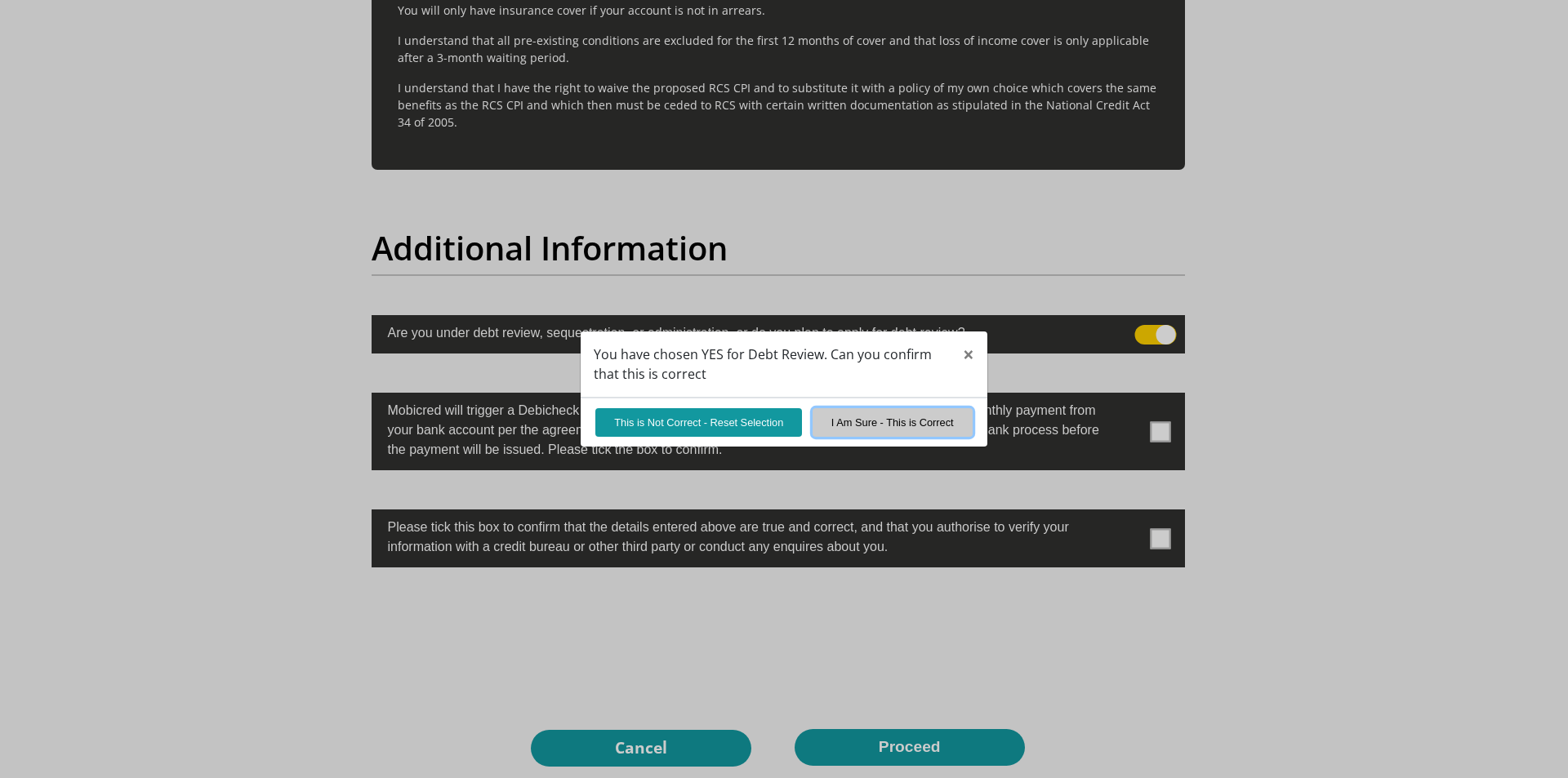
click at [879, 423] on button "I Am Sure - This is Correct" at bounding box center [893, 422] width 160 height 29
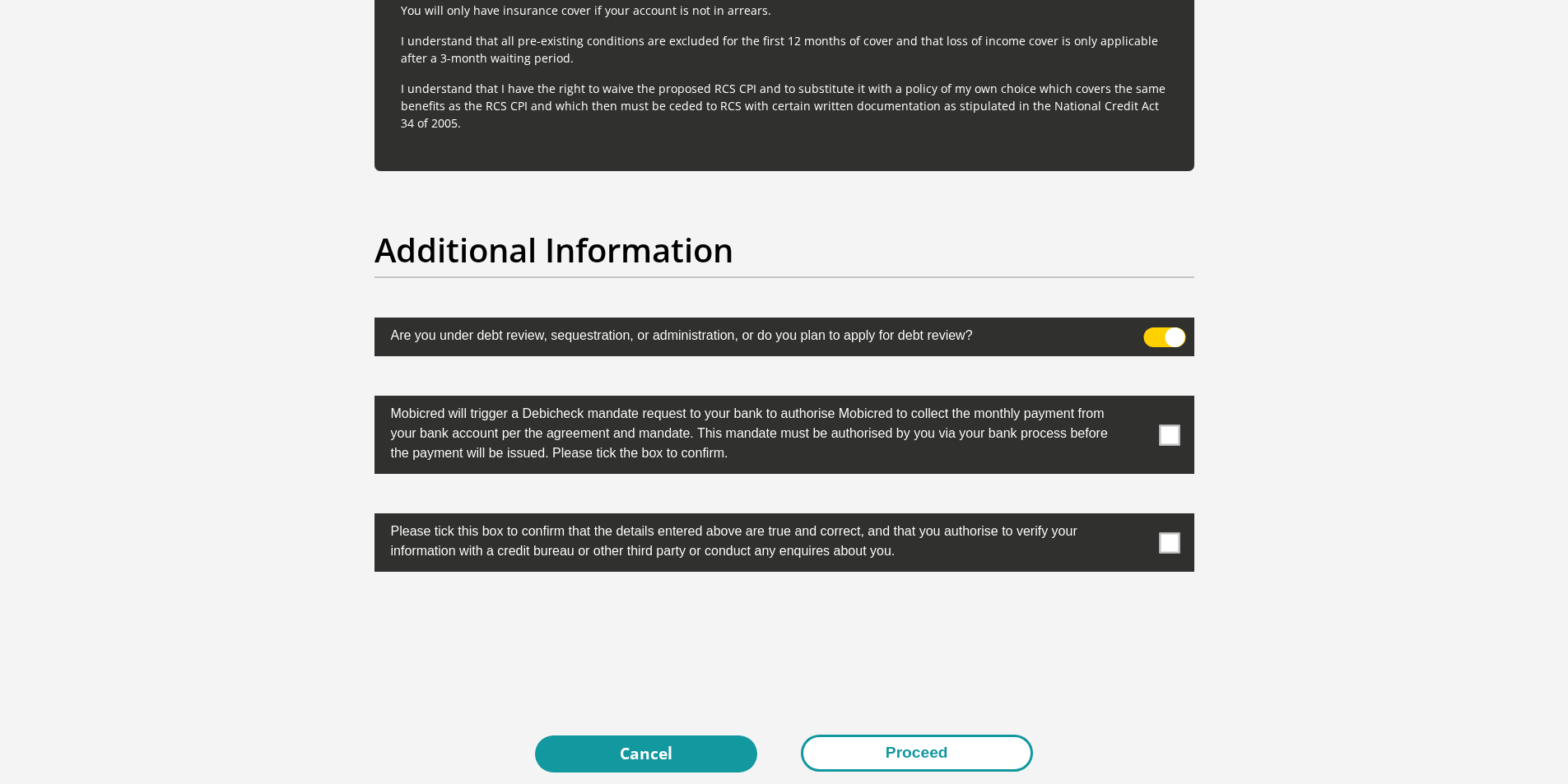
click at [897, 752] on button "Proceed" at bounding box center [917, 753] width 232 height 37
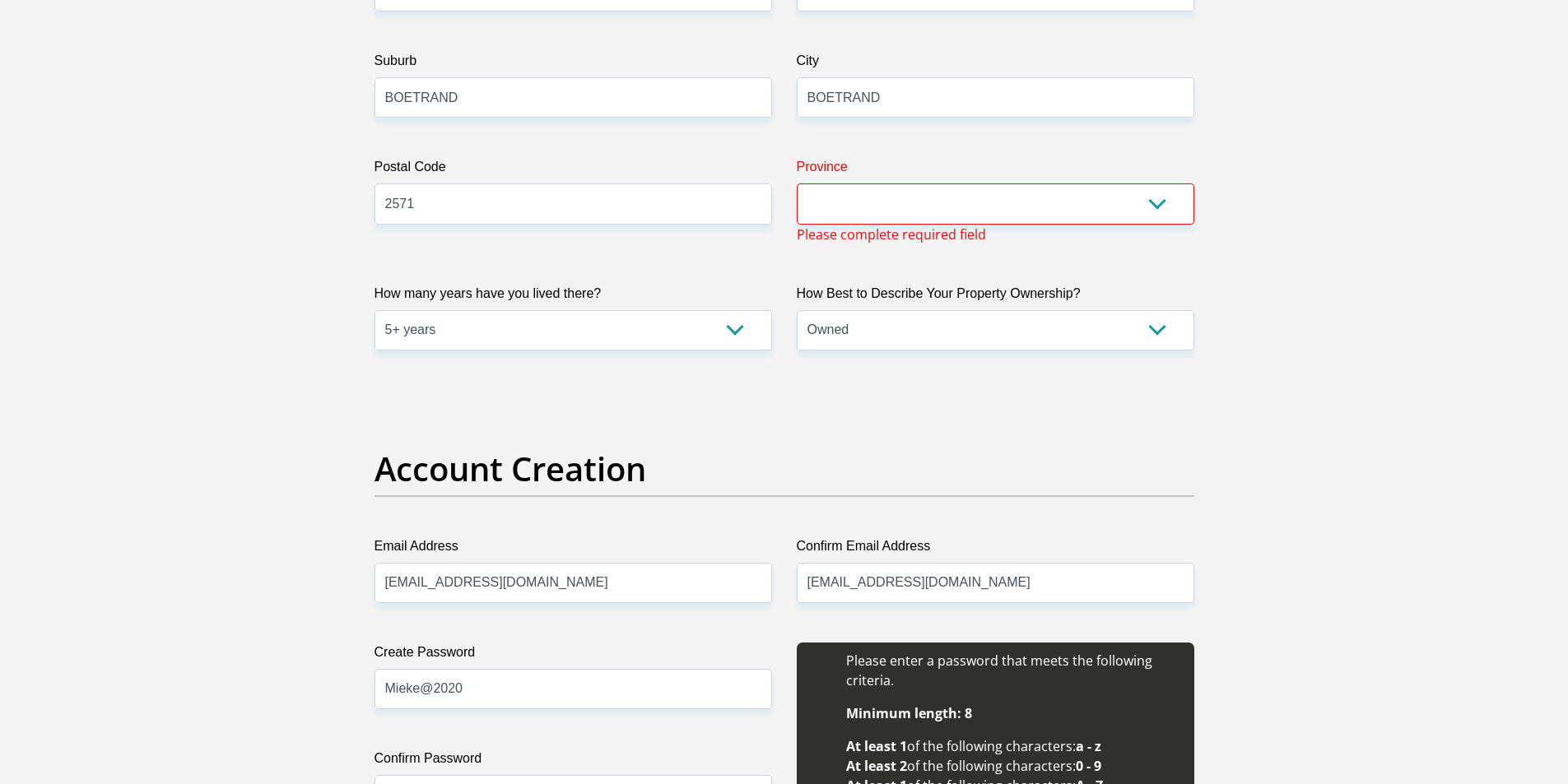
scroll to position [969, 0]
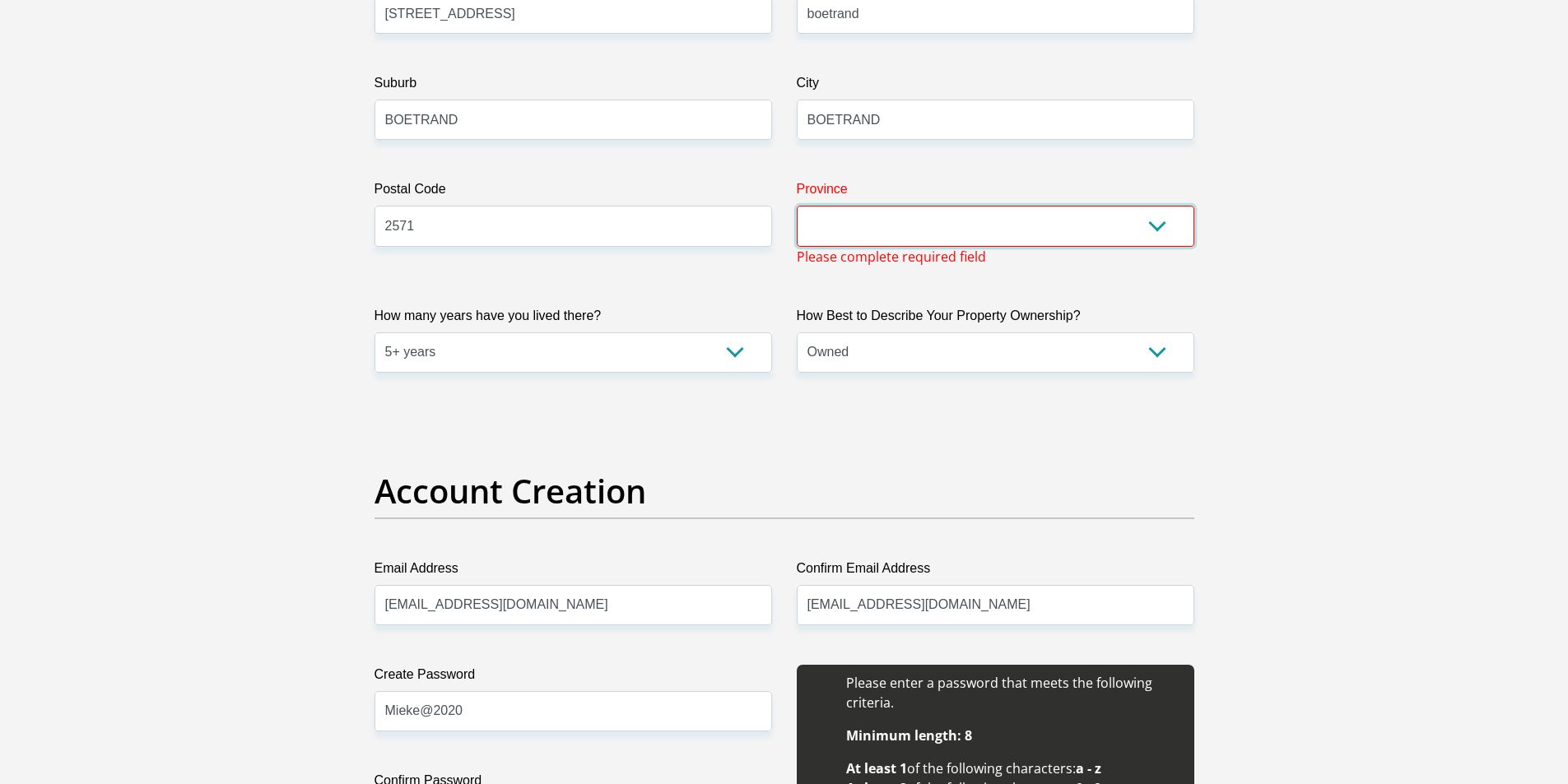
click at [939, 239] on select "Eastern Cape Free State Gauteng KwaZulu-Natal Limpopo Mpumalanga Northern Cape …" at bounding box center [995, 226] width 397 height 40
select select "North West"
click at [797, 206] on select "Eastern Cape Free State Gauteng KwaZulu-Natal Limpopo Mpumalanga Northern Cape …" at bounding box center [995, 226] width 397 height 40
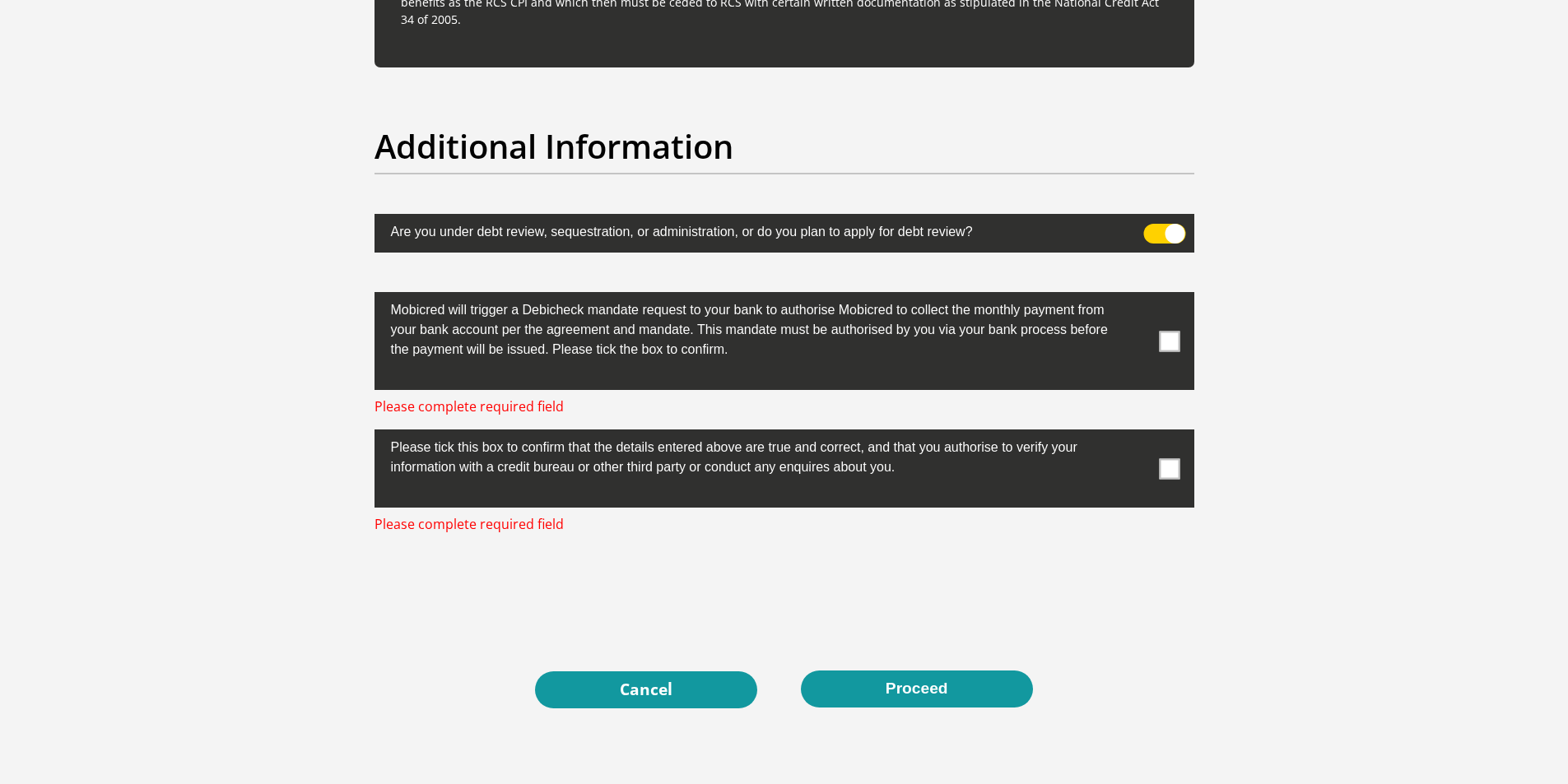
scroll to position [5157, 0]
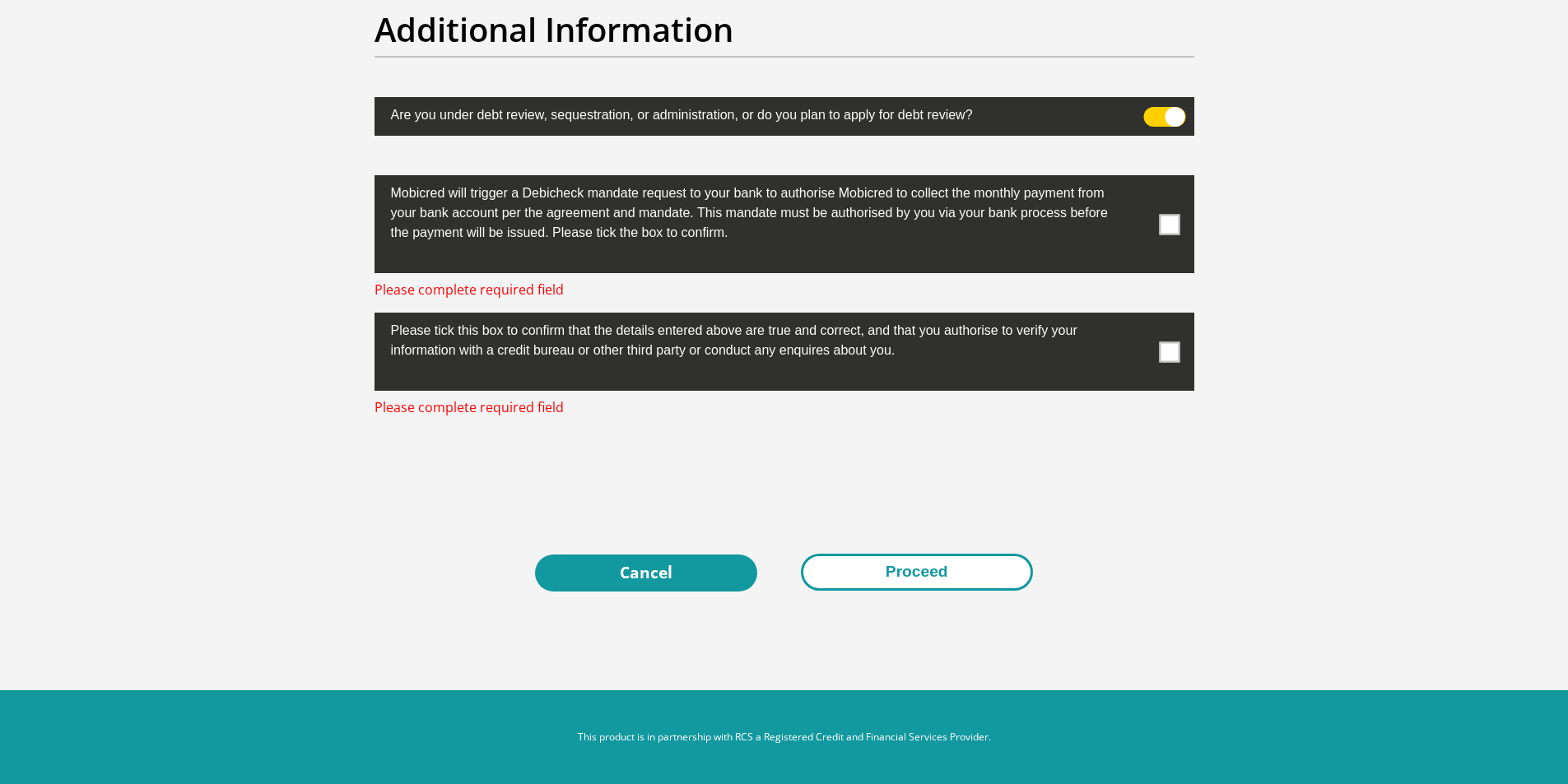
click at [902, 578] on button "Proceed" at bounding box center [917, 572] width 232 height 37
click at [1167, 229] on span at bounding box center [1169, 224] width 21 height 21
click at [1137, 179] on input "checkbox" at bounding box center [1137, 179] width 0 height 0
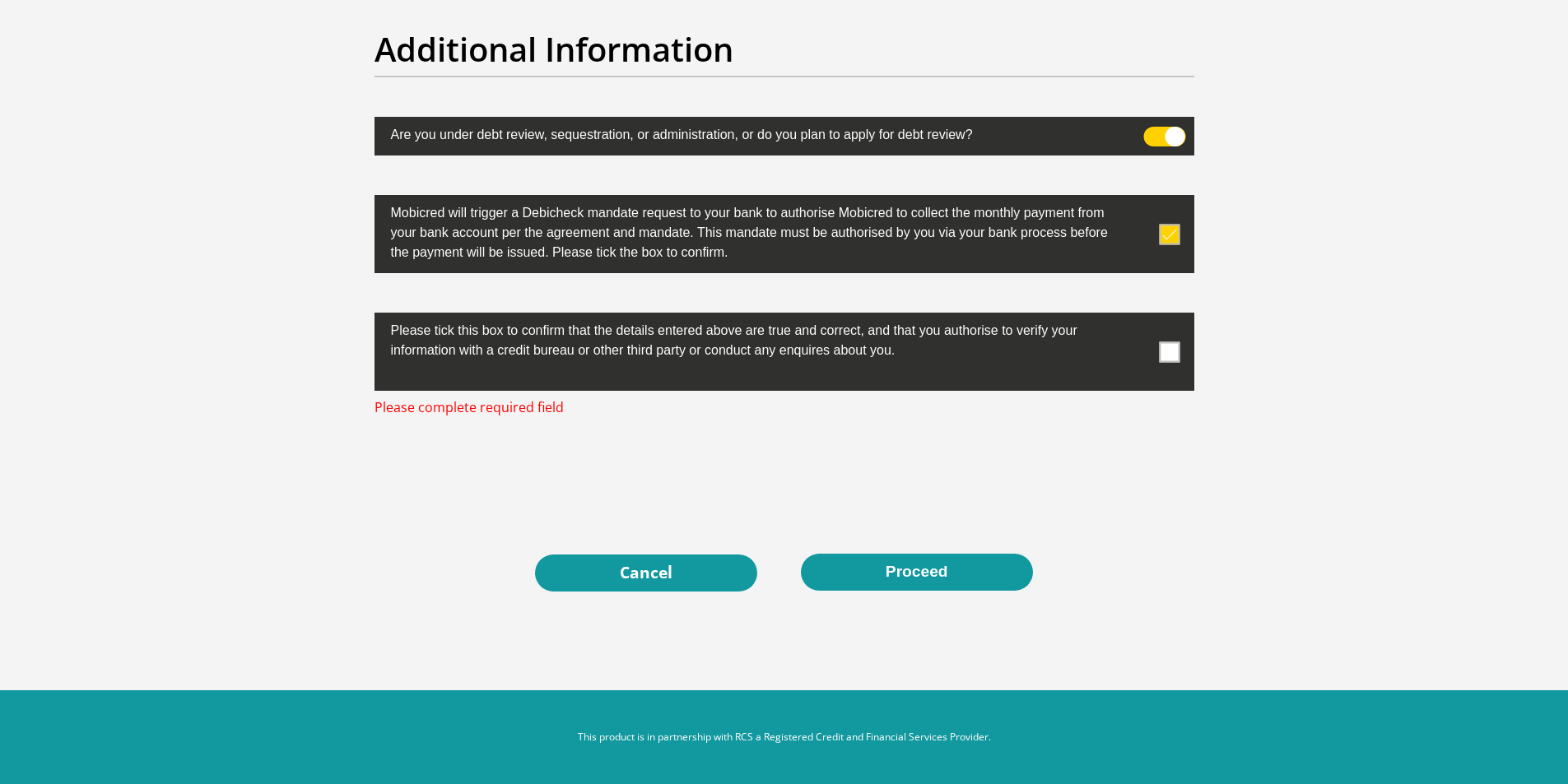
click at [1163, 354] on span at bounding box center [1169, 351] width 21 height 21
click at [1137, 317] on input "checkbox" at bounding box center [1137, 317] width 0 height 0
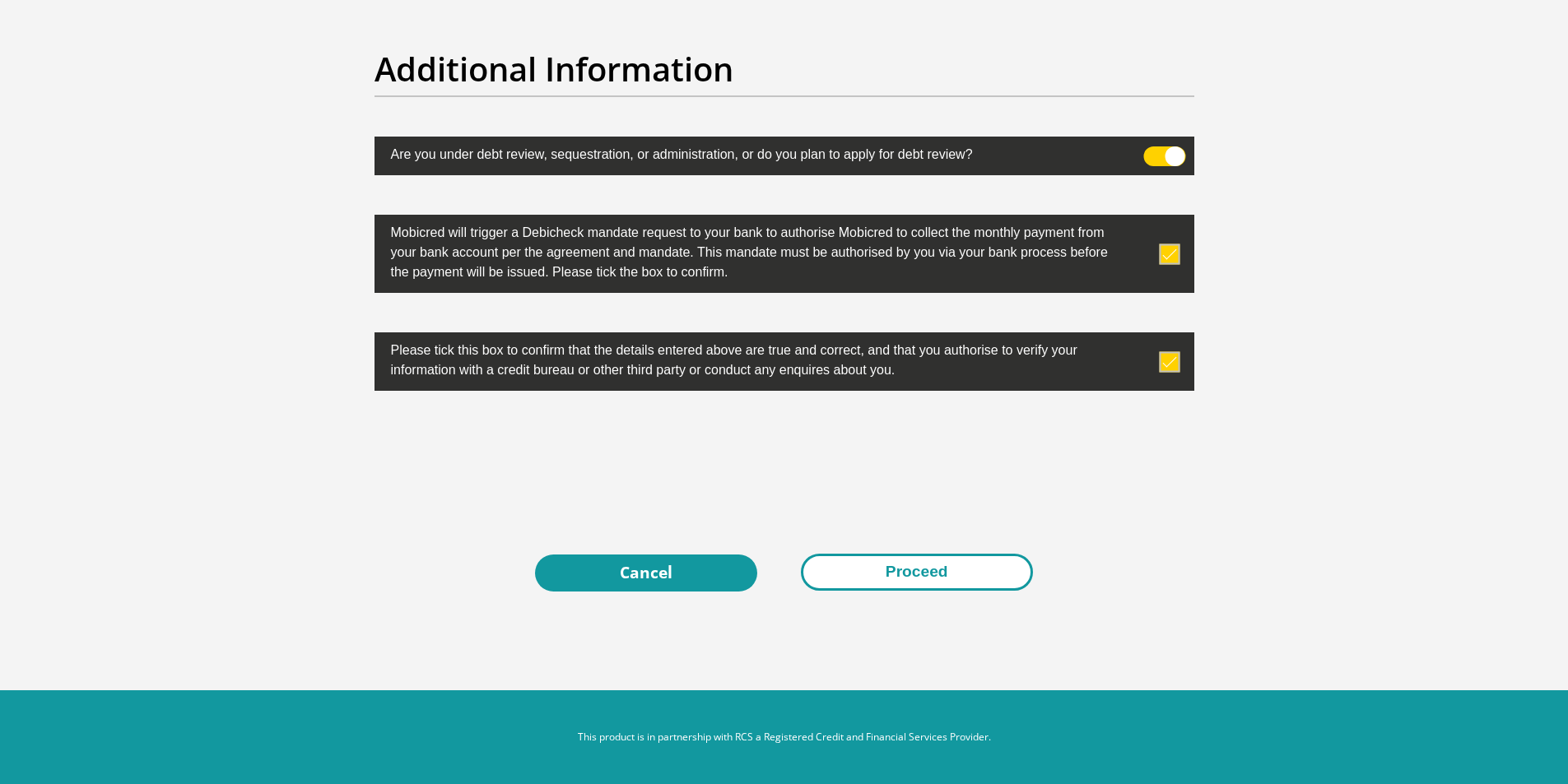
click at [951, 572] on button "Proceed" at bounding box center [917, 572] width 232 height 37
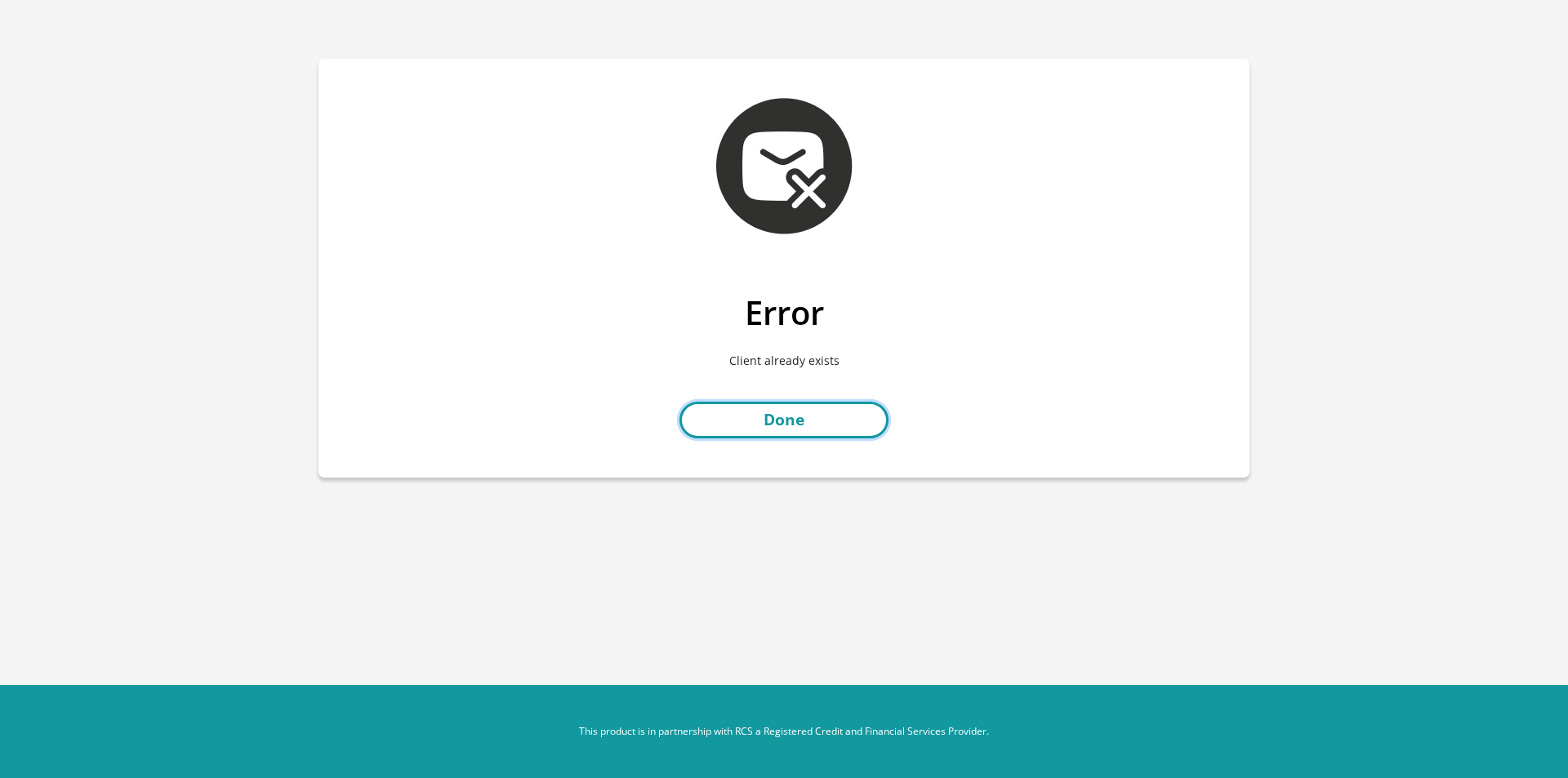
click at [828, 412] on link "Done" at bounding box center [784, 420] width 209 height 37
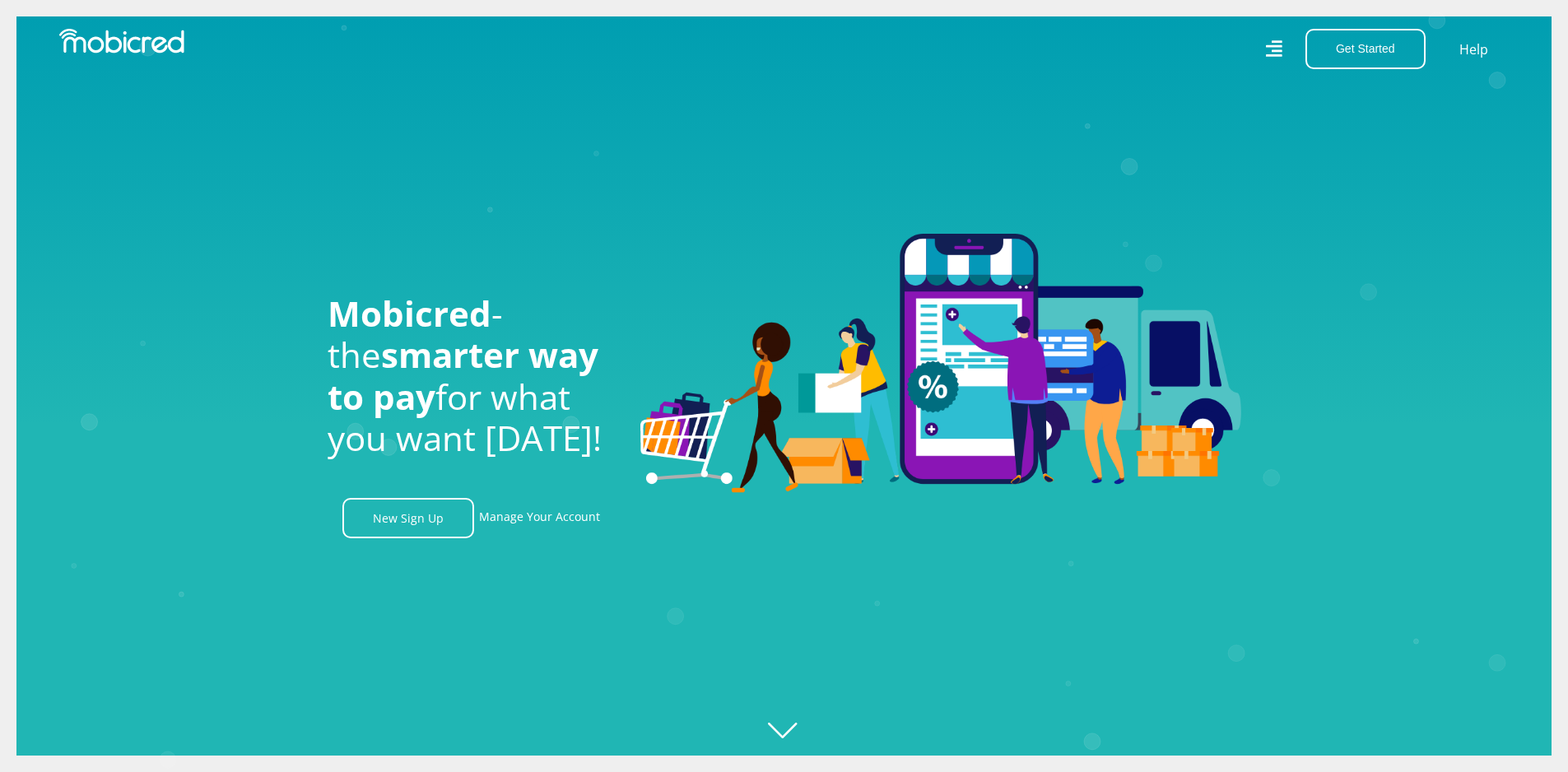
click at [1275, 44] on icon at bounding box center [1274, 50] width 17 height 24
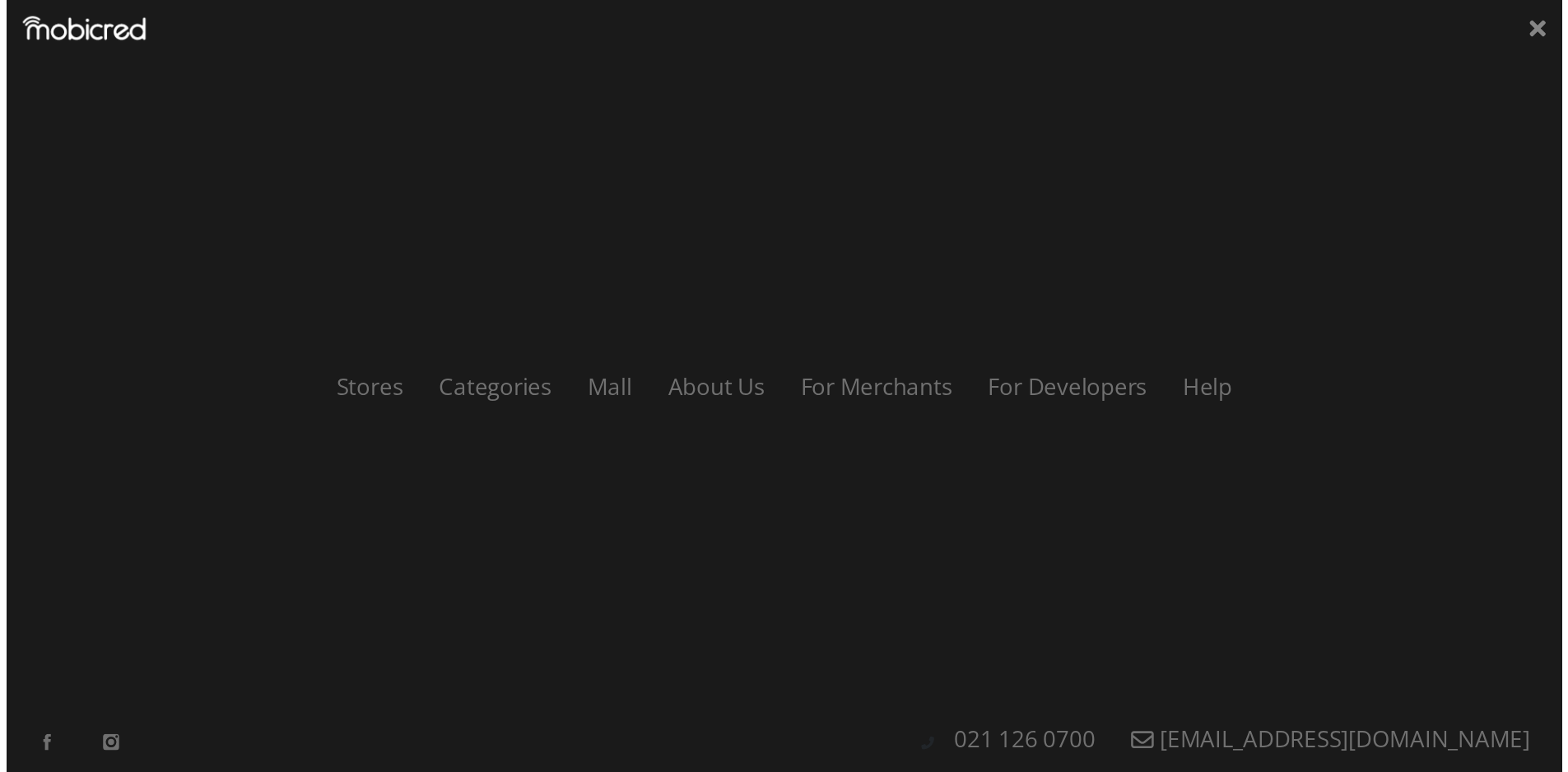
scroll to position [0, 2111]
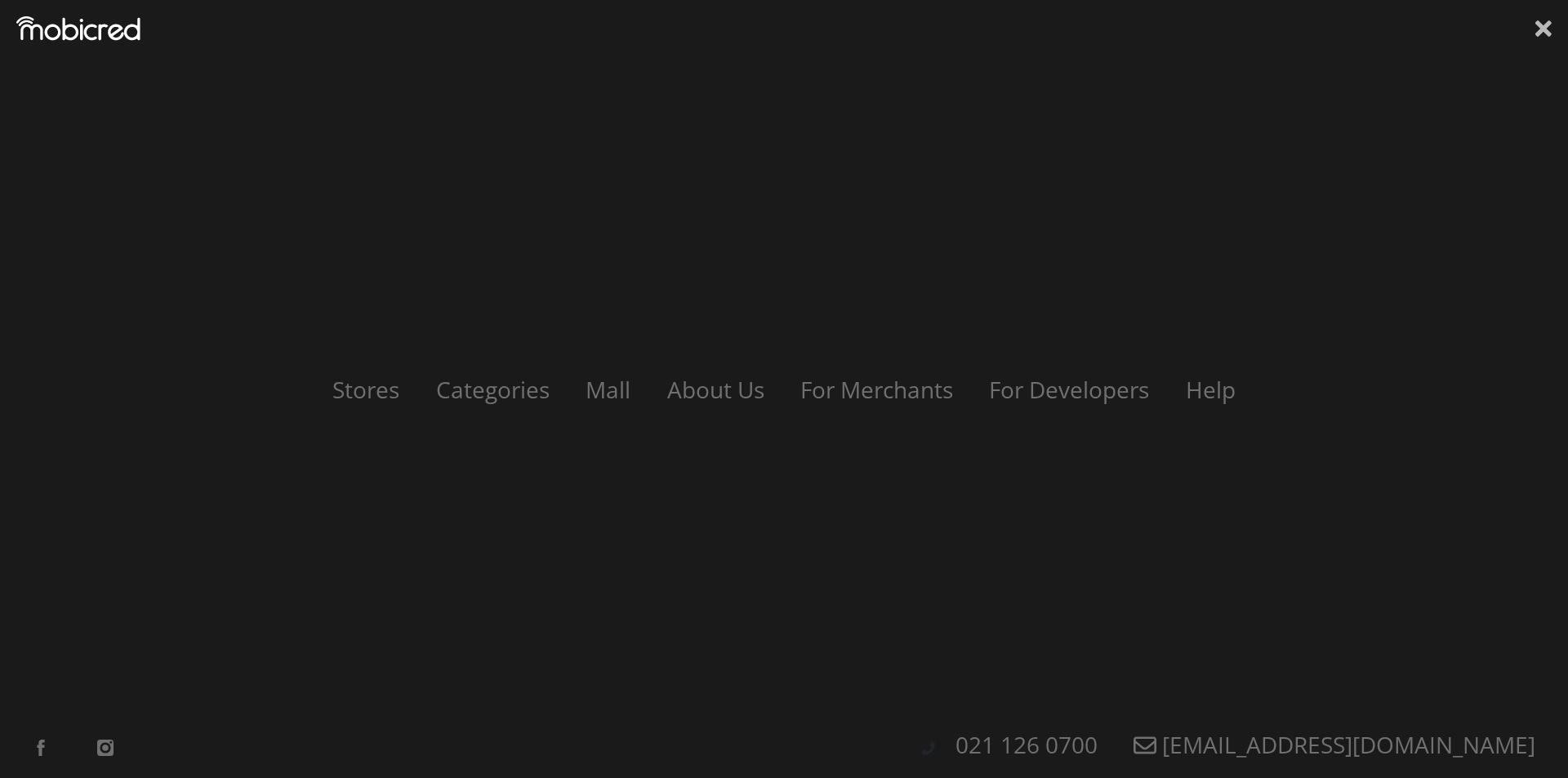
click at [1543, 25] on icon at bounding box center [1544, 29] width 17 height 24
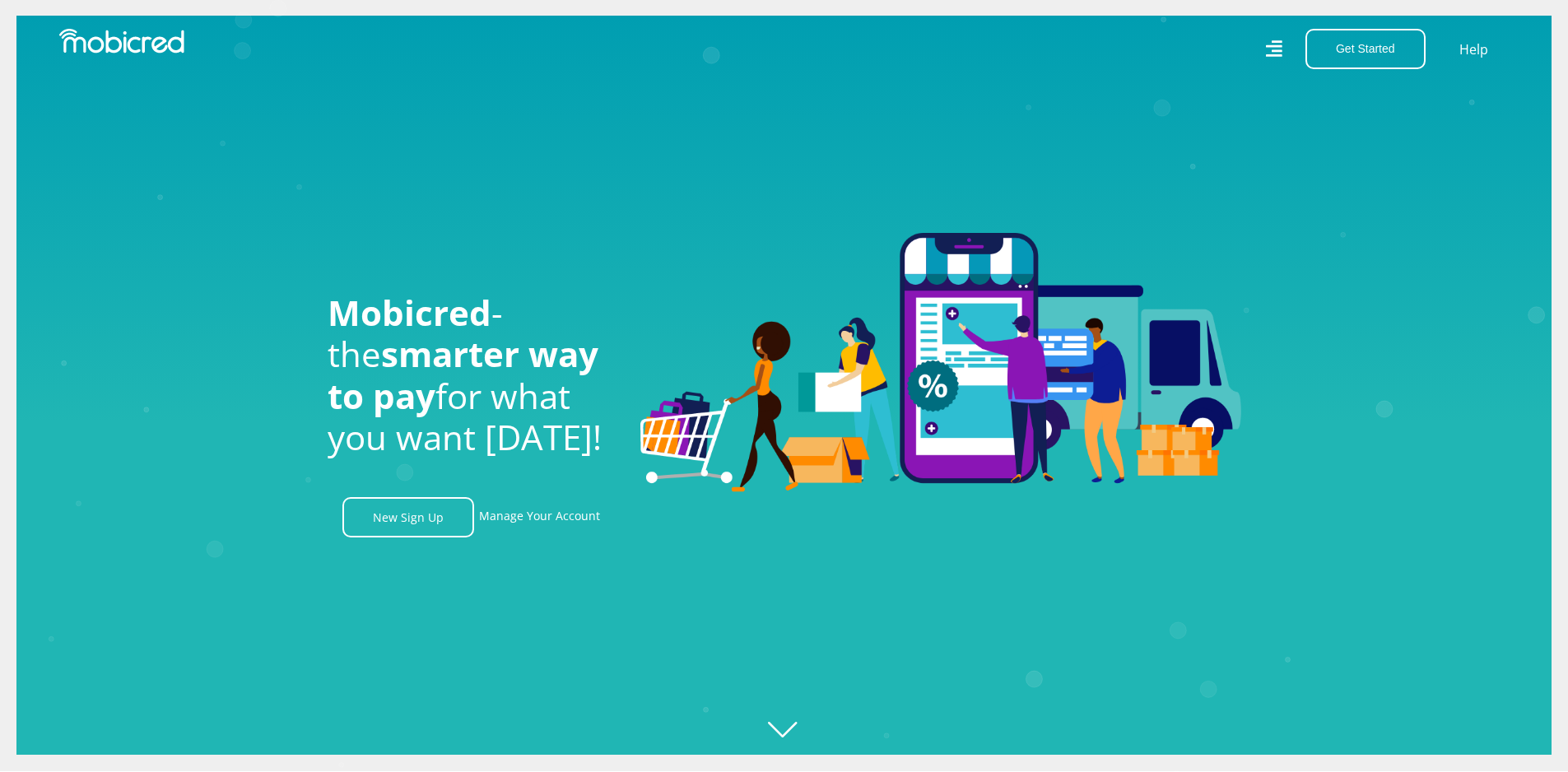
scroll to position [0, 0]
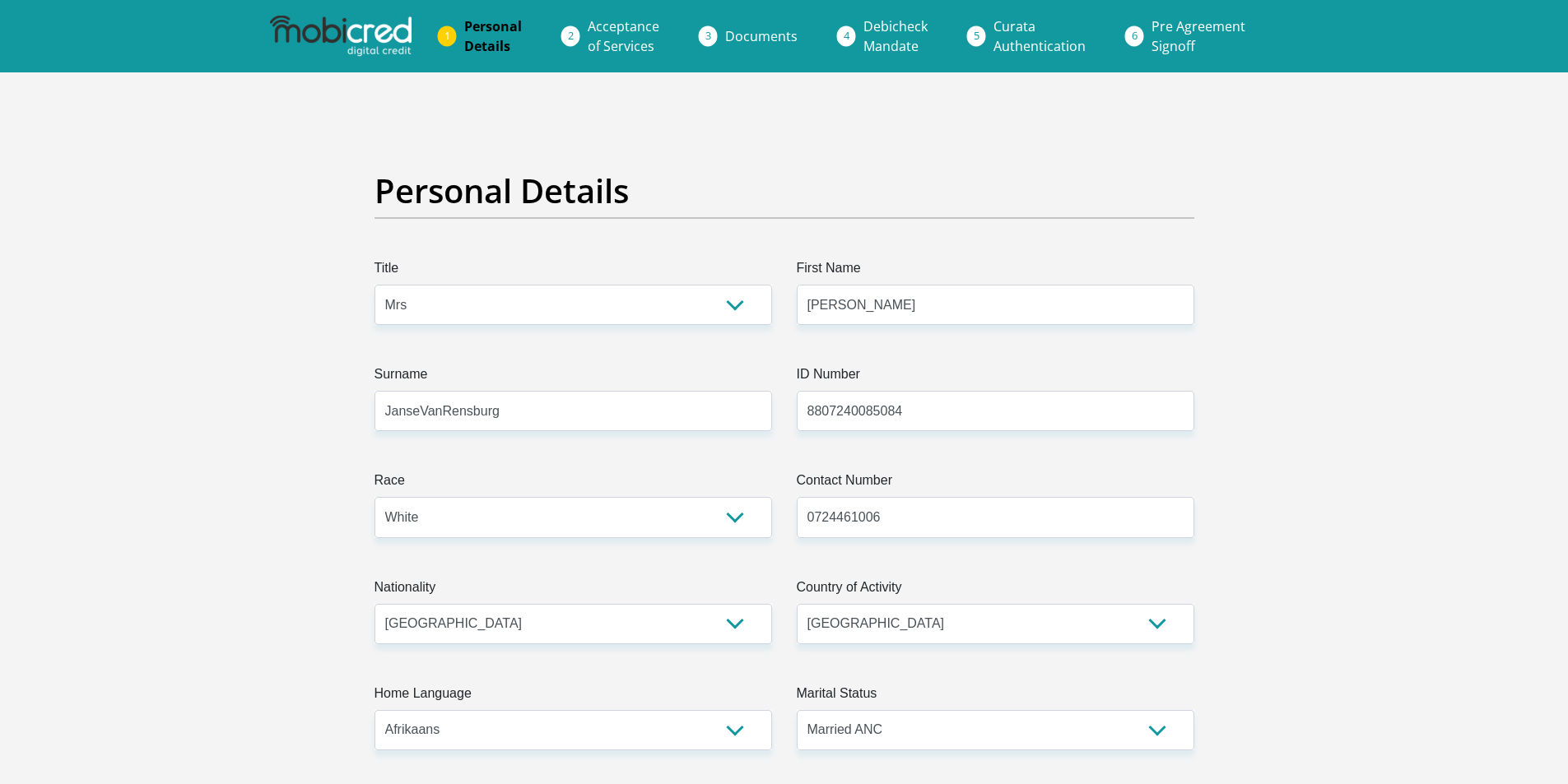
select select "Mrs"
select select "4"
select select "ZAF"
select select "afr"
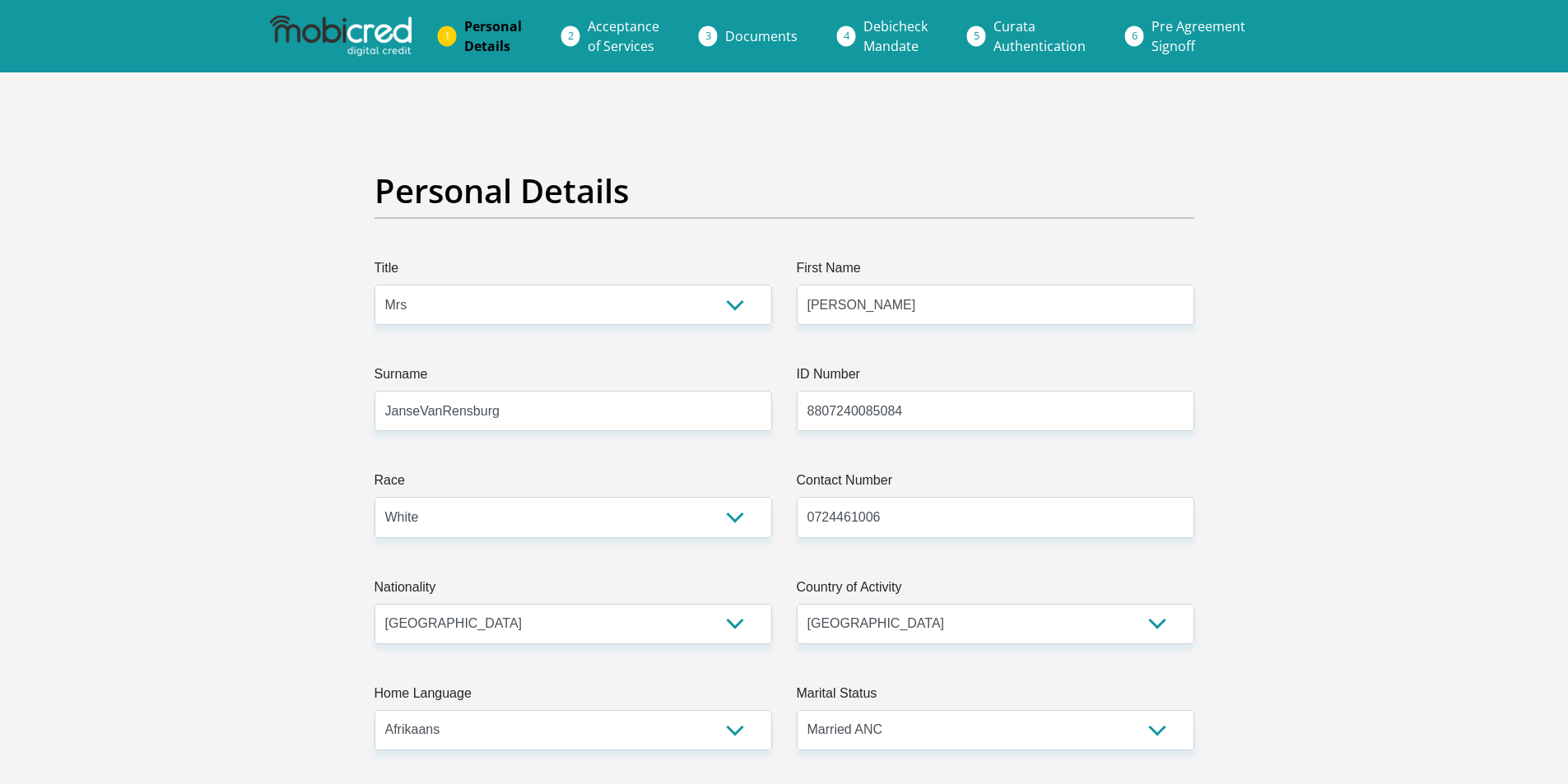
select select "1"
select select "[GEOGRAPHIC_DATA]"
select select "5"
select select "Owned"
select select "54"
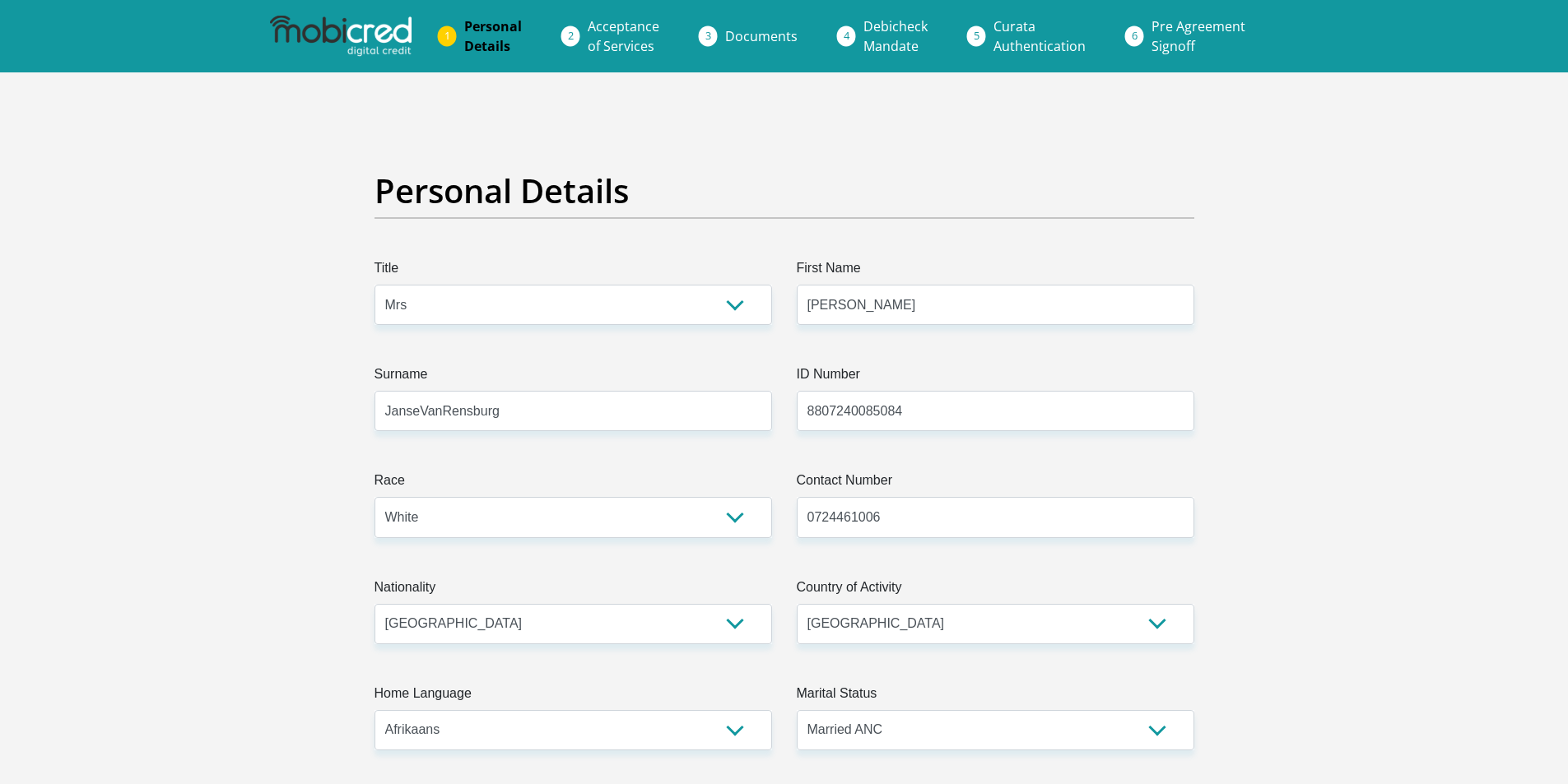
select select "Unknown/Other"
select select "24"
select select "1"
select select "SAV"
select select "1"
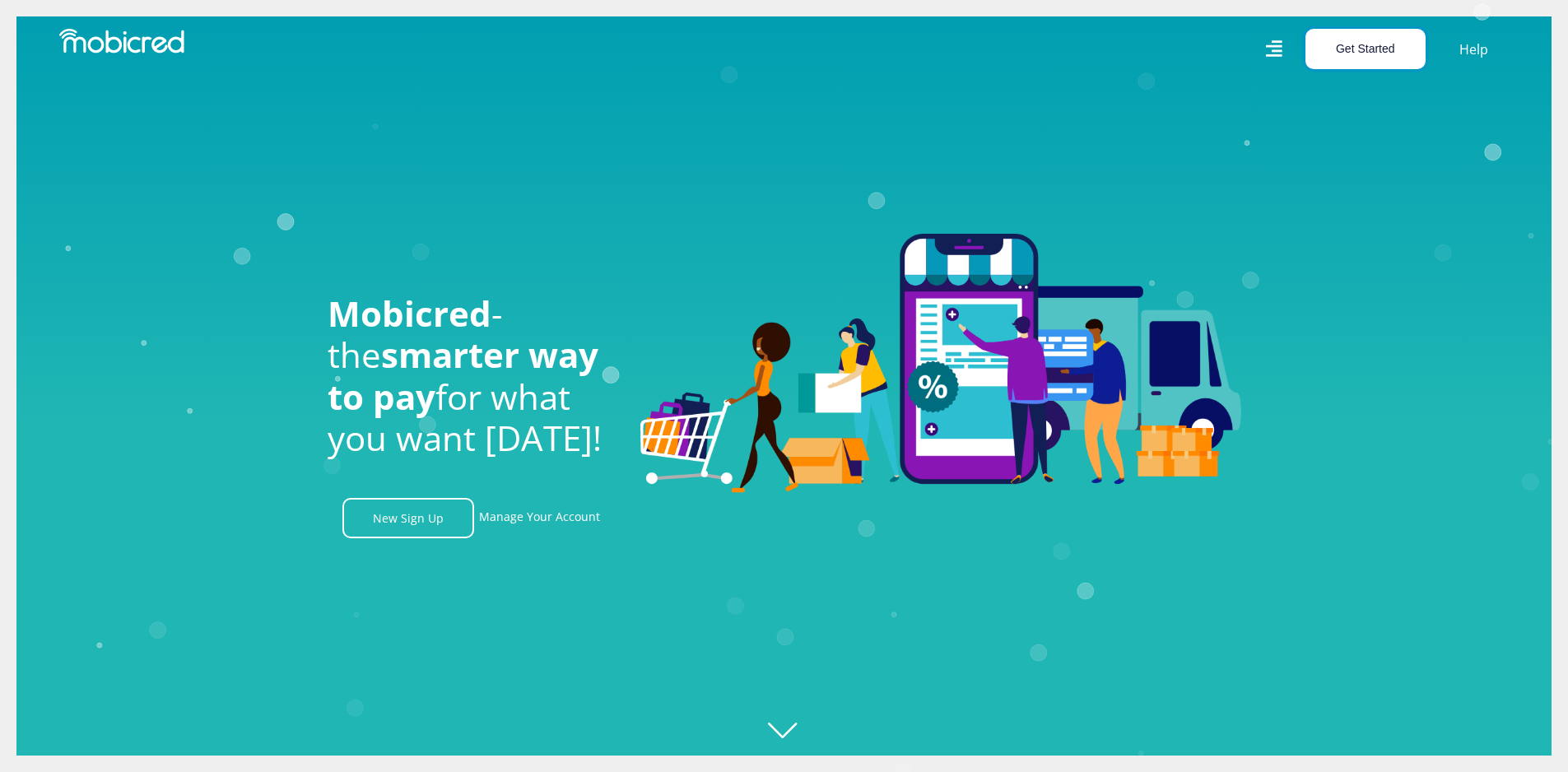
click at [1388, 61] on button "Get Started" at bounding box center [1366, 49] width 120 height 40
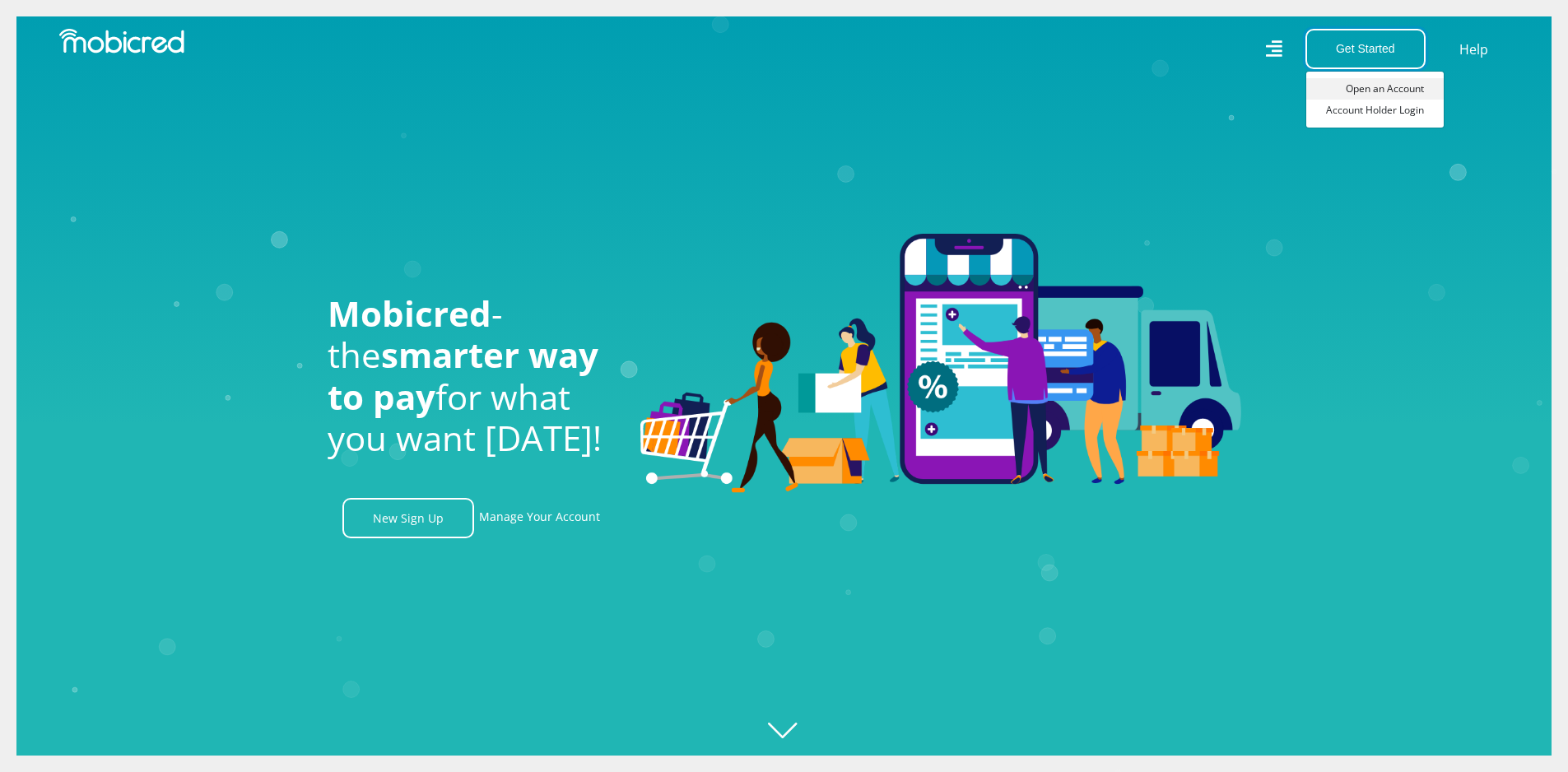
scroll to position [0, 1172]
click at [1375, 113] on link "Account Holder Login" at bounding box center [1375, 110] width 138 height 22
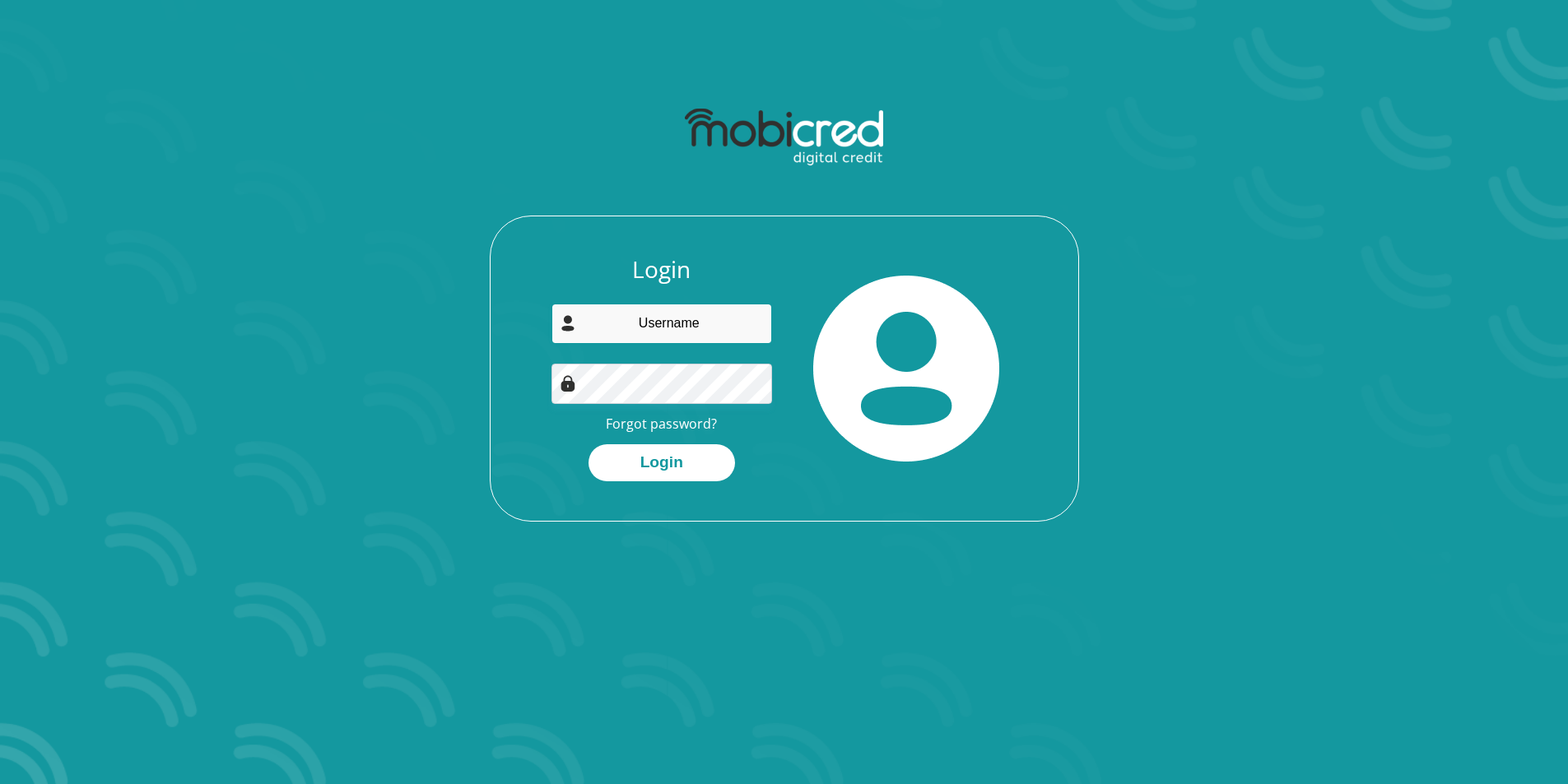
click at [685, 318] on input "email" at bounding box center [661, 323] width 220 height 40
type input "[PERSON_NAME]"
click at [589, 444] on button "Login" at bounding box center [662, 463] width 146 height 37
drag, startPoint x: 704, startPoint y: 324, endPoint x: 619, endPoint y: 320, distance: 85.1
click at [619, 320] on input "natashia" at bounding box center [661, 323] width 220 height 40
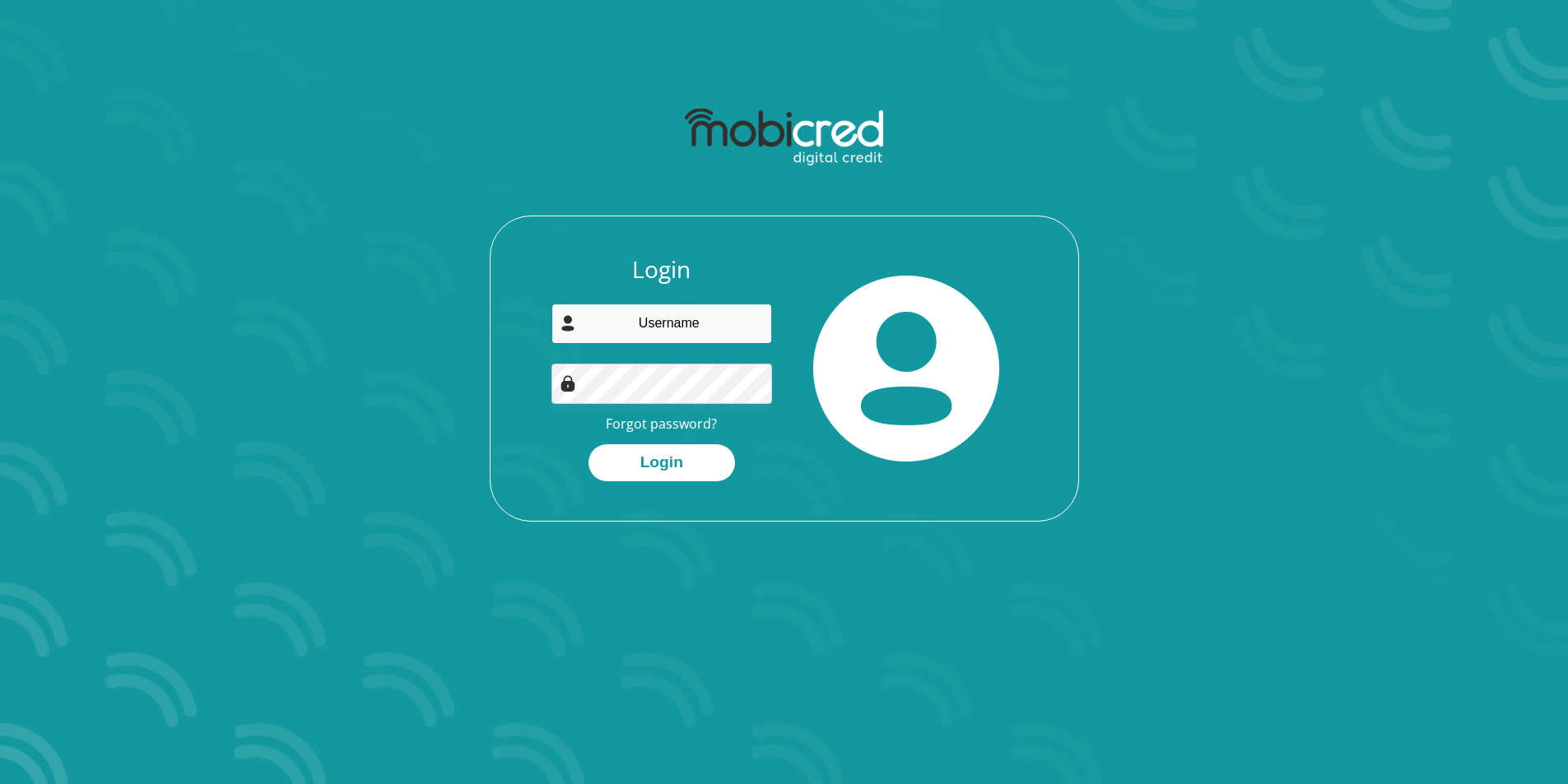
click at [702, 327] on input "email" at bounding box center [661, 323] width 220 height 40
type input "njvrensburg88@gmail.com"
click at [673, 456] on button "Login" at bounding box center [662, 463] width 146 height 37
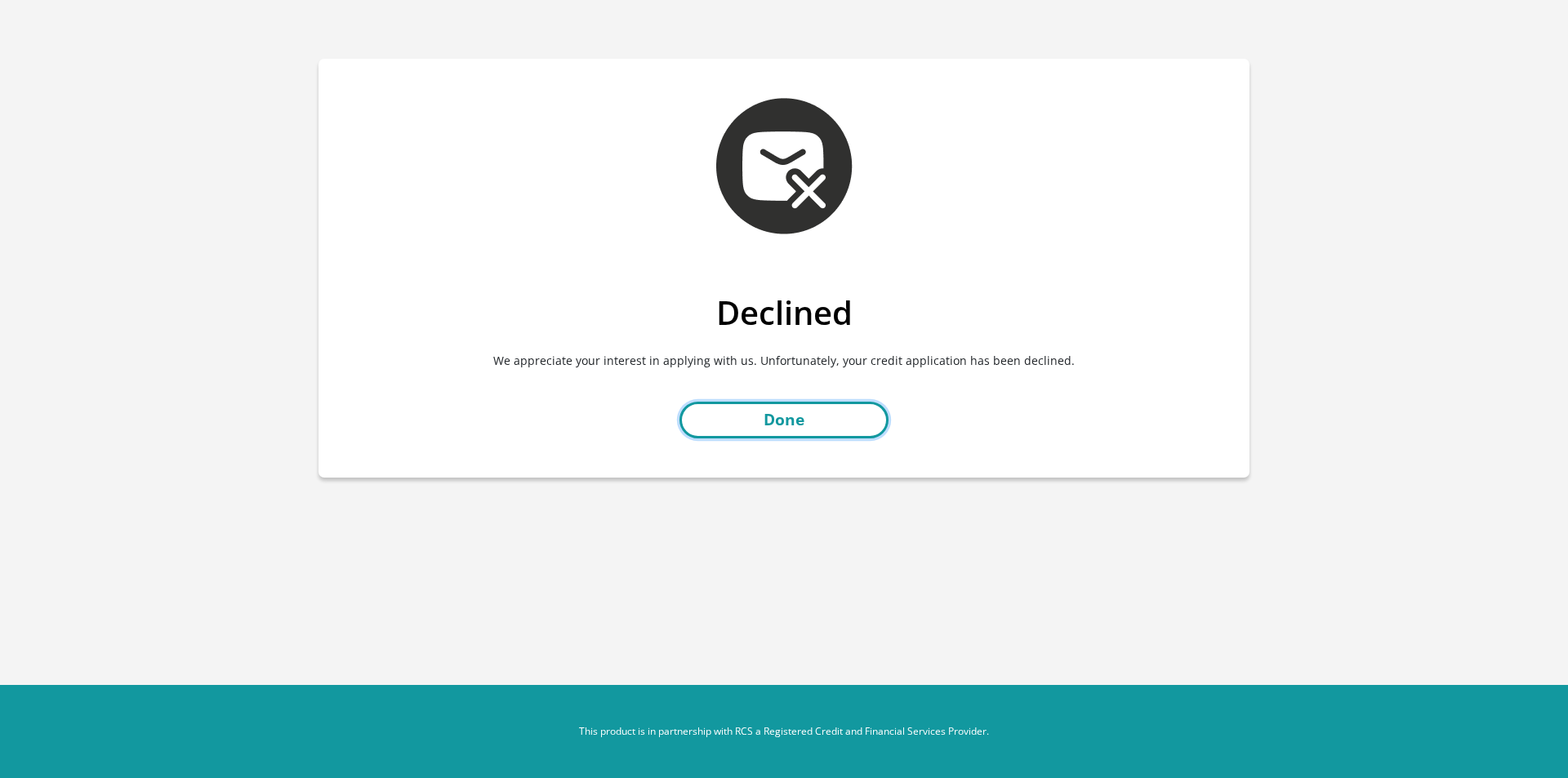
click at [798, 415] on link "Done" at bounding box center [784, 420] width 209 height 37
